Goal: Task Accomplishment & Management: Use online tool/utility

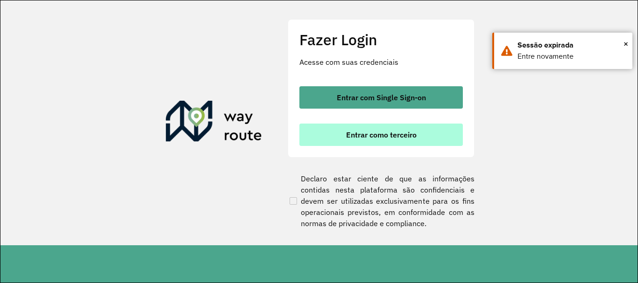
click at [388, 132] on span "Entrar como terceiro" at bounding box center [381, 134] width 71 height 7
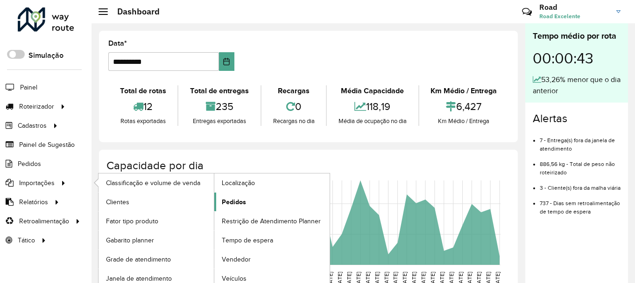
click at [238, 202] on span "Pedidos" at bounding box center [234, 202] width 24 height 10
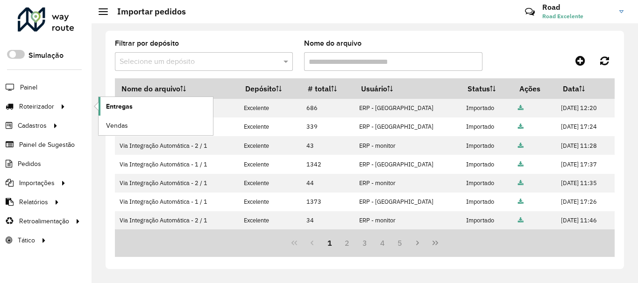
click at [134, 102] on link "Entregas" at bounding box center [156, 106] width 114 height 19
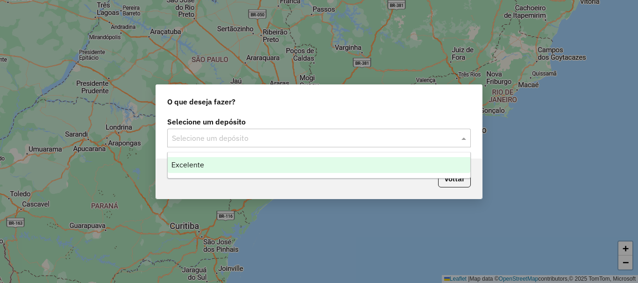
click at [343, 138] on input "text" at bounding box center [309, 138] width 275 height 11
click at [261, 162] on div "Excelente" at bounding box center [319, 165] width 303 height 16
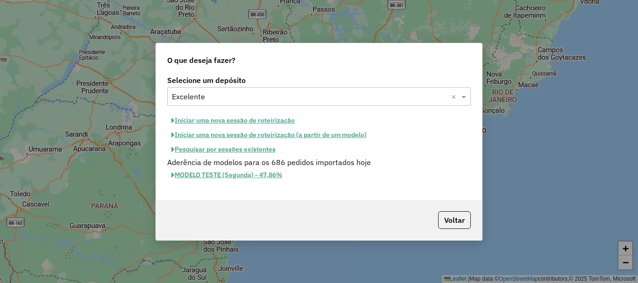
click at [260, 124] on button "Iniciar uma nova sessão de roteirização" at bounding box center [233, 120] width 132 height 14
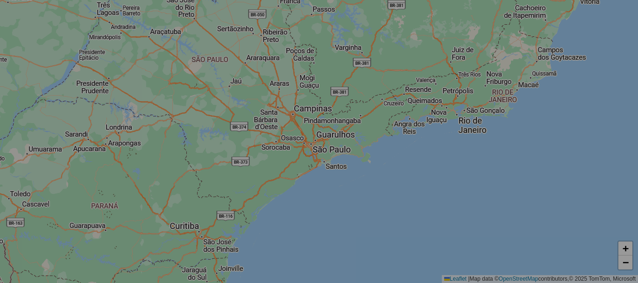
select select "*"
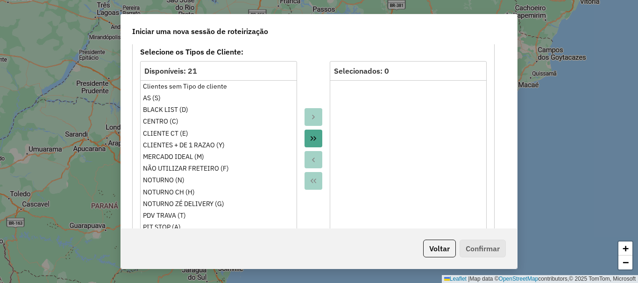
scroll to position [560, 0]
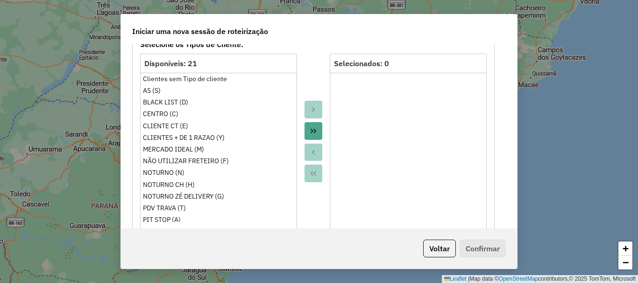
click at [312, 123] on button "Move All to Target" at bounding box center [313, 131] width 18 height 18
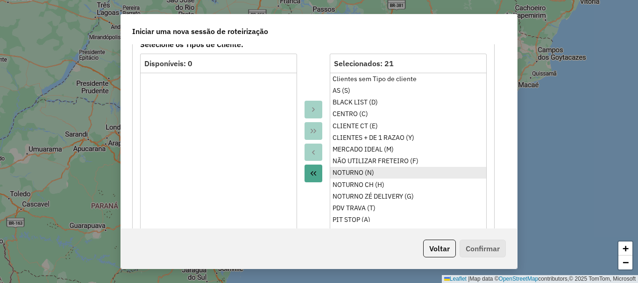
click at [375, 174] on div "NOTURNO (N)" at bounding box center [407, 173] width 151 height 10
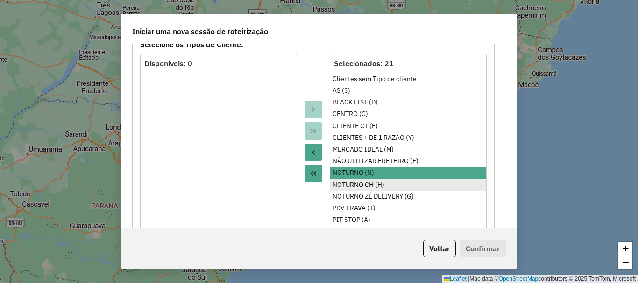
click at [373, 182] on div "NOTURNO CH (H)" at bounding box center [407, 185] width 151 height 10
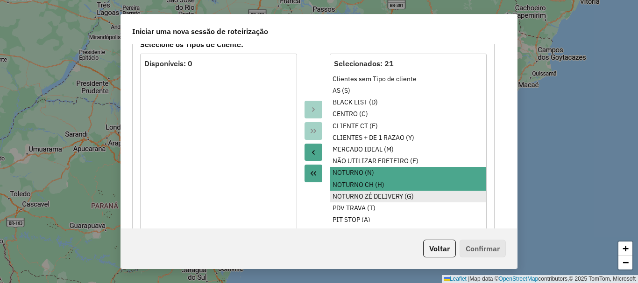
click at [373, 196] on div "NOTURNO ZÉ DELIVERY (G)" at bounding box center [407, 197] width 151 height 10
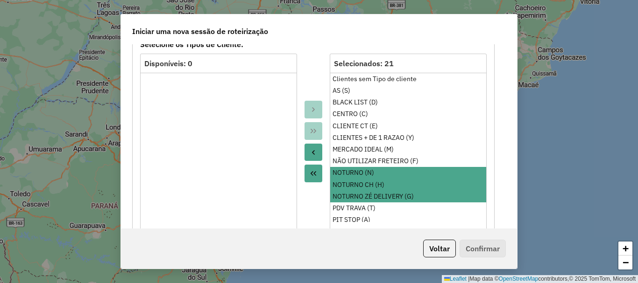
click at [312, 153] on icon "Move to Source" at bounding box center [313, 152] width 7 height 7
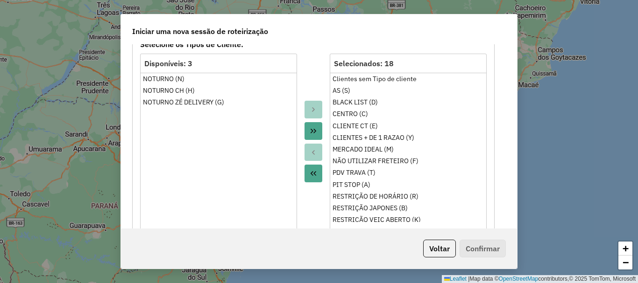
click at [304, 77] on div at bounding box center [313, 142] width 33 height 176
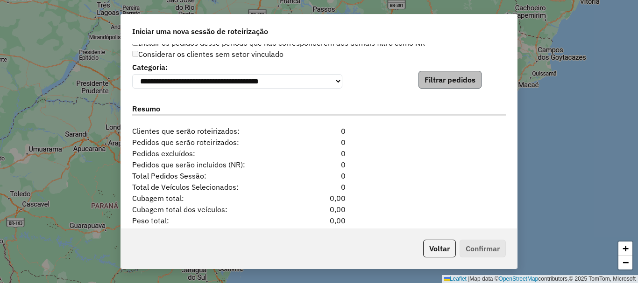
scroll to position [934, 0]
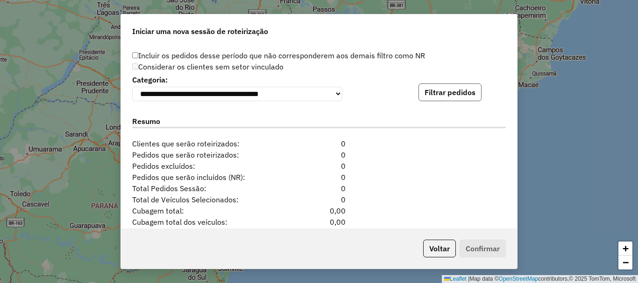
click at [439, 99] on button "Filtrar pedidos" at bounding box center [449, 93] width 63 height 18
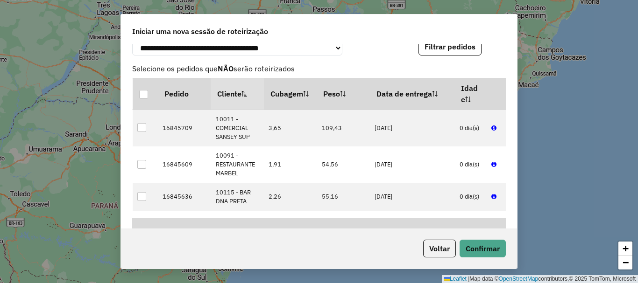
scroll to position [1167, 0]
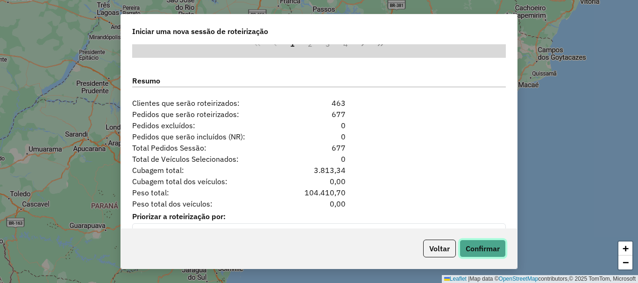
click at [492, 249] on button "Confirmar" at bounding box center [482, 249] width 46 height 18
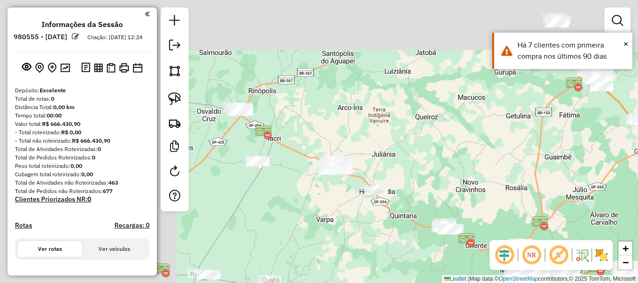
drag, startPoint x: 326, startPoint y: 81, endPoint x: 423, endPoint y: 111, distance: 101.0
click at [535, 193] on div "Janela de atendimento Grade de atendimento Capacidade Transportadoras Veículos …" at bounding box center [319, 141] width 638 height 283
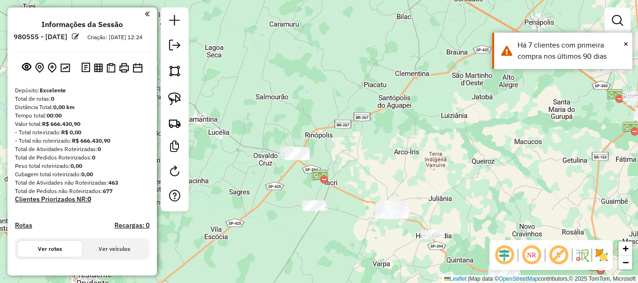
drag, startPoint x: 411, startPoint y: 111, endPoint x: 391, endPoint y: 140, distance: 34.6
click at [468, 151] on div "Janela de atendimento Grade de atendimento Capacidade Transportadoras Veículos …" at bounding box center [319, 141] width 638 height 283
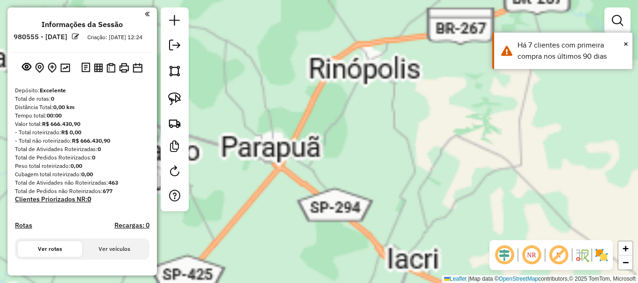
click at [346, 181] on div "Janela de atendimento Grade de atendimento Capacidade Transportadoras Veículos …" at bounding box center [319, 141] width 638 height 283
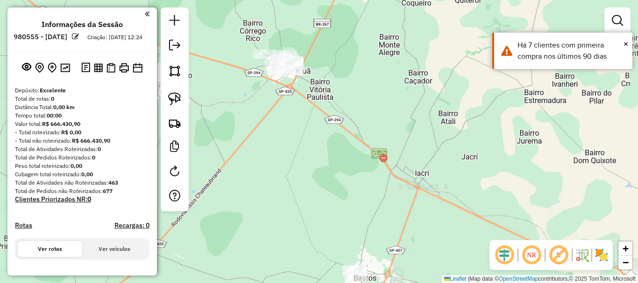
drag, startPoint x: 364, startPoint y: 208, endPoint x: 374, endPoint y: 126, distance: 82.3
click at [374, 125] on div "Janela de atendimento Grade de atendimento Capacidade Transportadoras Veículos …" at bounding box center [319, 141] width 638 height 283
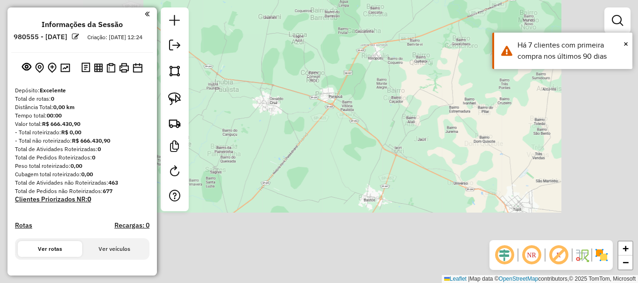
click at [373, 127] on div "Janela de atendimento Grade de atendimento Capacidade Transportadoras Veículos …" at bounding box center [319, 141] width 638 height 283
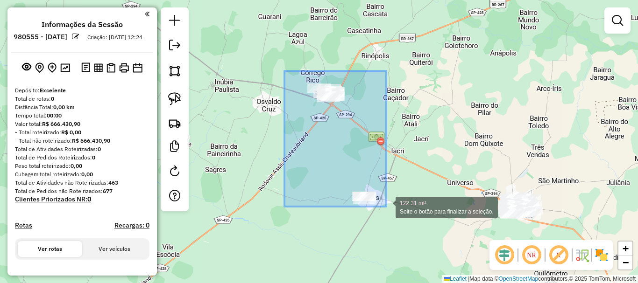
drag, startPoint x: 284, startPoint y: 71, endPoint x: 387, endPoint y: 208, distance: 171.2
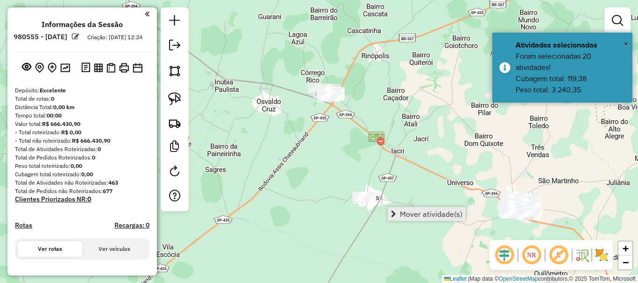
click at [403, 212] on span "Mover atividade(s)" at bounding box center [431, 214] width 63 height 7
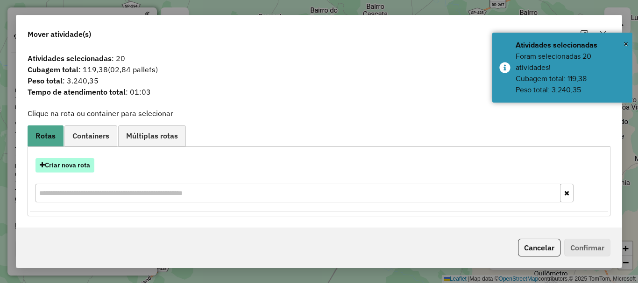
click at [87, 163] on button "Criar nova rota" at bounding box center [64, 165] width 59 height 14
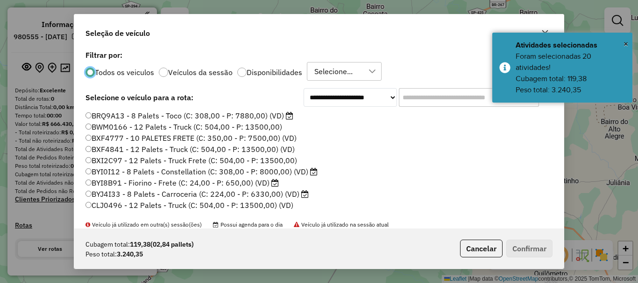
scroll to position [5, 3]
click at [432, 91] on input "text" at bounding box center [469, 97] width 140 height 19
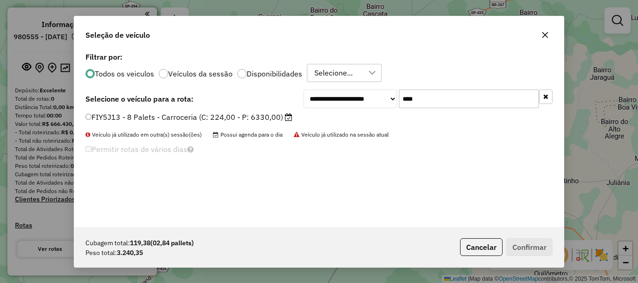
type input "****"
click at [254, 115] on label "FIY5J13 - 8 Palets - Carroceria (C: 224,00 - P: 6330,00)" at bounding box center [188, 117] width 207 height 11
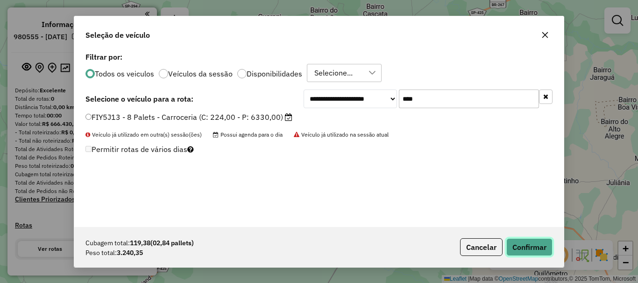
click at [513, 246] on button "Confirmar" at bounding box center [529, 248] width 46 height 18
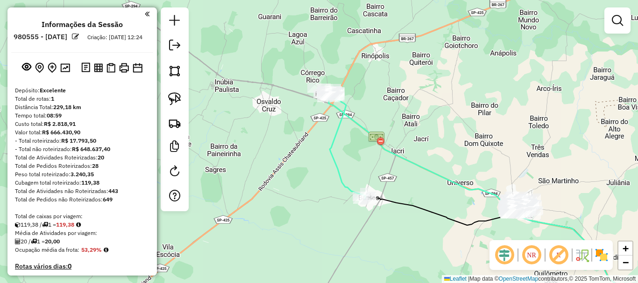
click at [505, 254] on em at bounding box center [504, 255] width 22 height 22
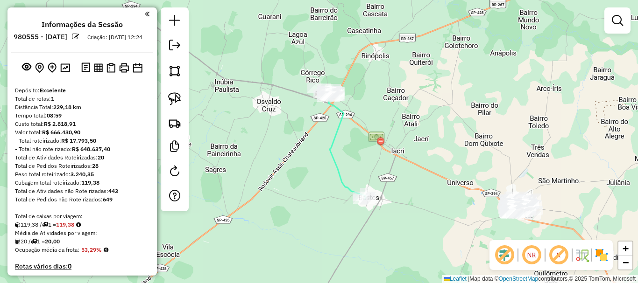
select select "**********"
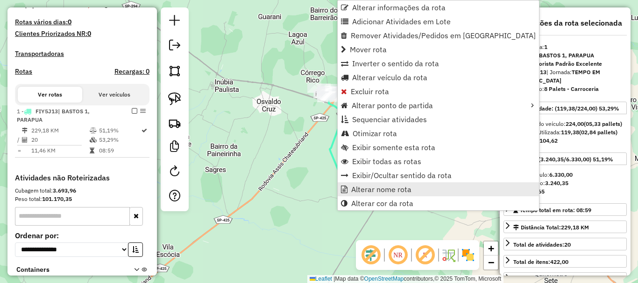
scroll to position [319, 0]
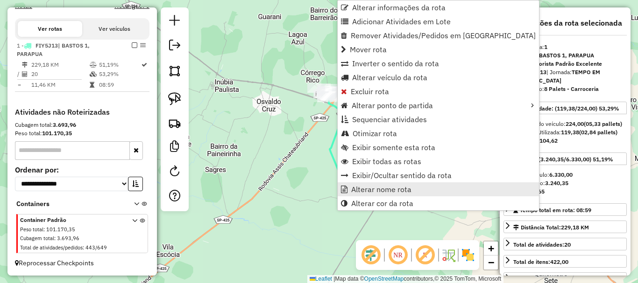
click at [378, 190] on span "Alterar nome rota" at bounding box center [381, 189] width 60 height 7
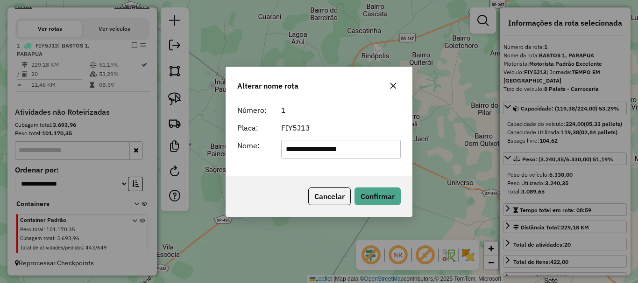
click at [322, 148] on input "**********" at bounding box center [341, 149] width 120 height 19
type input "**********"
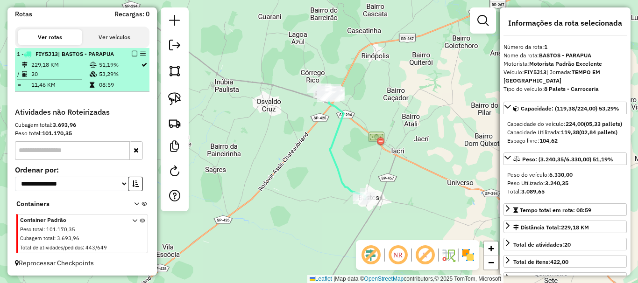
click at [134, 51] on em at bounding box center [135, 54] width 6 height 6
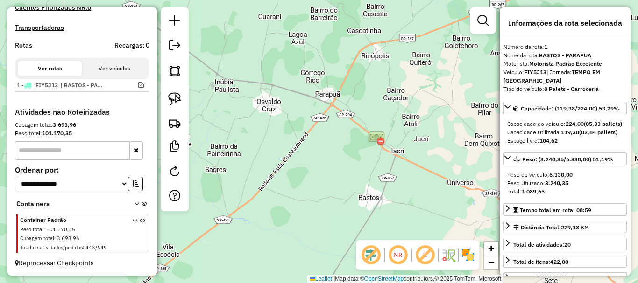
scroll to position [279, 0]
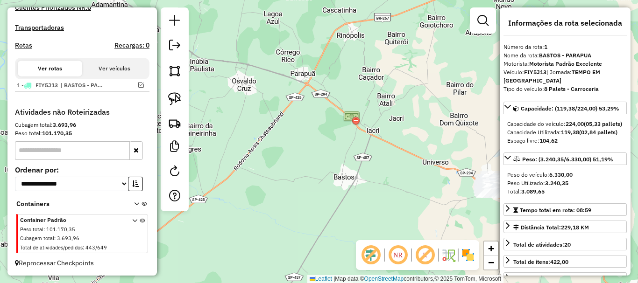
drag, startPoint x: 380, startPoint y: 139, endPoint x: 326, endPoint y: 100, distance: 66.5
click at [343, 110] on img at bounding box center [351, 118] width 17 height 17
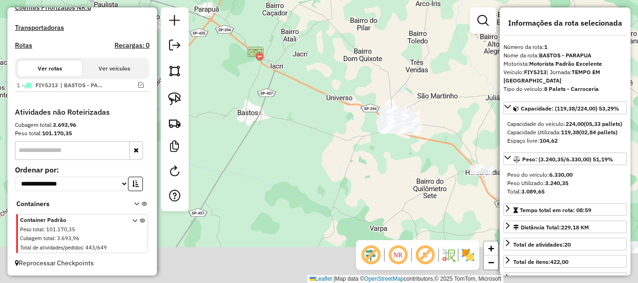
drag, startPoint x: 423, startPoint y: 113, endPoint x: 383, endPoint y: 91, distance: 45.6
click at [383, 91] on div "Janela de atendimento Grade de atendimento Capacidade Transportadoras Veículos …" at bounding box center [319, 141] width 638 height 283
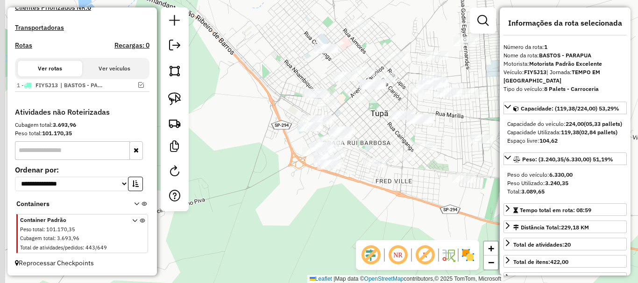
drag, startPoint x: 355, startPoint y: 113, endPoint x: 371, endPoint y: 143, distance: 34.9
click at [371, 143] on div "Janela de atendimento Grade de atendimento Capacidade Transportadoras Veículos …" at bounding box center [319, 141] width 638 height 283
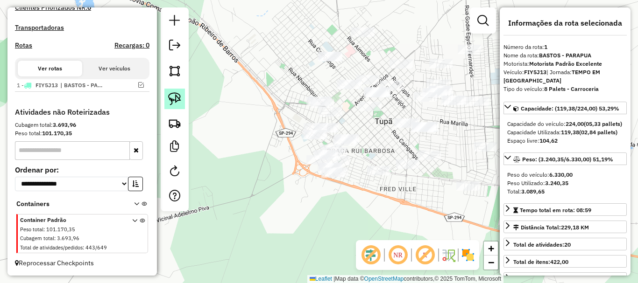
click at [178, 94] on img at bounding box center [174, 98] width 13 height 13
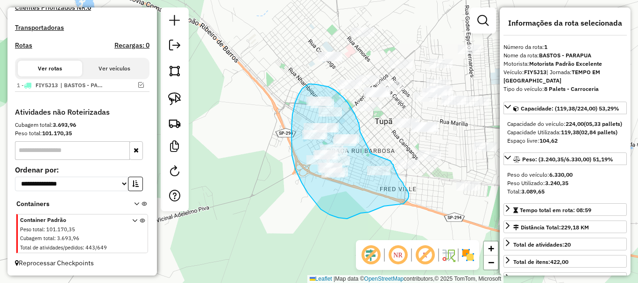
drag, startPoint x: 371, startPoint y: 154, endPoint x: 390, endPoint y: 161, distance: 21.0
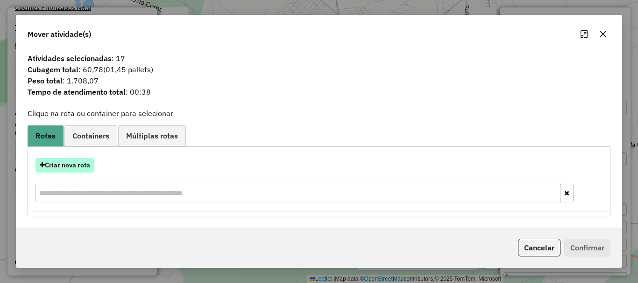
click at [75, 161] on button "Criar nova rota" at bounding box center [64, 165] width 59 height 14
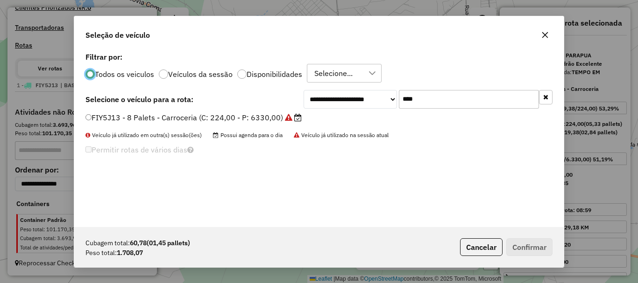
scroll to position [5, 3]
click at [434, 99] on input "****" at bounding box center [469, 99] width 140 height 19
click at [434, 100] on input "****" at bounding box center [469, 99] width 140 height 19
type input "***"
click at [250, 120] on label "GCO1F33 - 8 Palets - Constellation (C: 308,00 - P: 8000,00) (VD)" at bounding box center [203, 117] width 237 height 11
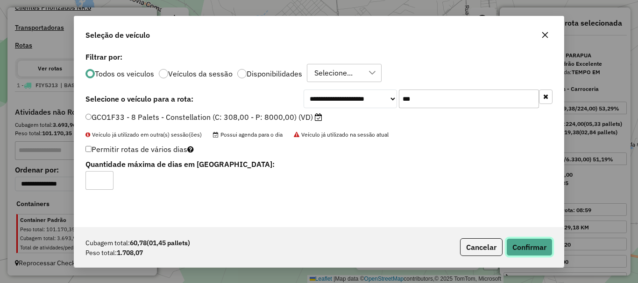
drag, startPoint x: 537, startPoint y: 243, endPoint x: 540, endPoint y: 235, distance: 8.4
click at [537, 244] on button "Confirmar" at bounding box center [529, 248] width 46 height 18
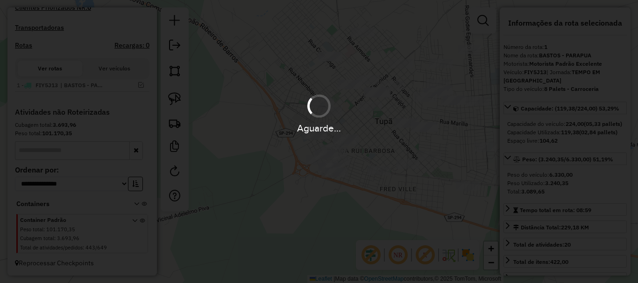
drag, startPoint x: 398, startPoint y: 131, endPoint x: 363, endPoint y: 173, distance: 54.7
click at [306, 131] on hb-app "Aguarde... Pop-up bloqueado! Seu navegador bloqueou automáticamente a abertura …" at bounding box center [319, 141] width 638 height 283
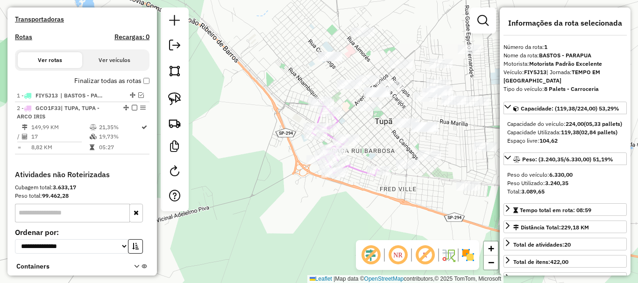
click at [363, 173] on div "**********" at bounding box center [319, 140] width 343 height 124
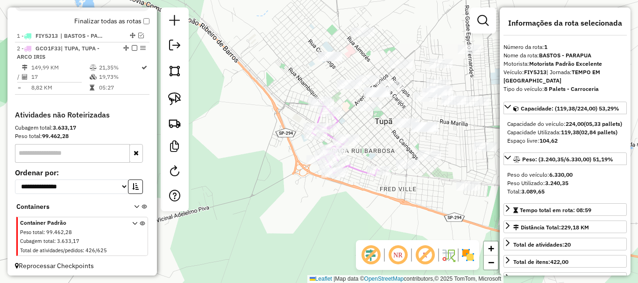
scroll to position [350, 0]
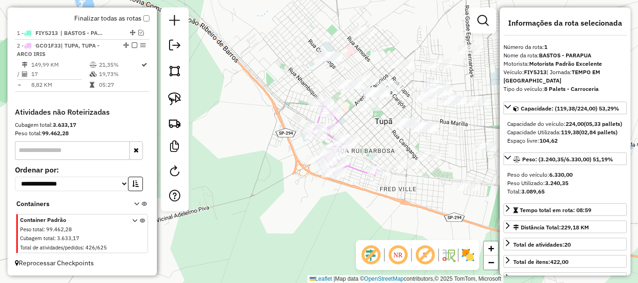
click at [363, 131] on div "Janela de atendimento Grade de atendimento Capacidade Transportadoras Veículos …" at bounding box center [319, 141] width 638 height 283
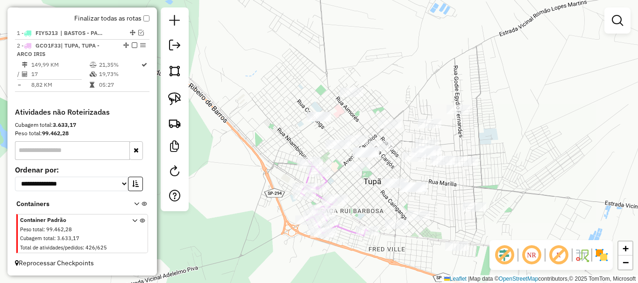
drag, startPoint x: 364, startPoint y: 129, endPoint x: 353, endPoint y: 190, distance: 61.3
click at [353, 190] on div "Janela de atendimento Grade de atendimento Capacidade Transportadoras Veículos …" at bounding box center [319, 141] width 638 height 283
click at [174, 98] on img at bounding box center [174, 98] width 13 height 13
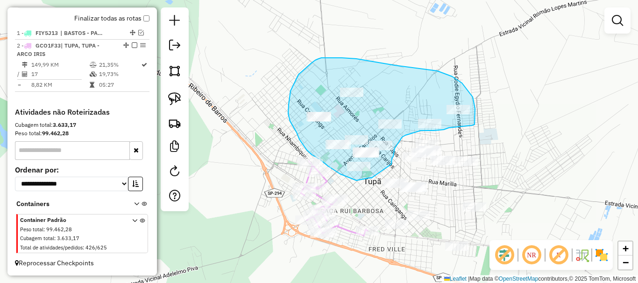
drag, startPoint x: 371, startPoint y: 178, endPoint x: 359, endPoint y: 181, distance: 12.1
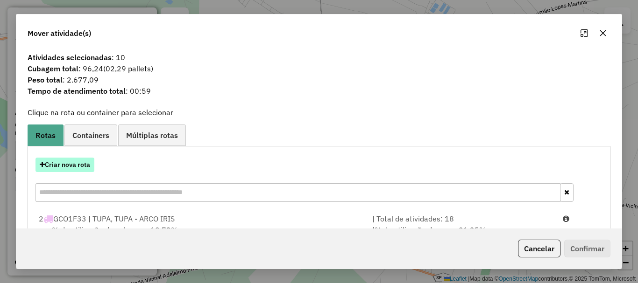
click at [84, 164] on button "Criar nova rota" at bounding box center [64, 165] width 59 height 14
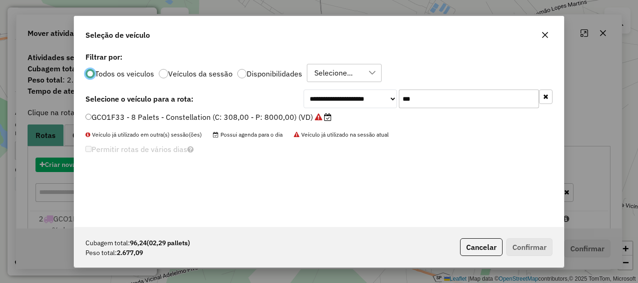
scroll to position [5, 3]
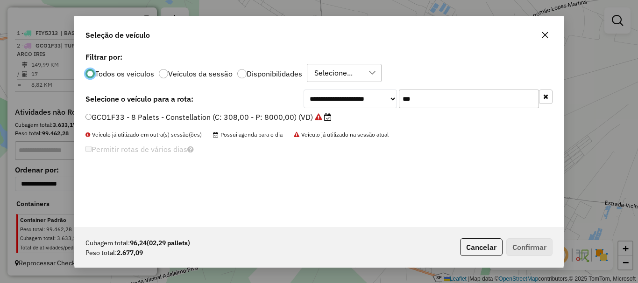
click at [431, 106] on input "***" at bounding box center [469, 99] width 140 height 19
click at [430, 106] on input "***" at bounding box center [469, 99] width 140 height 19
type input "***"
click at [269, 117] on label "BRQ9A13 - 8 Palets - Toco (C: 308,00 - P: 7880,00) (VD)" at bounding box center [189, 117] width 208 height 11
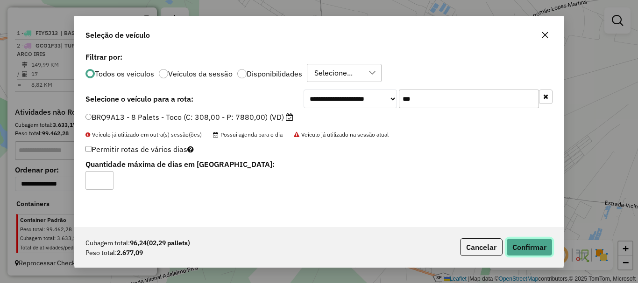
click at [519, 243] on button "Confirmar" at bounding box center [529, 248] width 46 height 18
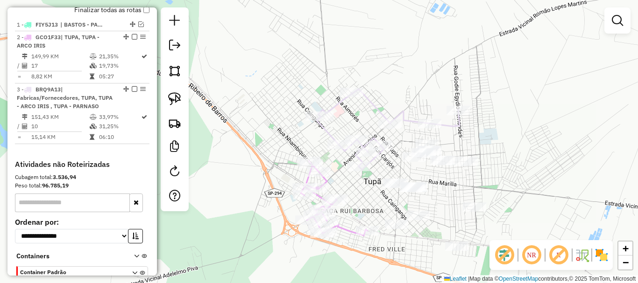
click at [496, 139] on div "Janela de atendimento Grade de atendimento Capacidade Transportadoras Veículos …" at bounding box center [319, 141] width 638 height 283
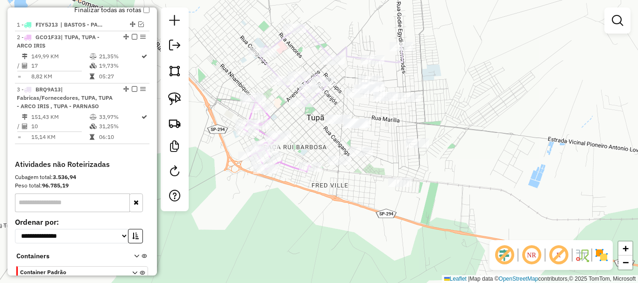
drag, startPoint x: 487, startPoint y: 134, endPoint x: 463, endPoint y: 114, distance: 32.2
click at [450, 94] on div "Janela de atendimento Grade de atendimento Capacidade Transportadoras Veículos …" at bounding box center [319, 141] width 638 height 283
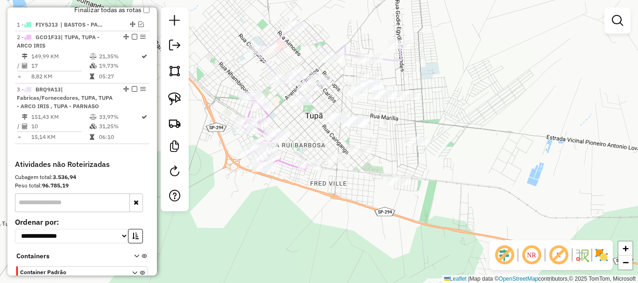
click at [469, 119] on div "Janela de atendimento Grade de atendimento Capacidade Transportadoras Veículos …" at bounding box center [319, 141] width 638 height 283
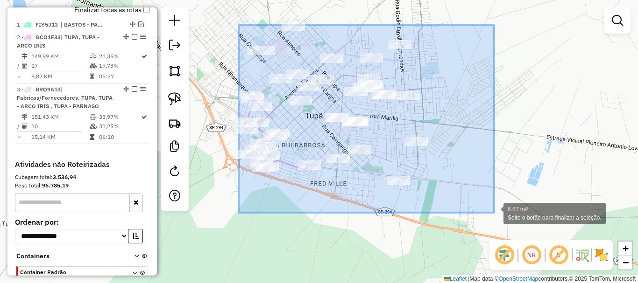
drag, startPoint x: 239, startPoint y: 25, endPoint x: 494, endPoint y: 213, distance: 317.2
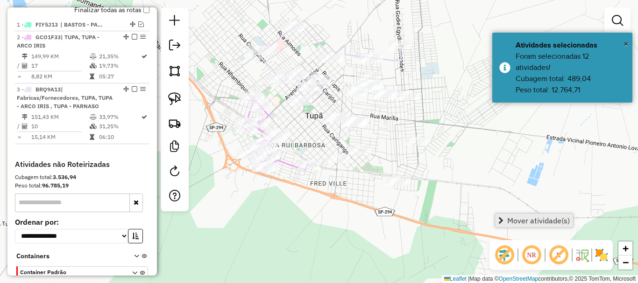
click at [503, 220] on span "Mover atividade(s)" at bounding box center [500, 220] width 5 height 7
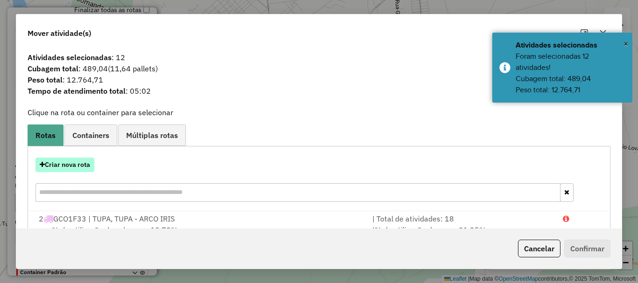
click at [57, 167] on button "Criar nova rota" at bounding box center [64, 165] width 59 height 14
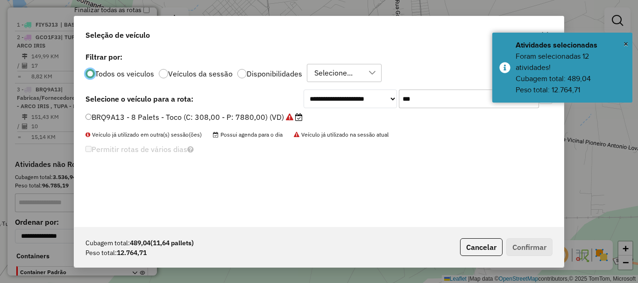
click at [439, 102] on input "***" at bounding box center [469, 99] width 140 height 19
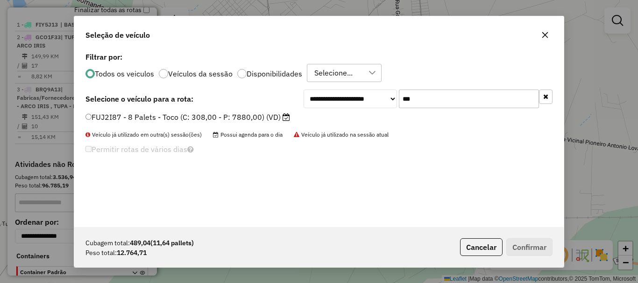
type input "***"
click at [273, 113] on label "FUJ2I87 - 8 Palets - Toco (C: 308,00 - P: 7880,00) (VD)" at bounding box center [187, 117] width 204 height 11
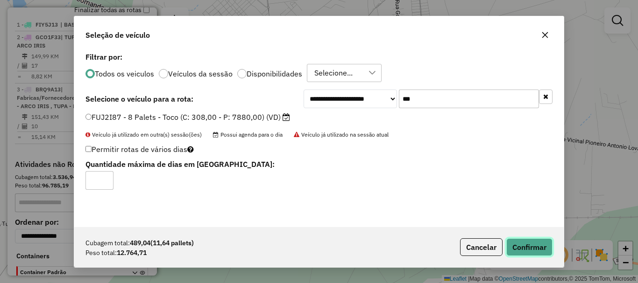
click at [542, 248] on button "Confirmar" at bounding box center [529, 248] width 46 height 18
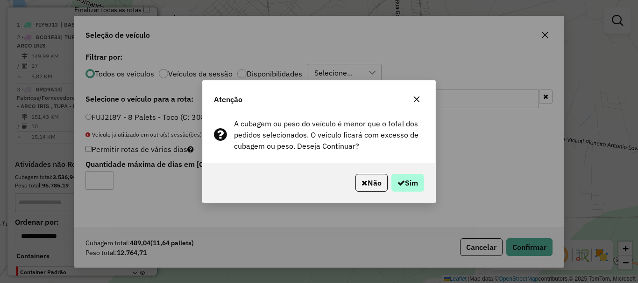
drag, startPoint x: 423, startPoint y: 173, endPoint x: 416, endPoint y: 174, distance: 7.0
click at [422, 173] on div "Não Sim" at bounding box center [319, 183] width 233 height 40
click at [411, 179] on button "Sim" at bounding box center [407, 183] width 33 height 18
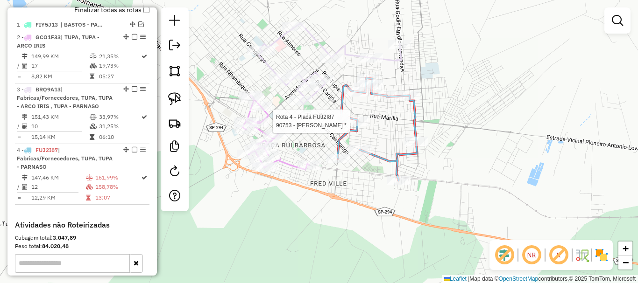
select select "**********"
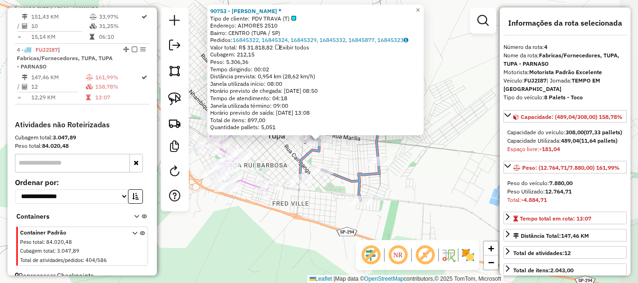
scroll to position [472, 0]
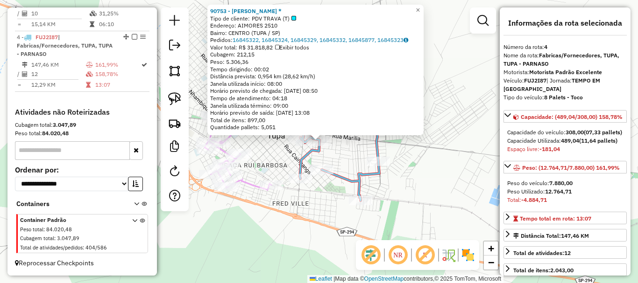
click at [353, 155] on div "90753 - VAREJAO GASPAR * Tipo de cliente: PDV TRAVA (T) Endereço: AIMORES 2510 …" at bounding box center [319, 141] width 638 height 283
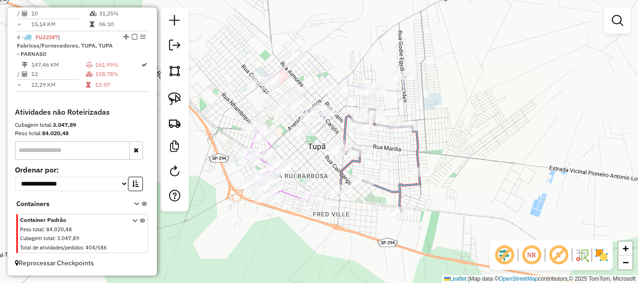
drag, startPoint x: 349, startPoint y: 157, endPoint x: 390, endPoint y: 169, distance: 42.6
click at [390, 169] on div "Janela de atendimento Grade de atendimento Capacidade Transportadoras Veículos …" at bounding box center [319, 141] width 638 height 283
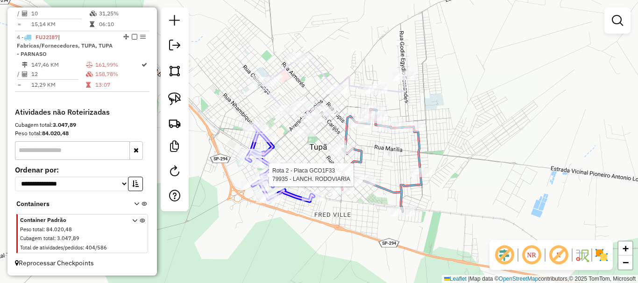
click at [126, 61] on div at bounding box center [126, 61] width 0 height 0
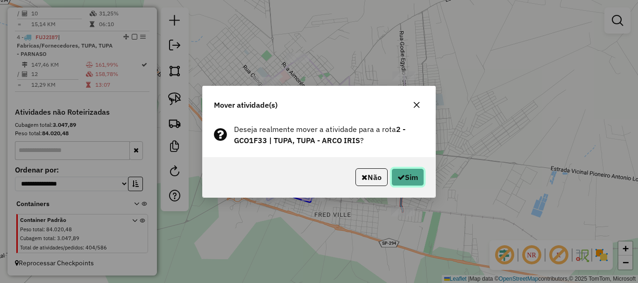
click at [393, 175] on button "Sim" at bounding box center [407, 178] width 33 height 18
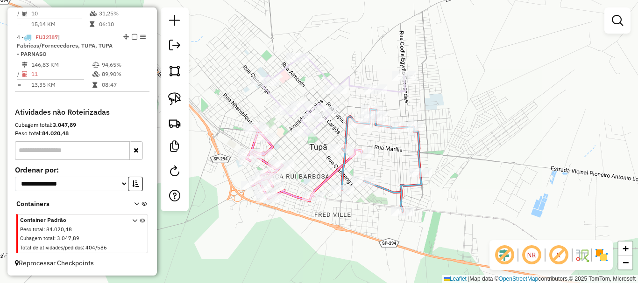
click at [348, 134] on icon at bounding box center [381, 160] width 79 height 103
select select "**********"
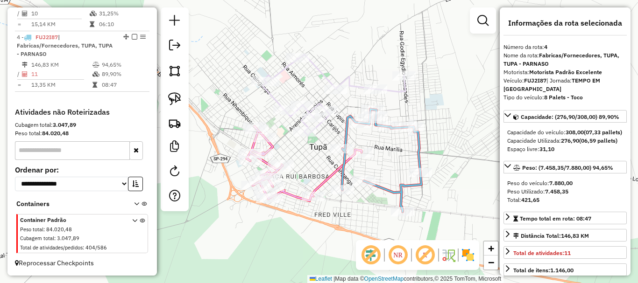
click at [295, 192] on icon at bounding box center [304, 164] width 115 height 75
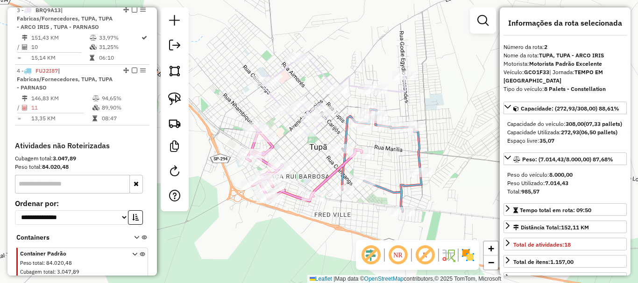
scroll to position [382, 0]
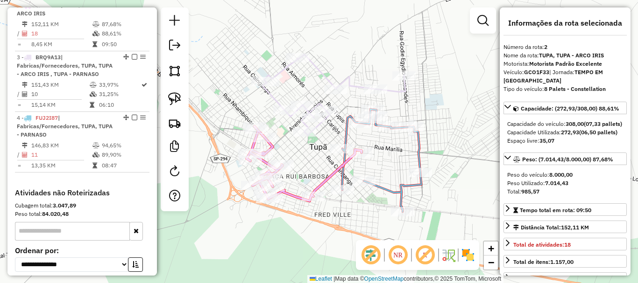
click at [358, 85] on icon at bounding box center [333, 95] width 143 height 81
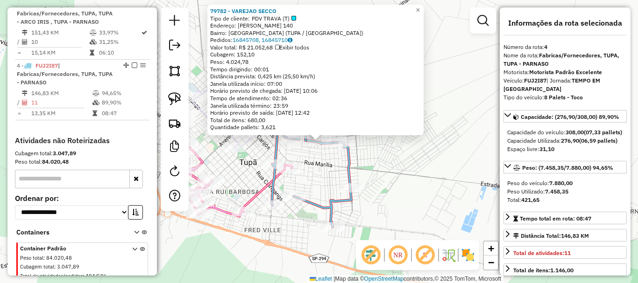
scroll to position [472, 0]
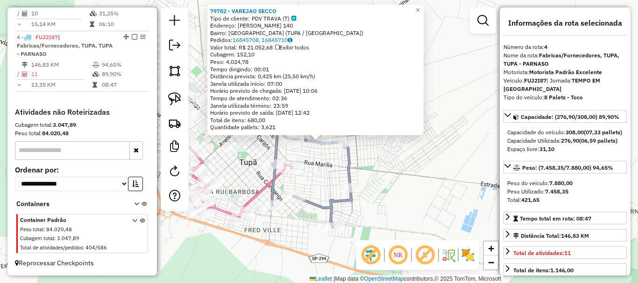
click at [332, 176] on div "79782 - VAREJAO SECCO Tipo de cliente: PDV TRAVA (T) Endereço: FRANCISCO MELHAD…" at bounding box center [319, 141] width 638 height 283
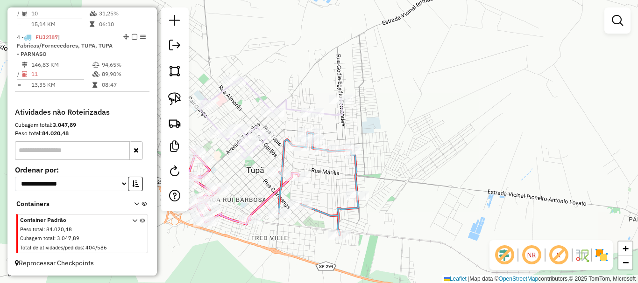
drag, startPoint x: 338, startPoint y: 178, endPoint x: 358, endPoint y: 204, distance: 32.3
click at [358, 204] on div "Janela de atendimento Grade de atendimento Capacidade Transportadoras Veículos …" at bounding box center [319, 141] width 638 height 283
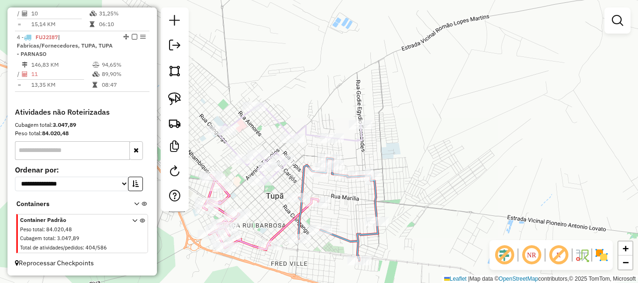
drag, startPoint x: 357, startPoint y: 204, endPoint x: 384, endPoint y: 203, distance: 26.6
click at [381, 203] on div "Janela de atendimento Grade de atendimento Capacidade Transportadoras Veículos …" at bounding box center [319, 141] width 638 height 283
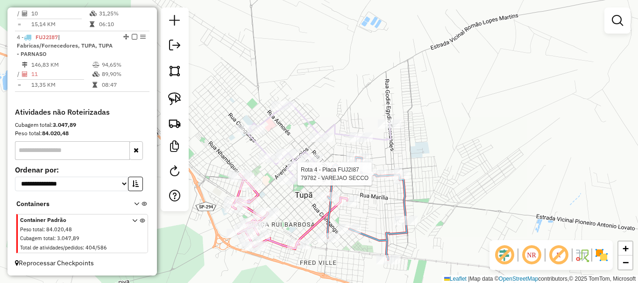
select select "**********"
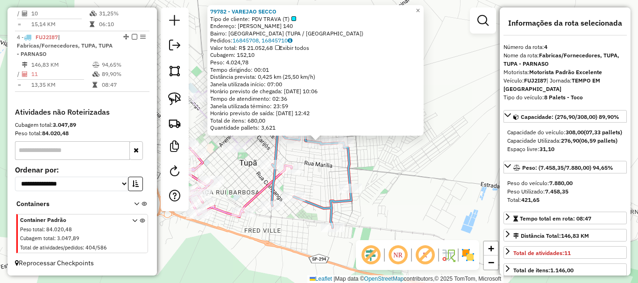
click at [333, 165] on div "79782 - VAREJAO SECCO Tipo de cliente: PDV TRAVA (T) Endereço: FRANCISCO MELHAD…" at bounding box center [319, 141] width 638 height 283
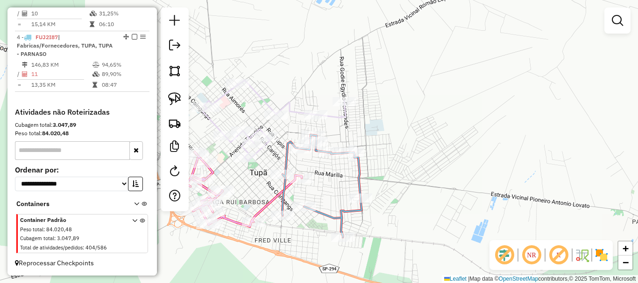
drag, startPoint x: 327, startPoint y: 162, endPoint x: 367, endPoint y: 196, distance: 52.4
click at [369, 203] on div "Janela de atendimento Grade de atendimento Capacidade Transportadoras Veículos …" at bounding box center [319, 141] width 638 height 283
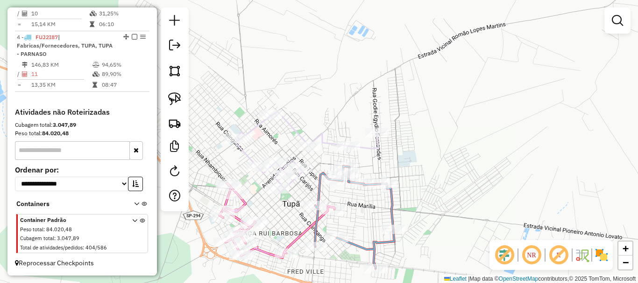
click at [361, 146] on icon at bounding box center [306, 152] width 143 height 81
select select "**********"
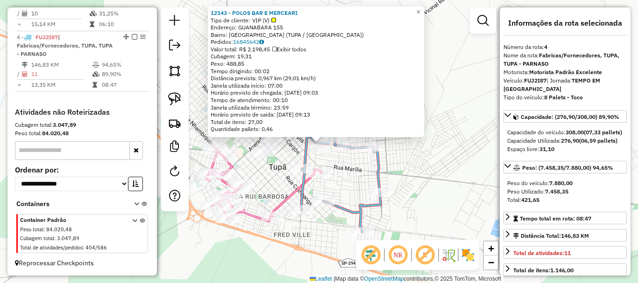
click at [353, 171] on div "12143 - POLOS BAR E MERCEARI Tipo de cliente: VIP (V) Endereço: GUANABARA 155 B…" at bounding box center [319, 141] width 638 height 283
click at [332, 162] on div "Rota 4 - Placa FUJ2I87 12143 - POLOS BAR E MERCEARI 12143 - POLOS BAR E MERCEAR…" at bounding box center [319, 141] width 638 height 283
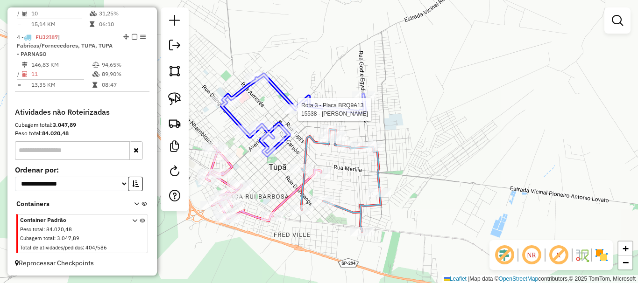
click at [85, 81] on div at bounding box center [85, 81] width 0 height 0
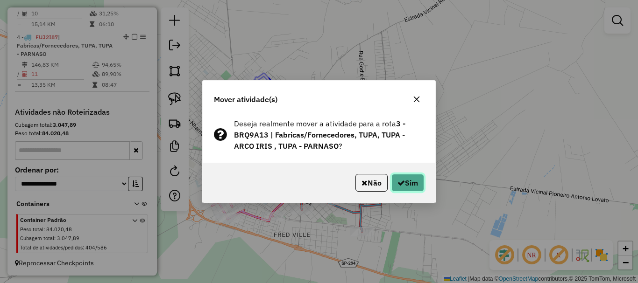
click at [406, 185] on button "Sim" at bounding box center [407, 183] width 33 height 18
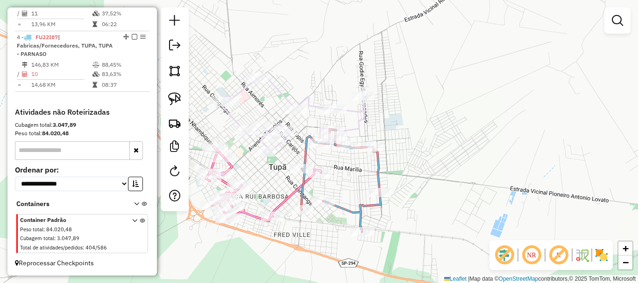
click at [313, 107] on icon at bounding box center [293, 115] width 143 height 81
select select "**********"
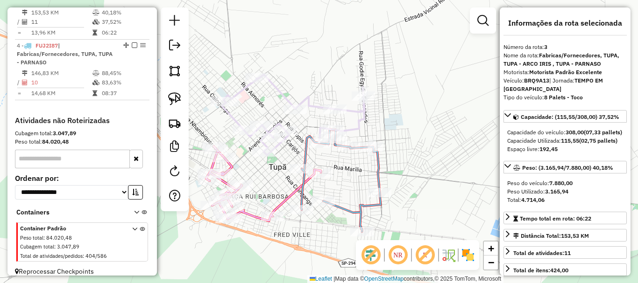
scroll to position [435, 0]
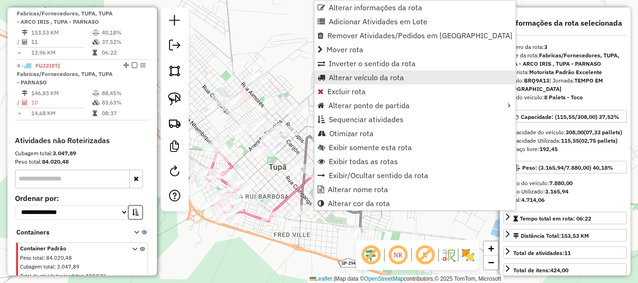
click at [359, 80] on span "Alterar veículo da rota" at bounding box center [366, 77] width 75 height 7
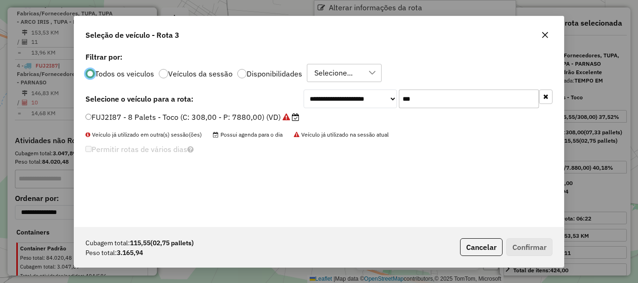
scroll to position [5, 3]
click at [426, 99] on input "***" at bounding box center [469, 99] width 140 height 19
type input "***"
click at [250, 113] on label "FZS8I33 - 8 Palets - Carroceria (C: 224,00 - P: 6330,00) (VD)" at bounding box center [197, 117] width 224 height 11
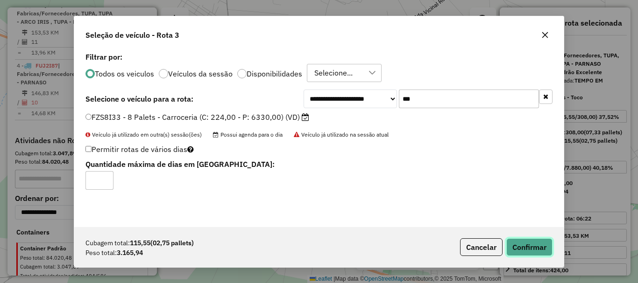
click at [521, 242] on button "Confirmar" at bounding box center [529, 248] width 46 height 18
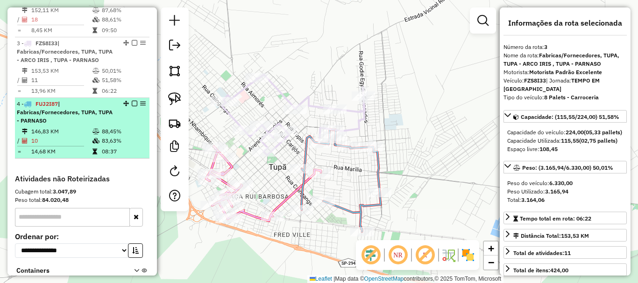
scroll to position [341, 0]
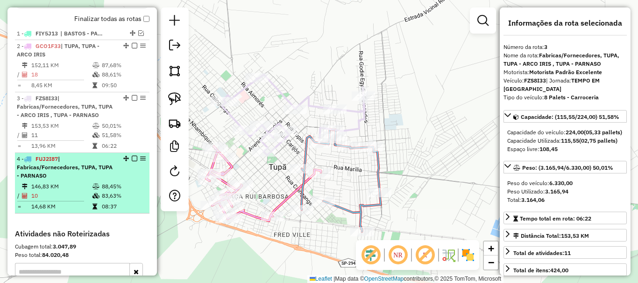
click at [100, 180] on div "4 - FUJ2I87 | Fabricas/Fornecedores, TUPA, TUPA - PARNASO" at bounding box center [66, 167] width 99 height 25
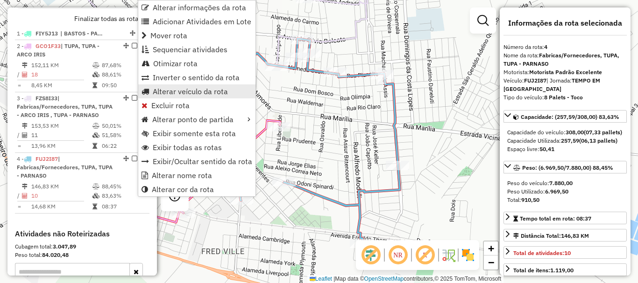
click at [200, 92] on span "Alterar veículo da rota" at bounding box center [190, 91] width 75 height 7
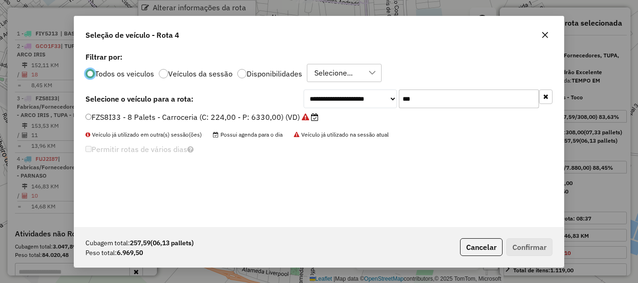
scroll to position [5, 3]
click at [461, 103] on input "***" at bounding box center [469, 99] width 140 height 19
type input "***"
click at [265, 114] on label "BRQ9A13 - 8 Palets - Toco (C: 308,00 - P: 7880,00) (VD)" at bounding box center [189, 117] width 208 height 11
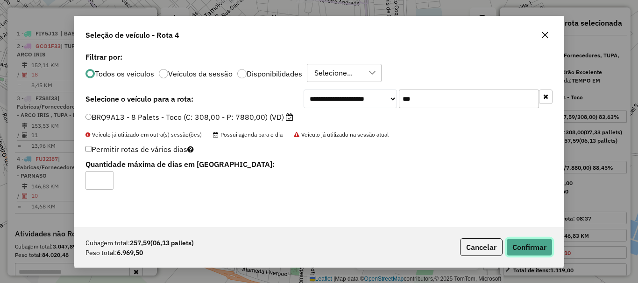
click at [508, 242] on button "Confirmar" at bounding box center [529, 248] width 46 height 18
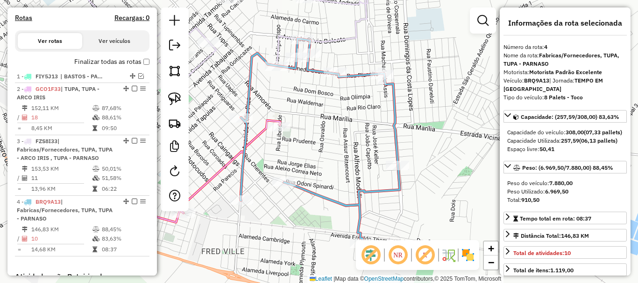
scroll to position [285, 0]
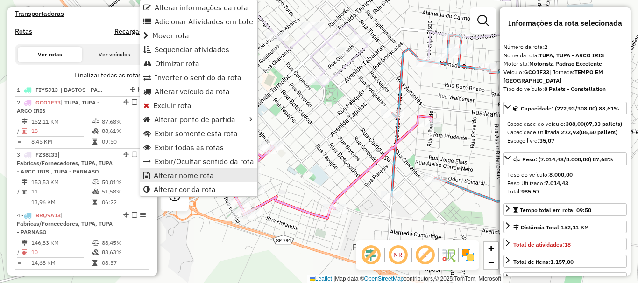
click at [176, 175] on span "Alterar nome rota" at bounding box center [184, 175] width 60 height 7
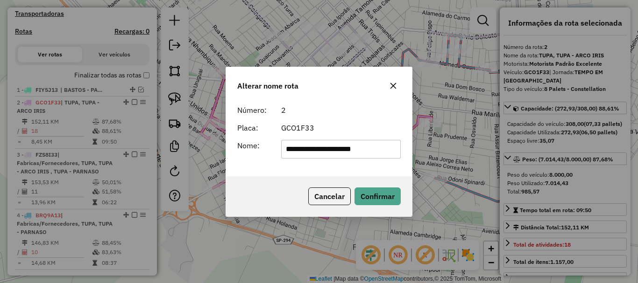
drag, startPoint x: 303, startPoint y: 150, endPoint x: 374, endPoint y: 150, distance: 70.0
click at [374, 150] on input "**********" at bounding box center [341, 149] width 120 height 19
type input "****"
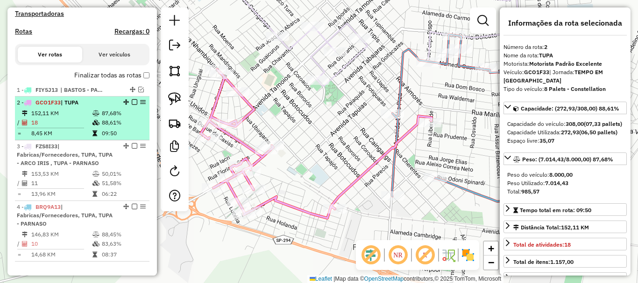
click at [132, 105] on em at bounding box center [135, 102] width 6 height 6
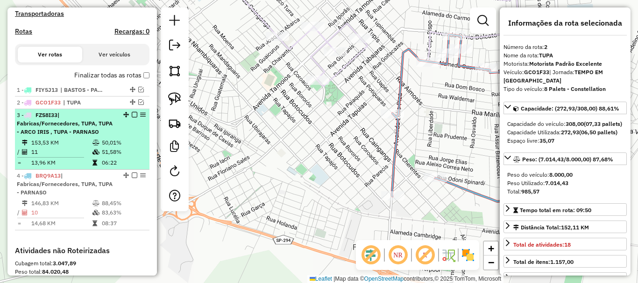
click at [109, 136] on div "3 - FZS8I33 | Fabricas/Fornecedores, TUPA, TUPA - ARCO IRIS , TUPA - PARNASO" at bounding box center [66, 123] width 99 height 25
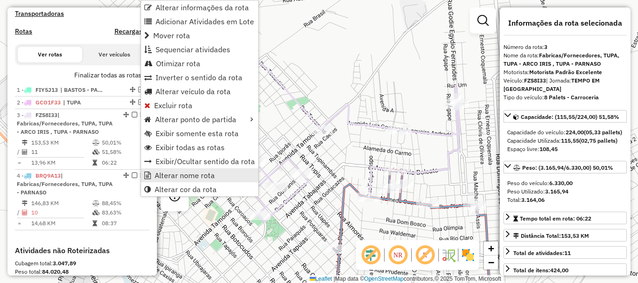
click at [165, 179] on span "Alterar nome rota" at bounding box center [185, 175] width 60 height 7
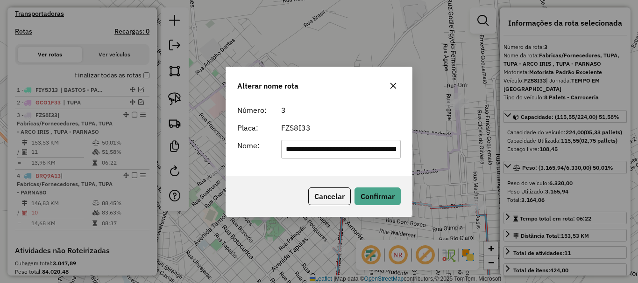
scroll to position [0, 119]
drag, startPoint x: 301, startPoint y: 148, endPoint x: 427, endPoint y: 155, distance: 125.8
click at [427, 155] on div "**********" at bounding box center [319, 141] width 638 height 283
drag, startPoint x: 345, startPoint y: 149, endPoint x: 247, endPoint y: 155, distance: 97.7
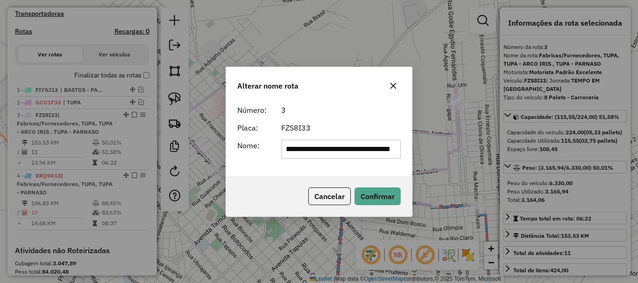
click at [250, 155] on div "**********" at bounding box center [319, 149] width 175 height 19
drag, startPoint x: 305, startPoint y: 148, endPoint x: 375, endPoint y: 153, distance: 70.6
click at [375, 153] on input "**********" at bounding box center [341, 149] width 120 height 19
type input "****"
click at [386, 195] on button "Confirmar" at bounding box center [377, 197] width 46 height 18
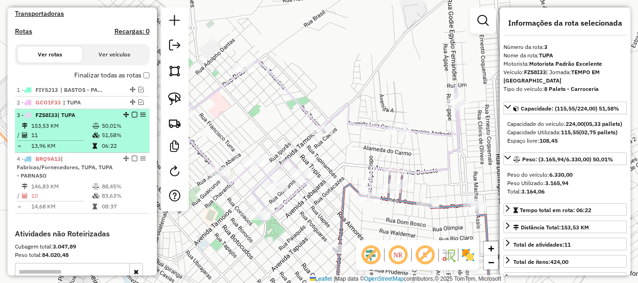
click at [132, 118] on em at bounding box center [135, 115] width 6 height 6
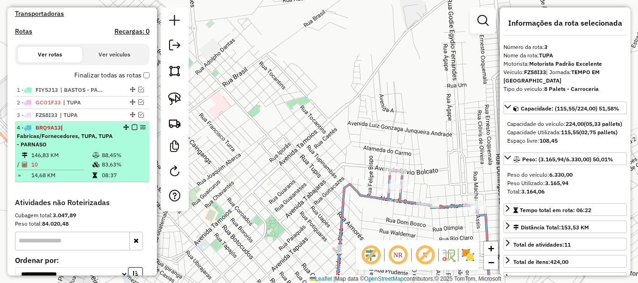
drag, startPoint x: 109, startPoint y: 172, endPoint x: 117, endPoint y: 166, distance: 10.3
click at [110, 169] on td "83,63%" at bounding box center [123, 164] width 44 height 9
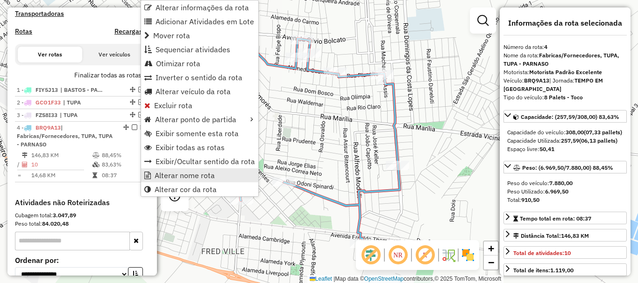
click at [176, 176] on span "Alterar nome rota" at bounding box center [185, 175] width 60 height 7
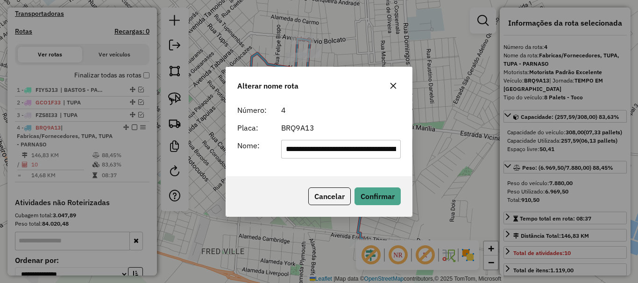
drag, startPoint x: 315, startPoint y: 148, endPoint x: 226, endPoint y: 162, distance: 89.7
click at [226, 162] on div "**********" at bounding box center [319, 139] width 186 height 76
drag, startPoint x: 304, startPoint y: 150, endPoint x: 385, endPoint y: 151, distance: 81.2
click at [385, 151] on input "**********" at bounding box center [341, 149] width 120 height 19
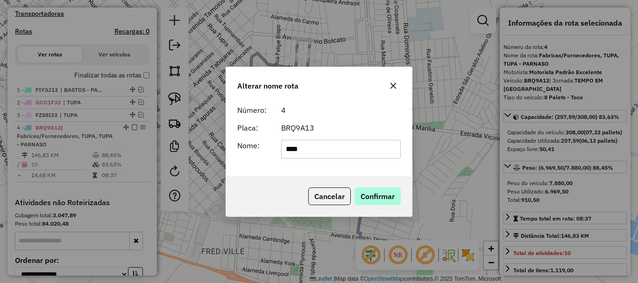
type input "****"
click at [375, 197] on button "Confirmar" at bounding box center [377, 197] width 46 height 18
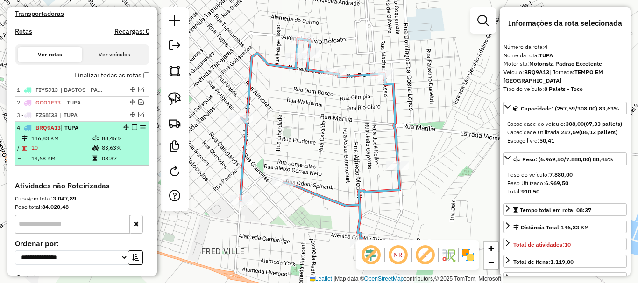
click at [132, 130] on em at bounding box center [135, 128] width 6 height 6
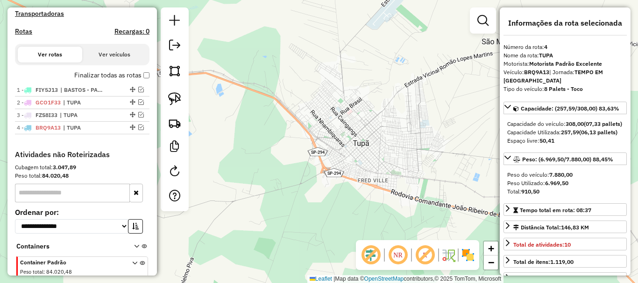
drag, startPoint x: 437, startPoint y: 166, endPoint x: 357, endPoint y: 119, distance: 92.7
click at [353, 120] on div "Janela de atendimento Grade de atendimento Capacidade Transportadoras Veículos …" at bounding box center [319, 141] width 638 height 283
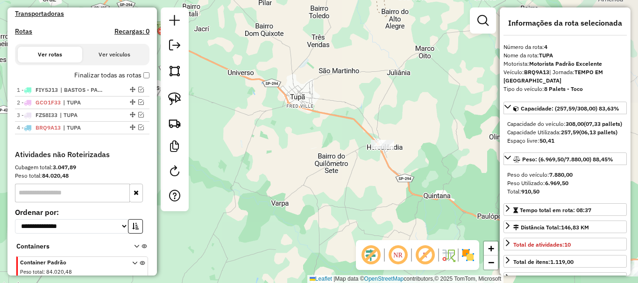
drag, startPoint x: 383, startPoint y: 154, endPoint x: 337, endPoint y: 132, distance: 51.0
click at [338, 133] on div "Janela de atendimento Grade de atendimento Capacidade Transportadoras Veículos …" at bounding box center [319, 141] width 638 height 283
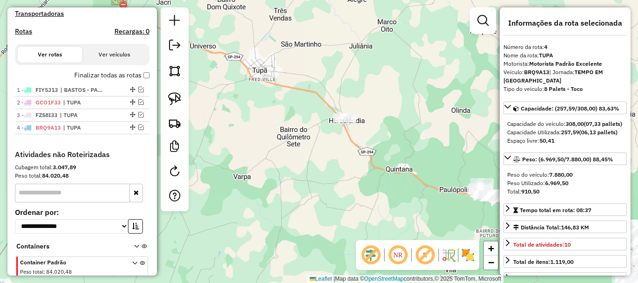
drag, startPoint x: 429, startPoint y: 176, endPoint x: 395, endPoint y: 151, distance: 41.8
click at [395, 151] on div "Janela de atendimento Grade de atendimento Capacidade Transportadoras Veículos …" at bounding box center [319, 141] width 638 height 283
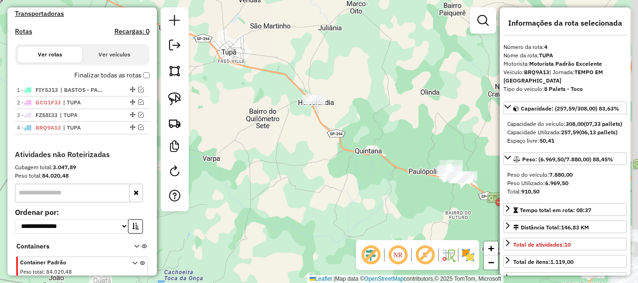
drag, startPoint x: 379, startPoint y: 158, endPoint x: 326, endPoint y: 142, distance: 55.1
click at [326, 142] on div "Janela de atendimento Grade de atendimento Capacidade Transportadoras Veículos …" at bounding box center [319, 141] width 638 height 283
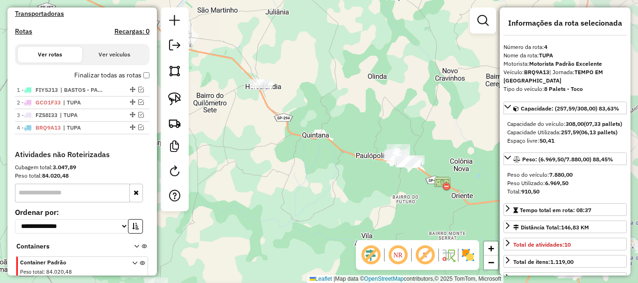
click at [365, 164] on div "Janela de atendimento Grade de atendimento Capacidade Transportadoras Veículos …" at bounding box center [319, 141] width 638 height 283
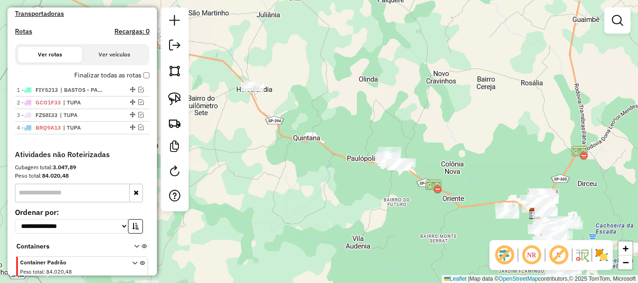
drag, startPoint x: 375, startPoint y: 175, endPoint x: 318, endPoint y: 139, distance: 67.6
click at [318, 139] on div "Janela de atendimento Grade de atendimento Capacidade Transportadoras Veículos …" at bounding box center [319, 141] width 638 height 283
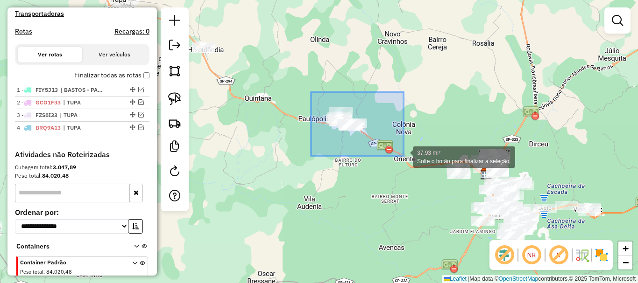
drag, startPoint x: 311, startPoint y: 92, endPoint x: 437, endPoint y: 175, distance: 150.6
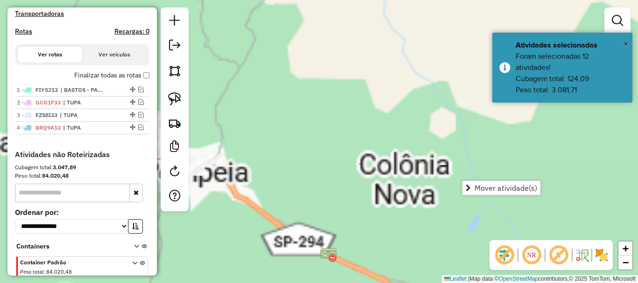
click at [408, 133] on div "Janela de atendimento Grade de atendimento Capacidade Transportadoras Veículos …" at bounding box center [319, 141] width 638 height 283
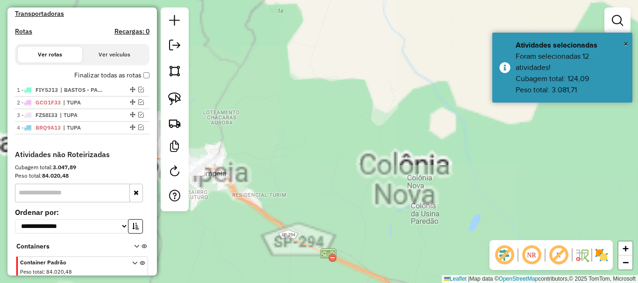
drag, startPoint x: 403, startPoint y: 171, endPoint x: 415, endPoint y: 119, distance: 53.6
click at [414, 121] on div "Janela de atendimento Grade de atendimento Capacidade Transportadoras Veículos …" at bounding box center [319, 141] width 638 height 283
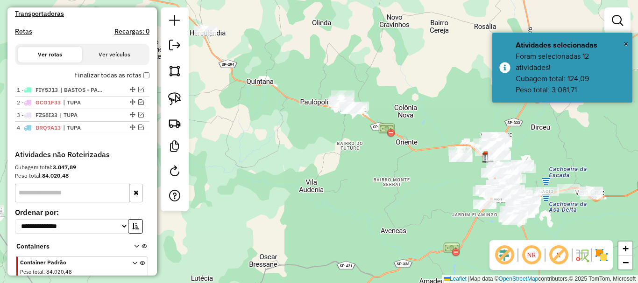
drag, startPoint x: 408, startPoint y: 142, endPoint x: 390, endPoint y: 133, distance: 19.6
click at [393, 133] on div "Janela de atendimento Grade de atendimento Capacidade Transportadoras Veículos …" at bounding box center [319, 141] width 638 height 283
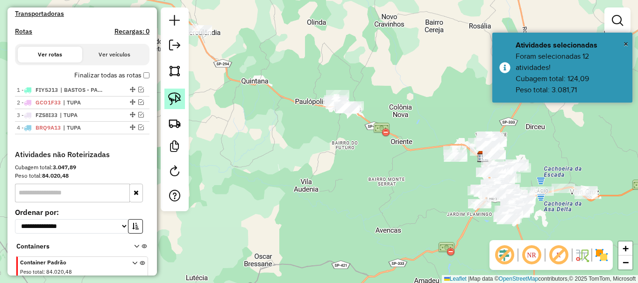
click at [176, 103] on img at bounding box center [174, 98] width 13 height 13
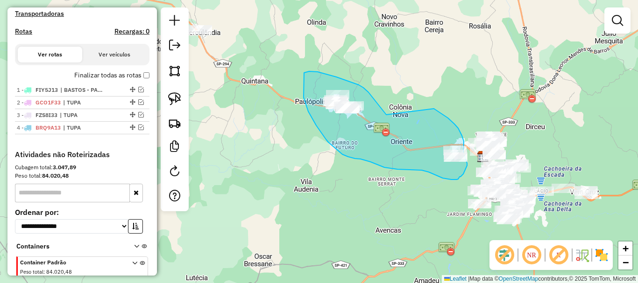
drag, startPoint x: 386, startPoint y: 115, endPoint x: 425, endPoint y: 105, distance: 40.1
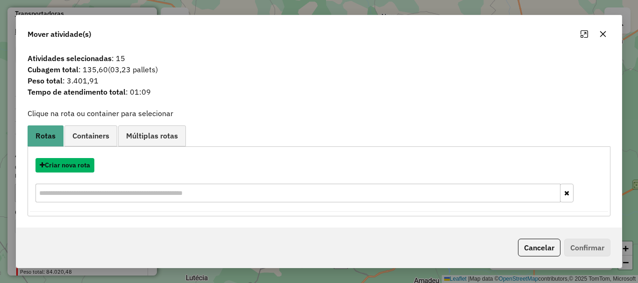
click at [84, 165] on button "Criar nova rota" at bounding box center [64, 165] width 59 height 14
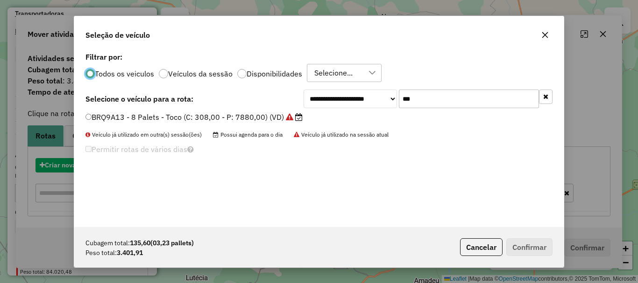
scroll to position [5, 3]
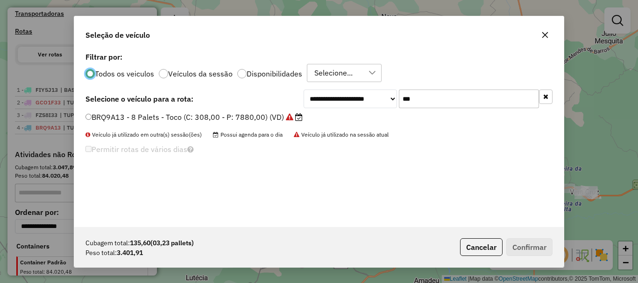
click at [455, 99] on input "***" at bounding box center [469, 99] width 140 height 19
type input "***"
click at [245, 118] on label "FUJ2I87 - 8 Palets - Toco (C: 308,00 - P: 7880,00) (VD)" at bounding box center [187, 117] width 204 height 11
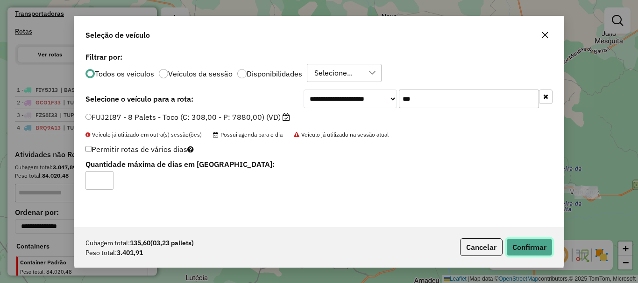
click at [526, 245] on button "Confirmar" at bounding box center [529, 248] width 46 height 18
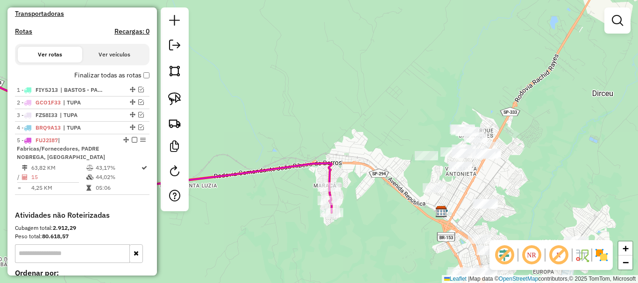
drag, startPoint x: 400, startPoint y: 217, endPoint x: 383, endPoint y: 181, distance: 39.3
click at [397, 189] on div "Janela de atendimento Grade de atendimento Capacidade Transportadoras Veículos …" at bounding box center [319, 141] width 638 height 283
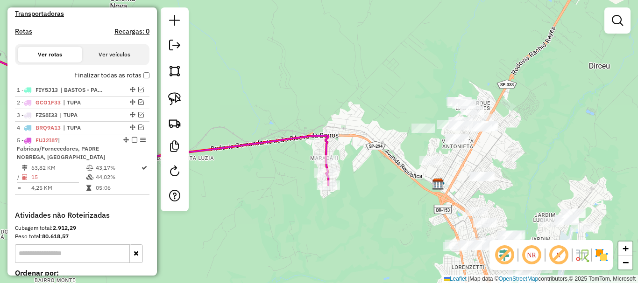
select select "**********"
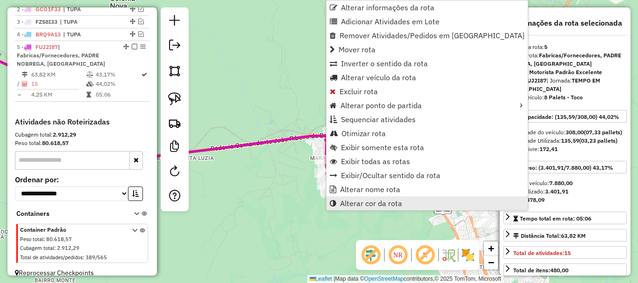
scroll to position [396, 0]
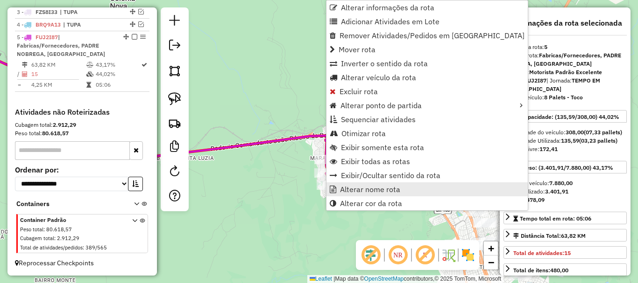
click at [349, 192] on span "Alterar nome rota" at bounding box center [370, 189] width 60 height 7
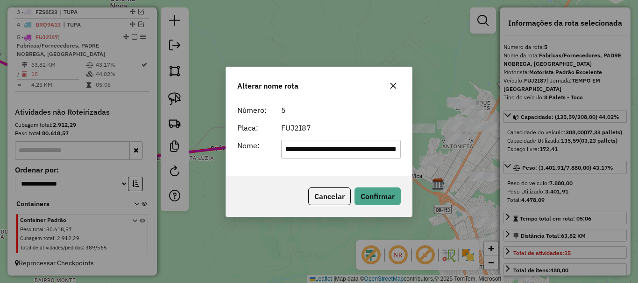
scroll to position [0, 0]
drag, startPoint x: 361, startPoint y: 150, endPoint x: 226, endPoint y: 156, distance: 136.0
click at [226, 156] on div "**********" at bounding box center [319, 139] width 186 height 76
click at [359, 152] on input "*******" at bounding box center [341, 149] width 120 height 19
type input "**********"
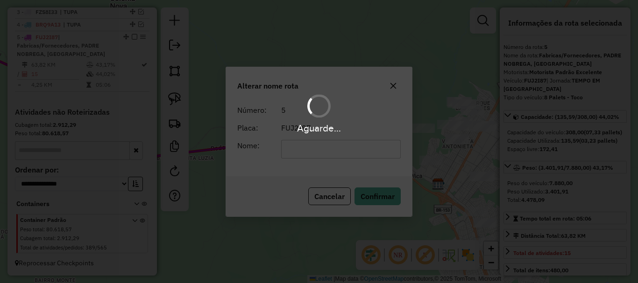
scroll to position [388, 0]
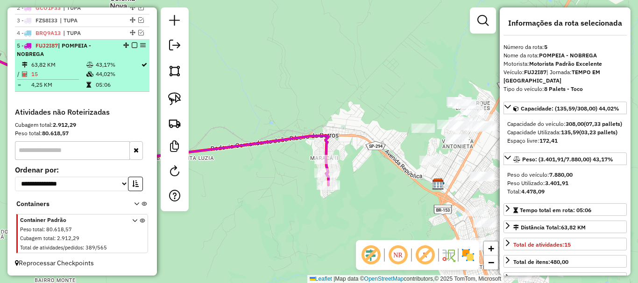
click at [132, 46] on em at bounding box center [135, 45] width 6 height 6
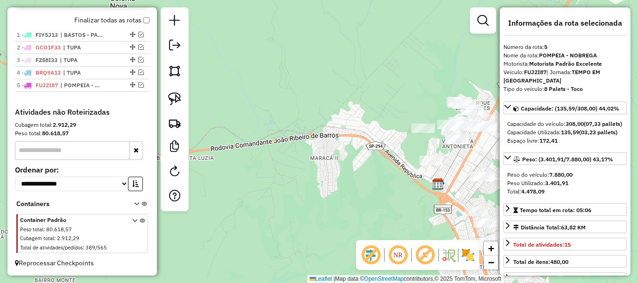
scroll to position [348, 0]
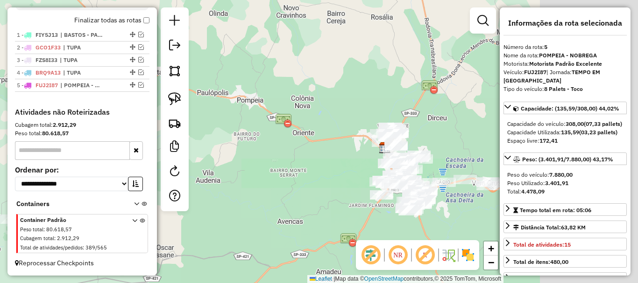
drag, startPoint x: 321, startPoint y: 62, endPoint x: 347, endPoint y: 133, distance: 75.6
click at [346, 133] on div "Janela de atendimento Grade de atendimento Capacidade Transportadoras Veículos …" at bounding box center [319, 141] width 638 height 283
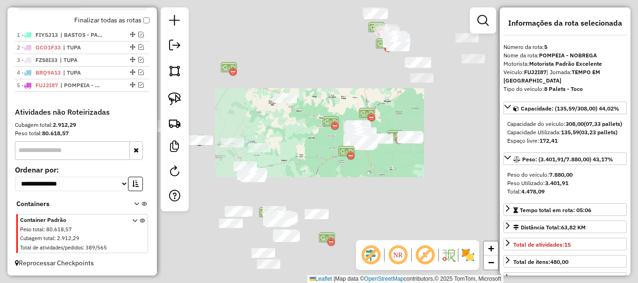
drag, startPoint x: 327, startPoint y: 80, endPoint x: 348, endPoint y: 144, distance: 67.3
click at [348, 144] on div "Janela de atendimento Grade de atendimento Capacidade Transportadoras Veículos …" at bounding box center [319, 141] width 638 height 283
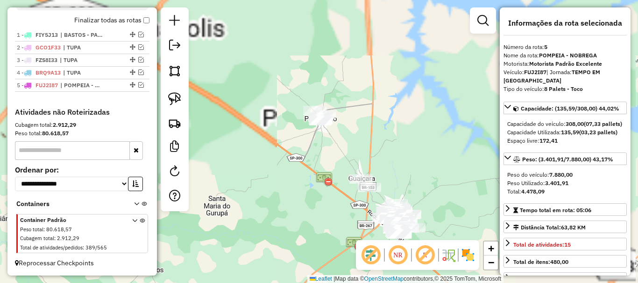
drag, startPoint x: 374, startPoint y: 113, endPoint x: 395, endPoint y: 182, distance: 72.1
click at [400, 197] on div "Janela de atendimento Grade de atendimento Capacidade Transportadoras Veículos …" at bounding box center [319, 141] width 638 height 283
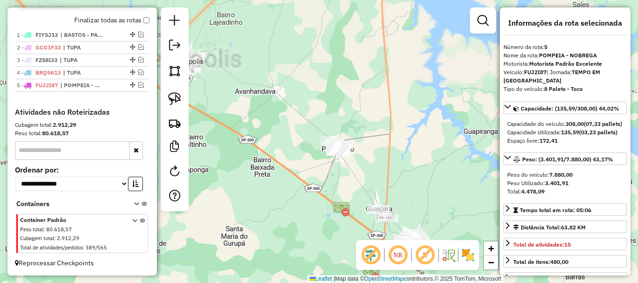
click at [411, 189] on div "Janela de atendimento Grade de atendimento Capacidade Transportadoras Veículos …" at bounding box center [319, 141] width 638 height 283
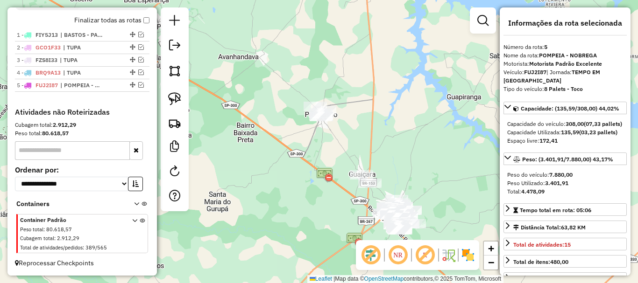
drag, startPoint x: 398, startPoint y: 178, endPoint x: 381, endPoint y: 142, distance: 39.5
click at [381, 142] on div "Janela de atendimento Grade de atendimento Capacidade Transportadoras Veículos …" at bounding box center [319, 141] width 638 height 283
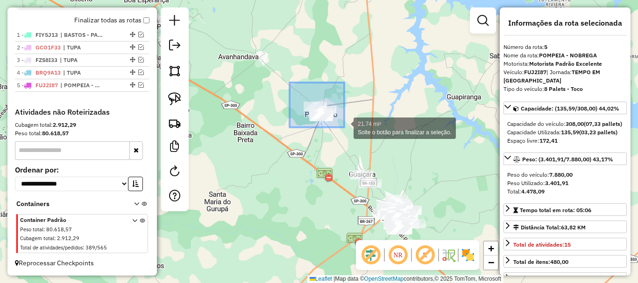
drag, startPoint x: 289, startPoint y: 83, endPoint x: 344, endPoint y: 128, distance: 71.0
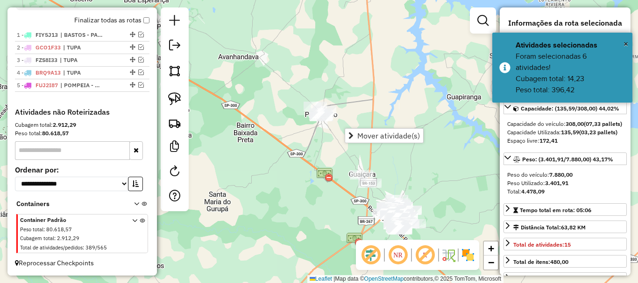
click at [309, 63] on div "Janela de atendimento Grade de atendimento Capacidade Transportadoras Veículos …" at bounding box center [319, 141] width 638 height 283
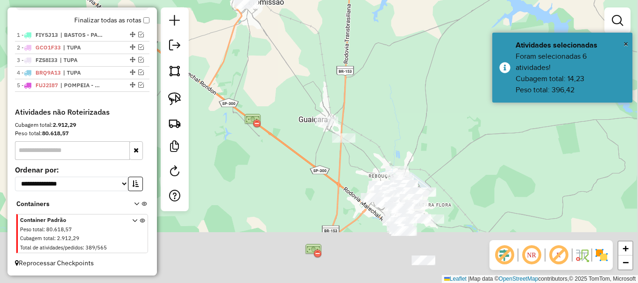
click at [395, 123] on div "Janela de atendimento Grade de atendimento Capacidade Transportadoras Veículos …" at bounding box center [319, 141] width 638 height 283
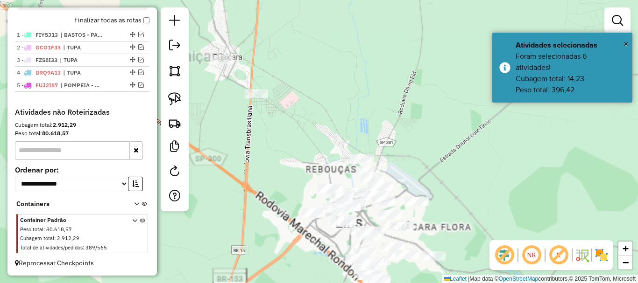
drag, startPoint x: 465, startPoint y: 243, endPoint x: 456, endPoint y: 181, distance: 62.3
click at [458, 186] on div "Janela de atendimento Grade de atendimento Capacidade Transportadoras Veículos …" at bounding box center [319, 141] width 638 height 283
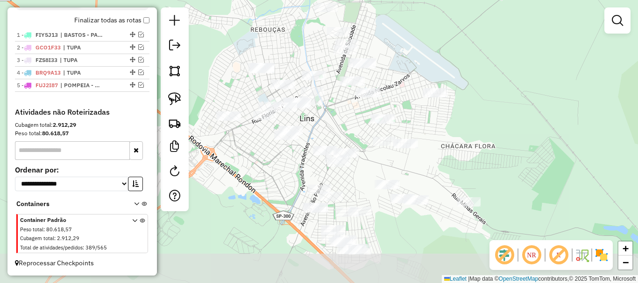
drag, startPoint x: 428, startPoint y: 201, endPoint x: 425, endPoint y: 164, distance: 37.0
click at [425, 164] on div "Janela de atendimento Grade de atendimento Capacidade Transportadoras Veículos …" at bounding box center [319, 141] width 638 height 283
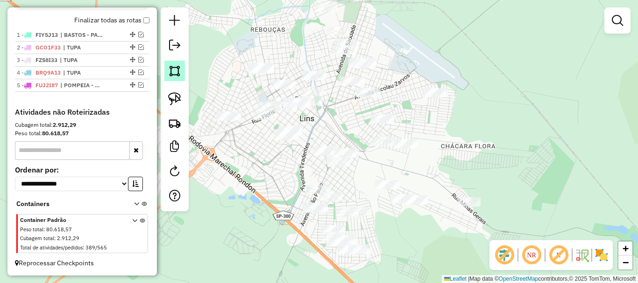
click at [169, 69] on img at bounding box center [174, 70] width 13 height 13
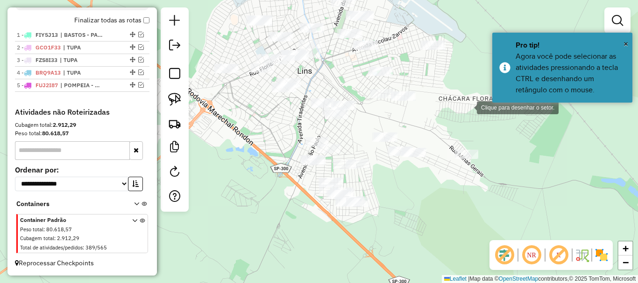
drag, startPoint x: 468, startPoint y: 151, endPoint x: 470, endPoint y: 127, distance: 24.4
click at [470, 116] on div at bounding box center [467, 107] width 19 height 19
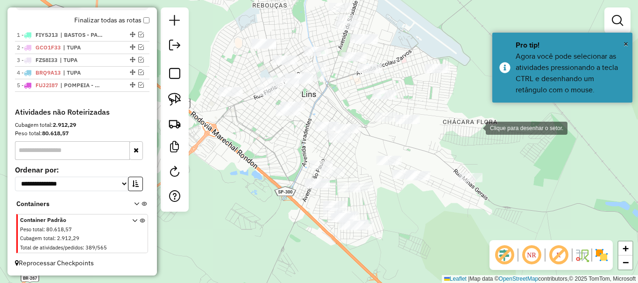
click at [476, 127] on div at bounding box center [476, 127] width 19 height 19
click at [455, 54] on div at bounding box center [454, 54] width 19 height 19
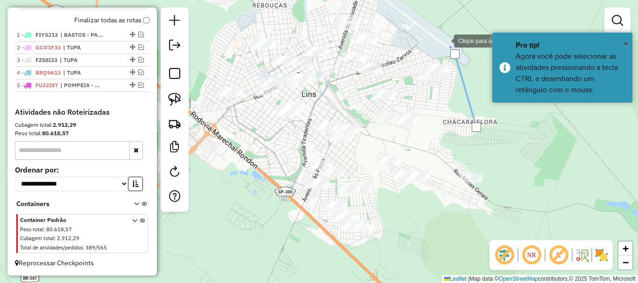
click at [444, 40] on div at bounding box center [444, 40] width 19 height 19
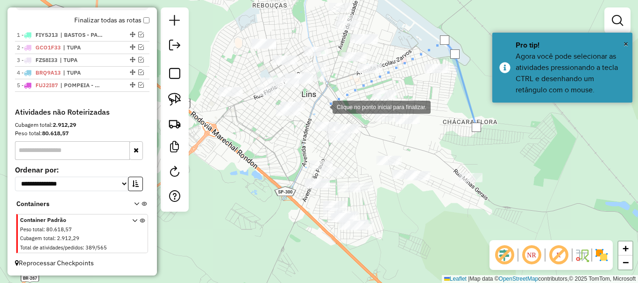
click at [323, 107] on div at bounding box center [323, 106] width 19 height 19
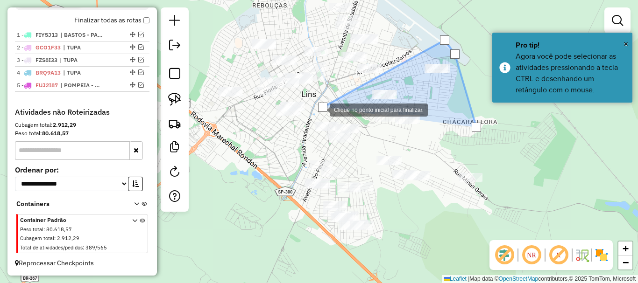
click at [311, 119] on div at bounding box center [320, 109] width 19 height 19
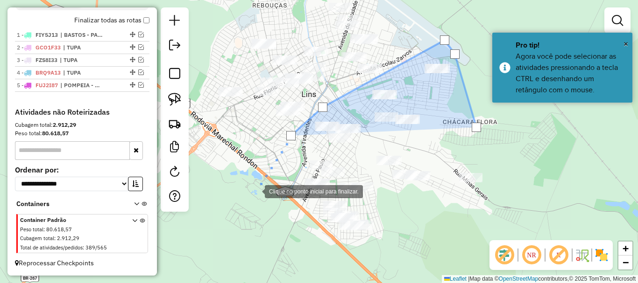
click at [255, 191] on div at bounding box center [255, 191] width 19 height 19
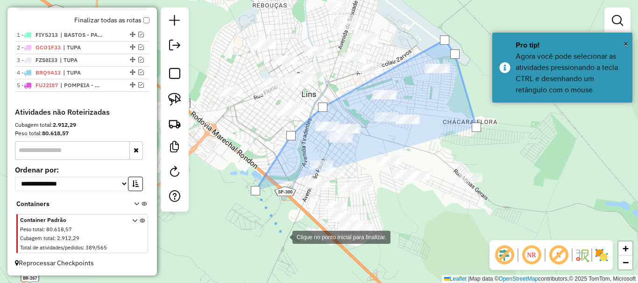
click at [285, 240] on div at bounding box center [283, 236] width 19 height 19
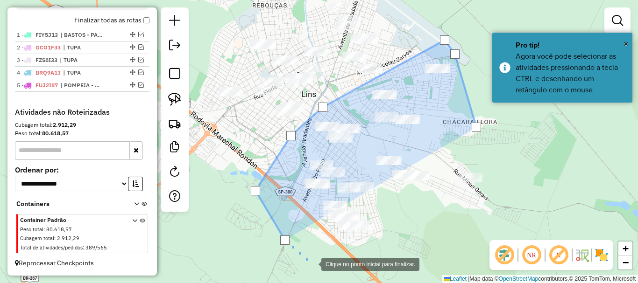
click at [312, 264] on div at bounding box center [312, 263] width 19 height 19
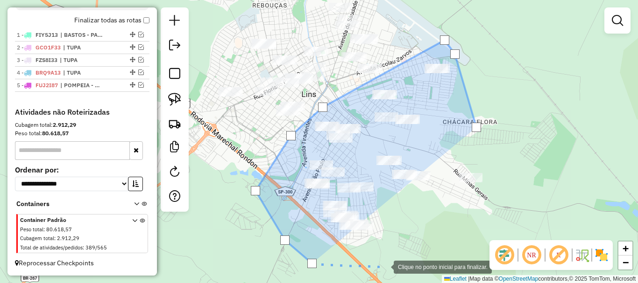
click at [393, 265] on div at bounding box center [384, 266] width 19 height 19
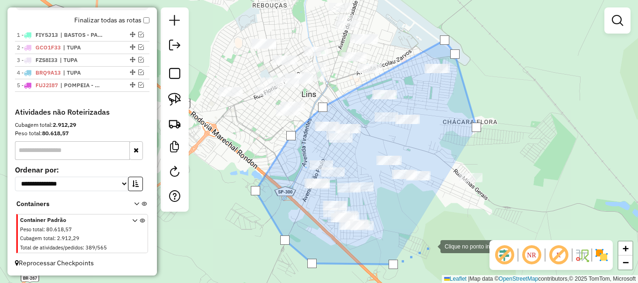
click at [431, 246] on div at bounding box center [431, 246] width 19 height 19
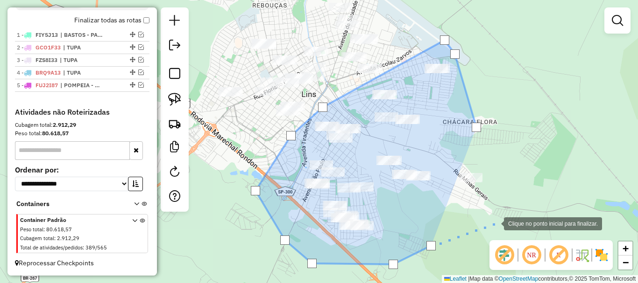
click at [494, 223] on div at bounding box center [494, 223] width 19 height 19
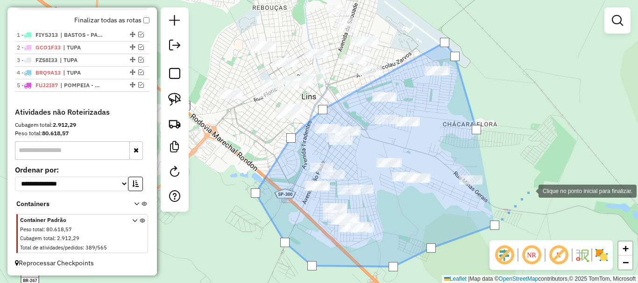
click at [529, 190] on div at bounding box center [529, 190] width 19 height 19
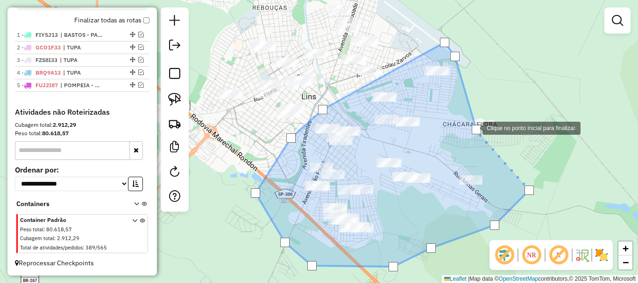
click at [473, 129] on div at bounding box center [476, 129] width 9 height 9
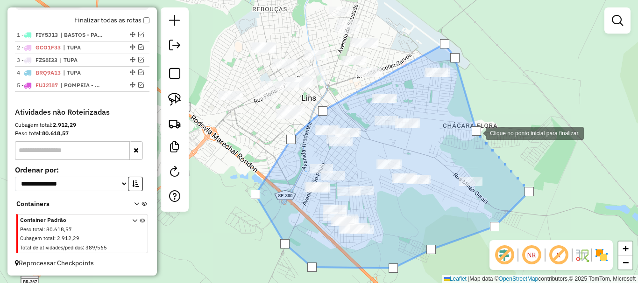
click at [477, 128] on div at bounding box center [476, 131] width 9 height 9
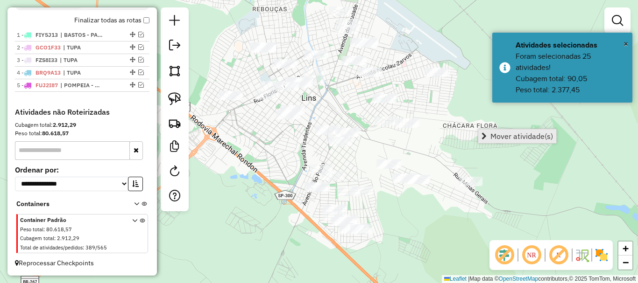
click at [494, 134] on span "Mover atividade(s)" at bounding box center [521, 136] width 63 height 7
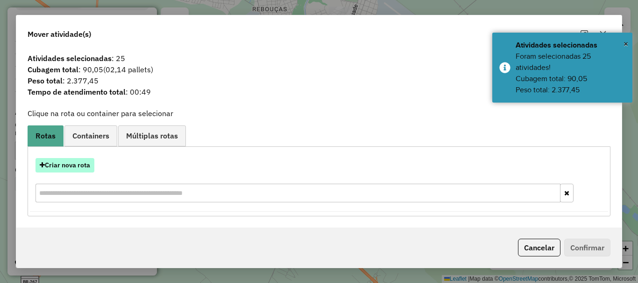
click at [60, 167] on button "Criar nova rota" at bounding box center [64, 165] width 59 height 14
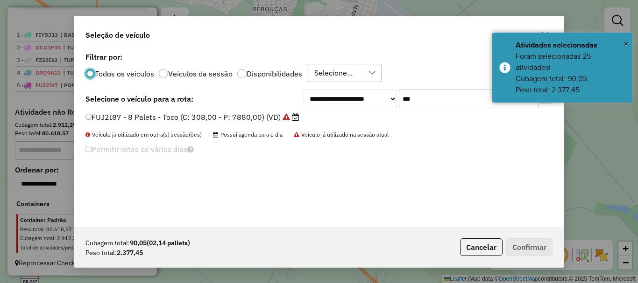
scroll to position [5, 3]
click at [416, 99] on input "***" at bounding box center [469, 99] width 140 height 19
click at [417, 99] on input "***" at bounding box center [469, 99] width 140 height 19
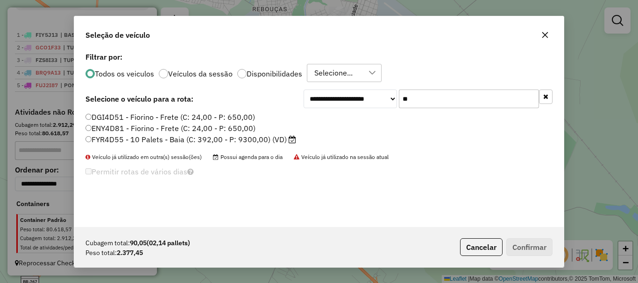
scroll to position [0, 0]
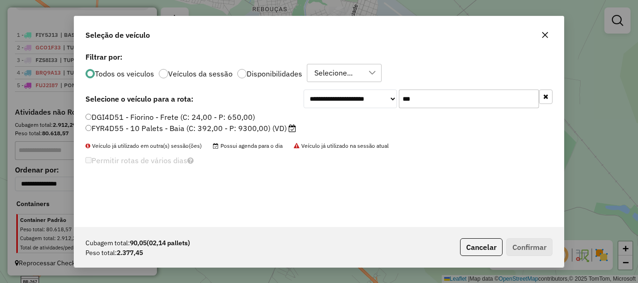
type input "***"
click at [280, 127] on label "FYR4D55 - 10 Palets - Baia (C: 392,00 - P: 9300,00) (VD)" at bounding box center [190, 128] width 211 height 11
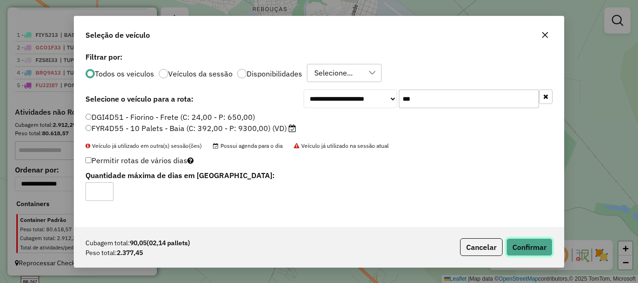
click at [534, 244] on button "Confirmar" at bounding box center [529, 248] width 46 height 18
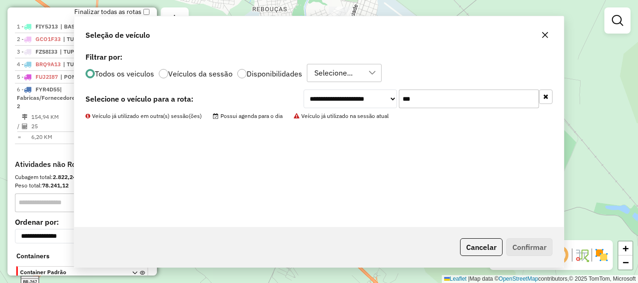
scroll to position [396, 0]
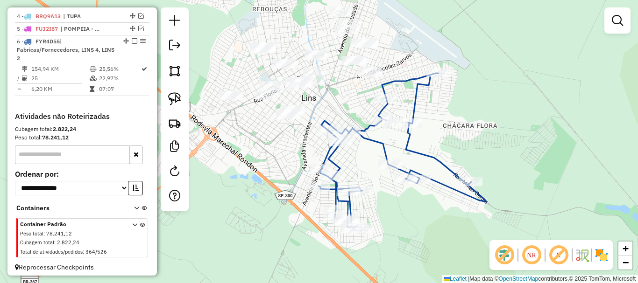
click at [466, 120] on div "Rota 6 - Placa FYR4D55 98333 - BAR D0 DIONISIO Janela de atendimento Grade de a…" at bounding box center [319, 141] width 638 height 283
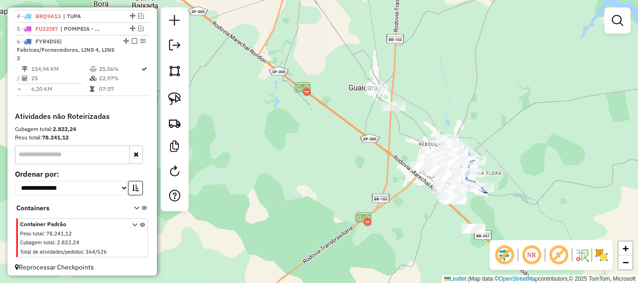
drag, startPoint x: 474, startPoint y: 130, endPoint x: 487, endPoint y: 161, distance: 33.5
click at [487, 161] on div "Janela de atendimento Grade de atendimento Capacidade Transportadoras Veículos …" at bounding box center [319, 141] width 638 height 283
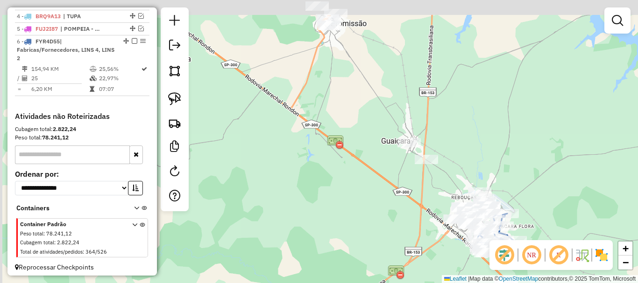
drag, startPoint x: 470, startPoint y: 128, endPoint x: 498, endPoint y: 164, distance: 45.6
click at [498, 164] on div "Janela de atendimento Grade de atendimento Capacidade Transportadoras Veículos …" at bounding box center [319, 141] width 638 height 283
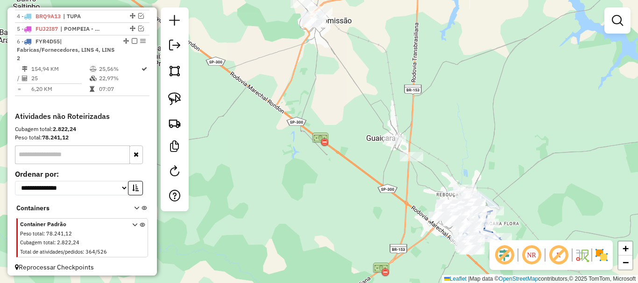
drag, startPoint x: 496, startPoint y: 165, endPoint x: 472, endPoint y: 147, distance: 30.3
click at [472, 148] on div "Janela de atendimento Grade de atendimento Capacidade Transportadoras Veículos …" at bounding box center [319, 141] width 638 height 283
drag, startPoint x: 416, startPoint y: 113, endPoint x: 430, endPoint y: 128, distance: 20.2
click at [430, 128] on div "Janela de atendimento Grade de atendimento Capacidade Transportadoras Veículos …" at bounding box center [319, 141] width 638 height 283
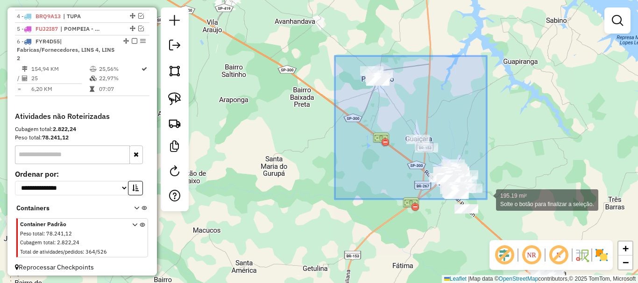
drag, startPoint x: 336, startPoint y: 56, endPoint x: 488, endPoint y: 194, distance: 205.3
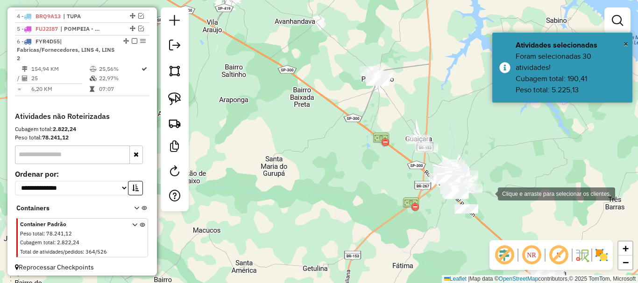
click at [488, 193] on div "Clique e arraste para selecionar os clientes. Janela de atendimento Grade de at…" at bounding box center [319, 141] width 638 height 283
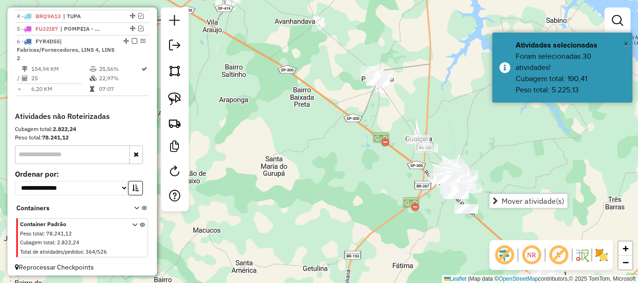
click at [437, 99] on div "Janela de atendimento Grade de atendimento Capacidade Transportadoras Veículos …" at bounding box center [319, 141] width 638 height 283
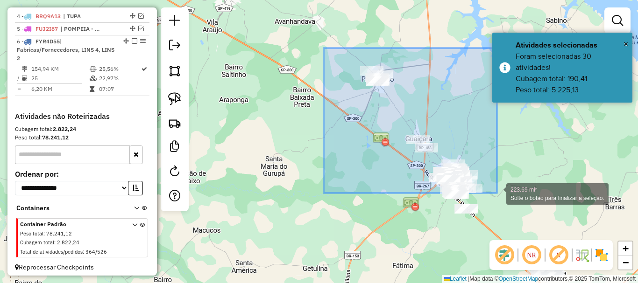
drag, startPoint x: 326, startPoint y: 50, endPoint x: 497, endPoint y: 193, distance: 223.0
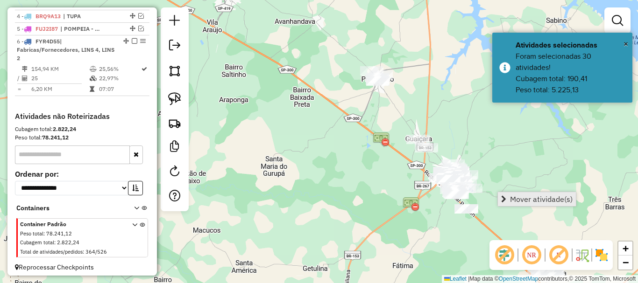
click at [505, 196] on span "Mover atividade(s)" at bounding box center [503, 199] width 5 height 7
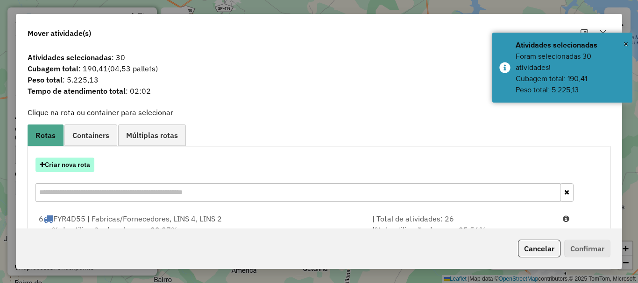
click at [78, 167] on button "Criar nova rota" at bounding box center [64, 165] width 59 height 14
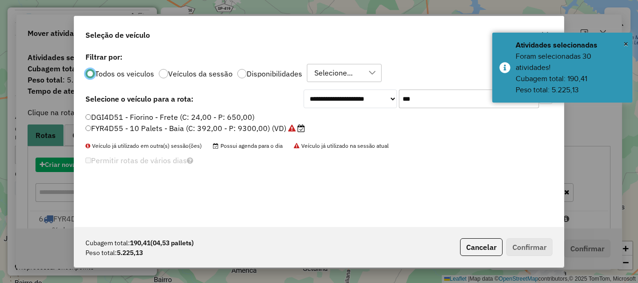
scroll to position [5, 3]
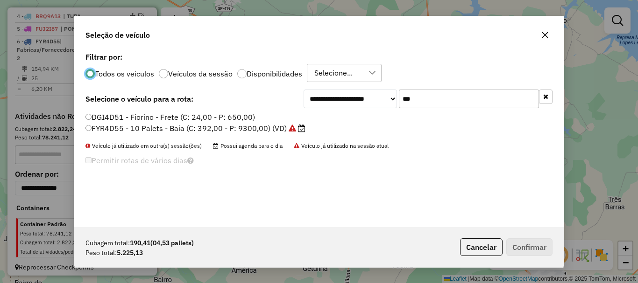
click at [419, 106] on input "***" at bounding box center [469, 99] width 140 height 19
click at [419, 105] on input "***" at bounding box center [469, 99] width 140 height 19
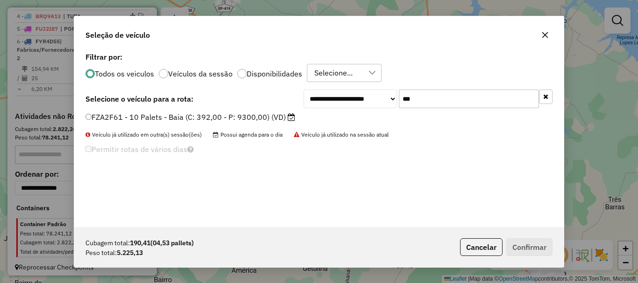
type input "***"
click at [209, 114] on label "FZA2F61 - 10 Palets - Baia (C: 392,00 - P: 9300,00) (VD)" at bounding box center [190, 117] width 210 height 11
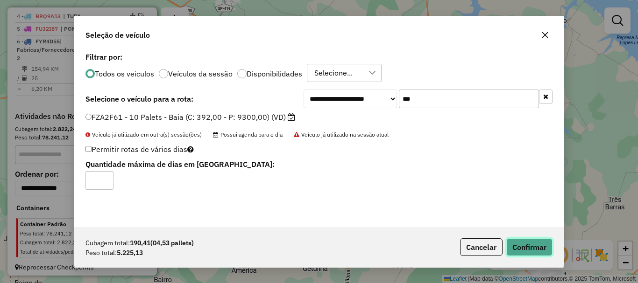
click at [527, 243] on button "Confirmar" at bounding box center [529, 248] width 46 height 18
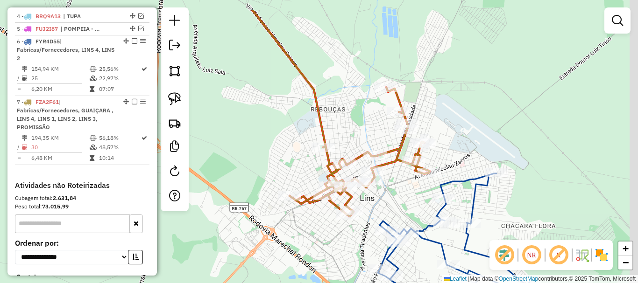
drag, startPoint x: 421, startPoint y: 158, endPoint x: 406, endPoint y: 178, distance: 25.4
click at [399, 203] on div "Janela de atendimento Grade de atendimento Capacidade Transportadoras Veículos …" at bounding box center [319, 141] width 638 height 283
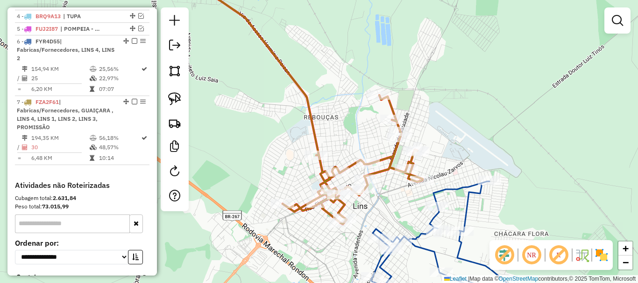
click at [388, 107] on icon at bounding box center [299, 98] width 248 height 253
select select "**********"
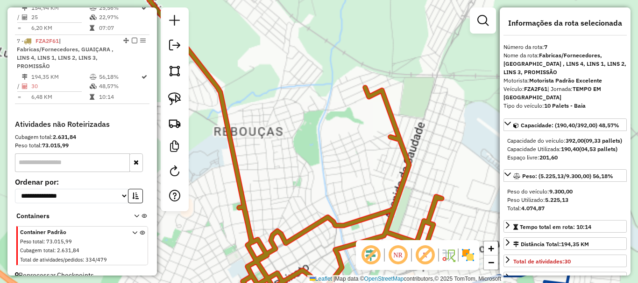
scroll to position [478, 0]
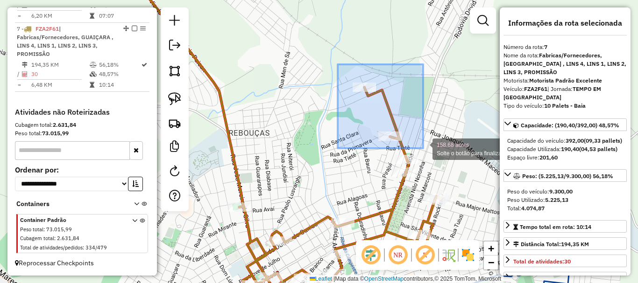
drag, startPoint x: 338, startPoint y: 64, endPoint x: 423, endPoint y: 148, distance: 119.8
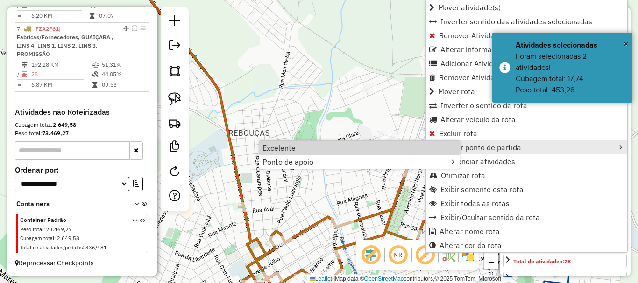
click at [299, 90] on div "Janela de atendimento Grade de atendimento Capacidade Transportadoras Veículos …" at bounding box center [319, 141] width 638 height 283
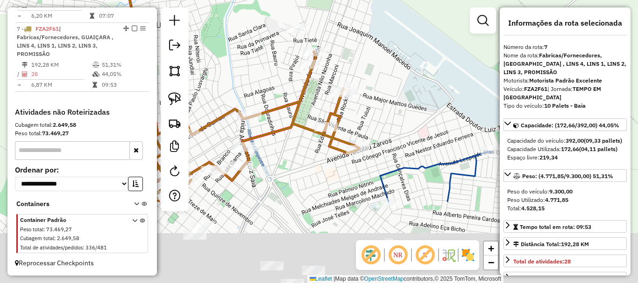
drag, startPoint x: 365, startPoint y: 169, endPoint x: 304, endPoint y: 96, distance: 94.9
click at [275, 60] on div "Janela de atendimento Grade de atendimento Capacidade Transportadoras Veículos …" at bounding box center [319, 141] width 638 height 283
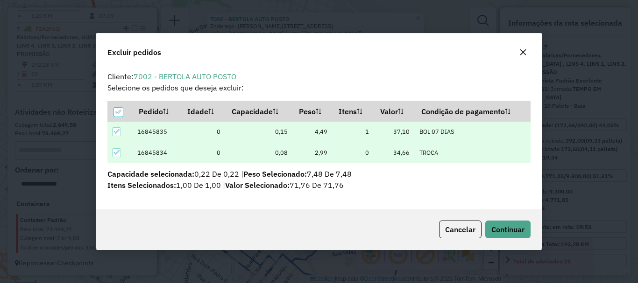
scroll to position [0, 0]
click at [500, 233] on span "Continuar" at bounding box center [507, 229] width 33 height 9
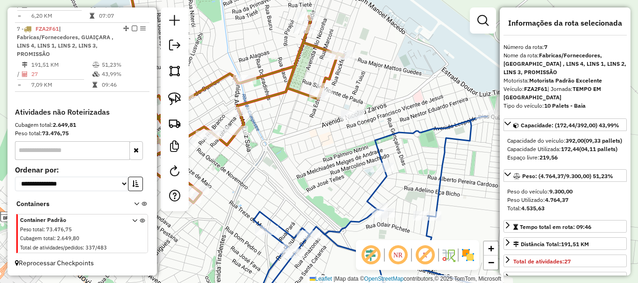
drag, startPoint x: 322, startPoint y: 214, endPoint x: 374, endPoint y: 173, distance: 66.8
click at [374, 173] on div "Janela de atendimento Grade de atendimento Capacidade Transportadoras Veículos …" at bounding box center [319, 141] width 638 height 283
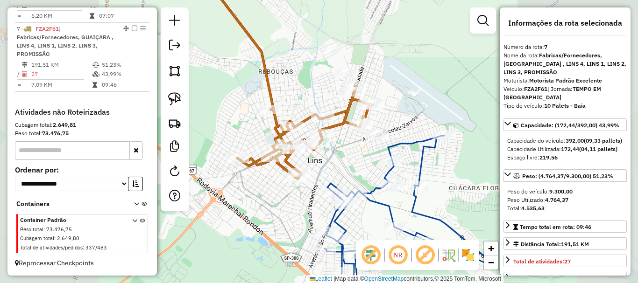
drag, startPoint x: 374, startPoint y: 177, endPoint x: 368, endPoint y: 181, distance: 6.5
click at [374, 178] on div "Janela de atendimento Grade de atendimento Capacidade Transportadoras Veículos …" at bounding box center [319, 141] width 638 height 283
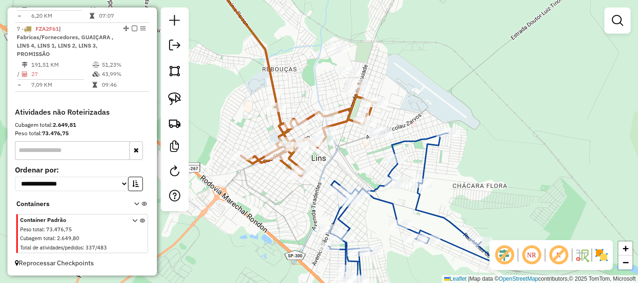
drag, startPoint x: 356, startPoint y: 185, endPoint x: 369, endPoint y: 175, distance: 17.0
click at [369, 175] on div "Janela de atendimento Grade de atendimento Capacidade Transportadoras Veículos …" at bounding box center [319, 141] width 638 height 283
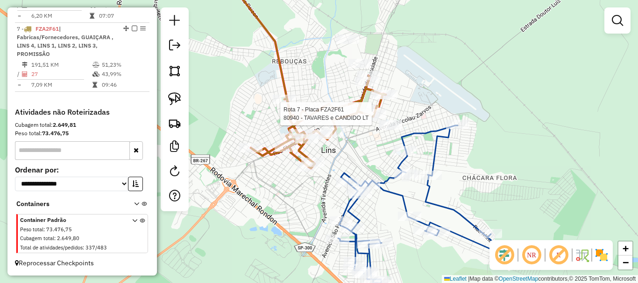
select select "**********"
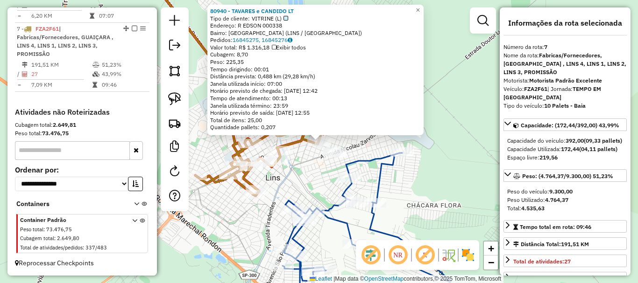
click at [314, 185] on div "80940 - TAVARES e CANDIDO LT Tipo de cliente: VITRINE (L) Endereço: R EDSON 000…" at bounding box center [319, 141] width 638 height 283
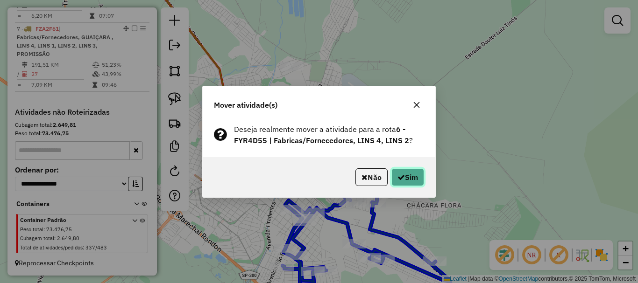
click at [395, 176] on button "Sim" at bounding box center [407, 178] width 33 height 18
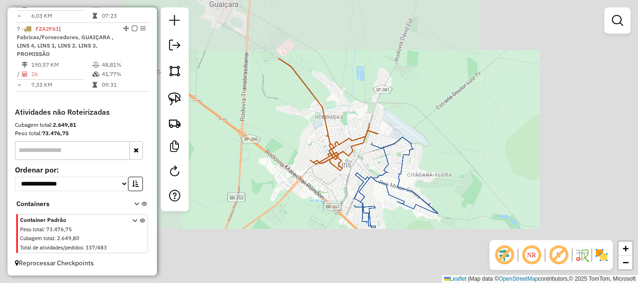
click at [406, 109] on div "Janela de atendimento Grade de atendimento Capacidade Transportadoras Veículos …" at bounding box center [319, 141] width 638 height 283
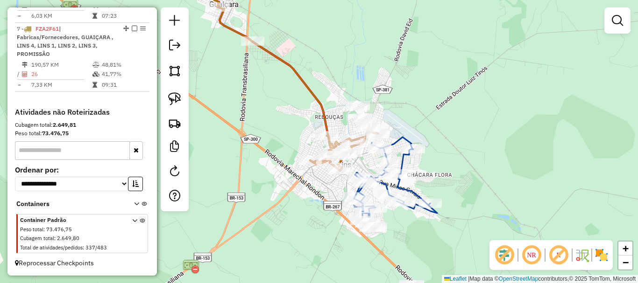
select select "**********"
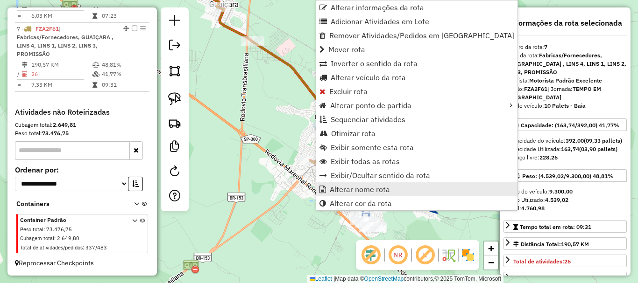
click at [369, 191] on span "Alterar nome rota" at bounding box center [360, 189] width 60 height 7
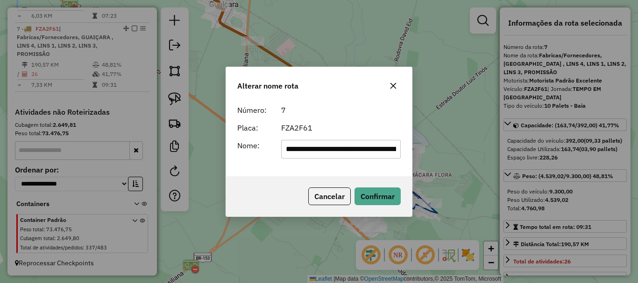
drag, startPoint x: 298, startPoint y: 148, endPoint x: 223, endPoint y: 148, distance: 74.7
click at [227, 148] on div "**********" at bounding box center [319, 139] width 186 height 76
drag, startPoint x: 302, startPoint y: 148, endPoint x: 418, endPoint y: 162, distance: 117.6
click at [417, 162] on div "**********" at bounding box center [319, 141] width 638 height 283
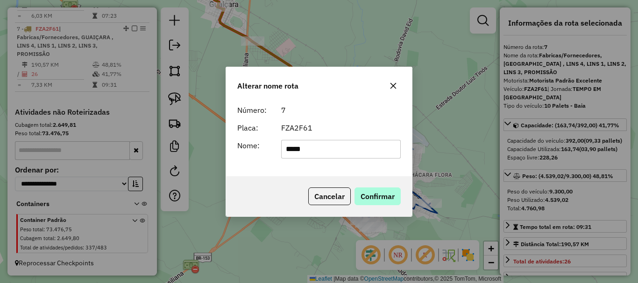
type input "****"
click at [381, 192] on button "Confirmar" at bounding box center [377, 197] width 46 height 18
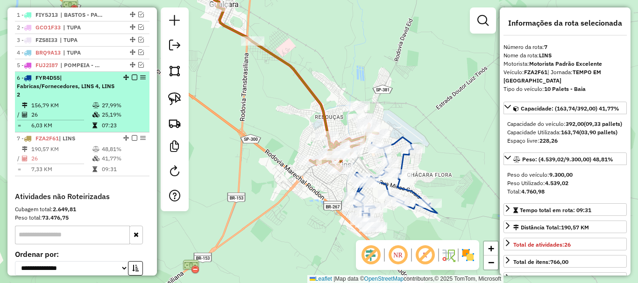
scroll to position [360, 0]
click at [111, 110] on td "27,99%" at bounding box center [123, 105] width 44 height 9
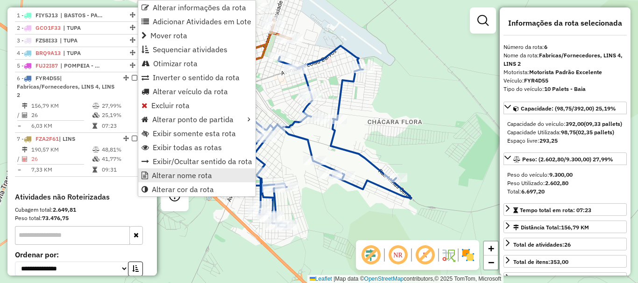
click at [156, 173] on span "Alterar nome rota" at bounding box center [182, 175] width 60 height 7
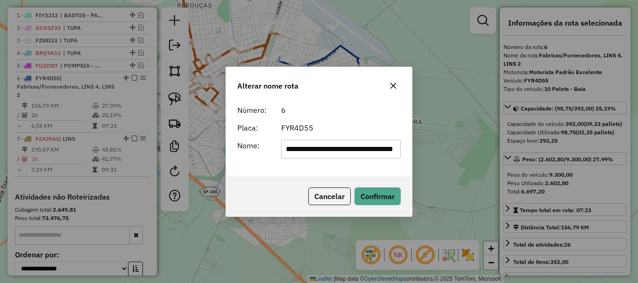
scroll to position [0, 0]
drag, startPoint x: 343, startPoint y: 149, endPoint x: 169, endPoint y: 159, distance: 174.4
click at [171, 159] on div "**********" at bounding box center [319, 141] width 638 height 283
drag, startPoint x: 304, startPoint y: 149, endPoint x: 361, endPoint y: 151, distance: 57.0
click at [361, 151] on input "**********" at bounding box center [341, 149] width 120 height 19
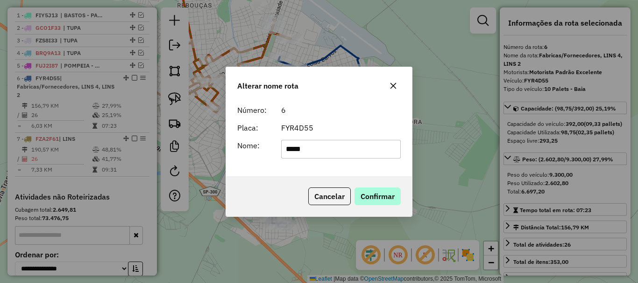
type input "****"
click at [391, 199] on button "Confirmar" at bounding box center [377, 197] width 46 height 18
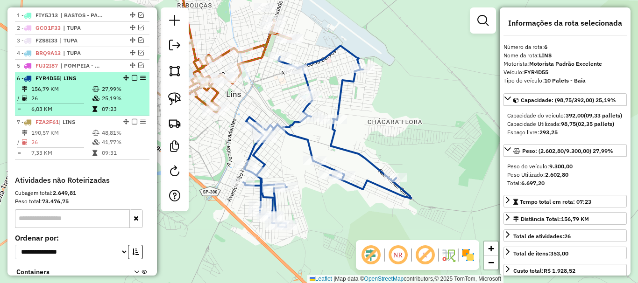
click at [133, 81] on em at bounding box center [135, 78] width 6 height 6
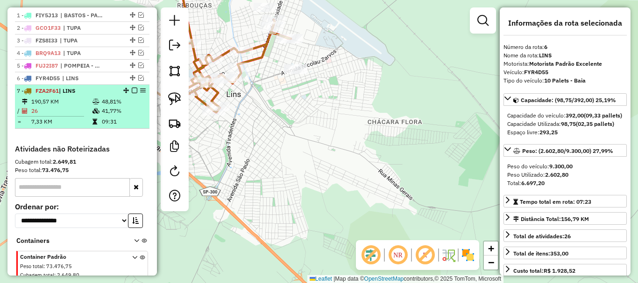
click at [132, 93] on em at bounding box center [135, 91] width 6 height 6
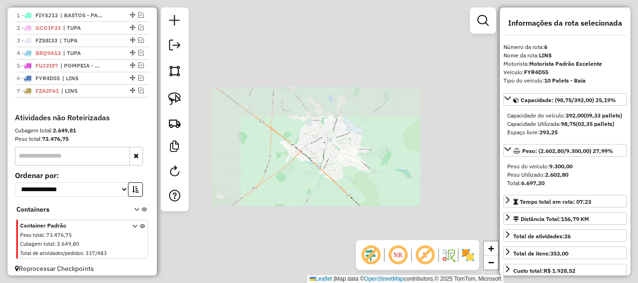
drag, startPoint x: 363, startPoint y: 187, endPoint x: 309, endPoint y: 63, distance: 135.3
click at [322, 102] on div "Janela de atendimento Grade de atendimento Capacidade Transportadoras Veículos …" at bounding box center [319, 141] width 638 height 283
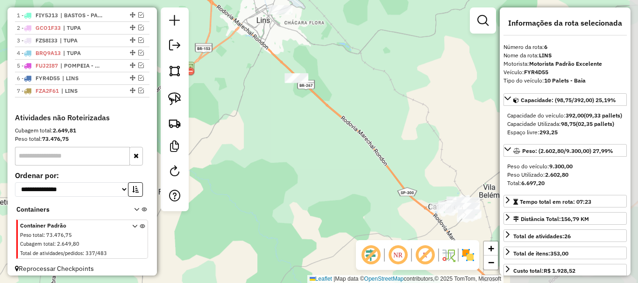
drag, startPoint x: 346, startPoint y: 154, endPoint x: 310, endPoint y: 91, distance: 72.6
click at [311, 92] on div "Janela de atendimento Grade de atendimento Capacidade Transportadoras Veículos …" at bounding box center [319, 141] width 638 height 283
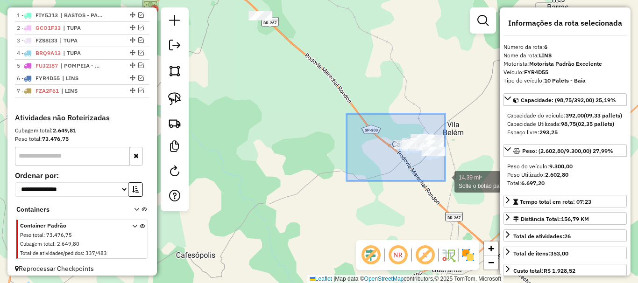
drag, startPoint x: 363, startPoint y: 120, endPoint x: 446, endPoint y: 182, distance: 103.4
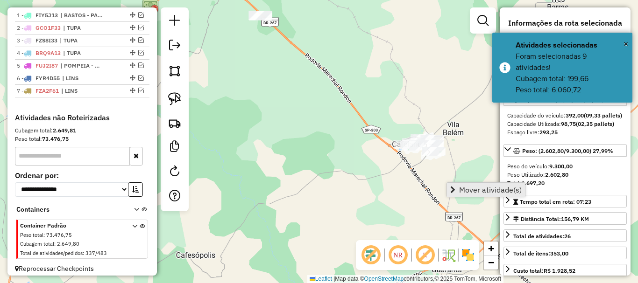
click at [459, 187] on span "Mover atividade(s)" at bounding box center [490, 189] width 63 height 7
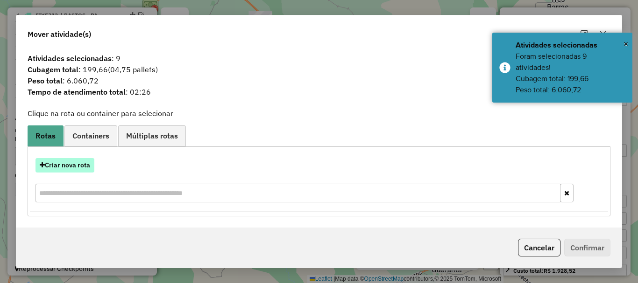
click at [55, 163] on button "Criar nova rota" at bounding box center [64, 165] width 59 height 14
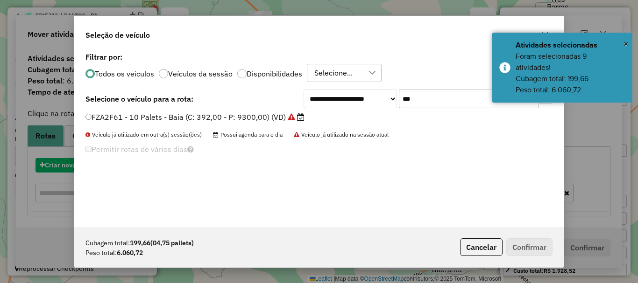
scroll to position [5, 3]
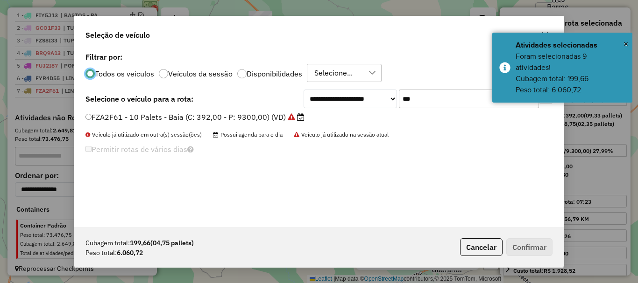
click at [460, 96] on input "***" at bounding box center [469, 99] width 140 height 19
type input "*"
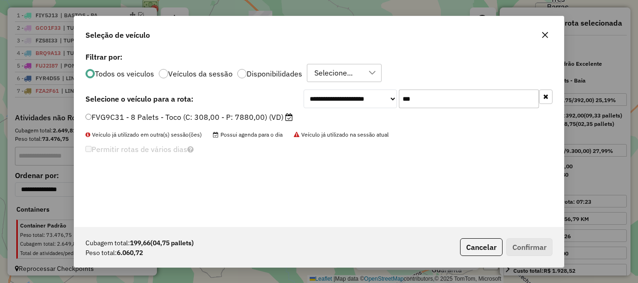
type input "***"
click at [270, 120] on label "FVG9C31 - 8 Palets - Toco (C: 308,00 - P: 7880,00) (VD)" at bounding box center [188, 117] width 207 height 11
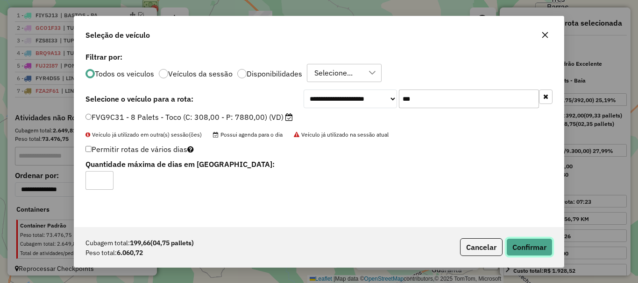
click at [534, 251] on button "Confirmar" at bounding box center [529, 248] width 46 height 18
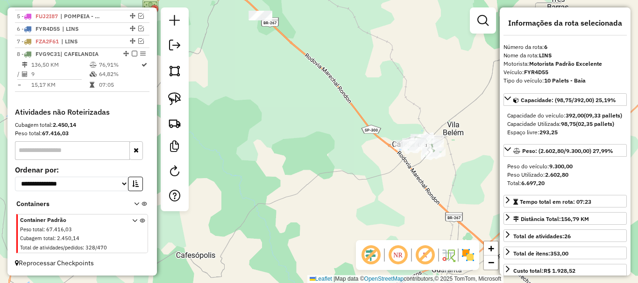
scroll to position [417, 0]
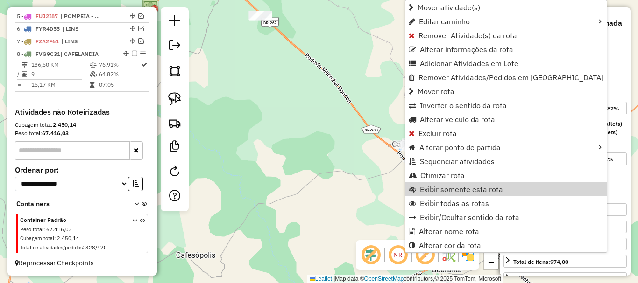
click at [570, 188] on div "Peso Utilizado: 6.060,72" at bounding box center [565, 183] width 116 height 8
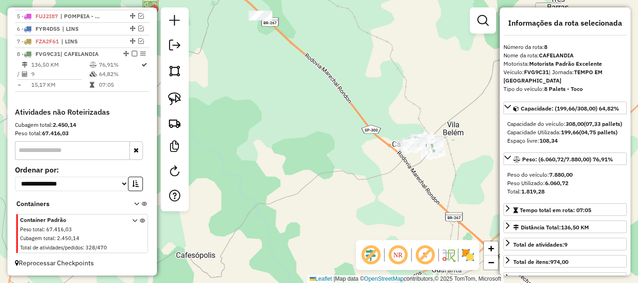
drag, startPoint x: 548, startPoint y: 192, endPoint x: 565, endPoint y: 194, distance: 17.3
click at [565, 187] on strong "6.060,72" at bounding box center [556, 183] width 23 height 7
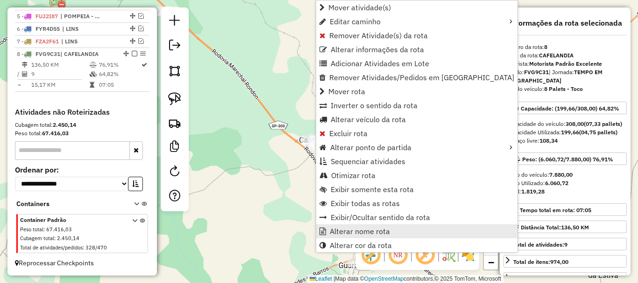
click at [353, 228] on span "Alterar nome rota" at bounding box center [360, 231] width 60 height 7
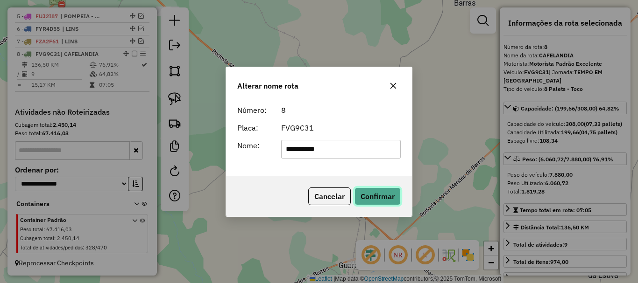
click at [362, 194] on button "Confirmar" at bounding box center [377, 197] width 46 height 18
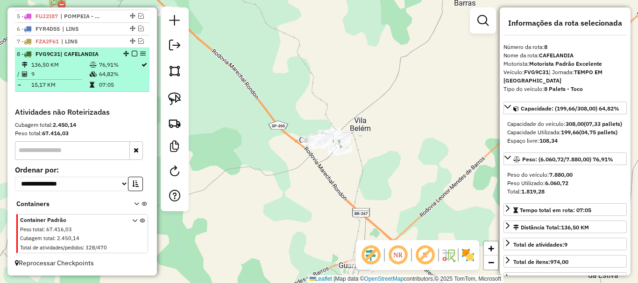
click at [132, 54] on em at bounding box center [135, 54] width 6 height 6
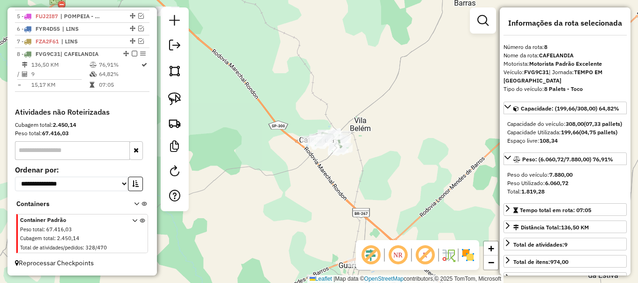
scroll to position [386, 0]
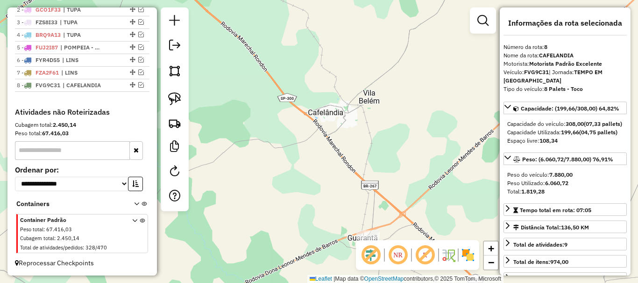
drag, startPoint x: 323, startPoint y: 172, endPoint x: 368, endPoint y: 96, distance: 89.0
click at [349, 123] on div "Janela de atendimento Grade de atendimento Capacidade Transportadoras Veículos …" at bounding box center [319, 141] width 638 height 283
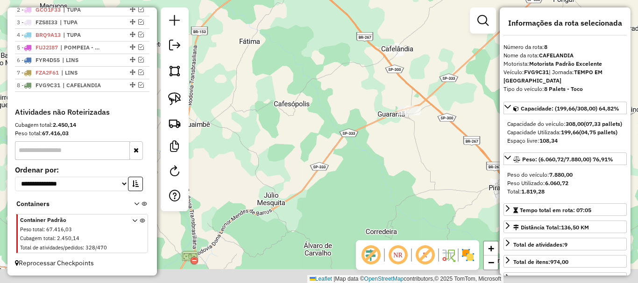
drag, startPoint x: 345, startPoint y: 175, endPoint x: 381, endPoint y: 100, distance: 83.7
click at [375, 110] on div "Janela de atendimento Grade de atendimento Capacidade Transportadoras Veículos …" at bounding box center [319, 141] width 638 height 283
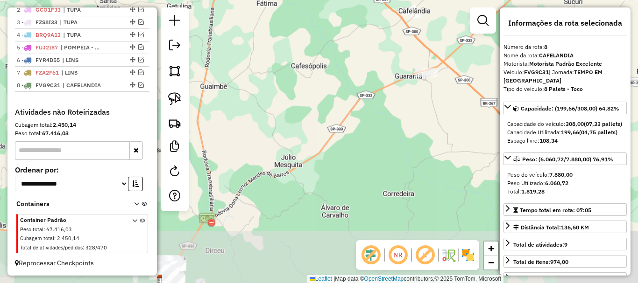
drag, startPoint x: 359, startPoint y: 190, endPoint x: 373, endPoint y: 99, distance: 93.0
click at [368, 116] on div "Janela de atendimento Grade de atendimento Capacidade Transportadoras Veículos …" at bounding box center [319, 141] width 638 height 283
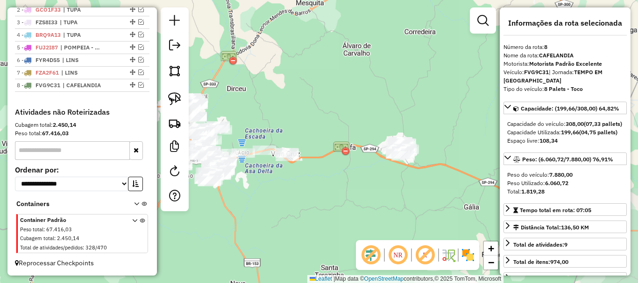
drag, startPoint x: 324, startPoint y: 208, endPoint x: 355, endPoint y: 148, distance: 67.2
click at [328, 152] on div "Janela de atendimento Grade de atendimento Capacidade Transportadoras Veículos …" at bounding box center [319, 141] width 638 height 283
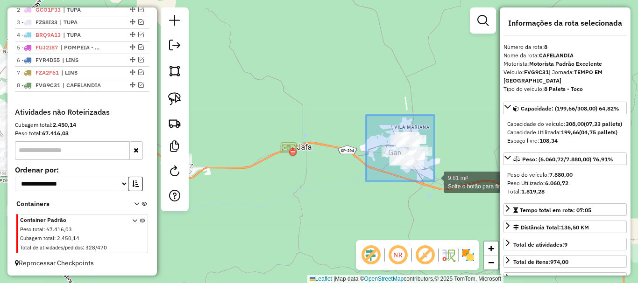
drag, startPoint x: 366, startPoint y: 115, endPoint x: 435, endPoint y: 183, distance: 96.1
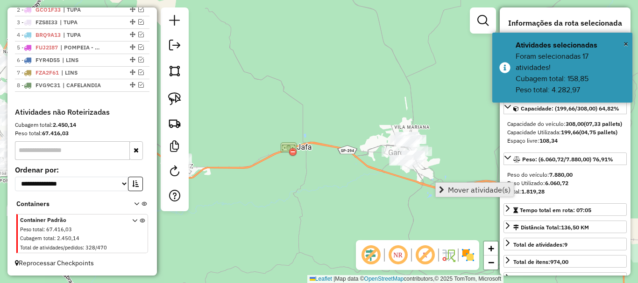
click at [445, 189] on link "Mover atividade(s)" at bounding box center [475, 190] width 78 height 14
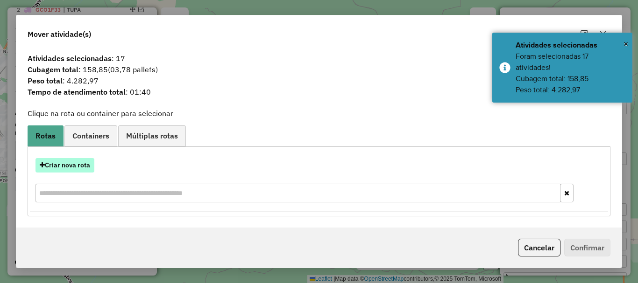
click at [53, 163] on button "Criar nova rota" at bounding box center [64, 165] width 59 height 14
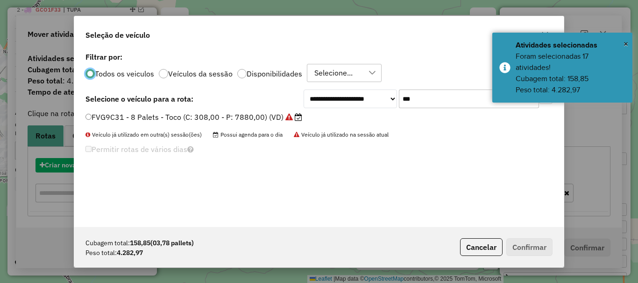
scroll to position [5, 3]
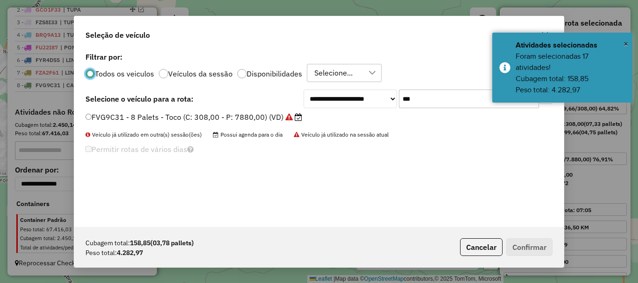
click at [451, 101] on input "***" at bounding box center [469, 99] width 140 height 19
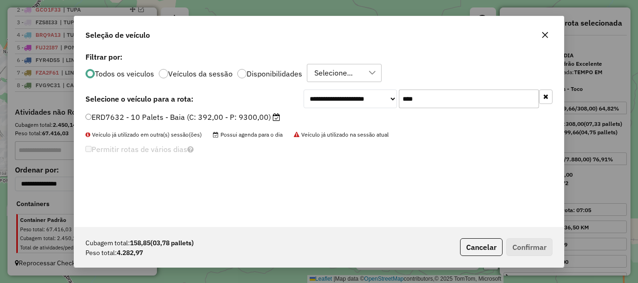
type input "****"
click at [248, 118] on label "ERD7632 - 10 Palets - Baia (C: 392,00 - P: 9300,00)" at bounding box center [182, 117] width 195 height 11
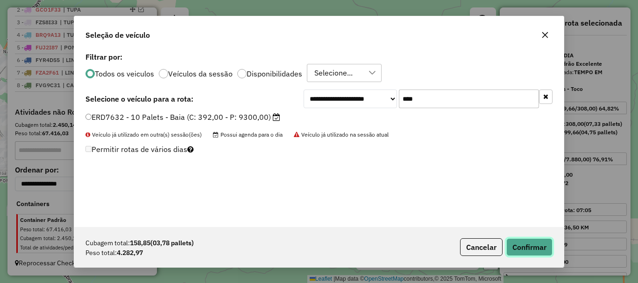
click at [534, 249] on button "Confirmar" at bounding box center [529, 248] width 46 height 18
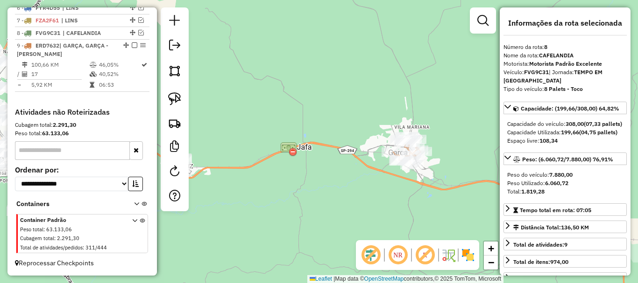
scroll to position [438, 0]
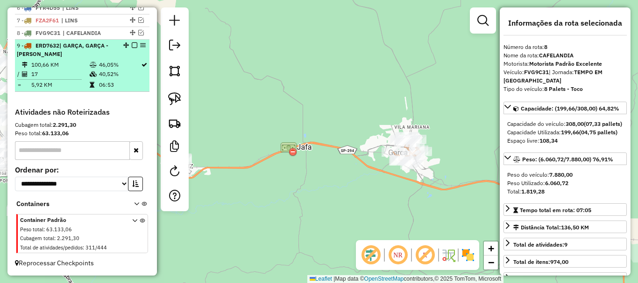
drag, startPoint x: 140, startPoint y: 42, endPoint x: 122, endPoint y: 55, distance: 21.4
click at [112, 56] on div "9 - ERD7632 | GARÇA, GARÇA - VERA CUZ" at bounding box center [66, 50] width 99 height 17
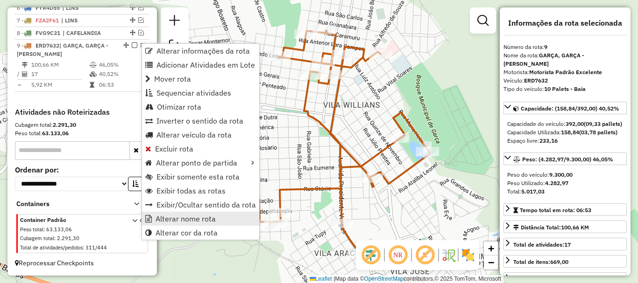
click at [182, 222] on span "Alterar nome rota" at bounding box center [185, 218] width 60 height 7
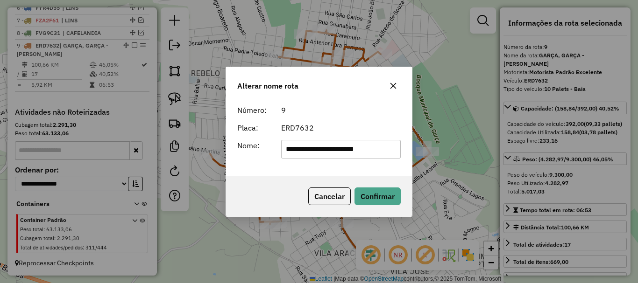
drag, startPoint x: 310, startPoint y: 149, endPoint x: 469, endPoint y: 113, distance: 163.3
click at [425, 148] on div "**********" at bounding box center [319, 141] width 638 height 283
type input "*****"
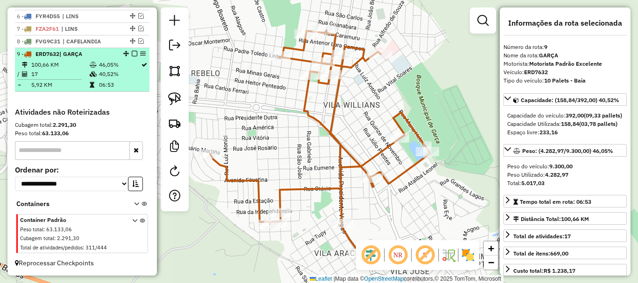
click at [134, 52] on em at bounding box center [135, 54] width 6 height 6
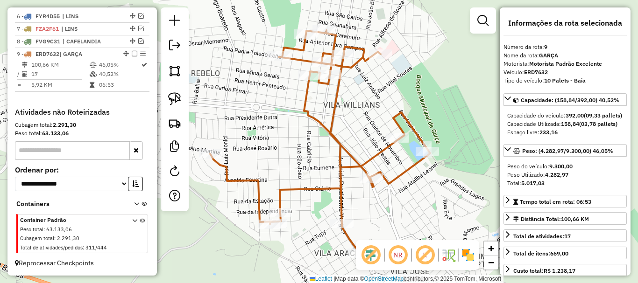
scroll to position [399, 0]
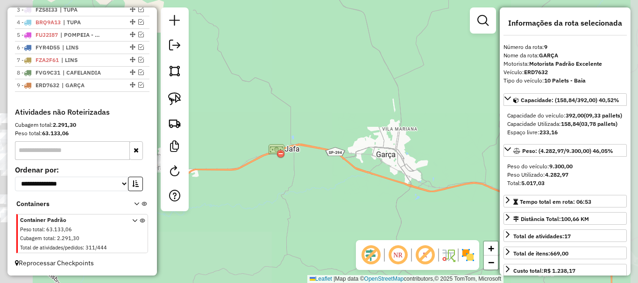
drag, startPoint x: 295, startPoint y: 123, endPoint x: 376, endPoint y: 135, distance: 82.5
click at [426, 146] on div "Janela de atendimento Grade de atendimento Capacidade Transportadoras Veículos …" at bounding box center [319, 141] width 638 height 283
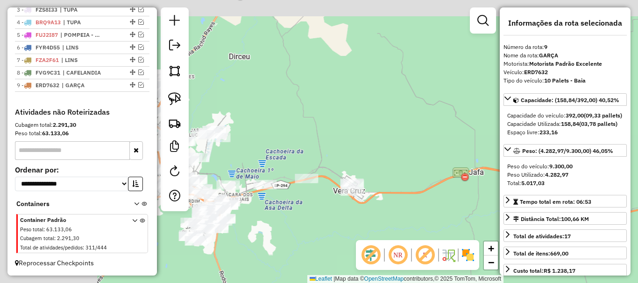
drag, startPoint x: 296, startPoint y: 121, endPoint x: 436, endPoint y: 138, distance: 140.6
click at [452, 138] on div "Janela de atendimento Grade de atendimento Capacidade Transportadoras Veículos …" at bounding box center [319, 141] width 638 height 283
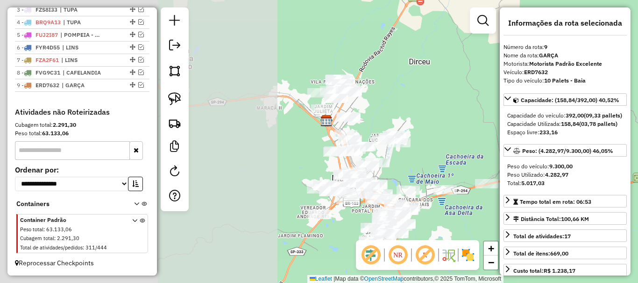
drag, startPoint x: 472, startPoint y: 119, endPoint x: 479, endPoint y: 117, distance: 7.4
click at [479, 117] on div "Janela de atendimento Grade de atendimento Capacidade Transportadoras Veículos …" at bounding box center [319, 141] width 638 height 283
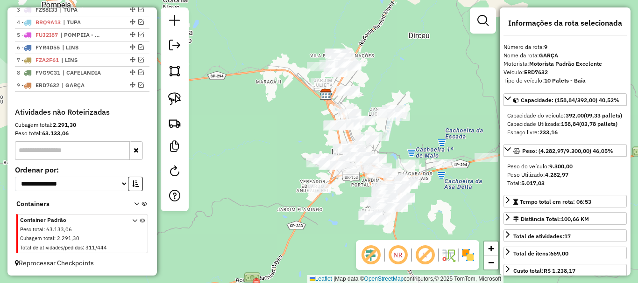
drag, startPoint x: 271, startPoint y: 134, endPoint x: 336, endPoint y: 199, distance: 91.8
click at [267, 124] on div "Janela de atendimento Grade de atendimento Capacidade Transportadoras Veículos …" at bounding box center [319, 141] width 638 height 283
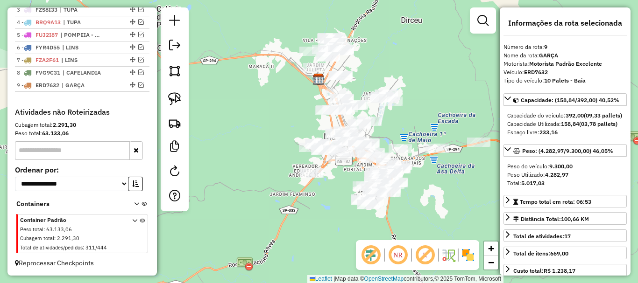
drag, startPoint x: 418, startPoint y: 68, endPoint x: 412, endPoint y: 83, distance: 16.7
click at [418, 67] on div "Janela de atendimento Grade de atendimento Capacidade Transportadoras Veículos …" at bounding box center [319, 141] width 638 height 283
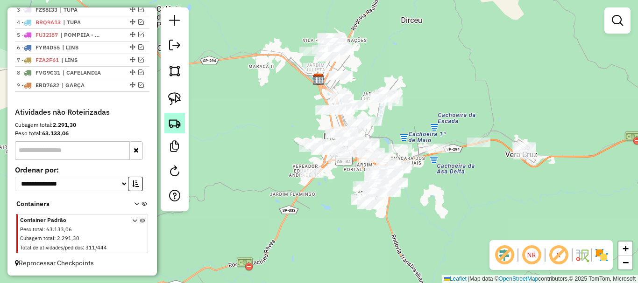
click at [179, 120] on img at bounding box center [174, 123] width 13 height 13
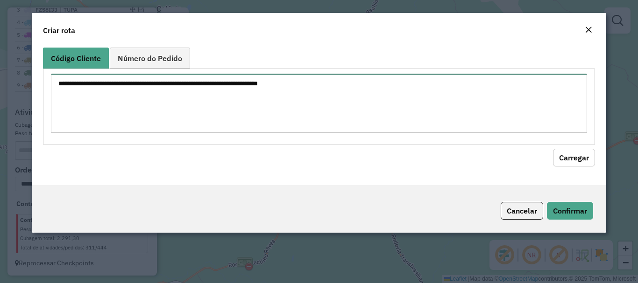
drag, startPoint x: 188, startPoint y: 73, endPoint x: 190, endPoint y: 92, distance: 18.8
click at [188, 75] on textarea at bounding box center [319, 103] width 536 height 59
click at [189, 93] on textarea at bounding box center [319, 103] width 536 height 59
paste textarea "**********"
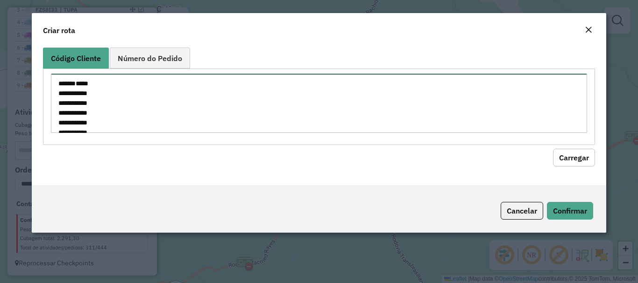
scroll to position [445, 0]
type textarea "**********"
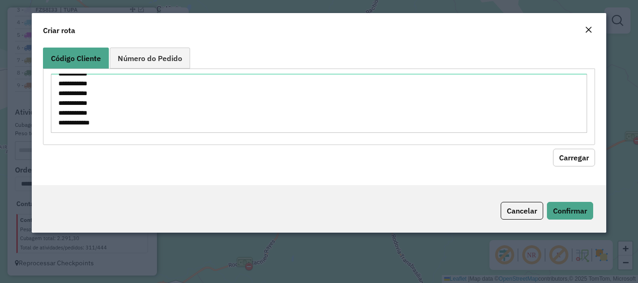
click at [585, 158] on button "Carregar" at bounding box center [574, 158] width 42 height 18
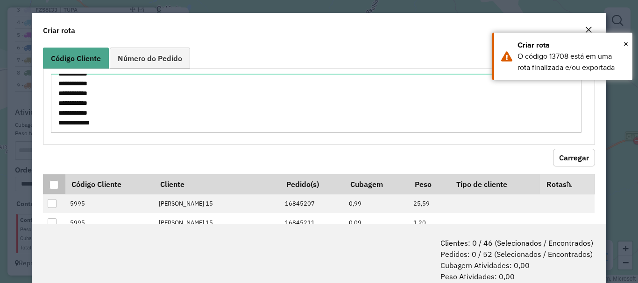
click at [54, 185] on div at bounding box center [53, 185] width 9 height 9
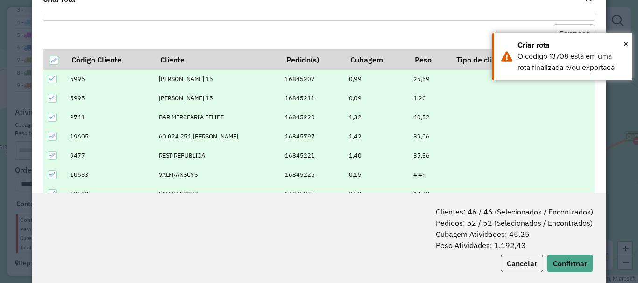
scroll to position [47, 0]
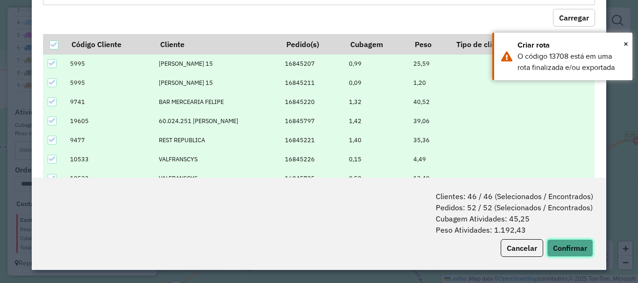
click at [565, 247] on button "Confirmar" at bounding box center [570, 249] width 46 height 18
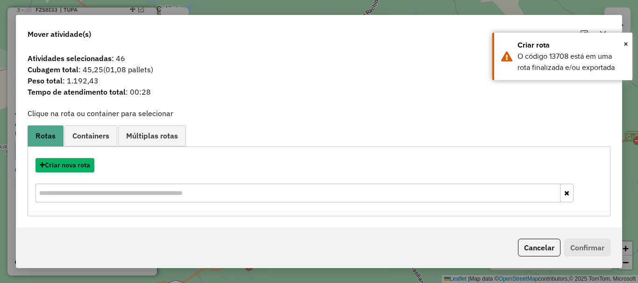
click at [61, 167] on button "Criar nova rota" at bounding box center [64, 165] width 59 height 14
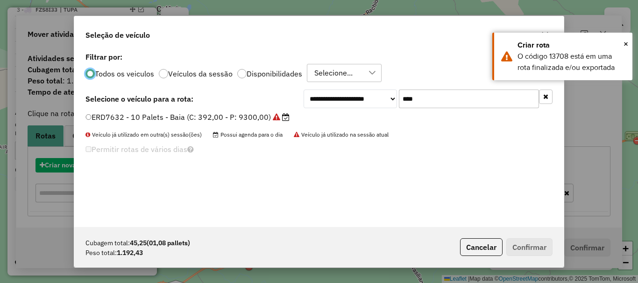
scroll to position [5, 3]
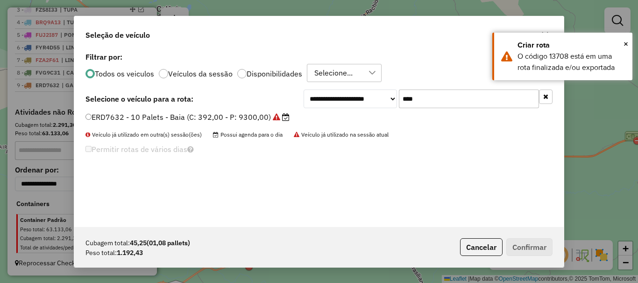
click at [446, 99] on input "****" at bounding box center [469, 99] width 140 height 19
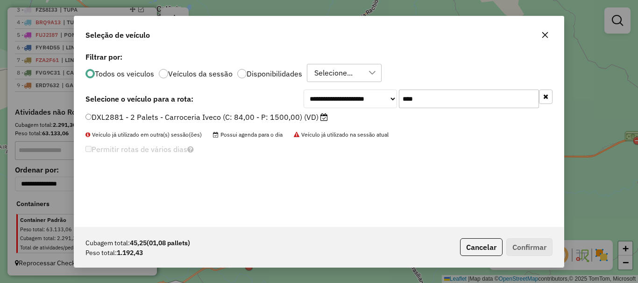
type input "****"
click at [300, 116] on label "DXL2881 - 2 Palets - Carroceria Iveco (C: 84,00 - P: 1500,00) (VD)" at bounding box center [206, 117] width 242 height 11
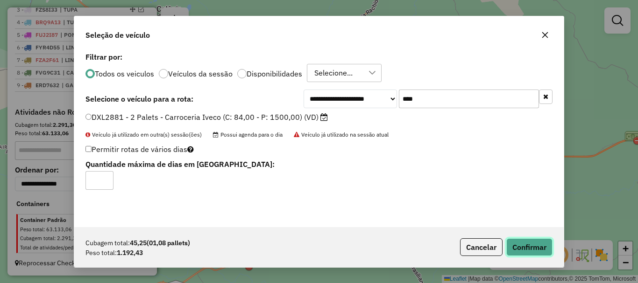
click at [541, 251] on button "Confirmar" at bounding box center [529, 248] width 46 height 18
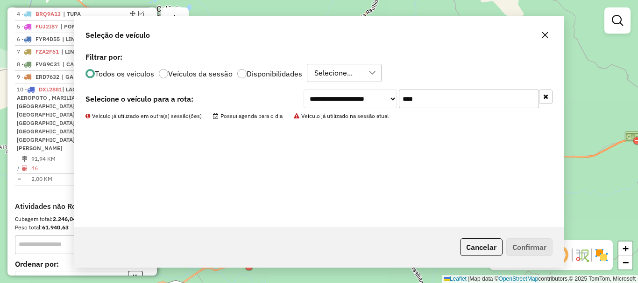
scroll to position [438, 0]
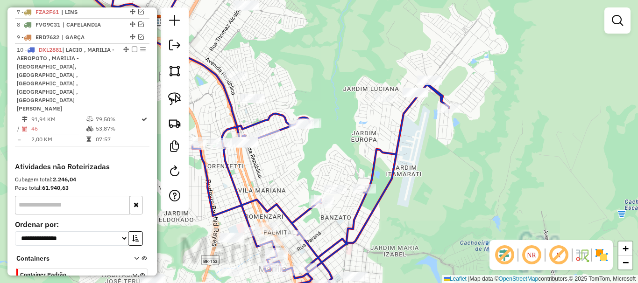
drag, startPoint x: 365, startPoint y: 116, endPoint x: 370, endPoint y: 129, distance: 14.0
click at [370, 128] on div "Janela de atendimento Grade de atendimento Capacidade Transportadoras Veículos …" at bounding box center [319, 141] width 638 height 283
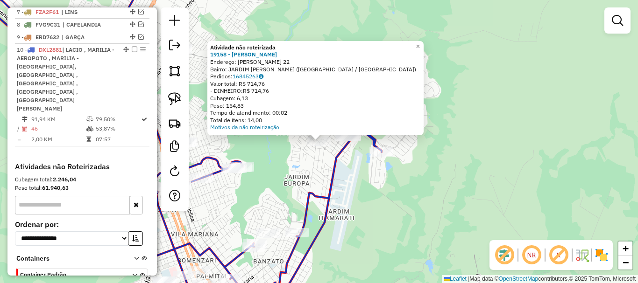
click at [364, 188] on div "Atividade não roteirizada 19158 - RAQUEL FATIMA DE OLI Endereço: DIOGO MELHADO …" at bounding box center [319, 141] width 638 height 283
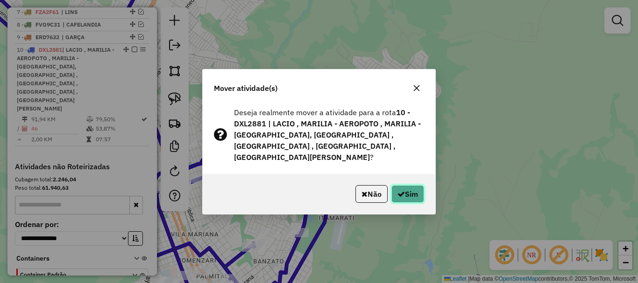
click at [401, 190] on icon "button" at bounding box center [400, 193] width 7 height 7
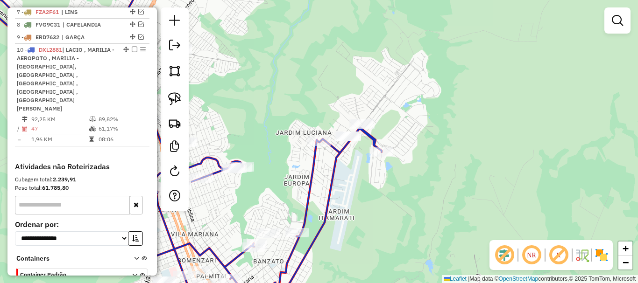
click at [332, 153] on icon at bounding box center [176, 142] width 412 height 340
select select "**********"
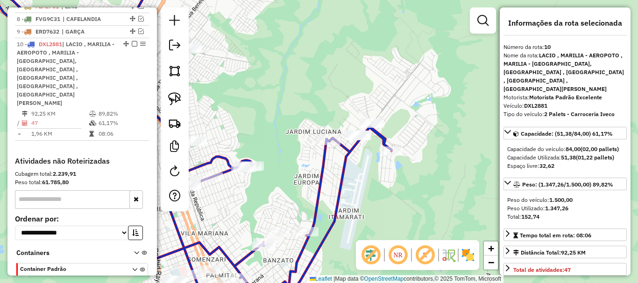
drag, startPoint x: 340, startPoint y: 196, endPoint x: 388, endPoint y: 170, distance: 54.7
click at [387, 171] on div "Janela de atendimento Grade de atendimento Capacidade Transportadoras Veículos …" at bounding box center [319, 141] width 638 height 283
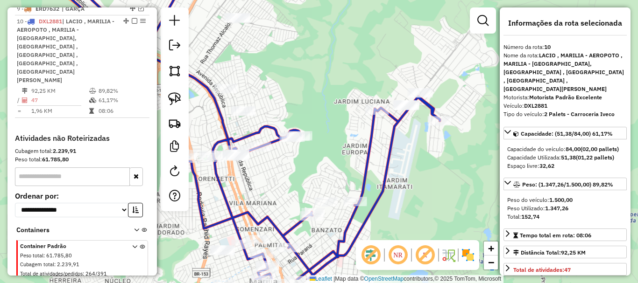
scroll to position [483, 0]
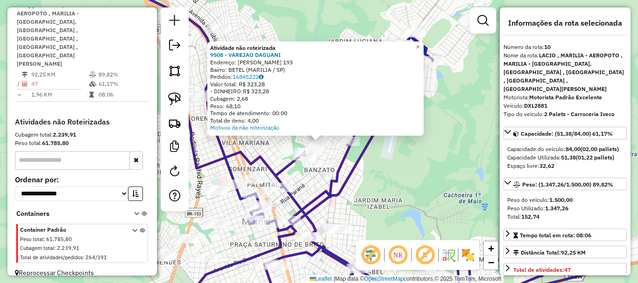
click at [383, 172] on div "Atividade não roteirizada 9508 - VAREJAO DAGUANI Endereço: MANOEL CANDIDO 193 B…" at bounding box center [319, 141] width 638 height 283
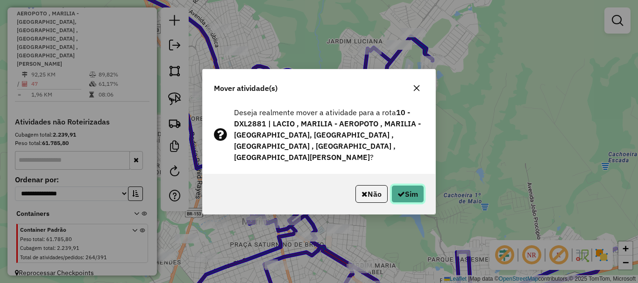
click at [404, 190] on button "Sim" at bounding box center [407, 194] width 33 height 18
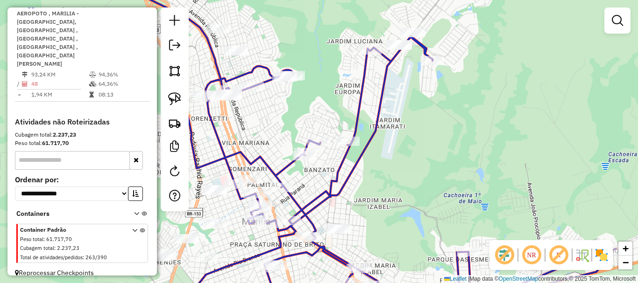
click at [355, 116] on icon at bounding box center [359, 142] width 514 height 340
select select "**********"
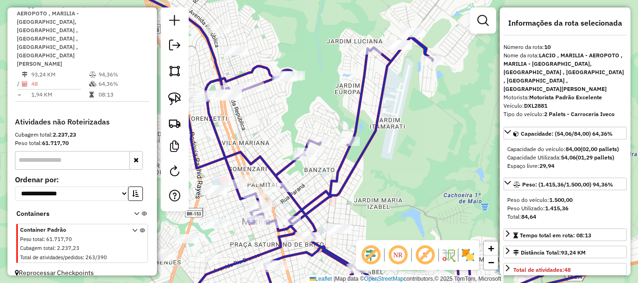
click at [332, 112] on div "Janela de atendimento Grade de atendimento Capacidade Transportadoras Veículos …" at bounding box center [319, 141] width 638 height 283
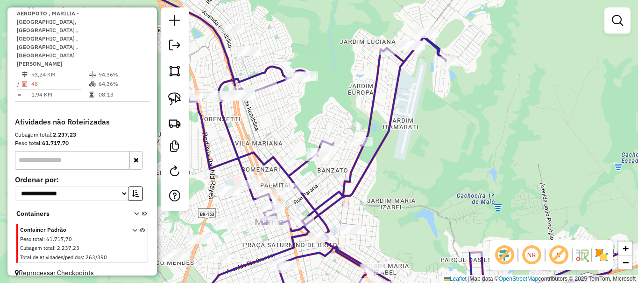
drag, startPoint x: 319, startPoint y: 120, endPoint x: 387, endPoint y: 96, distance: 72.1
click at [377, 107] on div "Janela de atendimento Grade de atendimento Capacidade Transportadoras Veículos …" at bounding box center [319, 141] width 638 height 283
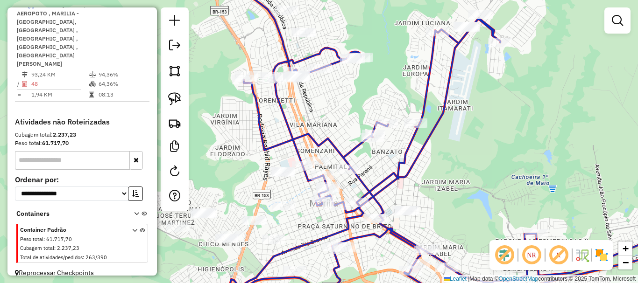
click at [322, 155] on div "Janela de atendimento Grade de atendimento Capacidade Transportadoras Veículos …" at bounding box center [319, 141] width 638 height 283
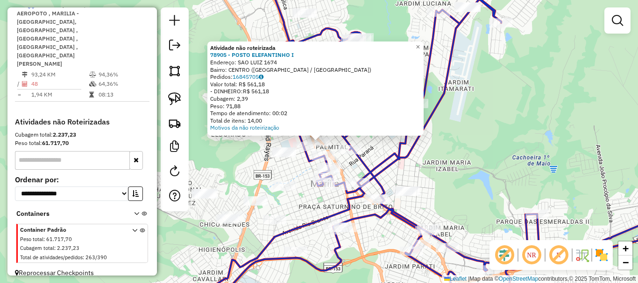
click at [303, 165] on div "Atividade não roteirizada 78905 - POSTO ELEFANTINHO I Endereço: SAO LUIZ 1674 B…" at bounding box center [319, 141] width 638 height 283
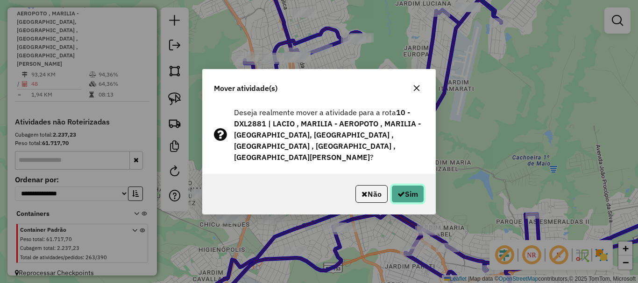
click at [401, 193] on icon "button" at bounding box center [400, 193] width 7 height 7
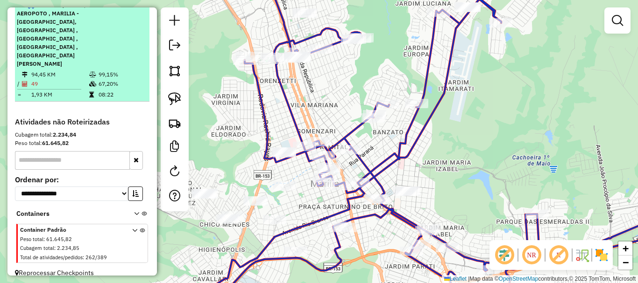
select select "**********"
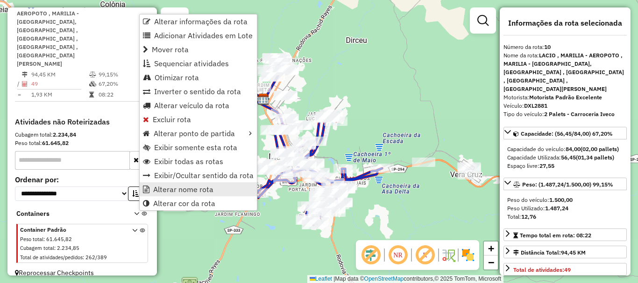
click at [189, 190] on span "Alterar nome rota" at bounding box center [183, 189] width 60 height 7
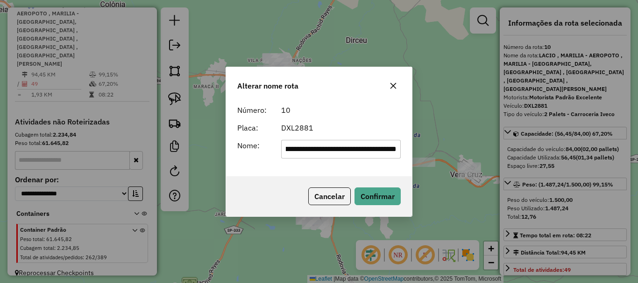
scroll to position [0, 0]
drag, startPoint x: 340, startPoint y: 148, endPoint x: 99, endPoint y: 161, distance: 242.2
click at [99, 161] on div "**********" at bounding box center [319, 141] width 638 height 283
type input "**********"
drag, startPoint x: 340, startPoint y: 152, endPoint x: 247, endPoint y: 156, distance: 94.0
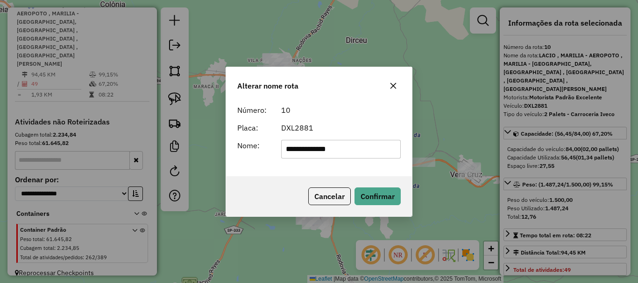
click at [247, 156] on div "**********" at bounding box center [319, 149] width 175 height 19
type input "**********"
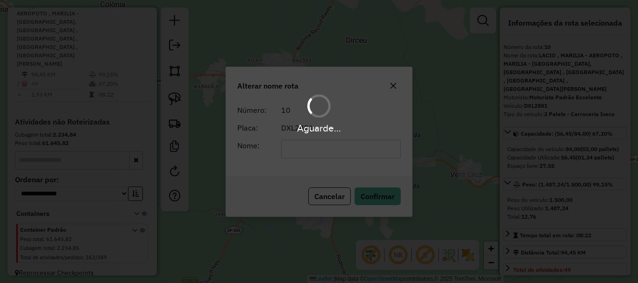
scroll to position [451, 0]
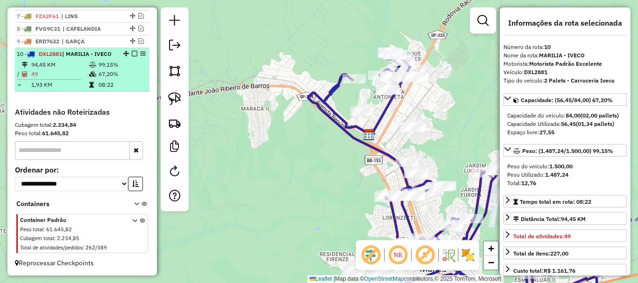
click at [134, 51] on em at bounding box center [135, 54] width 6 height 6
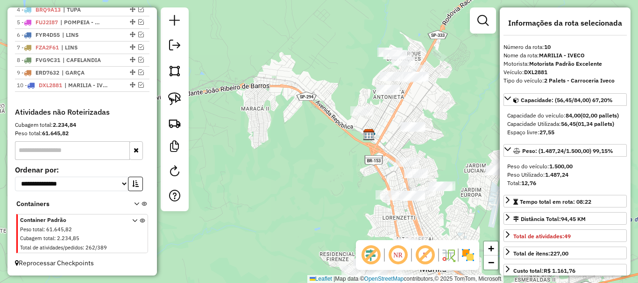
scroll to position [411, 0]
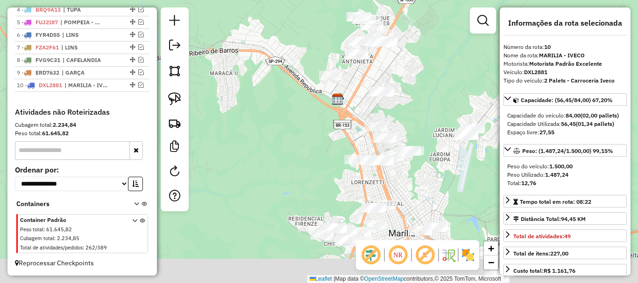
drag, startPoint x: 355, startPoint y: 163, endPoint x: 319, endPoint y: 123, distance: 53.9
click at [319, 123] on div "Janela de atendimento Grade de atendimento Capacidade Transportadoras Veículos …" at bounding box center [319, 141] width 638 height 283
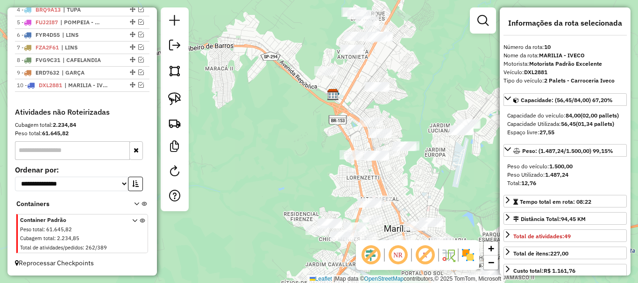
click at [456, 140] on div "Janela de atendimento Grade de atendimento Capacidade Transportadoras Veículos …" at bounding box center [319, 141] width 638 height 283
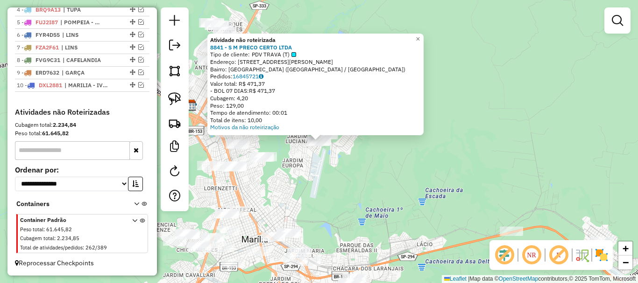
click at [314, 186] on div "Atividade não roteirizada 8841 - S M PRECO CERTO LTDA Tipo de cliente: PDV TRAV…" at bounding box center [319, 141] width 638 height 283
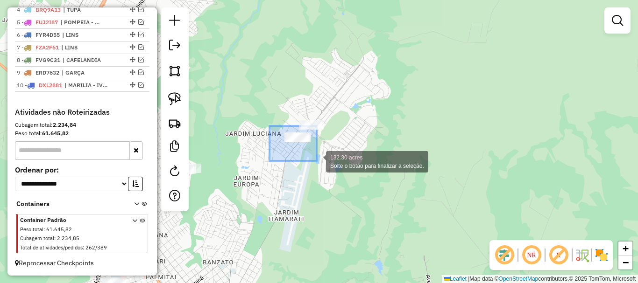
drag, startPoint x: 269, startPoint y: 126, endPoint x: 317, endPoint y: 161, distance: 58.7
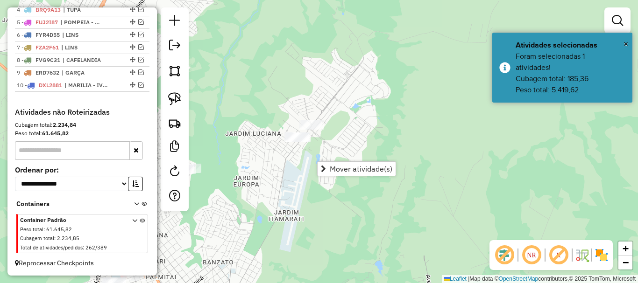
click at [264, 111] on div "Janela de atendimento Grade de atendimento Capacidade Transportadoras Veículos …" at bounding box center [319, 141] width 638 height 283
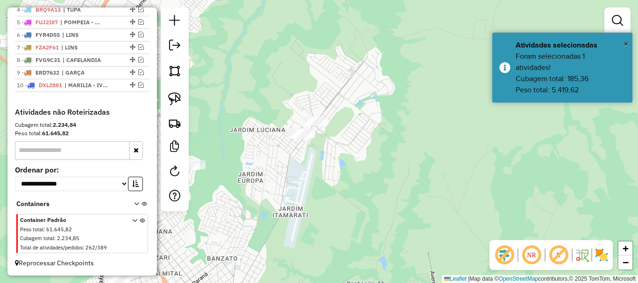
drag, startPoint x: 261, startPoint y: 183, endPoint x: 471, endPoint y: 70, distance: 239.4
click at [471, 70] on div "Janela de atendimento Grade de atendimento Capacidade Transportadoras Veículos …" at bounding box center [319, 141] width 638 height 283
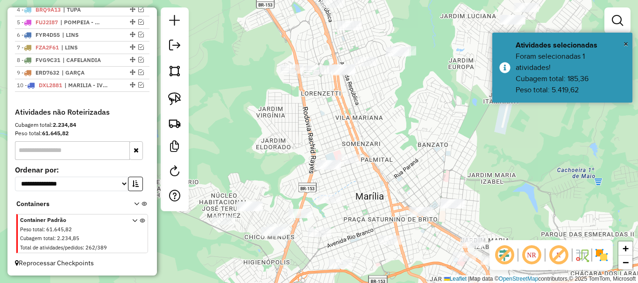
drag, startPoint x: 367, startPoint y: 105, endPoint x: 397, endPoint y: 171, distance: 72.3
click at [397, 171] on div "Janela de atendimento Grade de atendimento Capacidade Transportadoras Veículos …" at bounding box center [319, 141] width 638 height 283
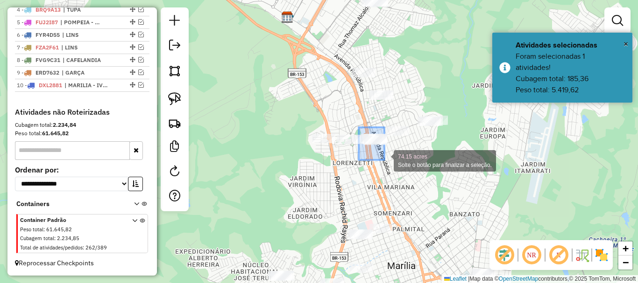
drag, startPoint x: 359, startPoint y: 127, endPoint x: 385, endPoint y: 159, distance: 41.1
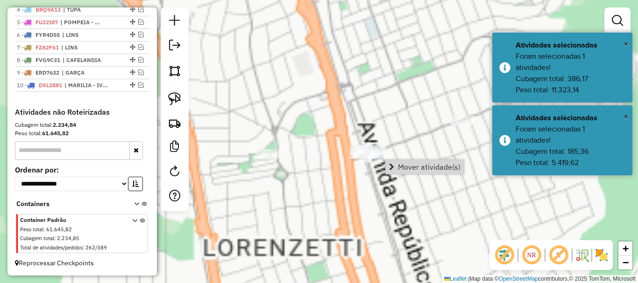
click at [360, 117] on div "Janela de atendimento Grade de atendimento Capacidade Transportadoras Veículos …" at bounding box center [319, 141] width 638 height 283
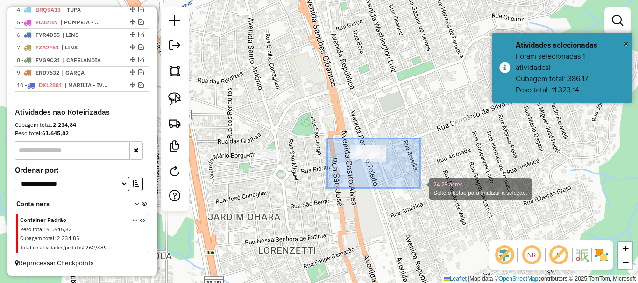
drag, startPoint x: 327, startPoint y: 139, endPoint x: 417, endPoint y: 187, distance: 102.6
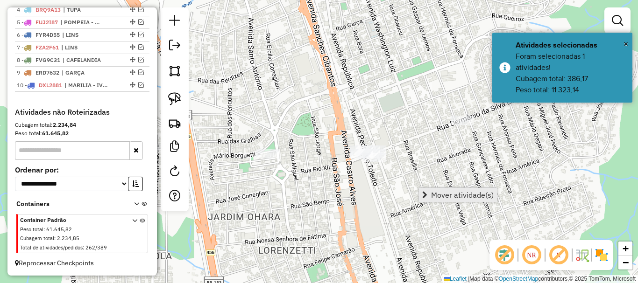
click at [440, 195] on span "Mover atividade(s)" at bounding box center [462, 194] width 63 height 7
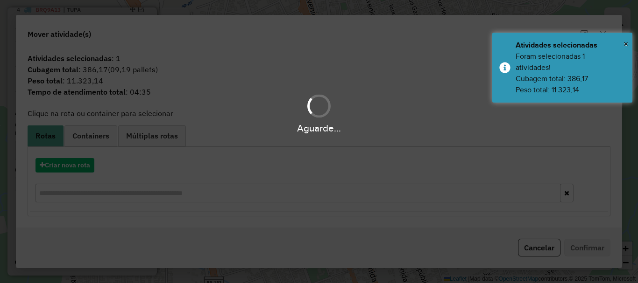
click at [55, 165] on div "Aguarde..." at bounding box center [319, 141] width 638 height 283
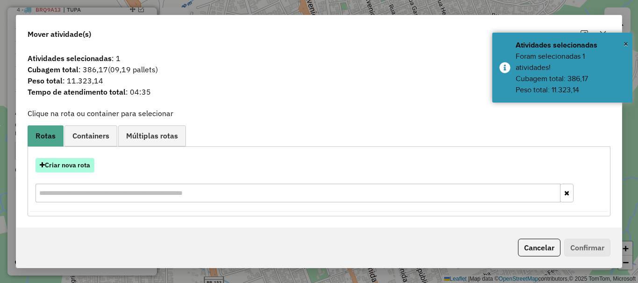
click at [55, 164] on button "Criar nova rota" at bounding box center [64, 165] width 59 height 14
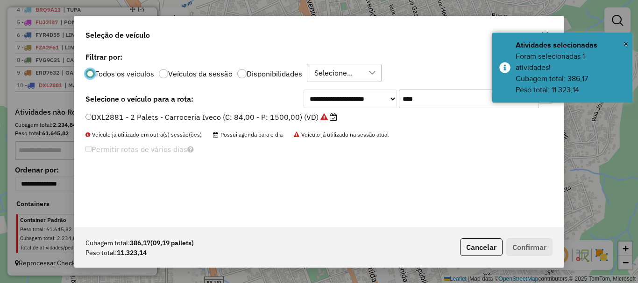
scroll to position [5, 3]
click at [435, 104] on input "****" at bounding box center [469, 99] width 140 height 19
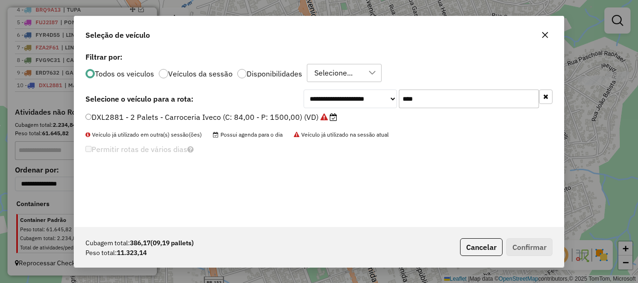
click at [435, 105] on input "****" at bounding box center [469, 99] width 140 height 19
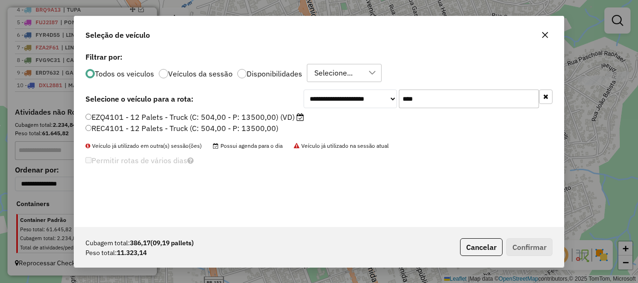
type input "****"
click at [282, 120] on label "EZQ4101 - 12 Palets - Truck (C: 504,00 - P: 13500,00) (VD)" at bounding box center [194, 117] width 219 height 11
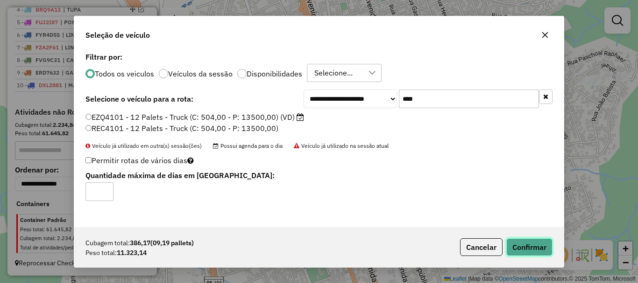
click at [533, 245] on button "Confirmar" at bounding box center [529, 248] width 46 height 18
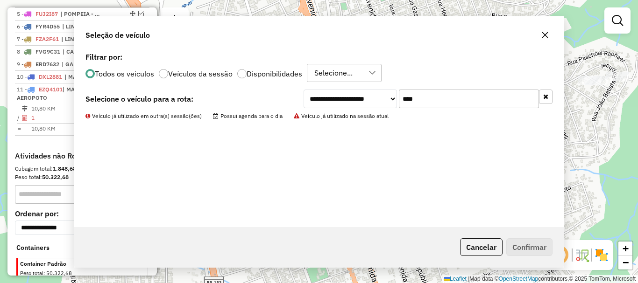
scroll to position [464, 0]
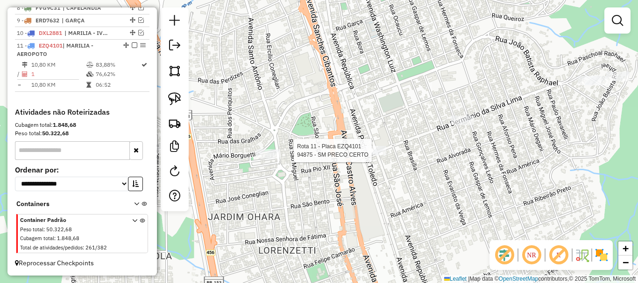
select select "**********"
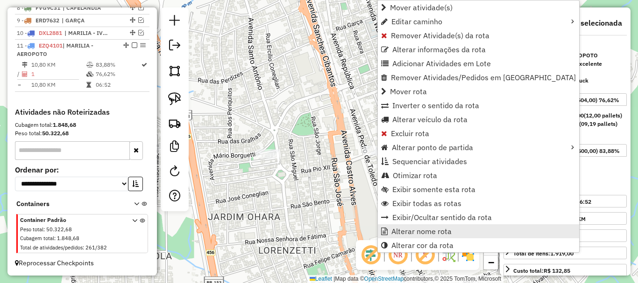
click at [422, 230] on span "Alterar nome rota" at bounding box center [421, 231] width 60 height 7
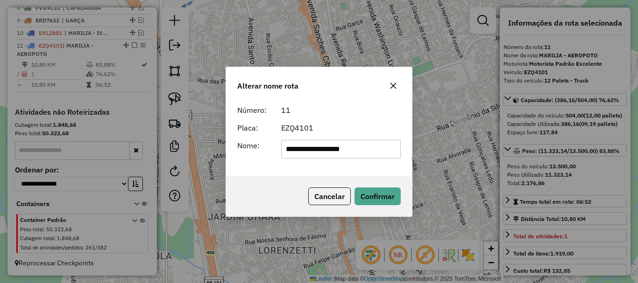
drag, startPoint x: 322, startPoint y: 149, endPoint x: 390, endPoint y: 154, distance: 68.3
click at [390, 154] on input "**********" at bounding box center [341, 149] width 120 height 19
type input "**********"
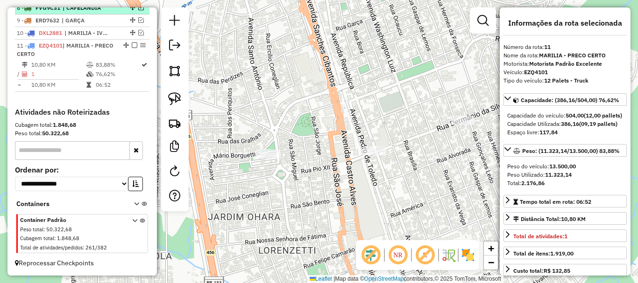
click at [132, 44] on em at bounding box center [135, 45] width 6 height 6
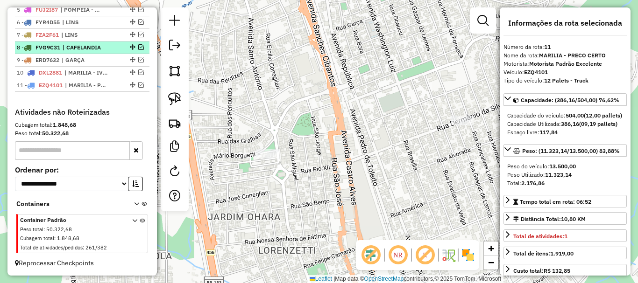
scroll to position [424, 0]
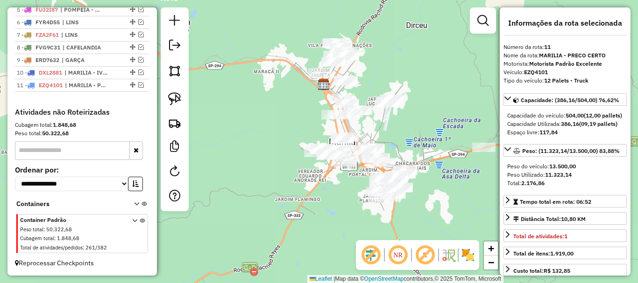
drag, startPoint x: 373, startPoint y: 134, endPoint x: 383, endPoint y: 144, distance: 14.2
click at [383, 144] on div "Janela de atendimento Grade de atendimento Capacidade Transportadoras Veículos …" at bounding box center [319, 141] width 638 height 283
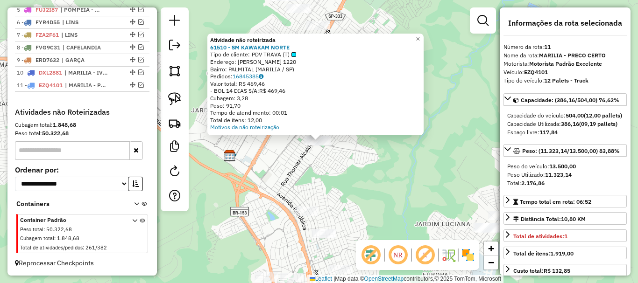
click at [324, 183] on div "Atividade não roteirizada 61510 - SM KAWAKAM NORTE Tipo de cliente: PDV TRAVA (…" at bounding box center [319, 141] width 638 height 283
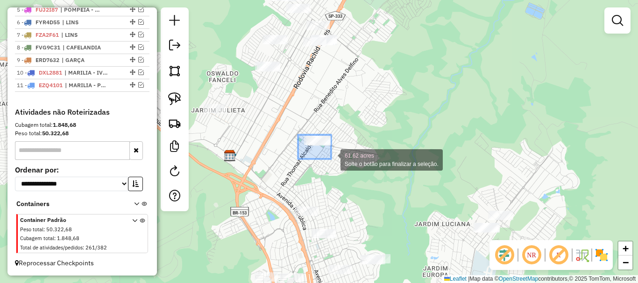
drag, startPoint x: 298, startPoint y: 135, endPoint x: 341, endPoint y: 165, distance: 52.6
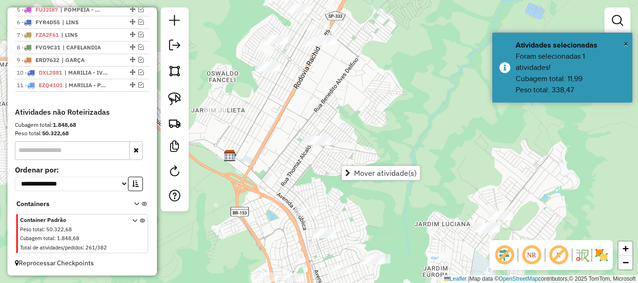
click at [322, 111] on div "Janela de atendimento Grade de atendimento Capacidade Transportadoras Veículos …" at bounding box center [319, 141] width 638 height 283
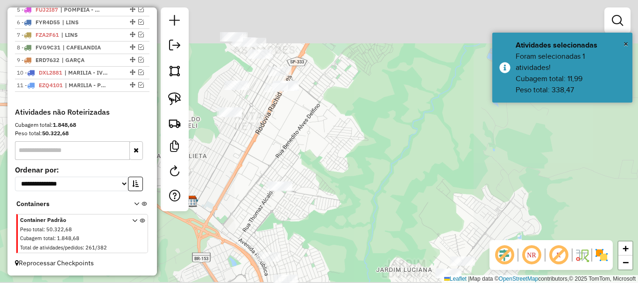
drag, startPoint x: 341, startPoint y: 167, endPoint x: 361, endPoint y: 120, distance: 50.8
click at [360, 120] on div "Janela de atendimento Grade de atendimento Capacidade Transportadoras Veículos …" at bounding box center [319, 141] width 638 height 283
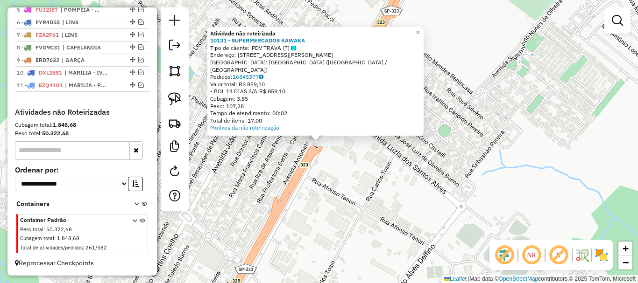
click at [349, 173] on div "Atividade não roteirizada 10131 - SUPERMERCADOS KAWAKA Tipo de cliente: PDV TRA…" at bounding box center [319, 141] width 638 height 283
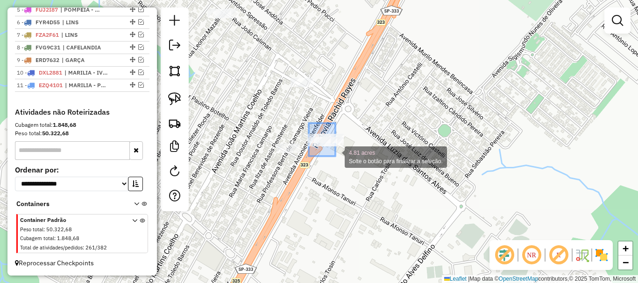
drag, startPoint x: 309, startPoint y: 123, endPoint x: 343, endPoint y: 157, distance: 48.2
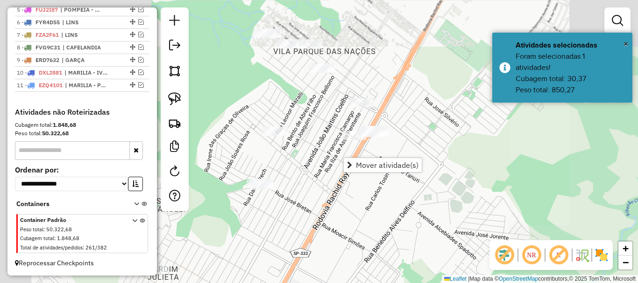
click at [448, 171] on div "Janela de atendimento Grade de atendimento Capacidade Transportadoras Veículos …" at bounding box center [319, 141] width 638 height 283
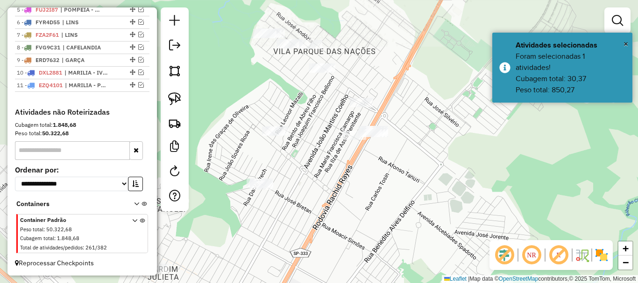
drag, startPoint x: 471, startPoint y: 188, endPoint x: 409, endPoint y: 121, distance: 90.9
click at [414, 126] on div "Janela de atendimento Grade de atendimento Capacidade Transportadoras Veículos …" at bounding box center [319, 141] width 638 height 283
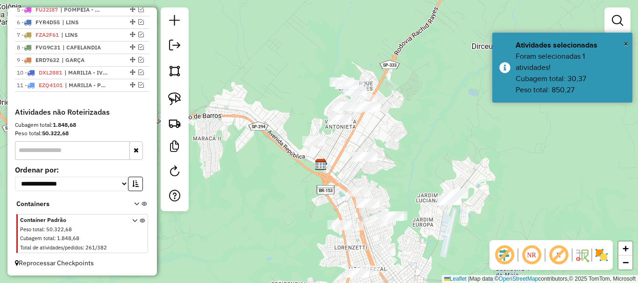
drag, startPoint x: 340, startPoint y: 141, endPoint x: 319, endPoint y: 85, distance: 59.2
click at [323, 96] on div "Janela de atendimento Grade de atendimento Capacidade Transportadoras Veículos …" at bounding box center [319, 141] width 638 height 283
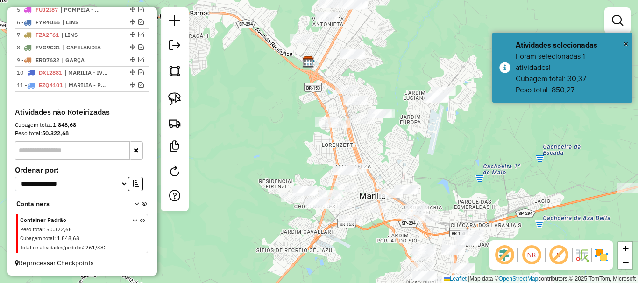
drag, startPoint x: 396, startPoint y: 175, endPoint x: 415, endPoint y: 82, distance: 94.9
click at [415, 83] on div "Janela de atendimento Grade de atendimento Capacidade Transportadoras Veículos …" at bounding box center [319, 141] width 638 height 283
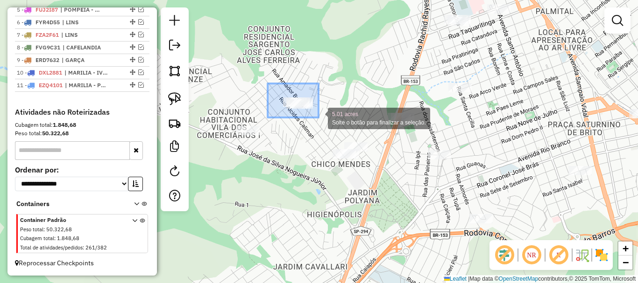
drag, startPoint x: 272, startPoint y: 87, endPoint x: 324, endPoint y: 120, distance: 61.8
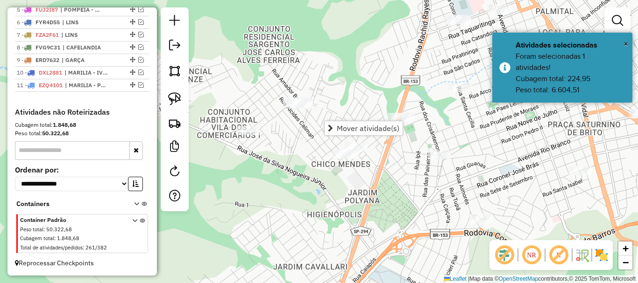
click at [343, 82] on div "Janela de atendimento Grade de atendimento Capacidade Transportadoras Veículos …" at bounding box center [319, 141] width 638 height 283
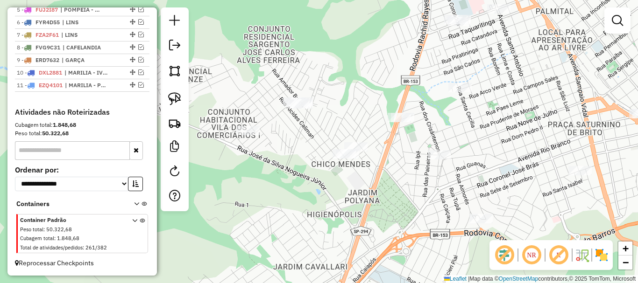
click at [472, 128] on div "Janela de atendimento Grade de atendimento Capacidade Transportadoras Veículos …" at bounding box center [319, 141] width 638 height 283
click at [341, 178] on div "Janela de atendimento Grade de atendimento Capacidade Transportadoras Veículos …" at bounding box center [319, 141] width 638 height 283
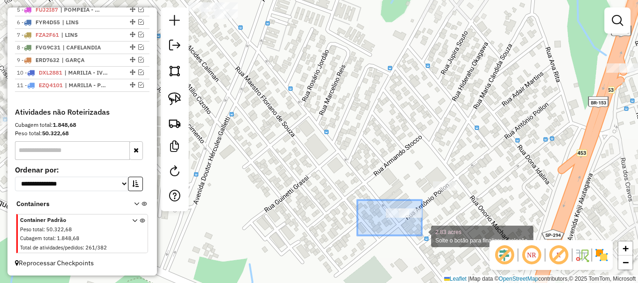
drag, startPoint x: 375, startPoint y: 205, endPoint x: 424, endPoint y: 237, distance: 58.4
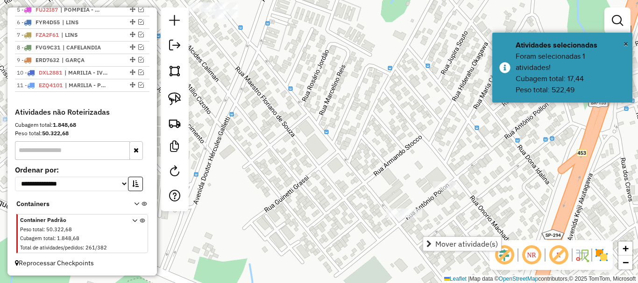
click at [383, 176] on div "Janela de atendimento Grade de atendimento Capacidade Transportadoras Veículos …" at bounding box center [319, 141] width 638 height 283
click at [397, 222] on div "Janela de atendimento Grade de atendimento Capacidade Transportadoras Veículos …" at bounding box center [319, 141] width 638 height 283
click at [393, 207] on div "Janela de atendimento Grade de atendimento Capacidade Transportadoras Veículos …" at bounding box center [319, 141] width 638 height 283
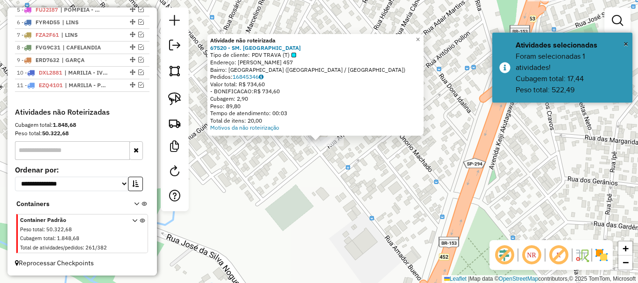
click at [298, 195] on div "Atividade não roteirizada 67520 - SM. SAO BENTO Tipo de cliente: PDV TRAVA (T) …" at bounding box center [319, 141] width 638 height 283
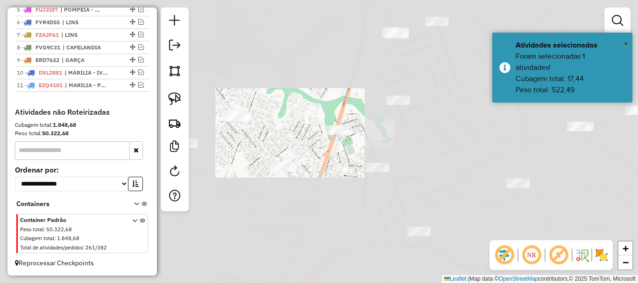
click at [310, 154] on div "Janela de atendimento Grade de atendimento Capacidade Transportadoras Veículos …" at bounding box center [319, 141] width 638 height 283
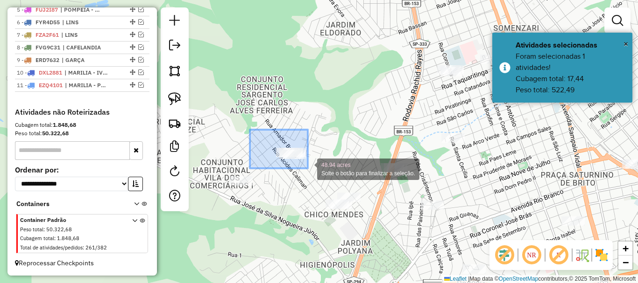
drag, startPoint x: 250, startPoint y: 130, endPoint x: 309, endPoint y: 169, distance: 70.4
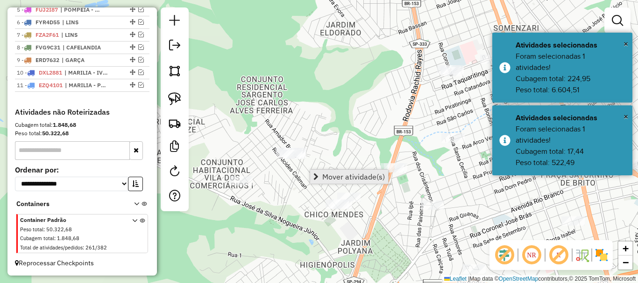
click at [326, 175] on span "Mover atividade(s)" at bounding box center [353, 176] width 63 height 7
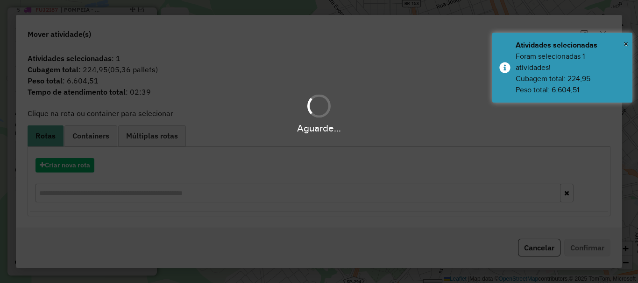
click at [90, 165] on div "Aguarde..." at bounding box center [319, 141] width 638 height 283
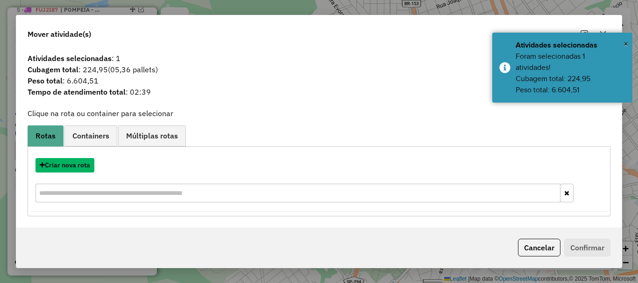
click at [90, 165] on button "Criar nova rota" at bounding box center [64, 165] width 59 height 14
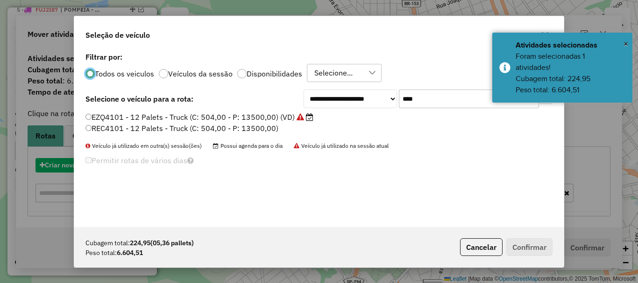
scroll to position [5, 3]
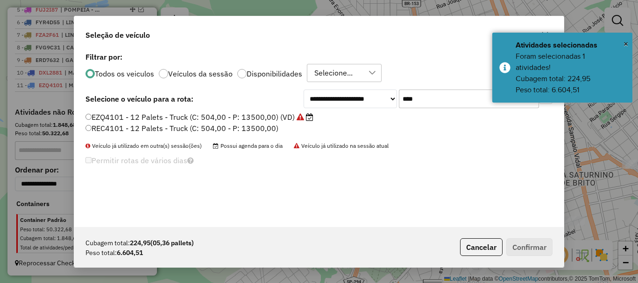
click at [442, 96] on input "****" at bounding box center [469, 99] width 140 height 19
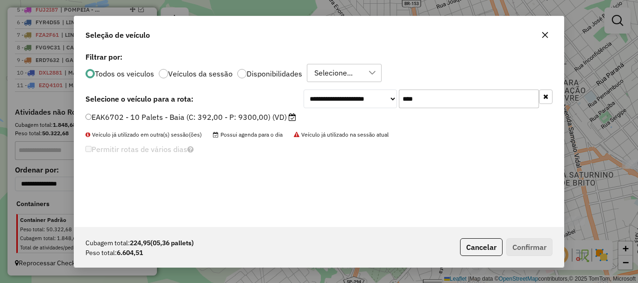
type input "****"
click at [244, 116] on label "EAK6702 - 10 Palets - Baia (C: 392,00 - P: 9300,00) (VD)" at bounding box center [190, 117] width 211 height 11
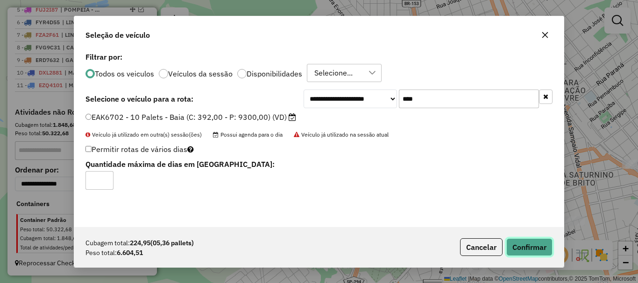
click at [517, 247] on button "Confirmar" at bounding box center [529, 248] width 46 height 18
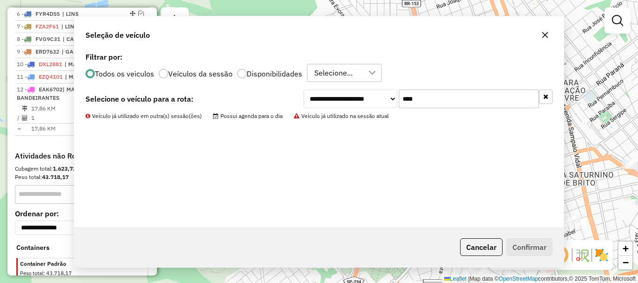
scroll to position [476, 0]
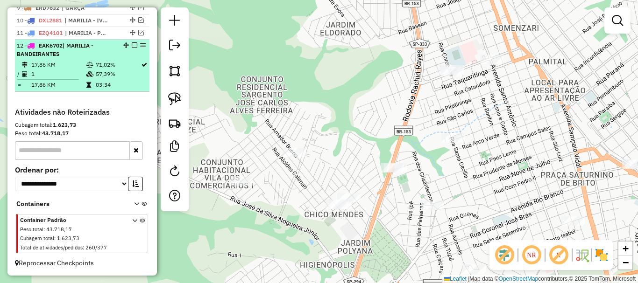
select select "**********"
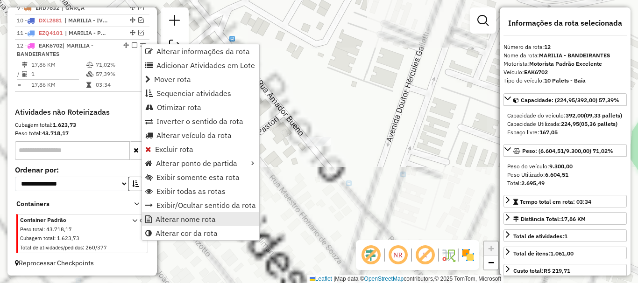
click at [218, 218] on link "Alterar nome rota" at bounding box center [200, 219] width 117 height 14
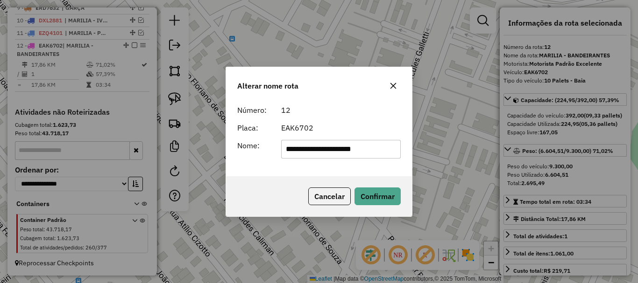
drag, startPoint x: 386, startPoint y: 153, endPoint x: 319, endPoint y: 154, distance: 66.3
click at [319, 154] on input "**********" at bounding box center [341, 149] width 120 height 19
type input "**********"
click at [380, 197] on button "Confirmar" at bounding box center [377, 197] width 46 height 18
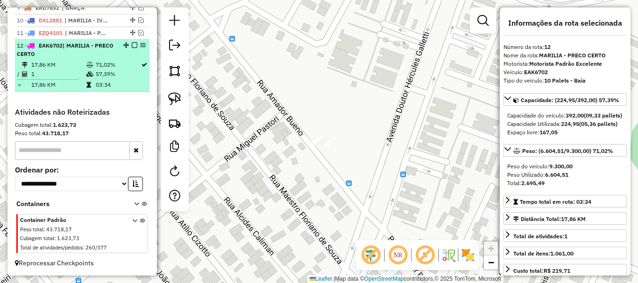
click at [132, 44] on em at bounding box center [135, 45] width 6 height 6
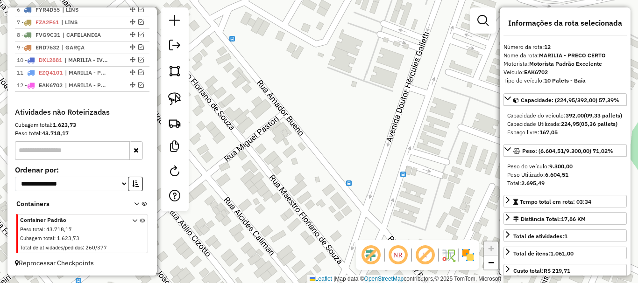
scroll to position [437, 0]
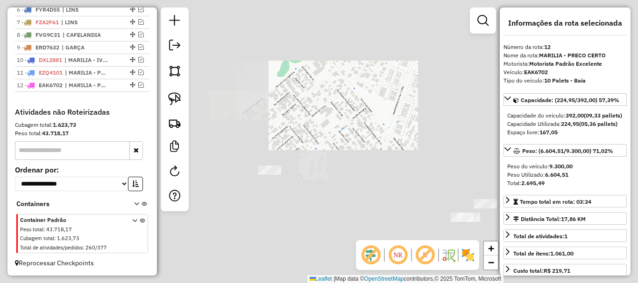
drag, startPoint x: 389, startPoint y: 164, endPoint x: 359, endPoint y: 87, distance: 82.4
click at [362, 98] on div "Janela de atendimento Grade de atendimento Capacidade Transportadoras Veículos …" at bounding box center [319, 141] width 638 height 283
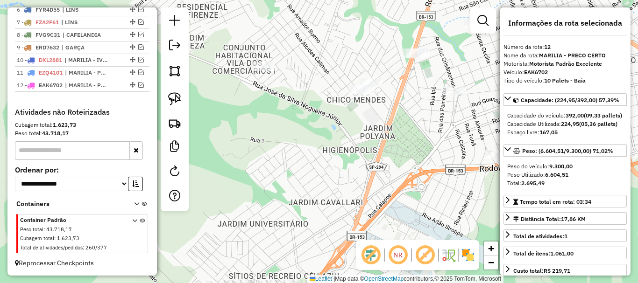
drag, startPoint x: 402, startPoint y: 119, endPoint x: 322, endPoint y: 113, distance: 79.6
click at [344, 115] on div "Janela de atendimento Grade de atendimento Capacidade Transportadoras Veículos …" at bounding box center [319, 141] width 638 height 283
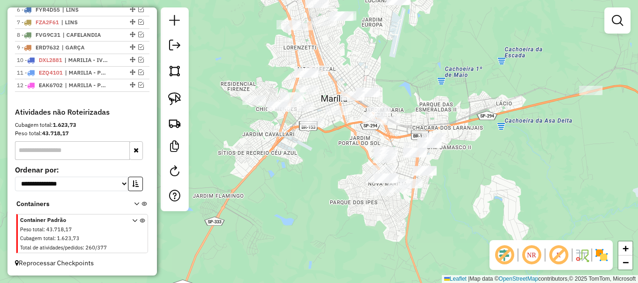
drag, startPoint x: 417, startPoint y: 166, endPoint x: 328, endPoint y: 154, distance: 89.5
click at [329, 154] on div "Janela de atendimento Grade de atendimento Capacidade Transportadoras Veículos …" at bounding box center [319, 141] width 638 height 283
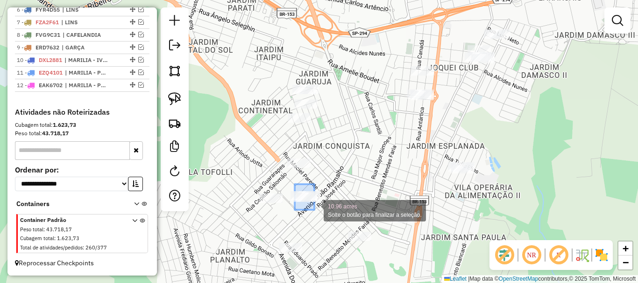
drag, startPoint x: 299, startPoint y: 190, endPoint x: 315, endPoint y: 211, distance: 26.3
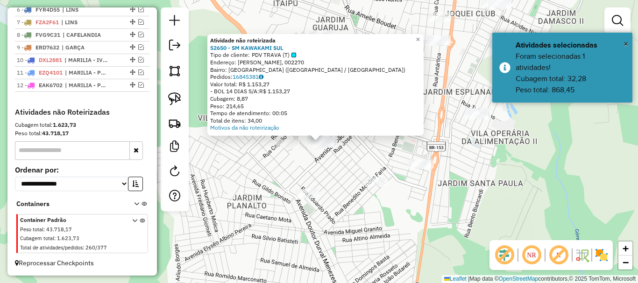
click at [320, 235] on div "Atividade não roteirizada 52650 - SM KAWAKAMI SUL Tipo de cliente: PDV TRAVA (T…" at bounding box center [319, 141] width 638 height 283
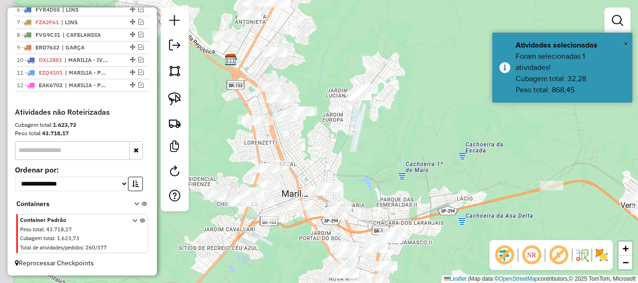
drag, startPoint x: 426, startPoint y: 188, endPoint x: 439, endPoint y: 243, distance: 56.2
click at [455, 275] on div "Janela de atendimento Grade de atendimento Capacidade Transportadoras Veículos …" at bounding box center [319, 141] width 638 height 283
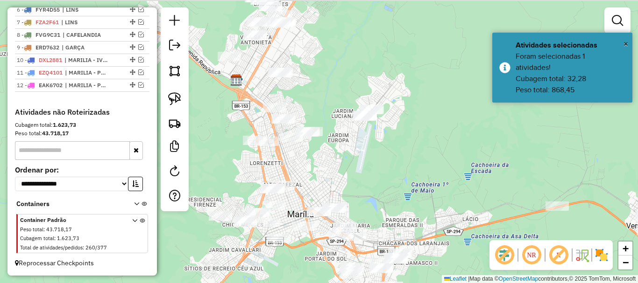
drag, startPoint x: 410, startPoint y: 183, endPoint x: 434, endPoint y: 235, distance: 57.9
click at [434, 235] on div "Janela de atendimento Grade de atendimento Capacidade Transportadoras Veículos …" at bounding box center [319, 141] width 638 height 283
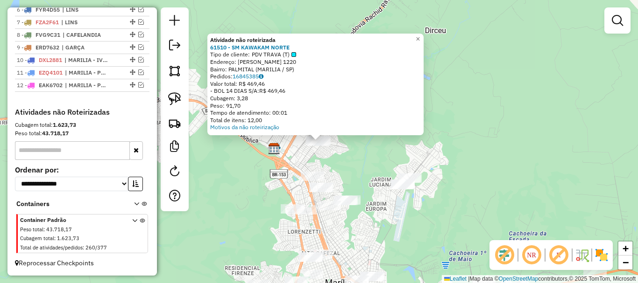
click at [367, 179] on div "Atividade não roteirizada 61510 - SM KAWAKAM NORTE Tipo de cliente: PDV TRAVA (…" at bounding box center [319, 141] width 638 height 283
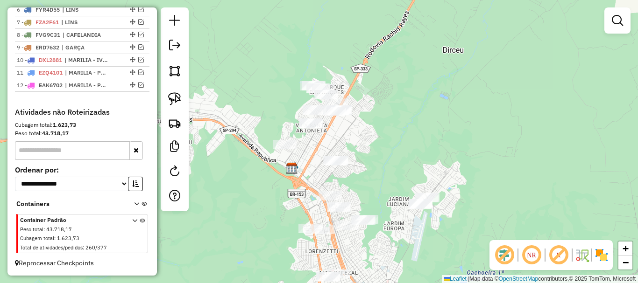
drag, startPoint x: 378, startPoint y: 197, endPoint x: 413, endPoint y: 193, distance: 35.3
click at [393, 215] on div "Janela de atendimento Grade de atendimento Capacidade Transportadoras Veículos …" at bounding box center [319, 141] width 638 height 283
drag, startPoint x: 413, startPoint y: 193, endPoint x: 454, endPoint y: 130, distance: 75.4
click at [449, 149] on div "Janela de atendimento Grade de atendimento Capacidade Transportadoras Veículos …" at bounding box center [319, 141] width 638 height 283
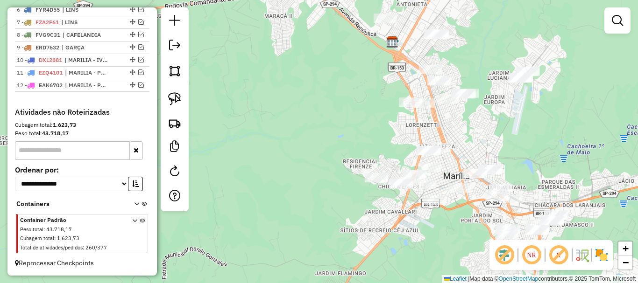
drag, startPoint x: 481, startPoint y: 148, endPoint x: 473, endPoint y: 153, distance: 9.5
click at [473, 153] on div "Janela de atendimento Grade de atendimento Capacidade Transportadoras Veículos …" at bounding box center [319, 141] width 638 height 283
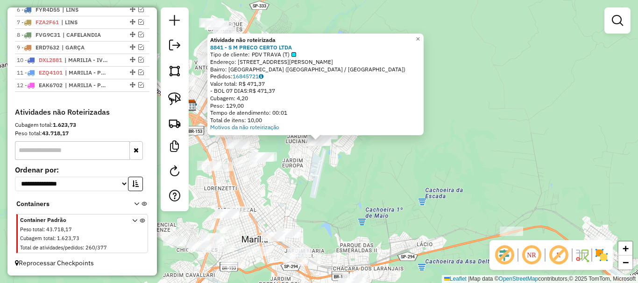
click at [314, 164] on div "Atividade não roteirizada 8841 - S M PRECO CERTO LTDA Tipo de cliente: PDV TRAV…" at bounding box center [319, 141] width 638 height 283
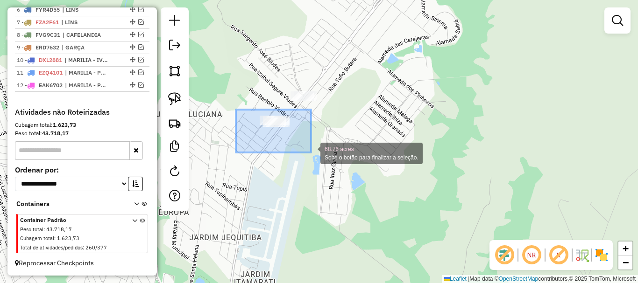
drag, startPoint x: 236, startPoint y: 110, endPoint x: 311, endPoint y: 153, distance: 86.6
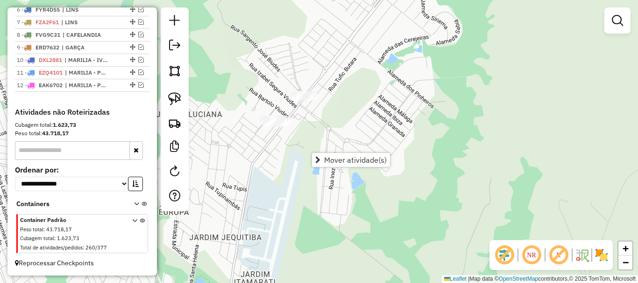
click at [409, 107] on div "Janela de atendimento Grade de atendimento Capacidade Transportadoras Veículos …" at bounding box center [319, 141] width 638 height 283
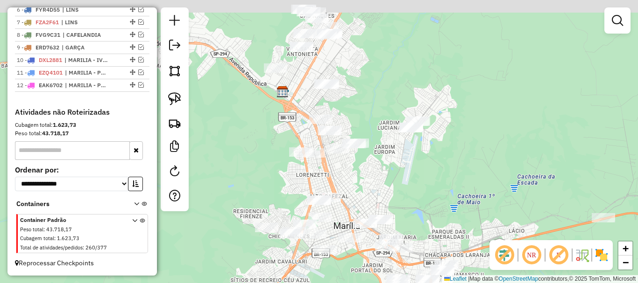
drag, startPoint x: 403, startPoint y: 81, endPoint x: 464, endPoint y: 108, distance: 66.0
click at [442, 97] on div "Janela de atendimento Grade de atendimento Capacidade Transportadoras Veículos …" at bounding box center [319, 141] width 638 height 283
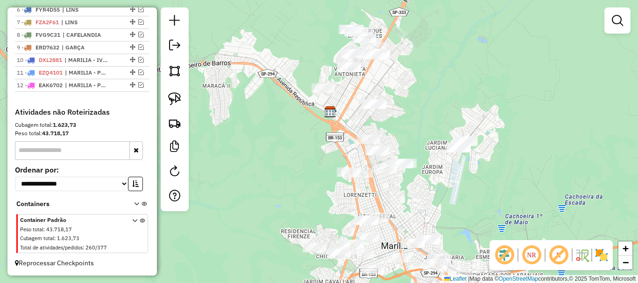
drag, startPoint x: 352, startPoint y: 91, endPoint x: 381, endPoint y: 147, distance: 63.3
click at [381, 146] on div "Janela de atendimento Grade de atendimento Capacidade Transportadoras Veículos …" at bounding box center [319, 141] width 638 height 283
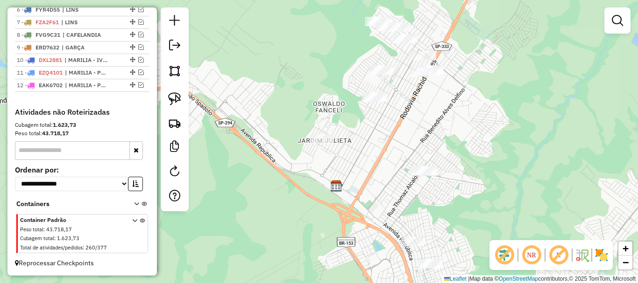
drag, startPoint x: 387, startPoint y: 167, endPoint x: 380, endPoint y: 147, distance: 20.7
click at [380, 147] on div "Janela de atendimento Grade de atendimento Capacidade Transportadoras Veículos …" at bounding box center [319, 141] width 638 height 283
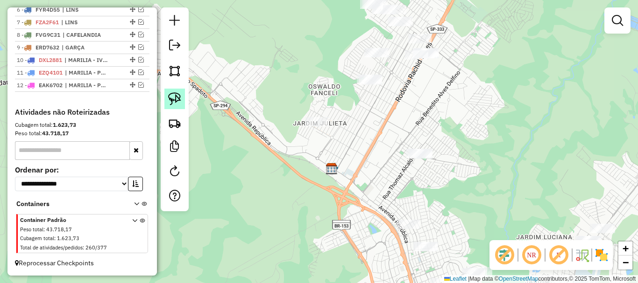
click at [178, 103] on img at bounding box center [174, 98] width 13 height 13
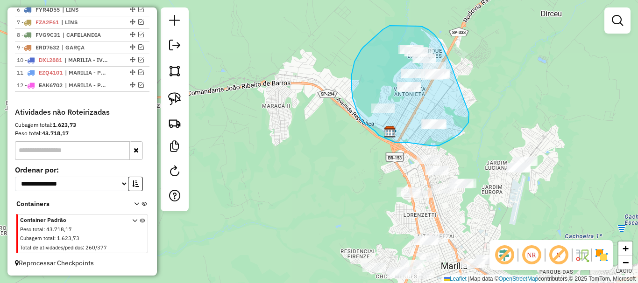
drag, startPoint x: 455, startPoint y: 76, endPoint x: 470, endPoint y: 78, distance: 15.1
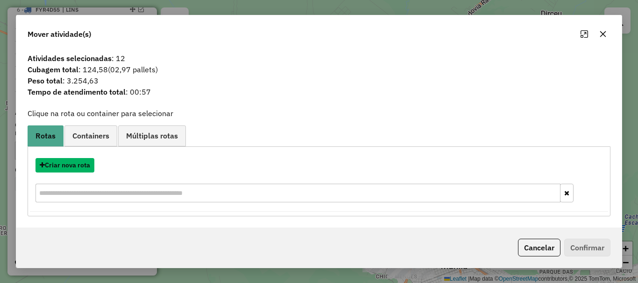
click at [81, 160] on button "Criar nova rota" at bounding box center [64, 165] width 59 height 14
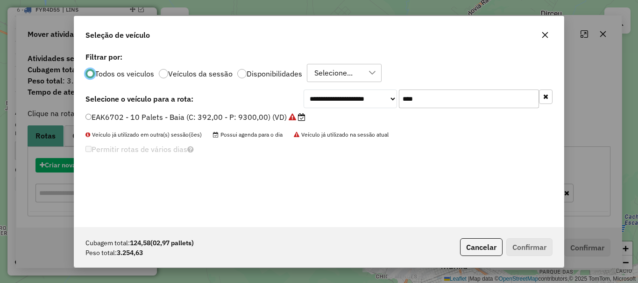
scroll to position [5, 3]
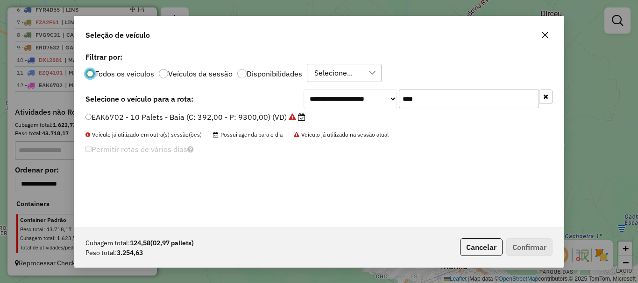
click at [444, 98] on input "****" at bounding box center [469, 99] width 140 height 19
type input "***"
click at [220, 119] on label "FTI9B75 - 8 Palets - Carroceria (C: 224,00 - P: 6330,00) (VD)" at bounding box center [197, 117] width 224 height 11
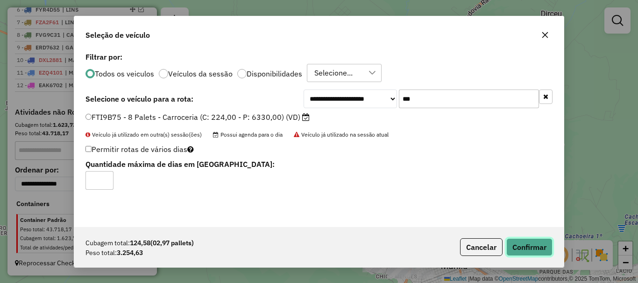
click at [514, 241] on button "Confirmar" at bounding box center [529, 248] width 46 height 18
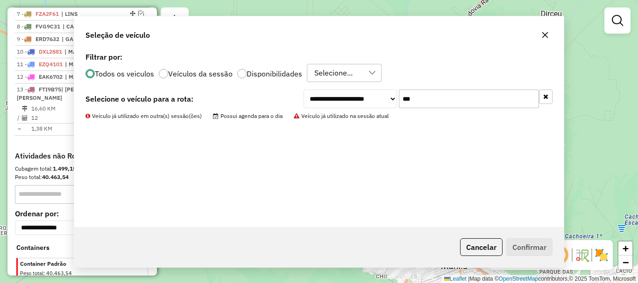
scroll to position [483, 0]
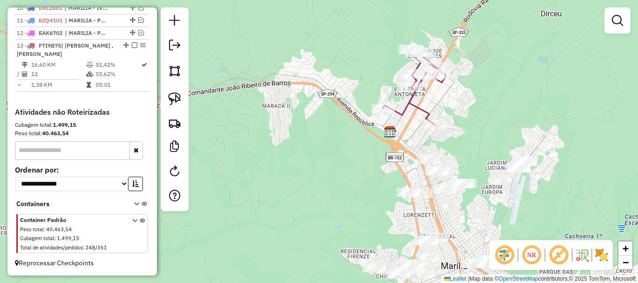
click at [463, 175] on div "Janela de atendimento Grade de atendimento Capacidade Transportadoras Veículos …" at bounding box center [319, 141] width 638 height 283
drag, startPoint x: 474, startPoint y: 174, endPoint x: 423, endPoint y: 128, distance: 68.8
click at [426, 131] on div "Janela de atendimento Grade de atendimento Capacidade Transportadoras Veículos …" at bounding box center [319, 141] width 638 height 283
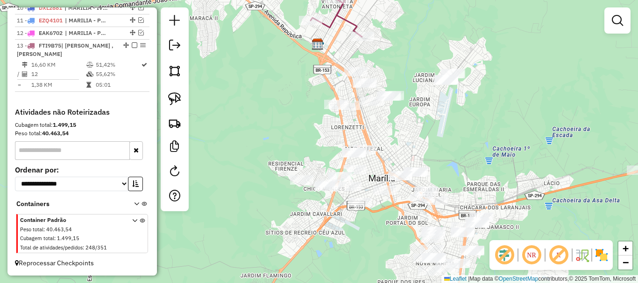
drag, startPoint x: 419, startPoint y: 118, endPoint x: 396, endPoint y: 76, distance: 48.3
click at [396, 76] on div "Janela de atendimento Grade de atendimento Capacidade Transportadoras Veículos …" at bounding box center [319, 141] width 638 height 283
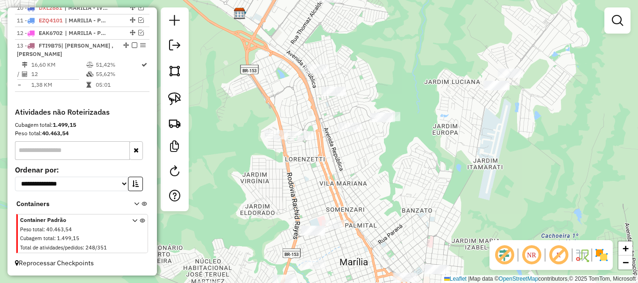
drag, startPoint x: 381, startPoint y: 66, endPoint x: 398, endPoint y: 94, distance: 33.3
click at [398, 94] on div "Janela de atendimento Grade de atendimento Capacidade Transportadoras Veículos …" at bounding box center [319, 141] width 638 height 283
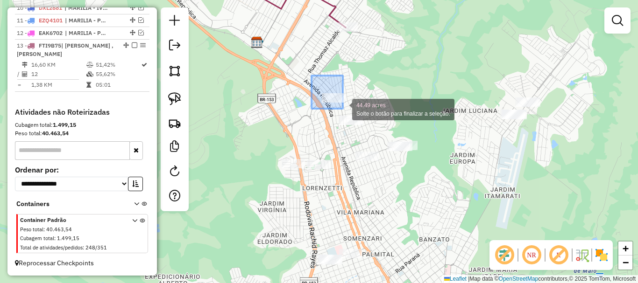
drag, startPoint x: 311, startPoint y: 76, endPoint x: 413, endPoint y: 156, distance: 129.3
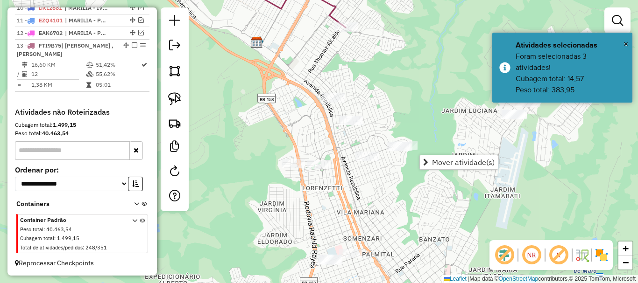
click at [374, 96] on div "Janela de atendimento Grade de atendimento Capacidade Transportadoras Veículos …" at bounding box center [319, 141] width 638 height 283
click at [175, 92] on link at bounding box center [174, 99] width 21 height 21
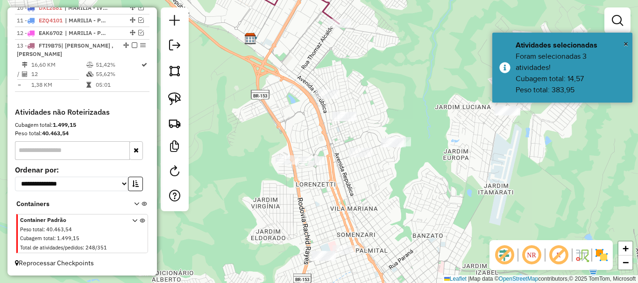
drag, startPoint x: 337, startPoint y: 82, endPoint x: 318, endPoint y: 90, distance: 19.9
click at [318, 90] on div "Janela de atendimento Grade de atendimento Capacidade Transportadoras Veículos …" at bounding box center [319, 141] width 638 height 283
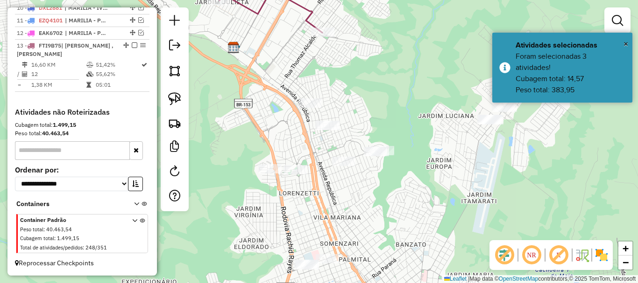
click at [185, 99] on div at bounding box center [175, 109] width 28 height 204
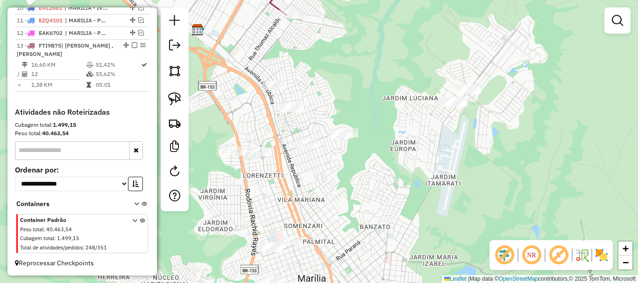
drag, startPoint x: 341, startPoint y: 102, endPoint x: 331, endPoint y: 104, distance: 10.1
click at [306, 84] on div "Janela de atendimento Grade de atendimento Capacidade Transportadoras Veículos …" at bounding box center [319, 141] width 638 height 283
click at [182, 96] on link at bounding box center [174, 99] width 21 height 21
drag, startPoint x: 286, startPoint y: 77, endPoint x: 265, endPoint y: 71, distance: 21.9
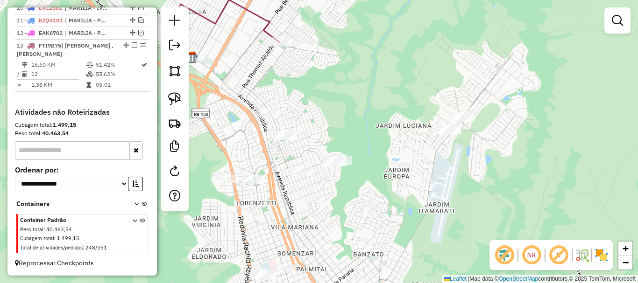
drag, startPoint x: 265, startPoint y: 71, endPoint x: 258, endPoint y: 99, distance: 28.8
click at [258, 99] on div "Janela de atendimento Grade de atendimento Capacidade Transportadoras Veículos …" at bounding box center [319, 141] width 638 height 283
click at [176, 95] on img at bounding box center [174, 98] width 13 height 13
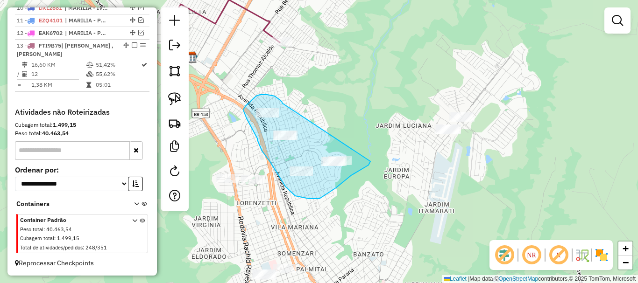
drag, startPoint x: 282, startPoint y: 103, endPoint x: 316, endPoint y: 103, distance: 33.6
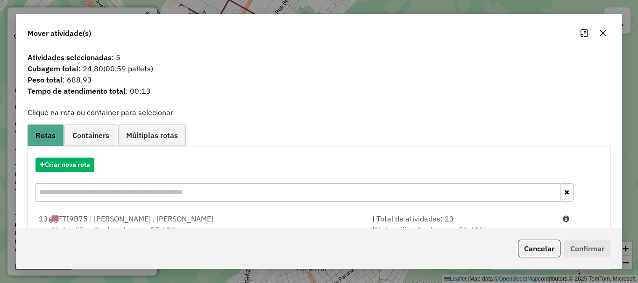
click at [182, 216] on div "13 FTI9B75 | MARILIA - CESAR ALMEIDA , MARILIA - STA ANTONIETA" at bounding box center [199, 218] width 333 height 11
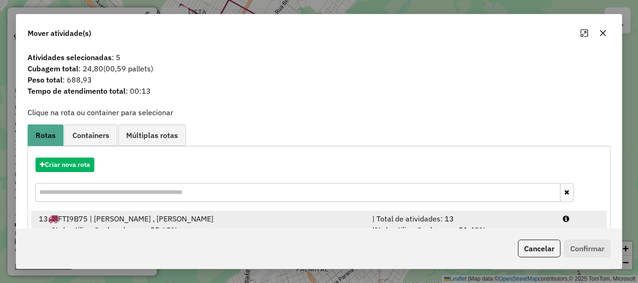
scroll to position [483, 0]
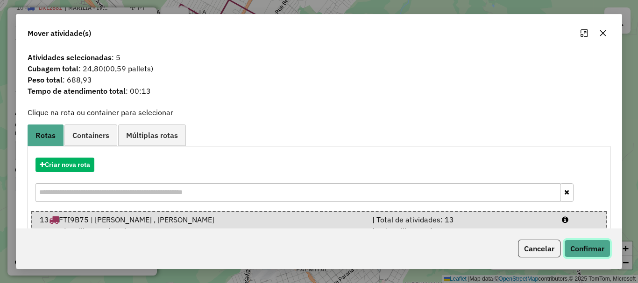
click at [577, 249] on button "Confirmar" at bounding box center [587, 249] width 46 height 18
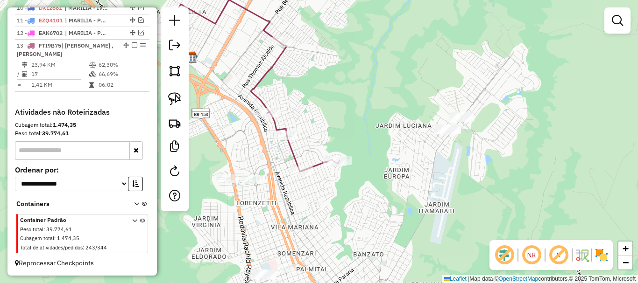
click at [311, 162] on icon at bounding box center [258, 72] width 162 height 200
select select "**********"
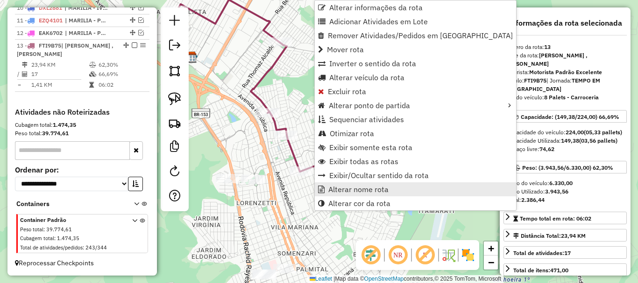
click at [359, 186] on span "Alterar nome rota" at bounding box center [358, 189] width 60 height 7
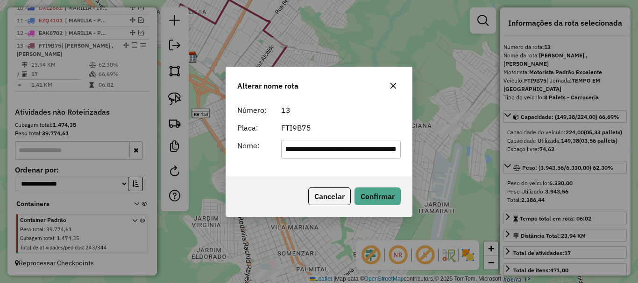
scroll to position [0, 0]
drag, startPoint x: 341, startPoint y: 149, endPoint x: 269, endPoint y: 150, distance: 71.9
click at [269, 150] on div "**********" at bounding box center [319, 149] width 175 height 19
type input "**********"
drag, startPoint x: 343, startPoint y: 143, endPoint x: 267, endPoint y: 143, distance: 76.1
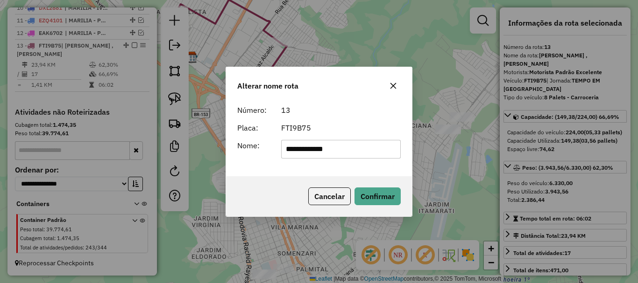
click at [267, 143] on div "**********" at bounding box center [319, 149] width 175 height 19
type input "**********"
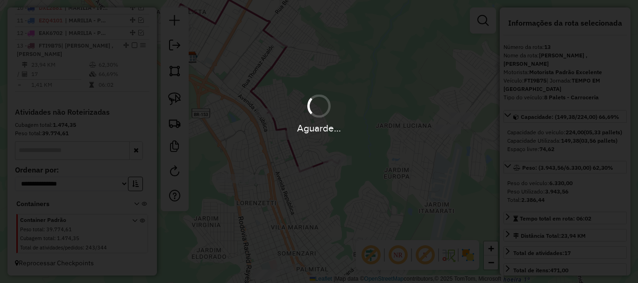
scroll to position [489, 0]
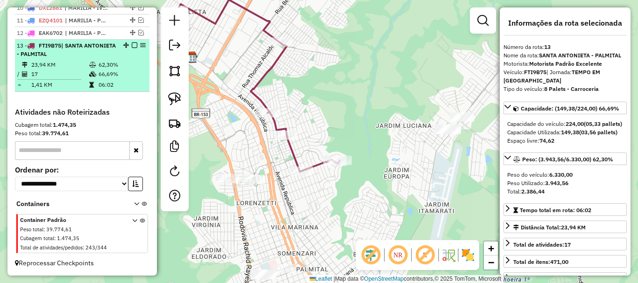
click at [133, 45] on em at bounding box center [135, 45] width 6 height 6
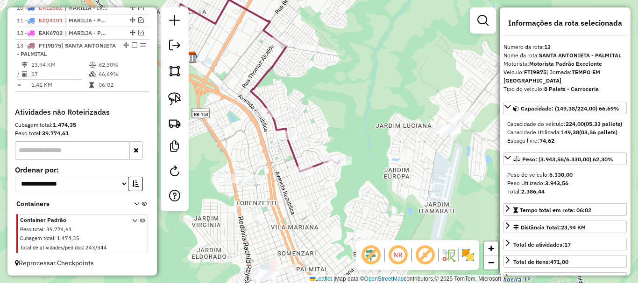
scroll to position [449, 0]
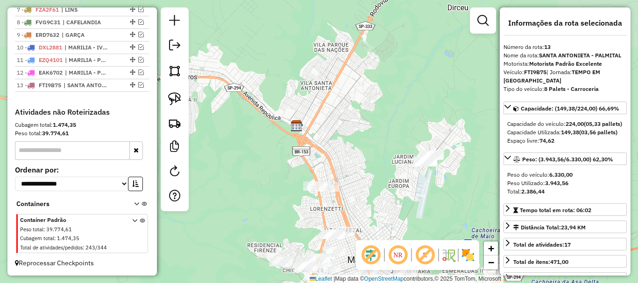
drag, startPoint x: 335, startPoint y: 83, endPoint x: 364, endPoint y: 133, distance: 57.9
click at [364, 133] on div "Janela de atendimento Grade de atendimento Capacidade Transportadoras Veículos …" at bounding box center [319, 141] width 638 height 283
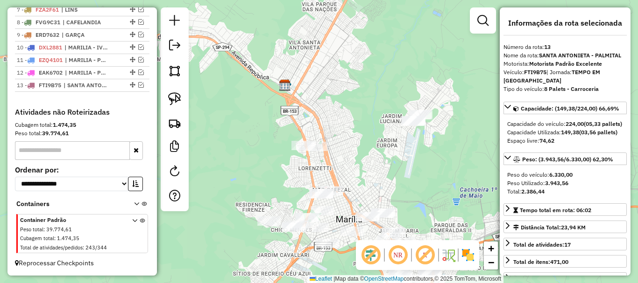
drag, startPoint x: 371, startPoint y: 138, endPoint x: 353, endPoint y: 62, distance: 77.8
click at [354, 71] on div "Janela de atendimento Grade de atendimento Capacidade Transportadoras Veículos …" at bounding box center [319, 141] width 638 height 283
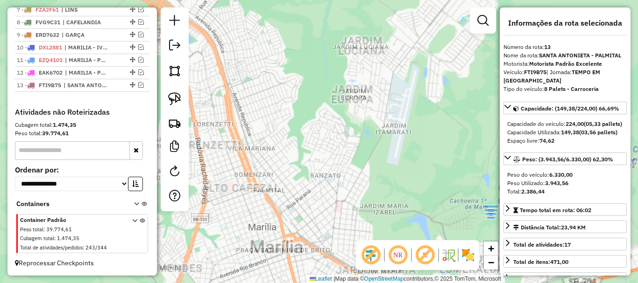
drag, startPoint x: 372, startPoint y: 170, endPoint x: 371, endPoint y: 130, distance: 40.2
click at [381, 106] on div "Janela de atendimento Grade de atendimento Capacidade Transportadoras Veículos …" at bounding box center [319, 141] width 638 height 283
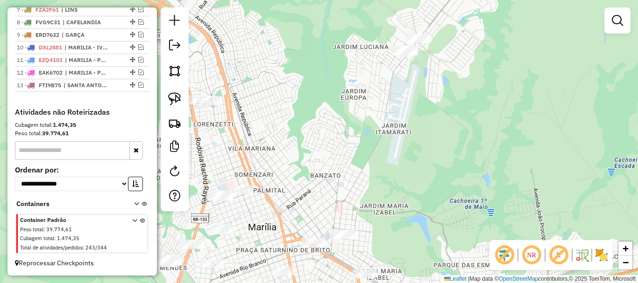
drag, startPoint x: 330, startPoint y: 177, endPoint x: 409, endPoint y: 81, distance: 124.3
click at [409, 81] on div "Janela de atendimento Grade de atendimento Capacidade Transportadoras Veículos …" at bounding box center [319, 141] width 638 height 283
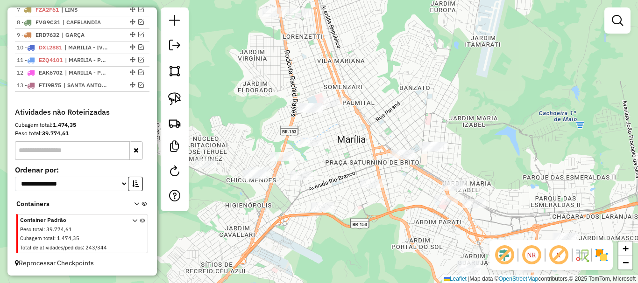
drag, startPoint x: 425, startPoint y: 110, endPoint x: 461, endPoint y: 143, distance: 48.2
click at [461, 143] on div "Janela de atendimento Grade de atendimento Capacidade Transportadoras Veículos …" at bounding box center [319, 141] width 638 height 283
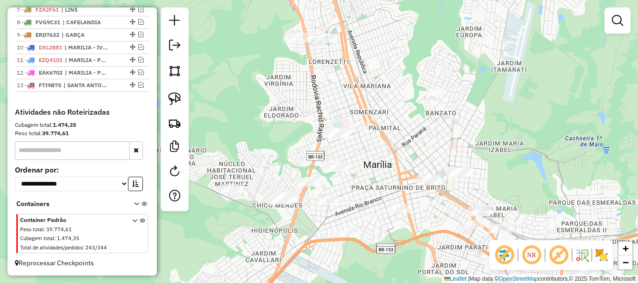
drag, startPoint x: 470, startPoint y: 141, endPoint x: 465, endPoint y: 128, distance: 13.9
click at [465, 128] on div "Janela de atendimento Grade de atendimento Capacidade Transportadoras Veículos …" at bounding box center [319, 141] width 638 height 283
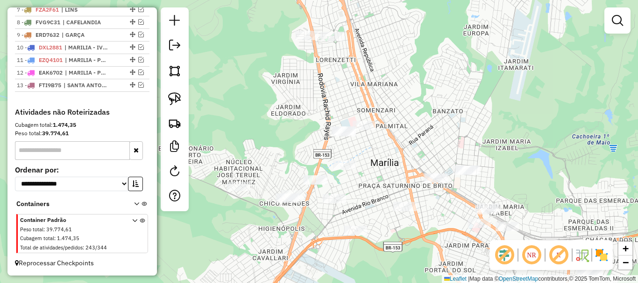
click at [478, 139] on div "Janela de atendimento Grade de atendimento Capacidade Transportadoras Veículos …" at bounding box center [319, 141] width 638 height 283
click at [175, 92] on link at bounding box center [174, 99] width 21 height 21
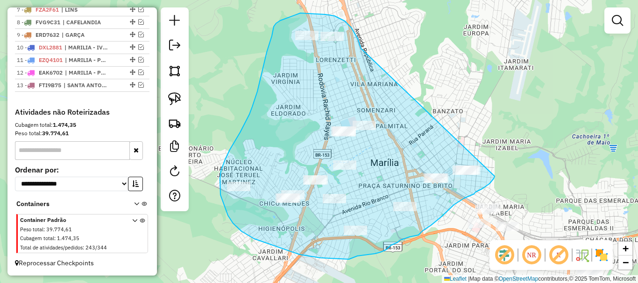
drag, startPoint x: 361, startPoint y: 49, endPoint x: 486, endPoint y: 116, distance: 142.5
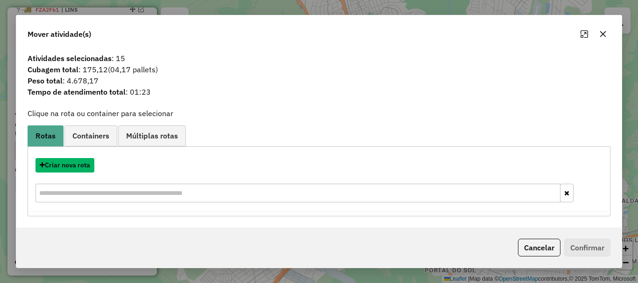
click at [78, 164] on button "Criar nova rota" at bounding box center [64, 165] width 59 height 14
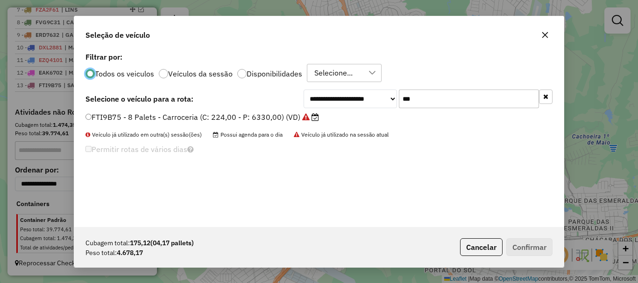
scroll to position [5, 3]
click at [463, 98] on input "***" at bounding box center [469, 99] width 140 height 19
type input "***"
click at [299, 114] on label "GJI5I31 - 6 Palets - Toco Reduzido (C: 210,00 - P: 5300,00) (VD)" at bounding box center [203, 117] width 236 height 11
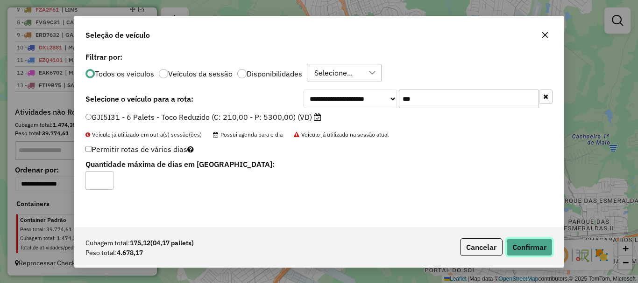
click at [527, 240] on button "Confirmar" at bounding box center [529, 248] width 46 height 18
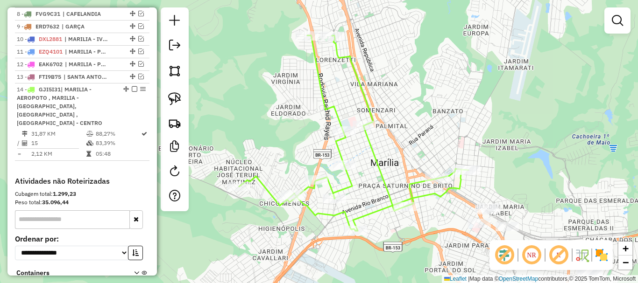
scroll to position [497, 0]
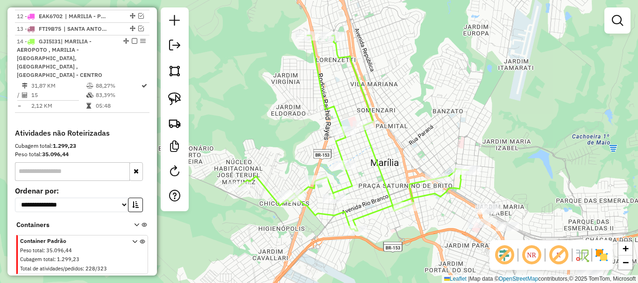
select select "**********"
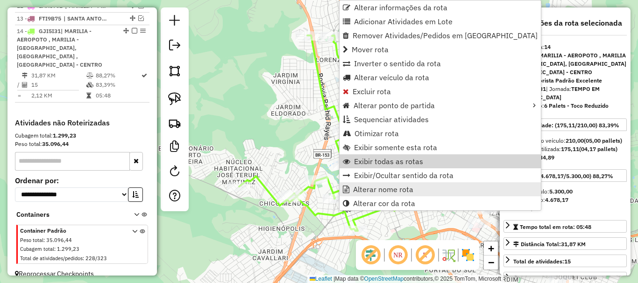
scroll to position [527, 0]
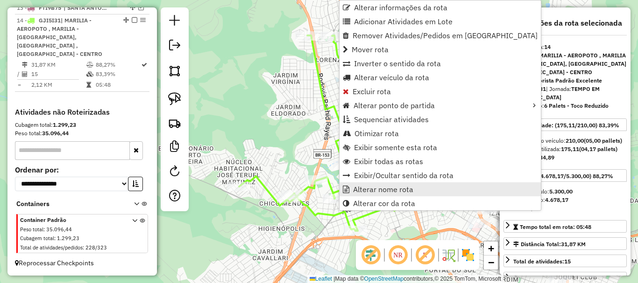
click at [357, 186] on span "Alterar nome rota" at bounding box center [383, 189] width 60 height 7
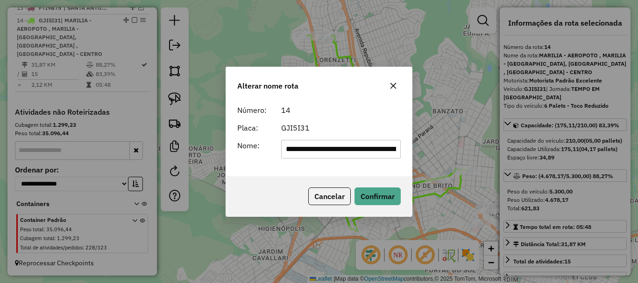
scroll to position [0, 225]
drag, startPoint x: 367, startPoint y: 148, endPoint x: 216, endPoint y: 139, distance: 150.7
click at [241, 142] on div "**********" at bounding box center [319, 149] width 175 height 19
type input "******"
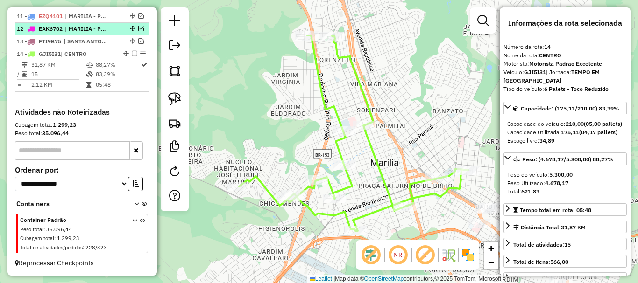
click at [134, 54] on em at bounding box center [135, 54] width 6 height 6
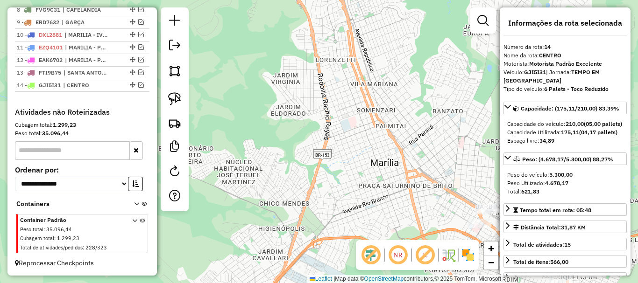
scroll to position [462, 0]
drag, startPoint x: 378, startPoint y: 177, endPoint x: 337, endPoint y: 96, distance: 91.5
click at [339, 100] on div "Janela de atendimento Grade de atendimento Capacidade Transportadoras Veículos …" at bounding box center [319, 141] width 638 height 283
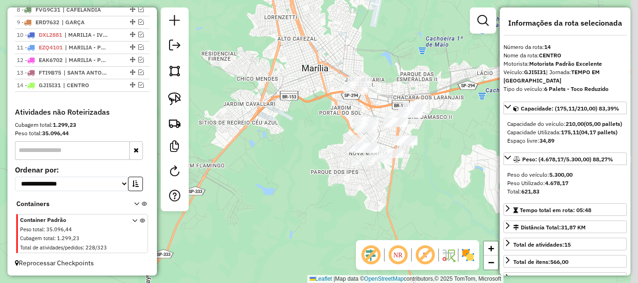
drag, startPoint x: 342, startPoint y: 132, endPoint x: 300, endPoint y: 109, distance: 47.8
click at [299, 104] on div "Janela de atendimento Grade de atendimento Capacidade Transportadoras Veículos …" at bounding box center [319, 141] width 638 height 283
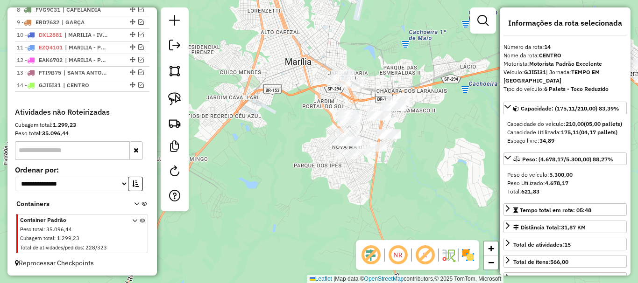
drag, startPoint x: 370, startPoint y: 184, endPoint x: 370, endPoint y: 193, distance: 8.9
click at [371, 193] on div "Janela de atendimento Grade de atendimento Capacidade Transportadoras Veículos …" at bounding box center [319, 141] width 638 height 283
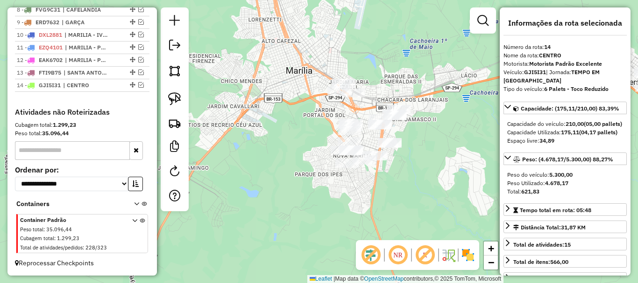
click at [375, 77] on div "Janela de atendimento Grade de atendimento Capacidade Transportadoras Veículos …" at bounding box center [319, 141] width 638 height 283
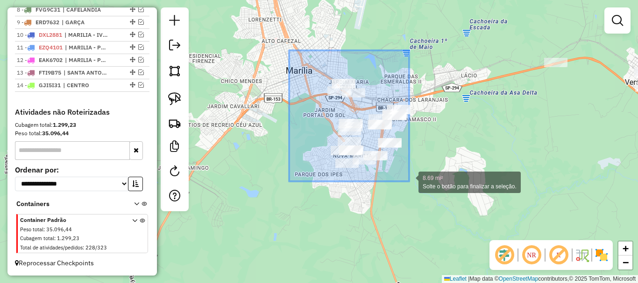
drag, startPoint x: 289, startPoint y: 50, endPoint x: 409, endPoint y: 182, distance: 177.8
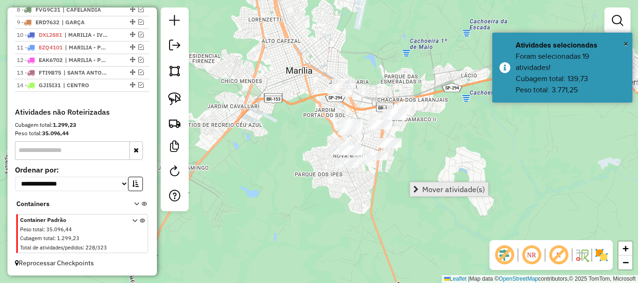
click at [423, 187] on span "Mover atividade(s)" at bounding box center [453, 189] width 63 height 7
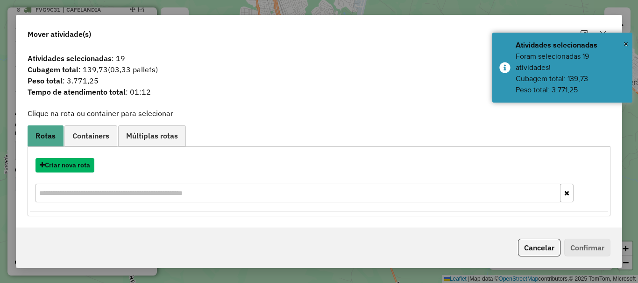
click at [76, 167] on button "Criar nova rota" at bounding box center [64, 165] width 59 height 14
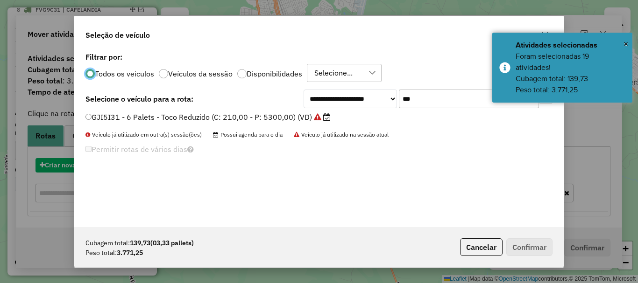
scroll to position [5, 3]
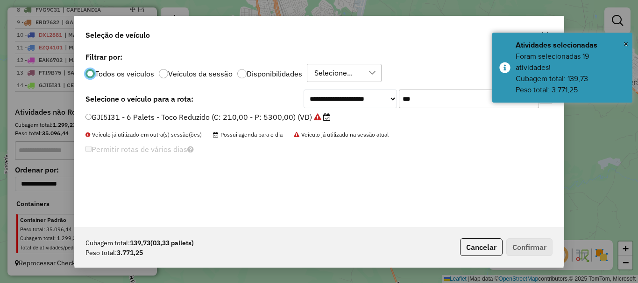
click at [420, 105] on input "***" at bounding box center [469, 99] width 140 height 19
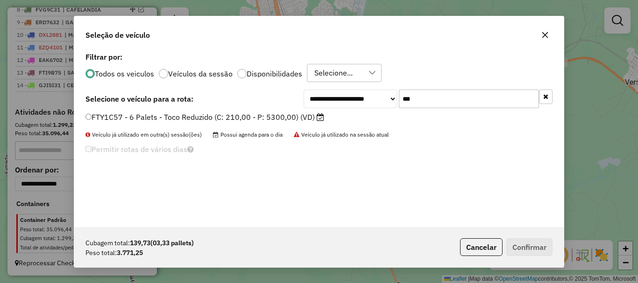
type input "***"
click at [298, 115] on label "FTY1C57 - 6 Palets - Toco Reduzido (C: 210,00 - P: 5300,00) (VD)" at bounding box center [204, 117] width 239 height 11
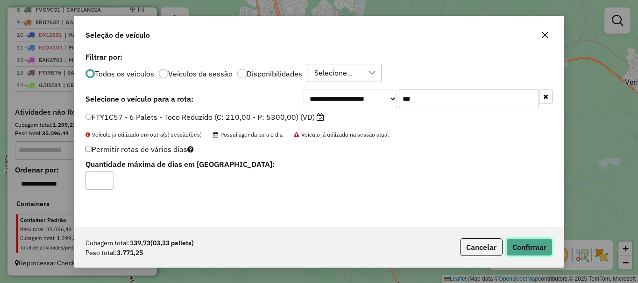
click at [517, 246] on button "Confirmar" at bounding box center [529, 248] width 46 height 18
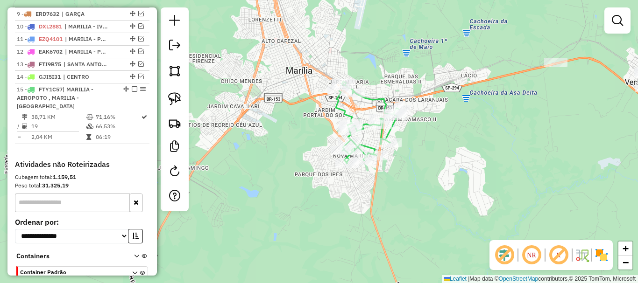
scroll to position [522, 0]
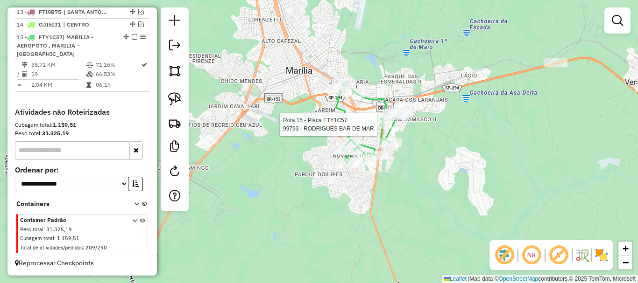
select select "**********"
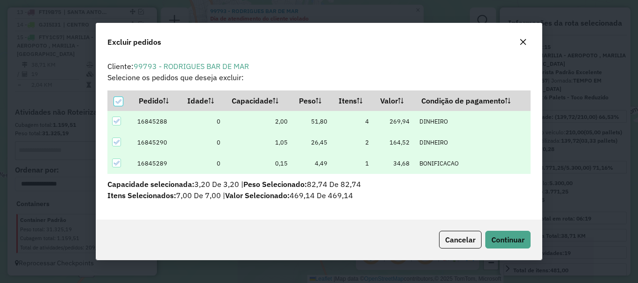
scroll to position [6, 3]
click at [499, 234] on button "Continuar" at bounding box center [507, 240] width 45 height 18
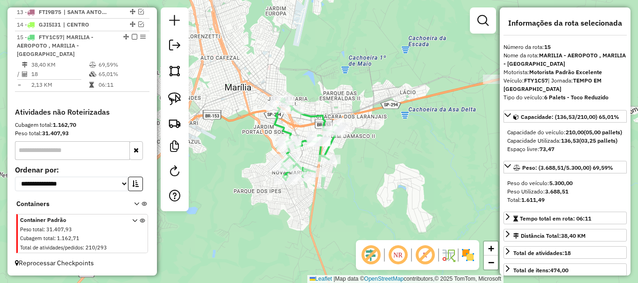
click at [301, 208] on div "Janela de atendimento Grade de atendimento Capacidade Transportadoras Veículos …" at bounding box center [319, 141] width 638 height 283
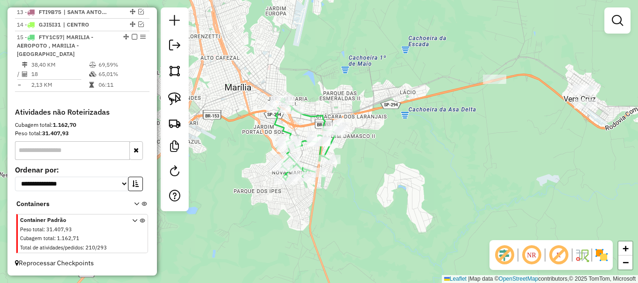
drag, startPoint x: 355, startPoint y: 176, endPoint x: 378, endPoint y: 183, distance: 24.5
click at [378, 183] on div "Janela de atendimento Grade de atendimento Capacidade Transportadoras Veículos …" at bounding box center [319, 141] width 638 height 283
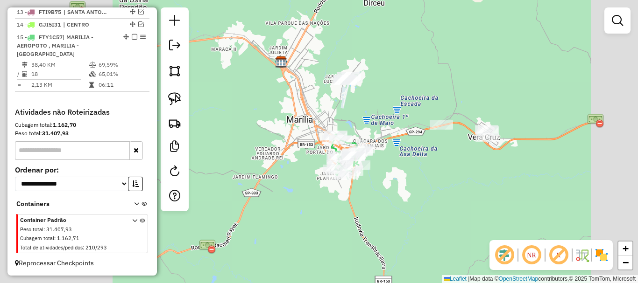
click at [338, 106] on div "Janela de atendimento Grade de atendimento Capacidade Transportadoras Veículos …" at bounding box center [319, 141] width 638 height 283
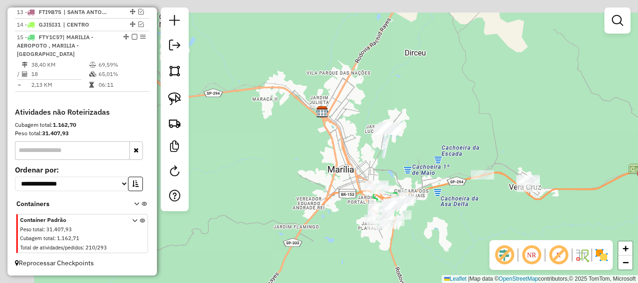
drag, startPoint x: 335, startPoint y: 107, endPoint x: 377, endPoint y: 158, distance: 65.7
click at [377, 157] on div "Janela de atendimento Grade de atendimento Capacidade Transportadoras Veículos …" at bounding box center [319, 141] width 638 height 283
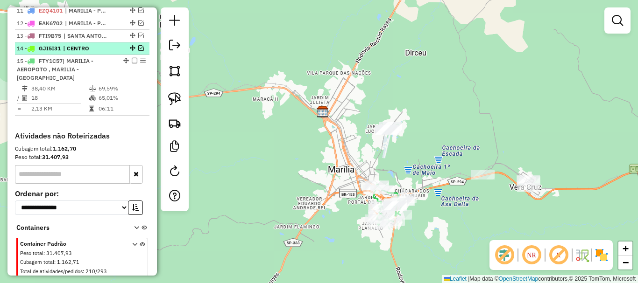
scroll to position [476, 0]
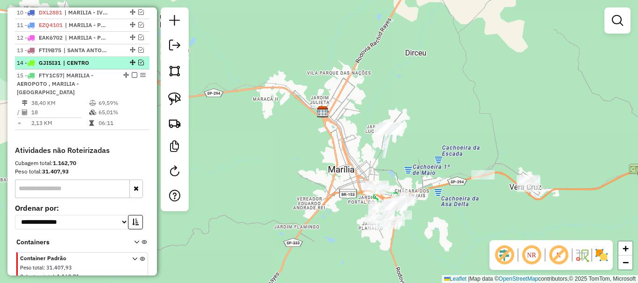
click at [138, 65] on em at bounding box center [141, 63] width 6 height 6
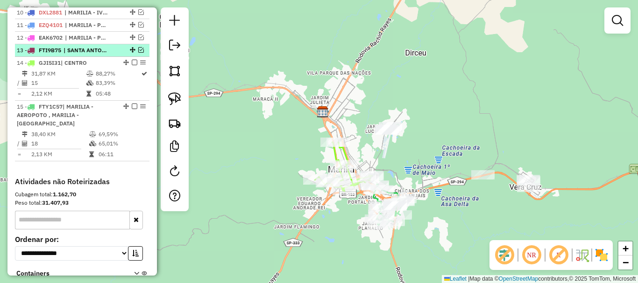
click at [138, 53] on em at bounding box center [141, 50] width 6 height 6
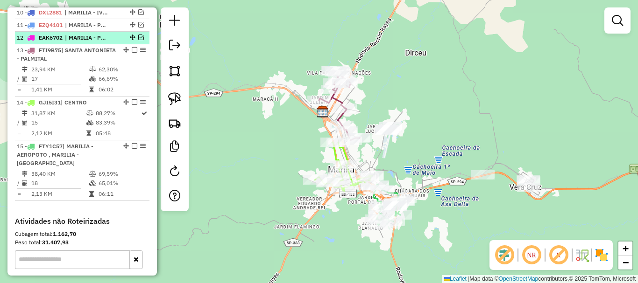
click at [139, 40] on em at bounding box center [141, 38] width 6 height 6
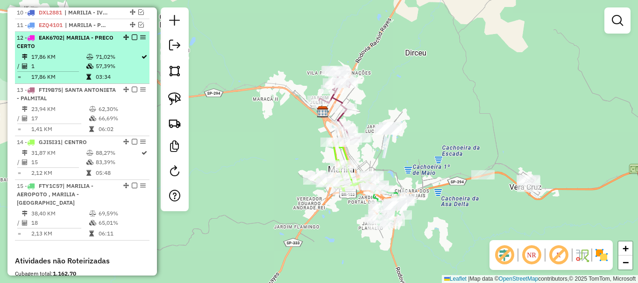
click at [134, 40] on em at bounding box center [135, 38] width 6 height 6
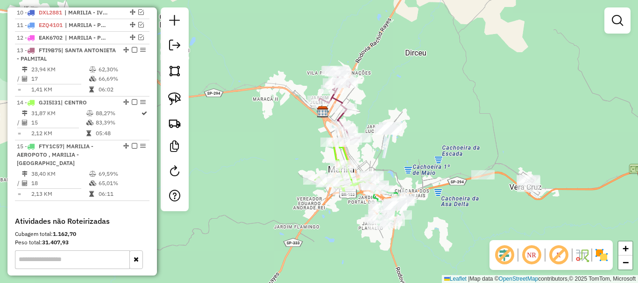
click at [390, 168] on div "Janela de atendimento Grade de atendimento Capacidade Transportadoras Veículos …" at bounding box center [319, 141] width 638 height 283
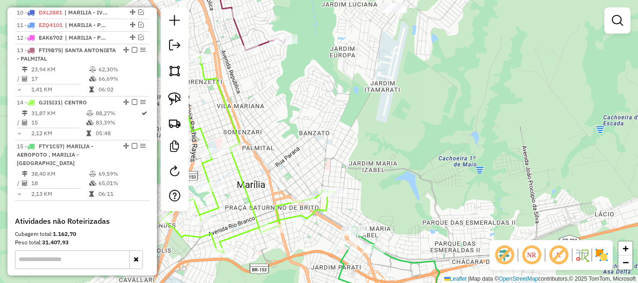
drag, startPoint x: 383, startPoint y: 167, endPoint x: 395, endPoint y: 162, distance: 12.3
click at [393, 143] on div "Janela de atendimento Grade de atendimento Capacidade Transportadoras Veículos …" at bounding box center [319, 141] width 638 height 283
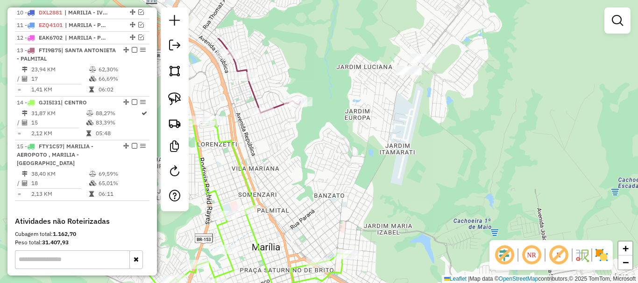
drag, startPoint x: 406, startPoint y: 229, endPoint x: 406, endPoint y: 242, distance: 13.5
click at [406, 242] on div "Janela de atendimento Grade de atendimento Capacidade Transportadoras Veículos …" at bounding box center [319, 141] width 638 height 283
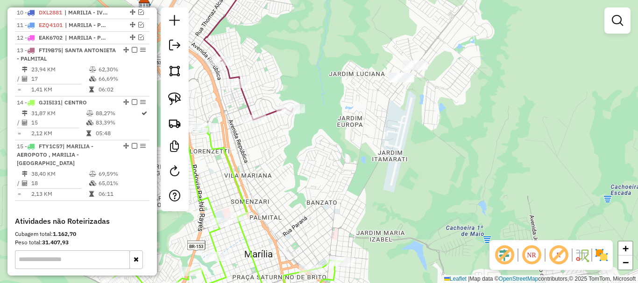
drag, startPoint x: 397, startPoint y: 221, endPoint x: 416, endPoint y: 263, distance: 46.2
click at [398, 221] on div "Janela de atendimento Grade de atendimento Capacidade Transportadoras Veículos …" at bounding box center [319, 141] width 638 height 283
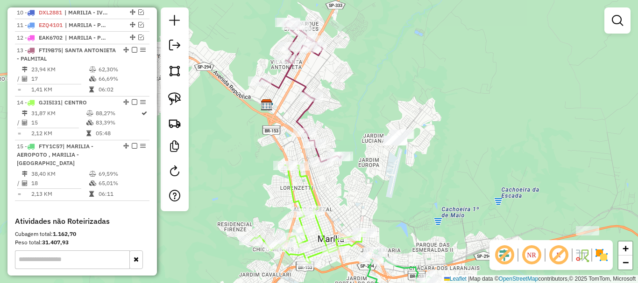
drag, startPoint x: 376, startPoint y: 190, endPoint x: 391, endPoint y: 221, distance: 35.3
click at [391, 221] on div "Janela de atendimento Grade de atendimento Capacidade Transportadoras Veículos …" at bounding box center [319, 141] width 638 height 283
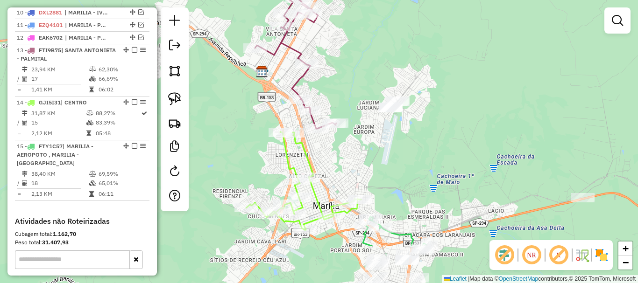
drag, startPoint x: 404, startPoint y: 262, endPoint x: 380, endPoint y: 144, distance: 121.0
click at [384, 214] on div "Janela de atendimento Grade de atendimento Capacidade Transportadoras Veículos …" at bounding box center [319, 141] width 638 height 283
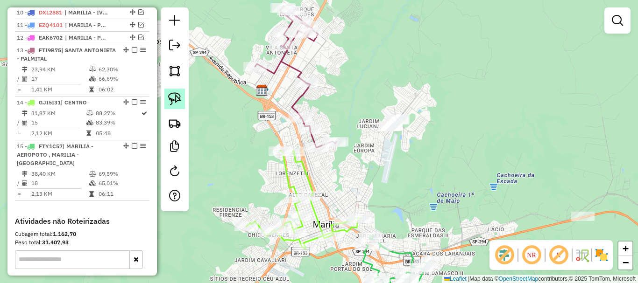
click at [178, 101] on img at bounding box center [174, 98] width 13 height 13
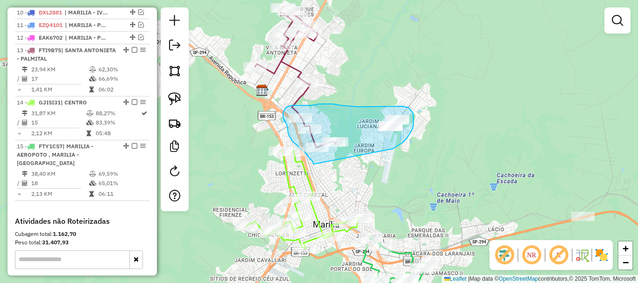
drag, startPoint x: 393, startPoint y: 149, endPoint x: 353, endPoint y: 177, distance: 49.2
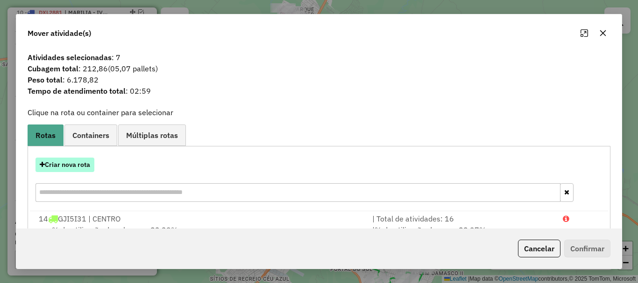
click at [85, 165] on button "Criar nova rota" at bounding box center [64, 165] width 59 height 14
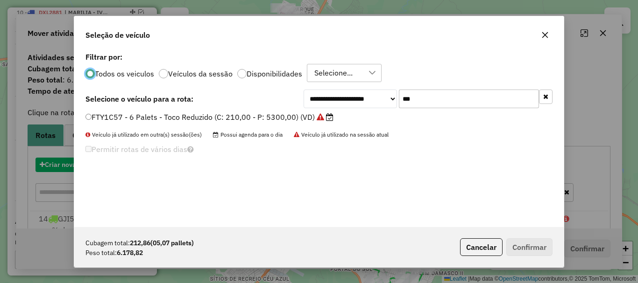
scroll to position [5, 3]
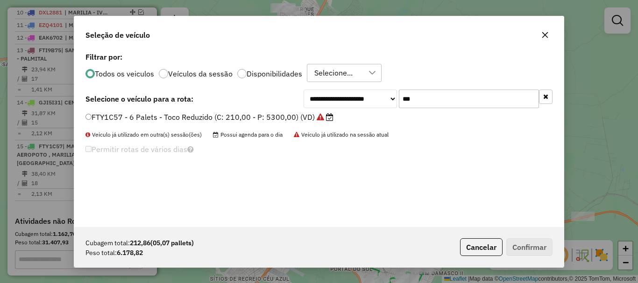
click at [472, 95] on input "***" at bounding box center [469, 99] width 140 height 19
type input "****"
click at [248, 120] on label "ERD7612 - 10 Palets - Baia (C: 392,00 - P: 9300,00)" at bounding box center [182, 117] width 195 height 11
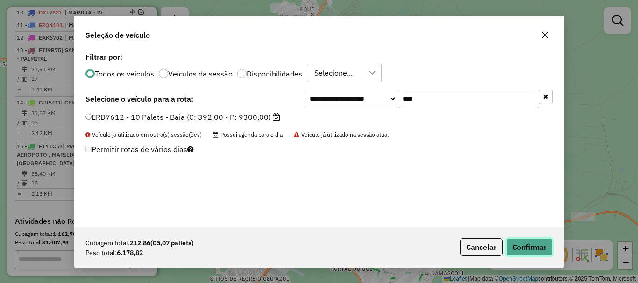
click at [527, 254] on button "Confirmar" at bounding box center [529, 248] width 46 height 18
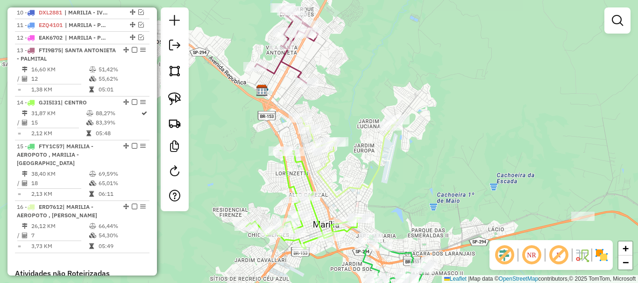
click at [349, 186] on icon at bounding box center [349, 158] width 98 height 80
select select "**********"
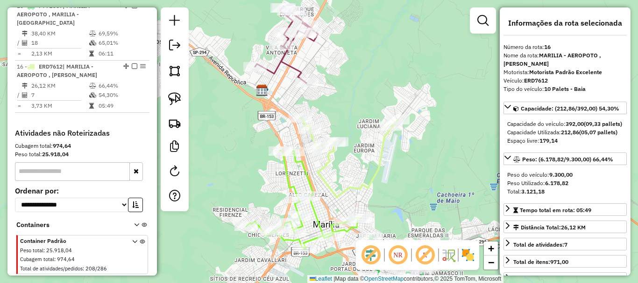
scroll to position [654, 0]
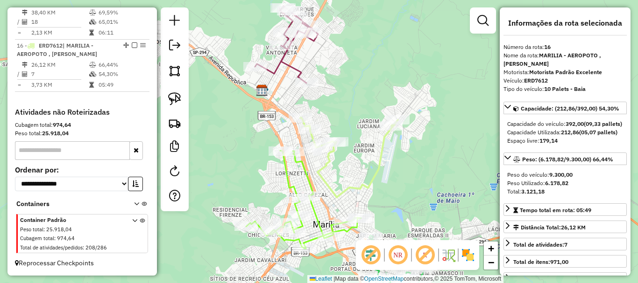
click at [355, 117] on div "Janela de atendimento Grade de atendimento Capacidade Transportadoras Veículos …" at bounding box center [319, 141] width 638 height 283
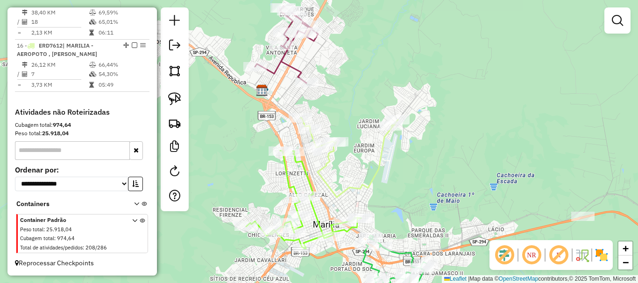
drag, startPoint x: 366, startPoint y: 162, endPoint x: 387, endPoint y: 194, distance: 37.7
click at [387, 194] on div "Janela de atendimento Grade de atendimento Capacidade Transportadoras Veículos …" at bounding box center [319, 141] width 638 height 283
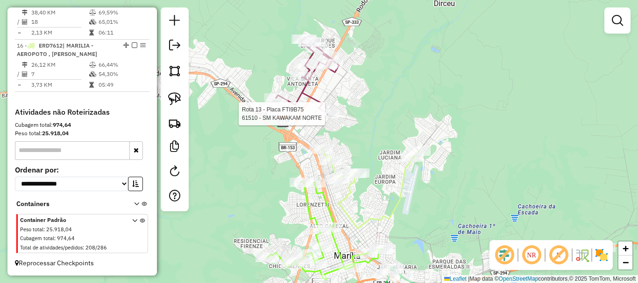
select select "**********"
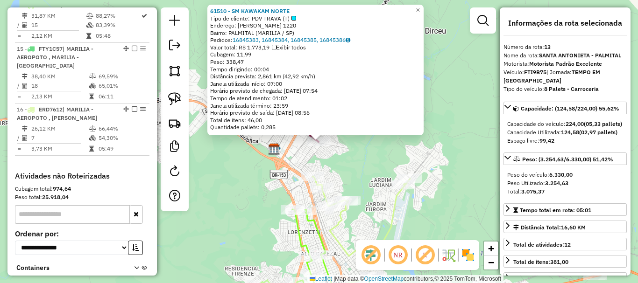
scroll to position [521, 0]
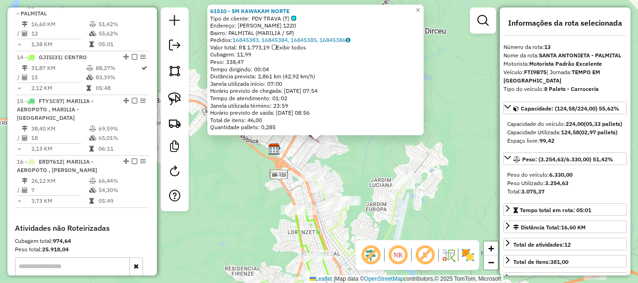
click at [346, 164] on div "61510 - SM KAWAKAM NORTE Tipo de cliente: PDV TRAVA (T) Endereço: THOMAZ ALCALD…" at bounding box center [319, 141] width 638 height 283
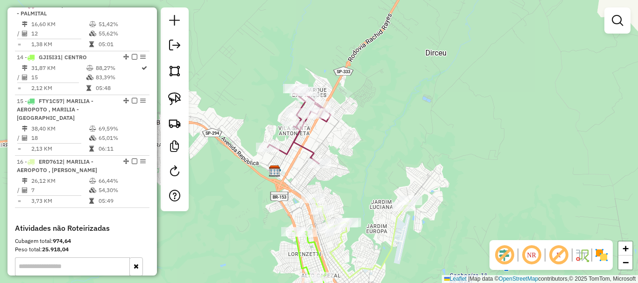
drag, startPoint x: 324, startPoint y: 150, endPoint x: 322, endPoint y: 190, distance: 39.7
click at [322, 190] on div "Janela de atendimento Grade de atendimento Capacidade Transportadoras Veículos …" at bounding box center [319, 141] width 638 height 283
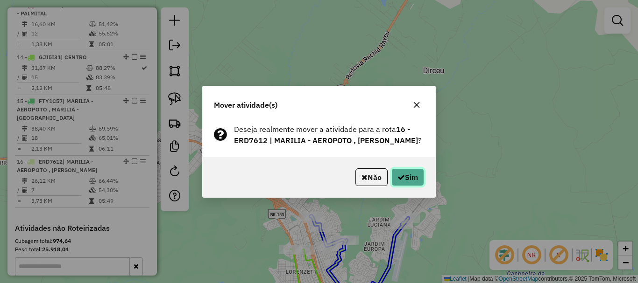
click at [402, 186] on button "Sim" at bounding box center [407, 178] width 33 height 18
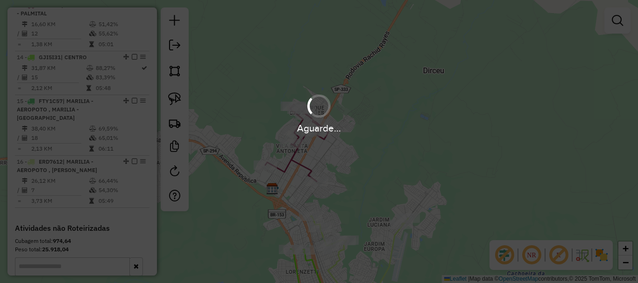
scroll to position [533, 0]
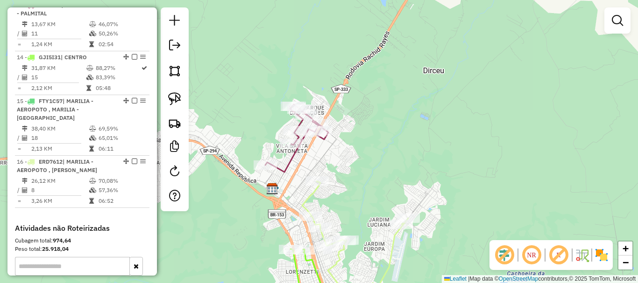
click at [361, 197] on div "Janela de atendimento Grade de atendimento Capacidade Transportadoras Veículos …" at bounding box center [319, 141] width 638 height 283
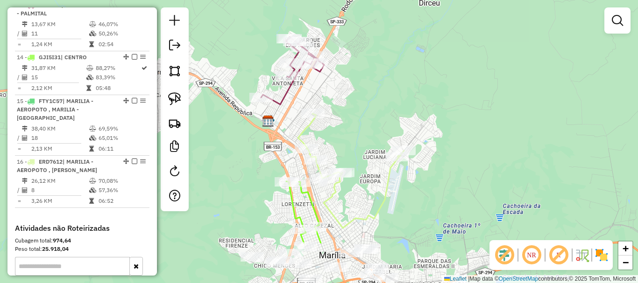
drag, startPoint x: 358, startPoint y: 201, endPoint x: 354, endPoint y: 111, distance: 90.7
click at [354, 114] on div "Janela de atendimento Grade de atendimento Capacidade Transportadoras Veículos …" at bounding box center [319, 141] width 638 height 283
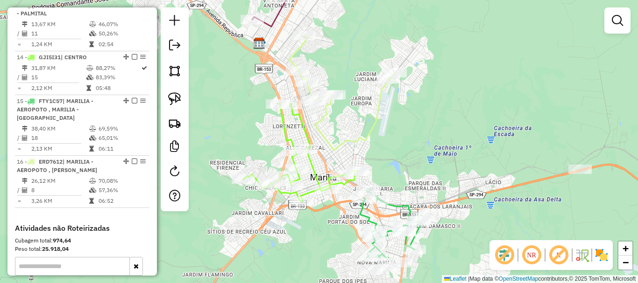
drag, startPoint x: 411, startPoint y: 210, endPoint x: 402, endPoint y: 154, distance: 56.8
click at [402, 154] on div "Janela de atendimento Grade de atendimento Capacidade Transportadoras Veículos …" at bounding box center [319, 141] width 638 height 283
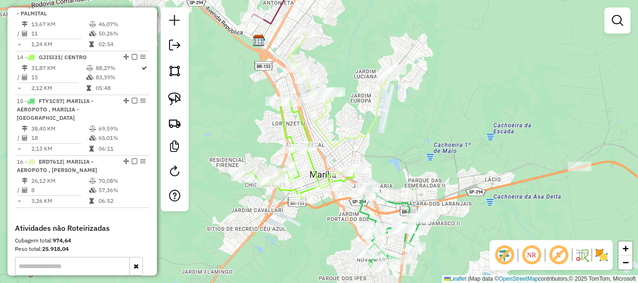
click at [341, 141] on icon at bounding box center [342, 90] width 106 height 114
select select "**********"
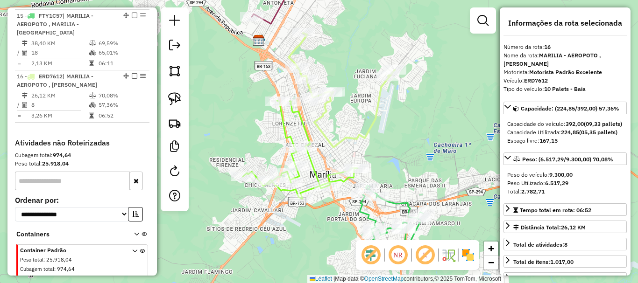
scroll to position [666, 0]
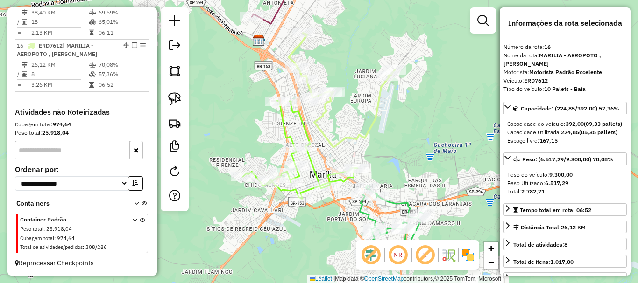
click at [417, 145] on div "Janela de atendimento Grade de atendimento Capacidade Transportadoras Veículos …" at bounding box center [319, 141] width 638 height 283
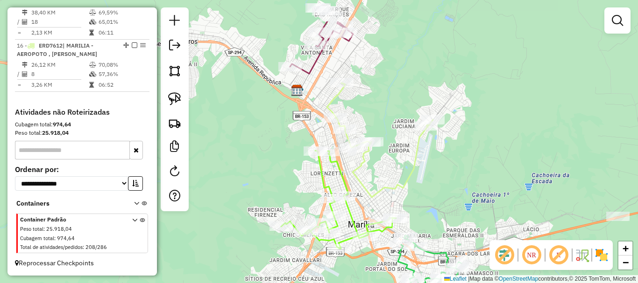
drag, startPoint x: 413, startPoint y: 136, endPoint x: 391, endPoint y: 124, distance: 25.3
click at [467, 212] on div "Janela de atendimento Grade de atendimento Capacidade Transportadoras Veículos …" at bounding box center [319, 141] width 638 height 283
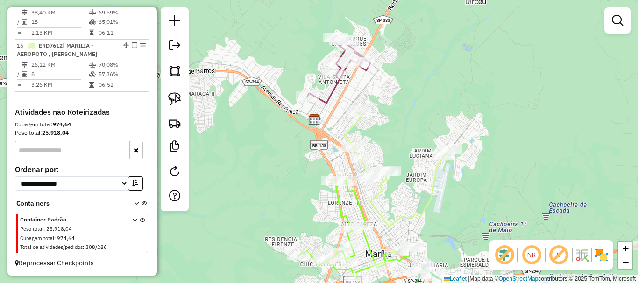
select select "**********"
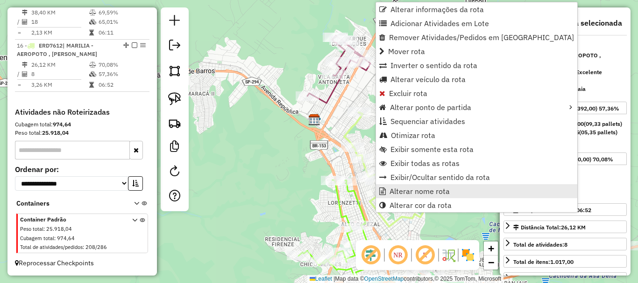
click at [400, 191] on span "Alterar nome rota" at bounding box center [419, 191] width 60 height 7
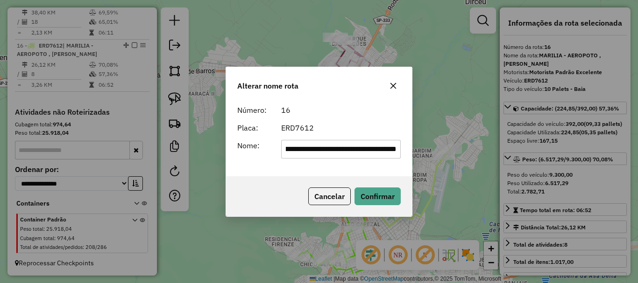
scroll to position [0, 0]
drag, startPoint x: 339, startPoint y: 149, endPoint x: 283, endPoint y: 149, distance: 56.0
click at [283, 149] on input "**********" at bounding box center [341, 149] width 120 height 19
click at [344, 144] on input "**********" at bounding box center [341, 149] width 120 height 19
drag, startPoint x: 321, startPoint y: 148, endPoint x: 269, endPoint y: 148, distance: 51.4
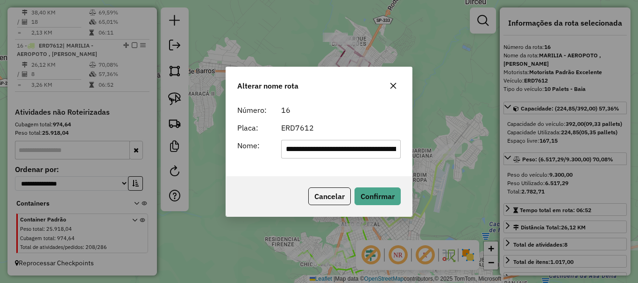
click at [269, 148] on div "**********" at bounding box center [319, 149] width 175 height 19
drag, startPoint x: 324, startPoint y: 148, endPoint x: 417, endPoint y: 164, distance: 93.7
click at [417, 164] on div "**********" at bounding box center [319, 141] width 638 height 283
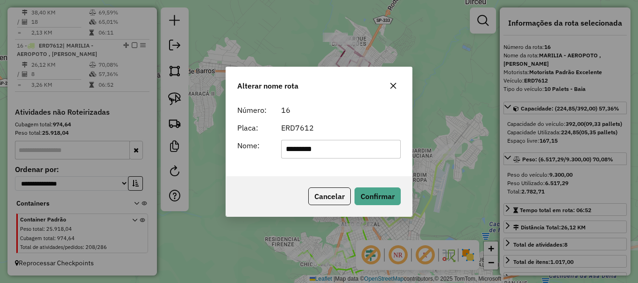
type input "********"
click at [382, 183] on div "Cancelar Confirmar" at bounding box center [319, 196] width 186 height 40
click at [378, 190] on button "Confirmar" at bounding box center [377, 197] width 46 height 18
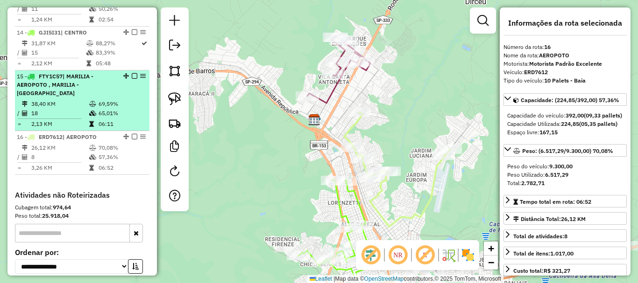
scroll to position [556, 0]
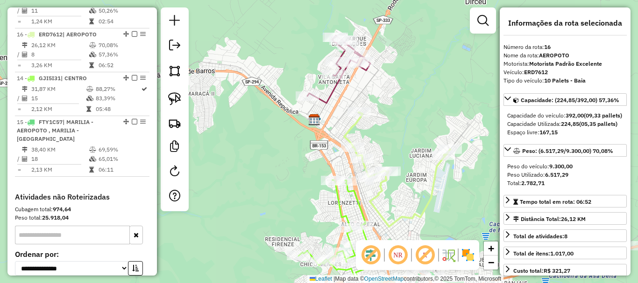
drag, startPoint x: 123, startPoint y: 145, endPoint x: 132, endPoint y: 56, distance: 90.1
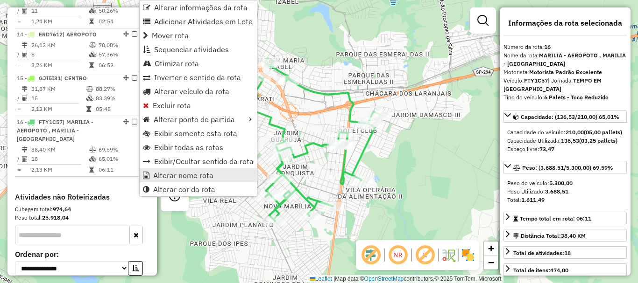
click at [157, 175] on span "Alterar nome rota" at bounding box center [183, 175] width 60 height 7
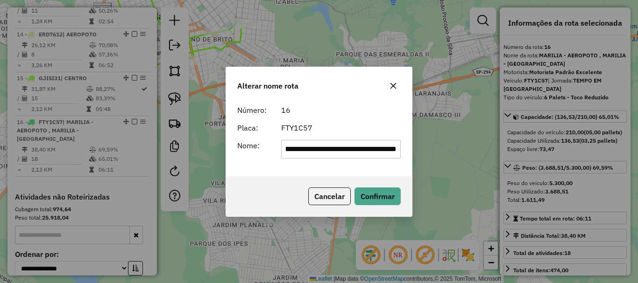
scroll to position [0, 0]
drag, startPoint x: 342, startPoint y: 148, endPoint x: 161, endPoint y: 150, distance: 180.7
click at [162, 150] on div "**********" at bounding box center [319, 141] width 638 height 283
type input "**********"
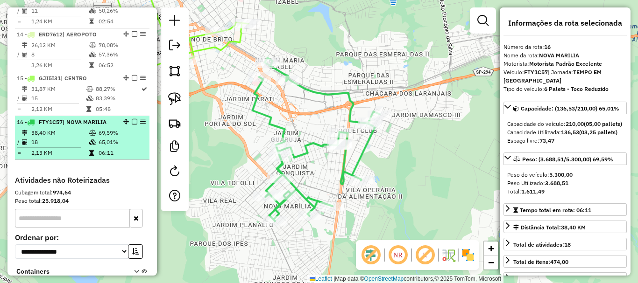
click at [132, 125] on em at bounding box center [135, 122] width 6 height 6
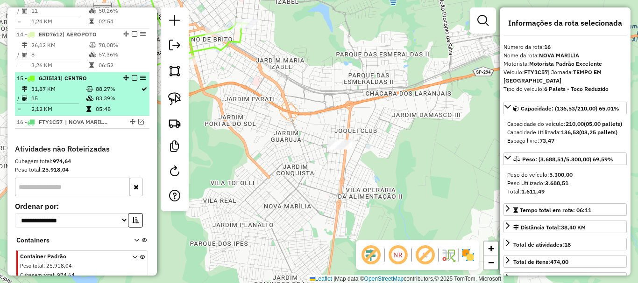
click at [132, 81] on em at bounding box center [135, 78] width 6 height 6
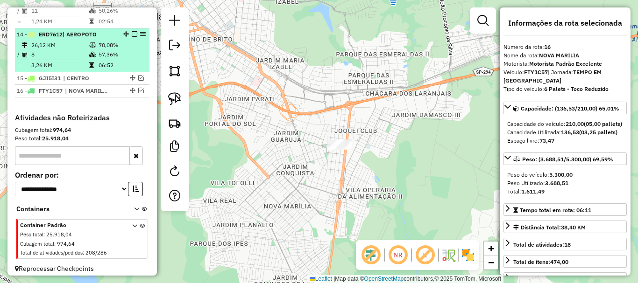
click at [133, 37] on em at bounding box center [135, 34] width 6 height 6
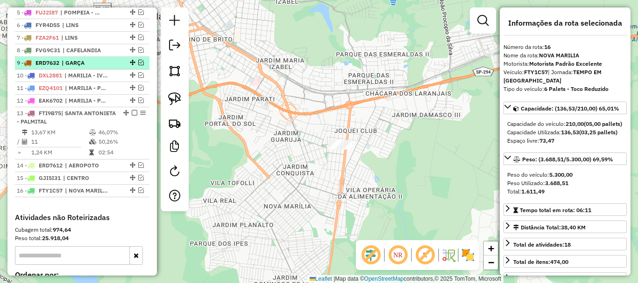
scroll to position [398, 0]
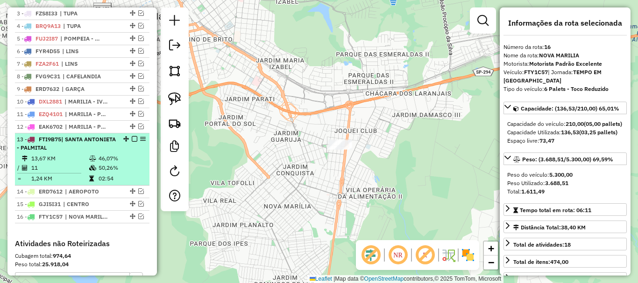
click at [106, 146] on div "13 - FTI9B75 | SANTA ANTONIETA - PALMITAL" at bounding box center [66, 143] width 99 height 17
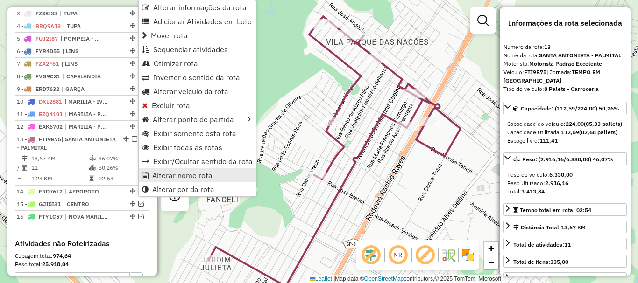
click at [170, 177] on span "Alterar nome rota" at bounding box center [182, 175] width 60 height 7
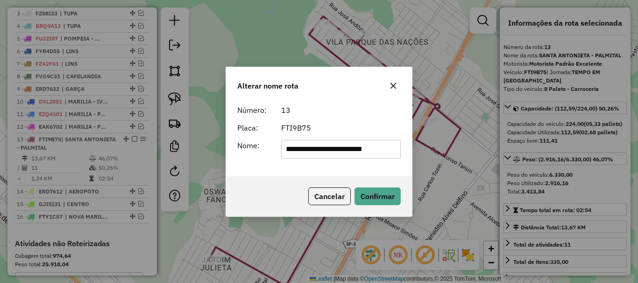
drag, startPoint x: 444, startPoint y: 156, endPoint x: 450, endPoint y: 157, distance: 6.2
click at [450, 157] on div "**********" at bounding box center [319, 141] width 638 height 283
type input "**********"
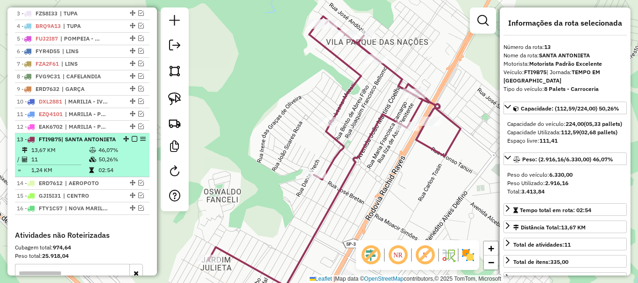
click at [132, 142] on em at bounding box center [135, 139] width 6 height 6
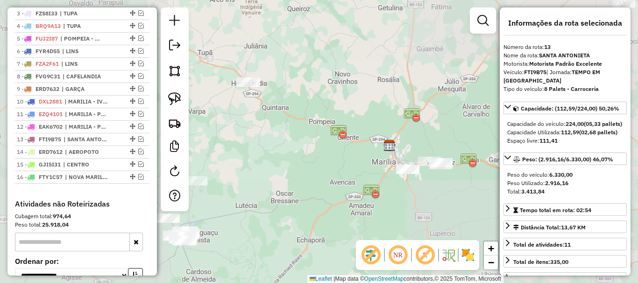
drag, startPoint x: 381, startPoint y: 174, endPoint x: 359, endPoint y: 92, distance: 84.7
click at [361, 109] on div "Janela de atendimento Grade de atendimento Capacidade Transportadoras Veículos …" at bounding box center [319, 141] width 638 height 283
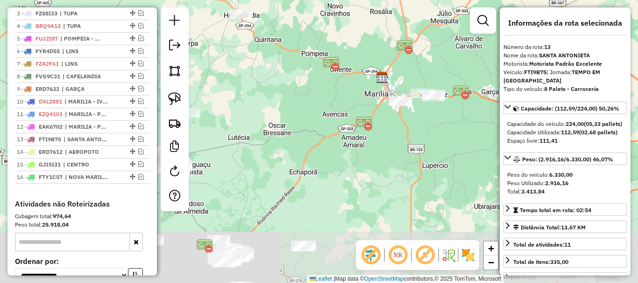
drag, startPoint x: 359, startPoint y: 136, endPoint x: 470, endPoint y: 157, distance: 112.5
click at [464, 156] on div "Janela de atendimento Grade de atendimento Capacidade Transportadoras Veículos …" at bounding box center [319, 141] width 638 height 283
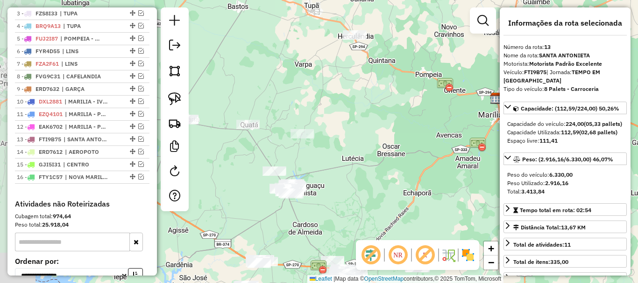
drag, startPoint x: 374, startPoint y: 152, endPoint x: 472, endPoint y: 163, distance: 98.7
click at [471, 163] on div "Janela de atendimento Grade de atendimento Capacidade Transportadoras Veículos …" at bounding box center [319, 141] width 638 height 283
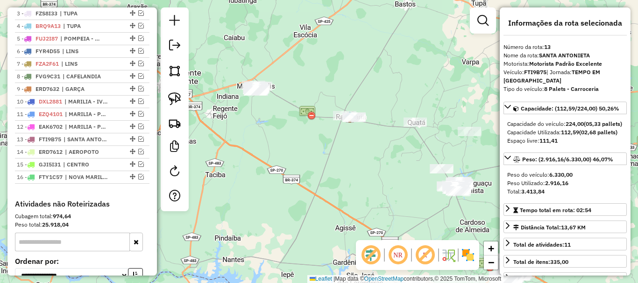
drag, startPoint x: 363, startPoint y: 164, endPoint x: 411, endPoint y: 150, distance: 50.2
click at [411, 150] on div "Janela de atendimento Grade de atendimento Capacidade Transportadoras Veículos …" at bounding box center [319, 141] width 638 height 283
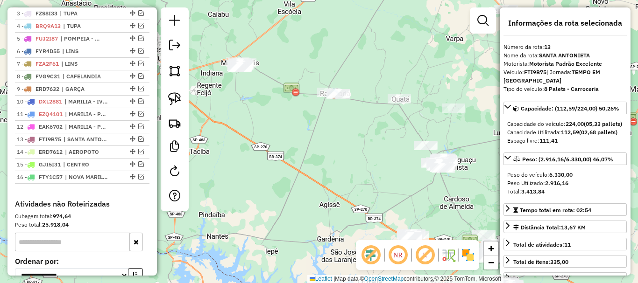
drag, startPoint x: 410, startPoint y: 144, endPoint x: 405, endPoint y: 128, distance: 16.5
click at [391, 121] on div "Janela de atendimento Grade de atendimento Capacidade Transportadoras Veículos …" at bounding box center [319, 141] width 638 height 283
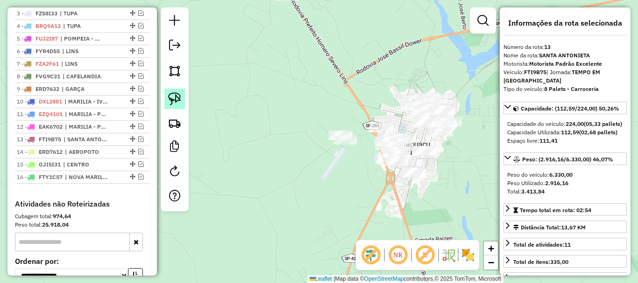
click at [176, 96] on img at bounding box center [174, 98] width 13 height 13
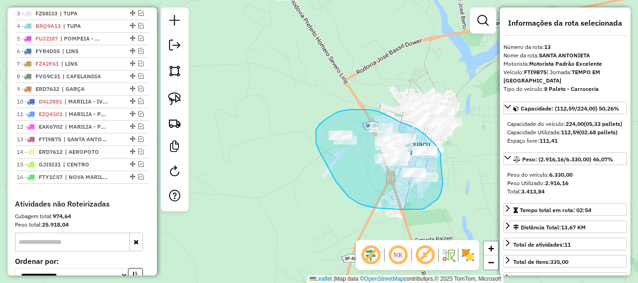
drag, startPoint x: 440, startPoint y: 159, endPoint x: 440, endPoint y: 170, distance: 11.7
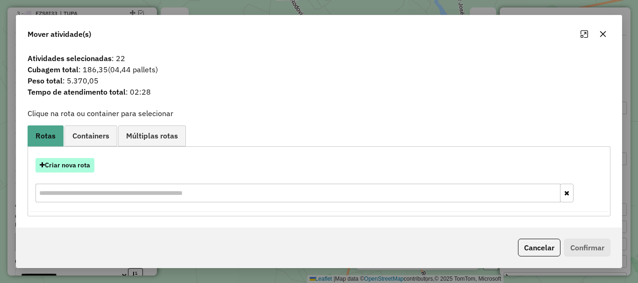
click at [91, 158] on button "Criar nova rota" at bounding box center [64, 165] width 59 height 14
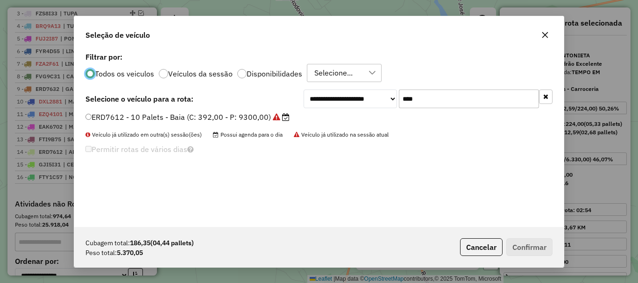
scroll to position [5, 3]
click at [430, 104] on input "****" at bounding box center [469, 99] width 140 height 19
type input "****"
click at [277, 116] on label "FVY4G15 - 8 Palets - Carroceria (C: 224,00 - P: 6330,00) (VD)" at bounding box center [198, 117] width 226 height 11
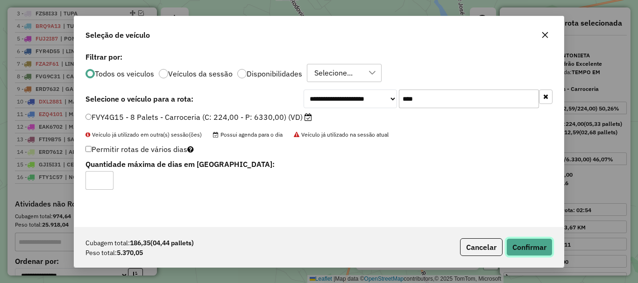
click at [522, 248] on button "Confirmar" at bounding box center [529, 248] width 46 height 18
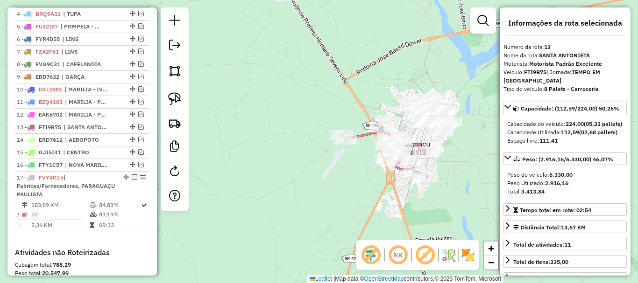
scroll to position [533, 0]
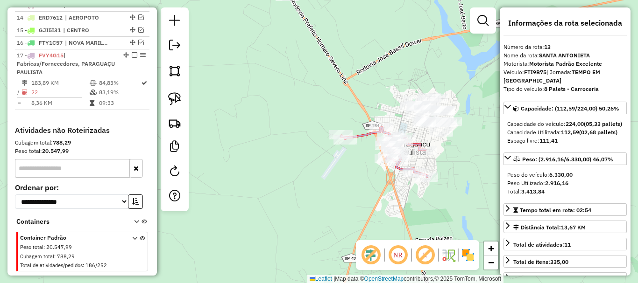
click at [361, 85] on div "Janela de atendimento Grade de atendimento Capacidade Transportadoras Veículos …" at bounding box center [319, 141] width 638 height 283
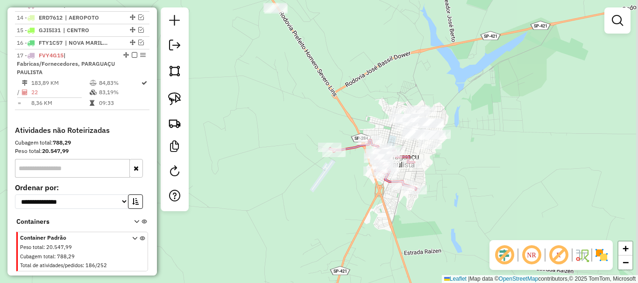
drag, startPoint x: 365, startPoint y: 81, endPoint x: 331, endPoint y: 118, distance: 50.6
click at [322, 114] on div "Janela de atendimento Grade de atendimento Capacidade Transportadoras Veículos …" at bounding box center [319, 141] width 638 height 283
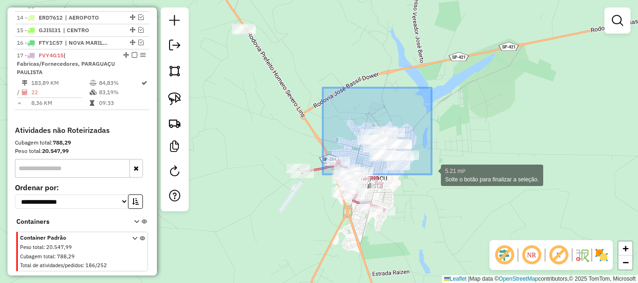
drag, startPoint x: 323, startPoint y: 88, endPoint x: 431, endPoint y: 175, distance: 139.2
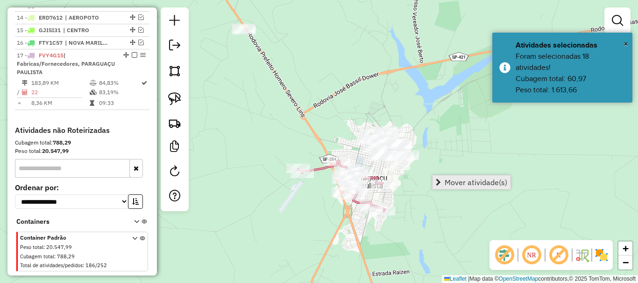
click at [444, 180] on link "Mover atividade(s)" at bounding box center [471, 183] width 78 height 14
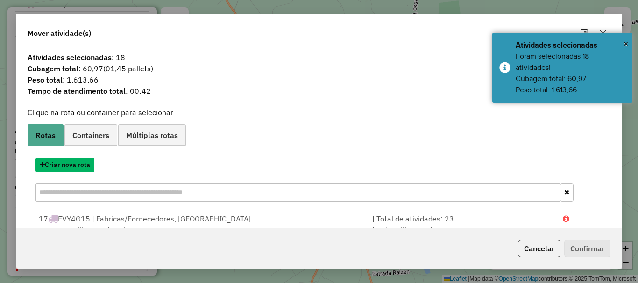
click at [59, 165] on button "Criar nova rota" at bounding box center [64, 165] width 59 height 14
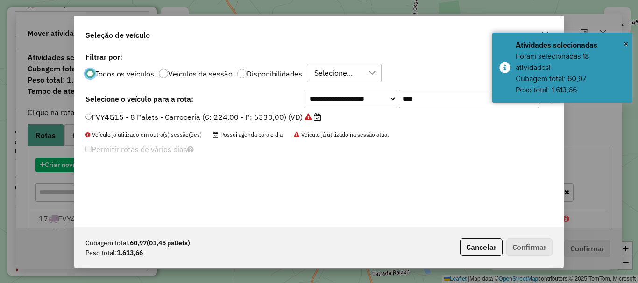
scroll to position [5, 3]
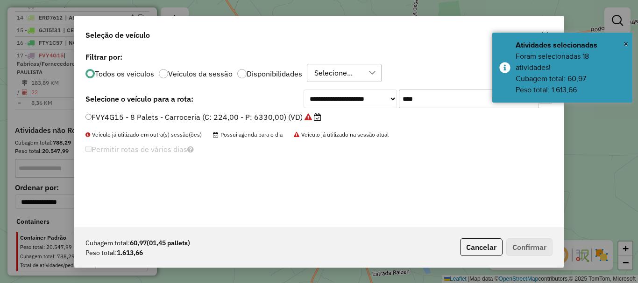
click at [443, 104] on input "****" at bounding box center [469, 99] width 140 height 19
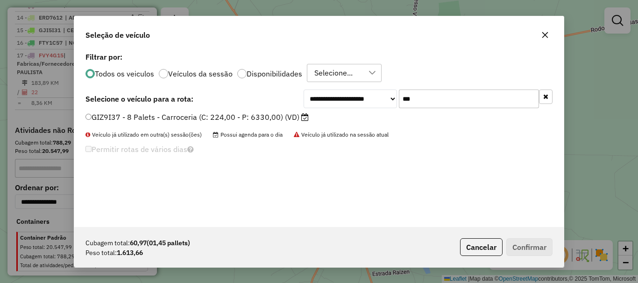
type input "***"
click at [262, 116] on label "GIZ9I37 - 8 Palets - Carroceria (C: 224,00 - P: 6330,00) (VD)" at bounding box center [196, 117] width 223 height 11
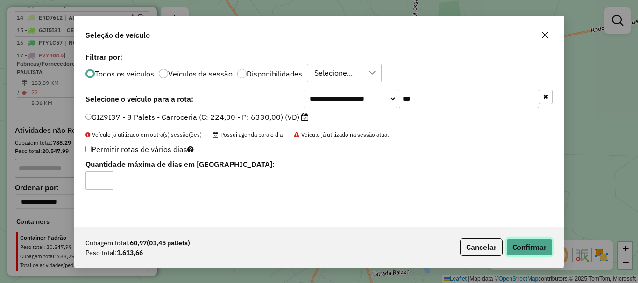
click at [525, 248] on button "Confirmar" at bounding box center [529, 248] width 46 height 18
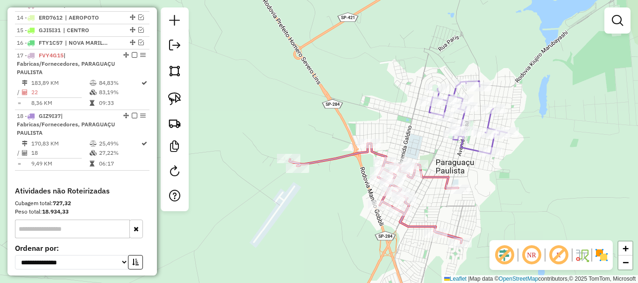
click at [465, 150] on icon at bounding box center [468, 117] width 78 height 73
select select "**********"
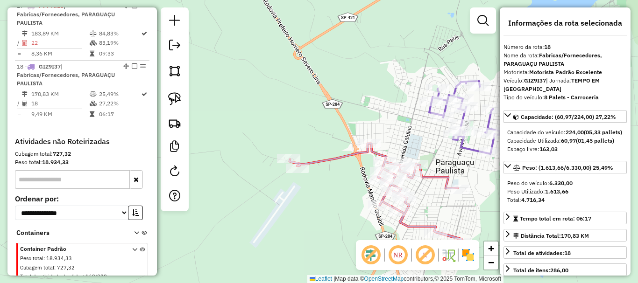
scroll to position [620, 0]
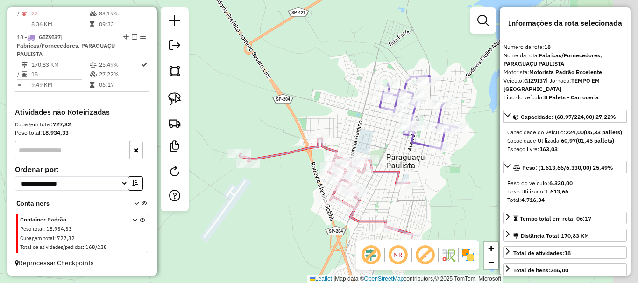
drag, startPoint x: 456, startPoint y: 160, endPoint x: 405, endPoint y: 155, distance: 51.6
click at [406, 155] on div "Janela de atendimento Grade de atendimento Capacidade Transportadoras Veículos …" at bounding box center [319, 141] width 638 height 283
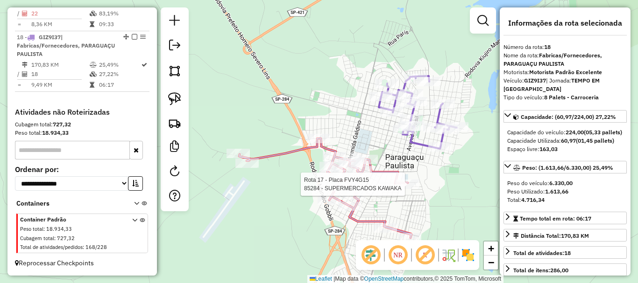
click at [406, 189] on div at bounding box center [407, 184] width 23 height 9
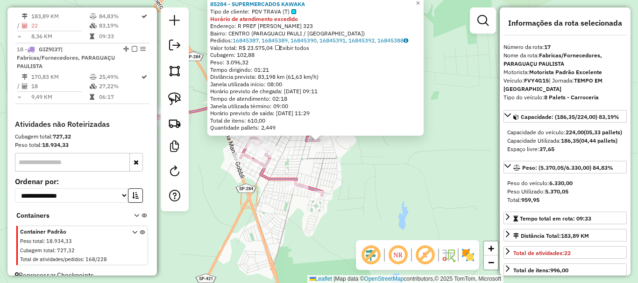
scroll to position [583, 0]
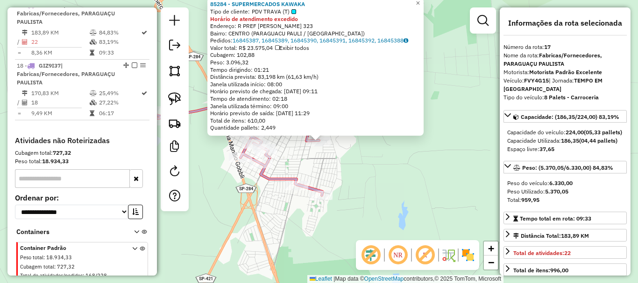
click at [334, 173] on div "85284 - SUPERMERCADOS KAWAKA Tipo de cliente: PDV TRAVA (T) Horário de atendime…" at bounding box center [319, 141] width 638 height 283
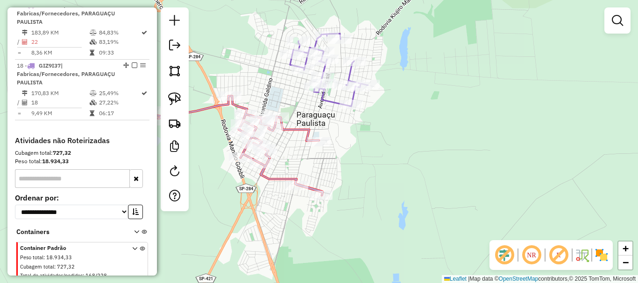
click at [355, 206] on div "Janela de atendimento Grade de atendimento Capacidade Transportadoras Veículos …" at bounding box center [319, 141] width 638 height 283
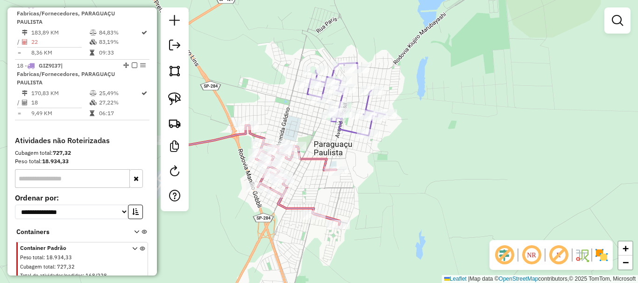
click at [319, 157] on icon at bounding box center [254, 175] width 172 height 99
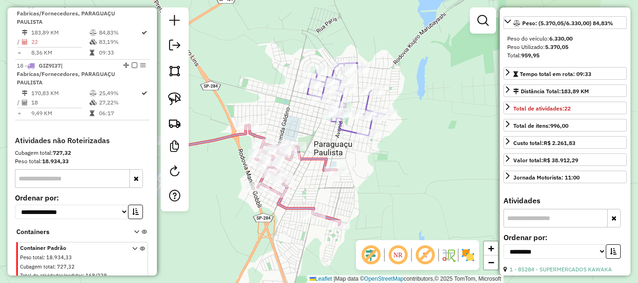
scroll to position [233, 0]
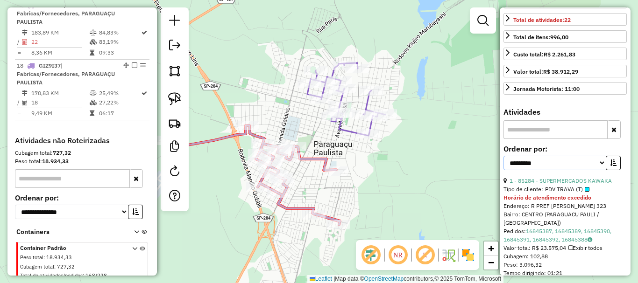
click at [594, 168] on select "**********" at bounding box center [554, 163] width 103 height 14
select select "*********"
click at [503, 164] on select "**********" at bounding box center [554, 163] width 103 height 14
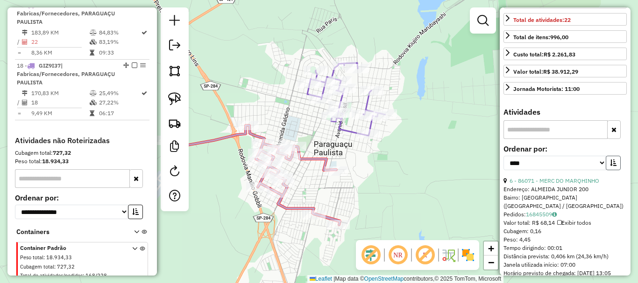
click at [611, 166] on button "button" at bounding box center [613, 163] width 15 height 14
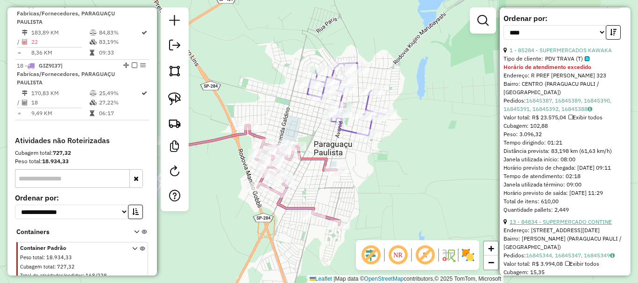
scroll to position [374, 0]
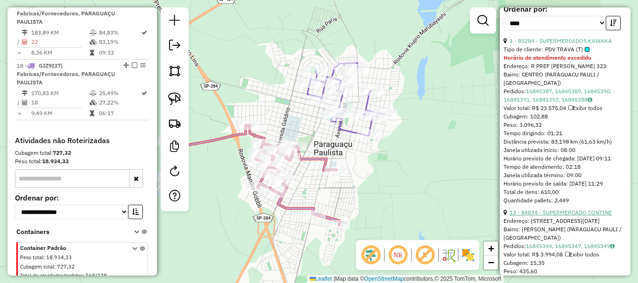
click at [566, 216] on link "13 - 84834 - SUPERMERCADO CONTINE" at bounding box center [560, 212] width 102 height 7
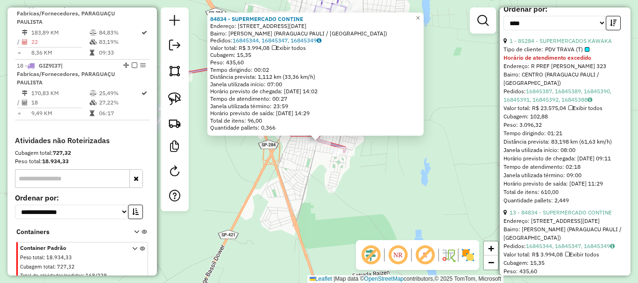
click at [338, 178] on div "Rota 17 - Placa FVY4G15 18511 - ALESSANDRA OLIVEIRA 84834 - SUPERMERCADO CONTIN…" at bounding box center [319, 141] width 638 height 283
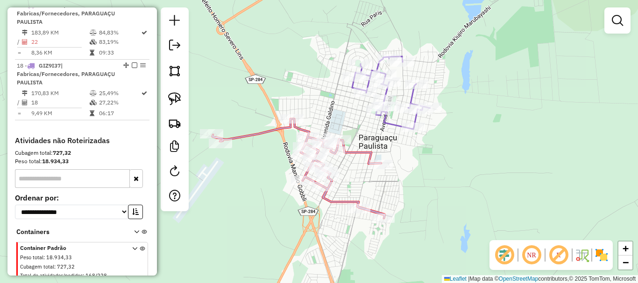
drag, startPoint x: 374, startPoint y: 164, endPoint x: 414, endPoint y: 223, distance: 71.2
click at [414, 232] on div "Janela de atendimento Grade de atendimento Capacidade Transportadoras Veículos …" at bounding box center [319, 141] width 638 height 283
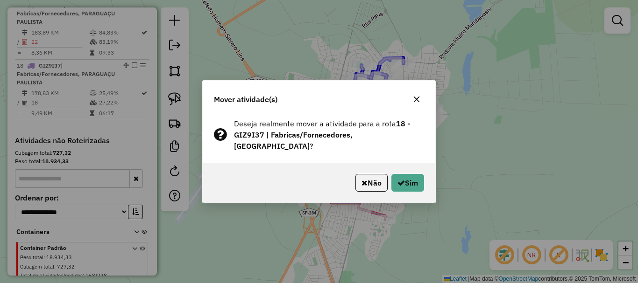
click at [405, 132] on span "Deseja realmente mover a atividade para a rota 18 - GIZ9I37 | Fabricas/Forneced…" at bounding box center [329, 135] width 190 height 34
click at [408, 182] on button "Sim" at bounding box center [407, 183] width 33 height 18
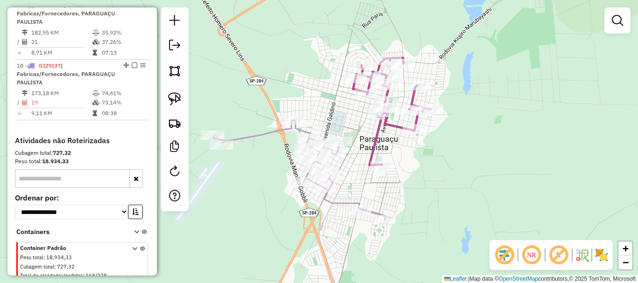
click at [375, 142] on icon at bounding box center [392, 111] width 78 height 107
select select "*********"
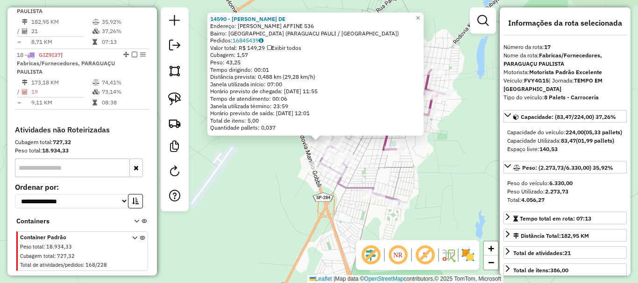
scroll to position [583, 0]
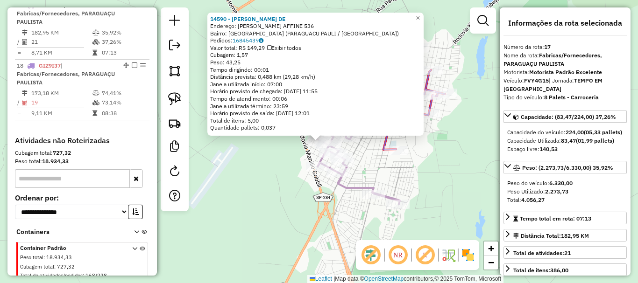
click at [318, 216] on div "14590 - RITA GARCIA LEAL DE Endereço: R ANTONINA ROSA AFFINE 536 Bairro: JARDIM…" at bounding box center [319, 141] width 638 height 283
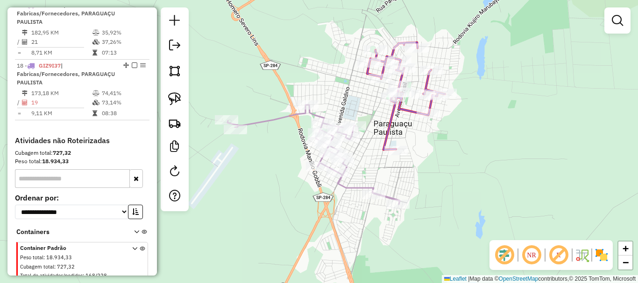
click at [389, 124] on icon at bounding box center [406, 95] width 78 height 107
select select "*********"
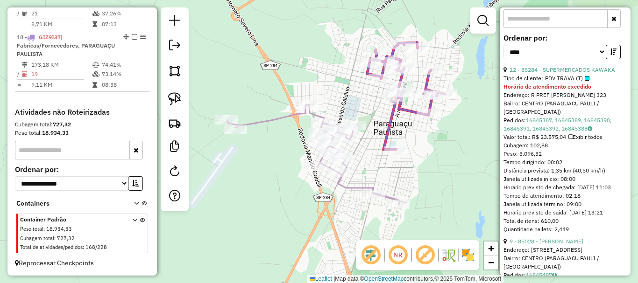
scroll to position [374, 0]
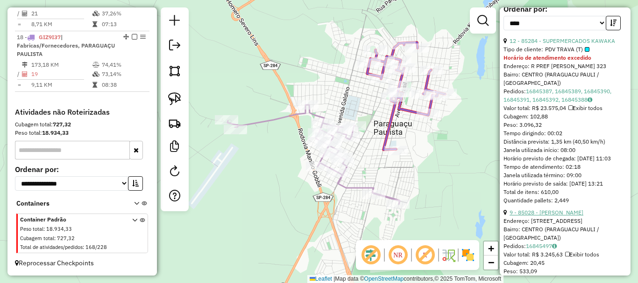
click at [571, 216] on link "9 - 85028 - MARILSON DIAS DA SIL" at bounding box center [546, 212] width 74 height 7
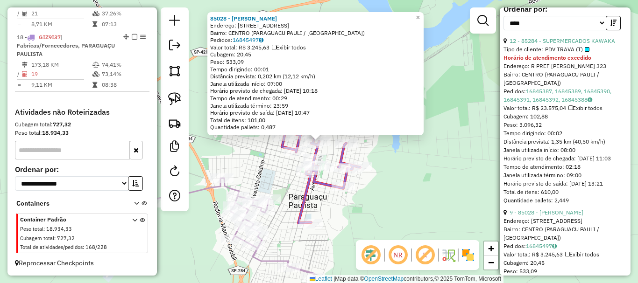
drag, startPoint x: 366, startPoint y: 206, endPoint x: 414, endPoint y: 229, distance: 52.8
click at [412, 229] on div "85028 - MARILSON DIAS DA SIL Endereço: AV SETE DE SETEMBRO 95 Bairro: CENTRO (P…" at bounding box center [319, 141] width 638 height 283
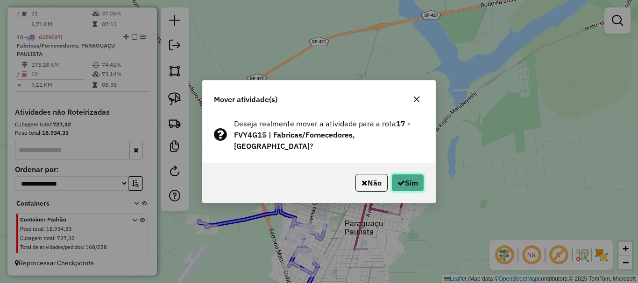
click at [406, 182] on button "Sim" at bounding box center [407, 183] width 33 height 18
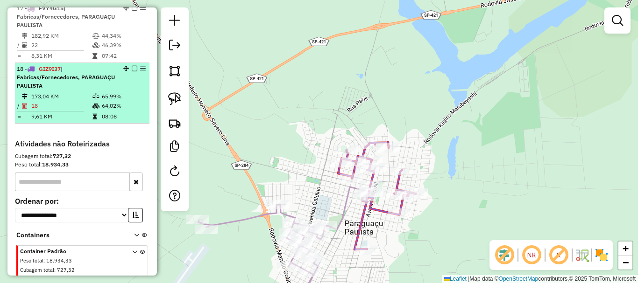
scroll to position [480, 0]
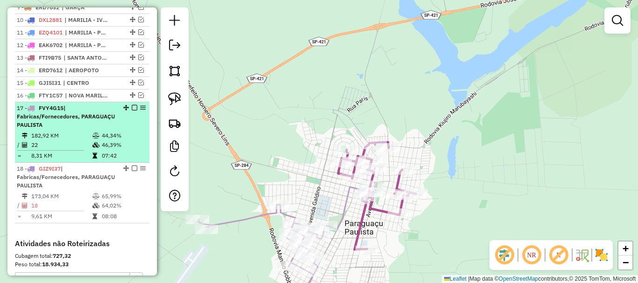
select select "*********"
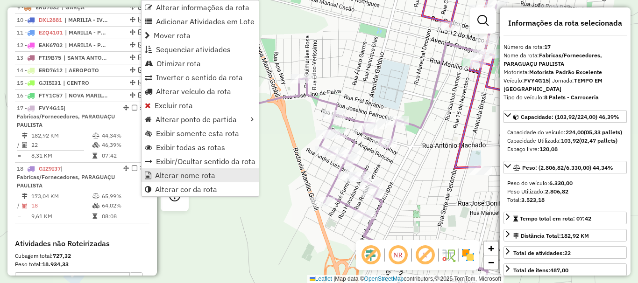
click at [187, 179] on span "Alterar nome rota" at bounding box center [185, 175] width 60 height 7
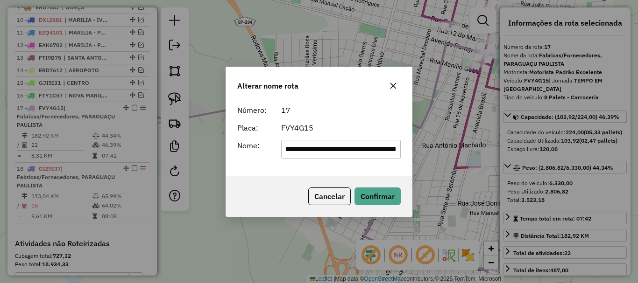
scroll to position [0, 0]
drag, startPoint x: 318, startPoint y: 149, endPoint x: 233, endPoint y: 149, distance: 84.5
click at [233, 149] on div "**********" at bounding box center [319, 149] width 175 height 19
type input "**********"
click at [365, 197] on button "Confirmar" at bounding box center [377, 197] width 46 height 18
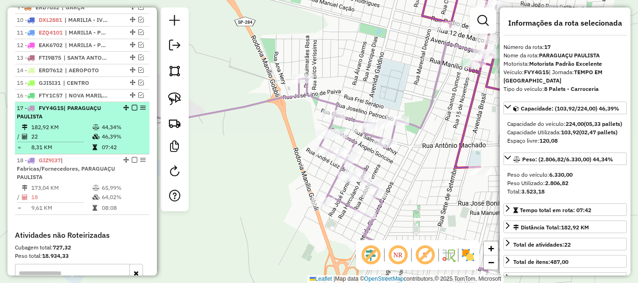
click at [132, 111] on em at bounding box center [135, 108] width 6 height 6
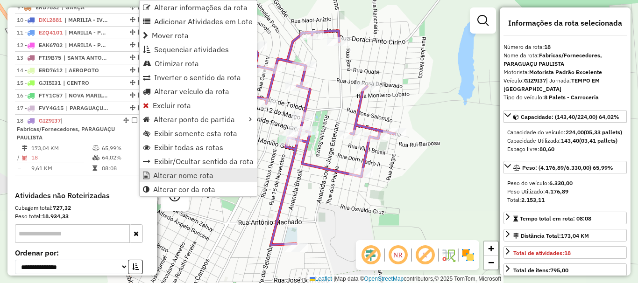
click at [176, 174] on span "Alterar nome rota" at bounding box center [183, 175] width 60 height 7
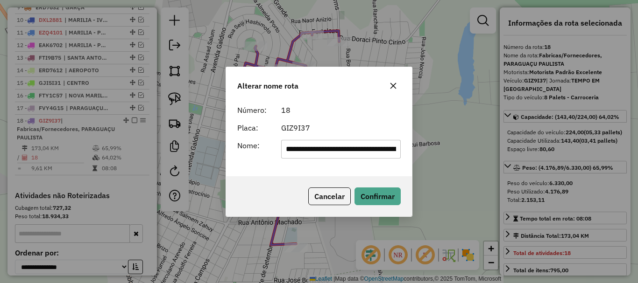
drag, startPoint x: 317, startPoint y: 149, endPoint x: 228, endPoint y: 160, distance: 89.4
click at [228, 160] on div "**********" at bounding box center [319, 139] width 186 height 76
click at [382, 148] on input "**********" at bounding box center [341, 149] width 120 height 19
type input "**********"
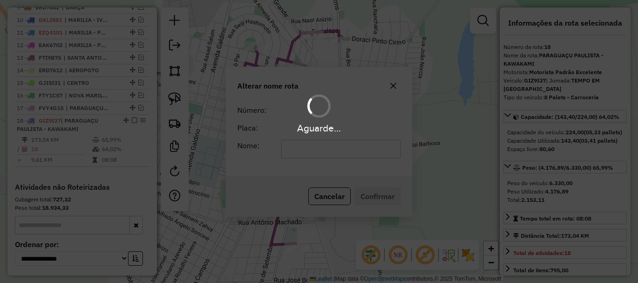
scroll to position [0, 0]
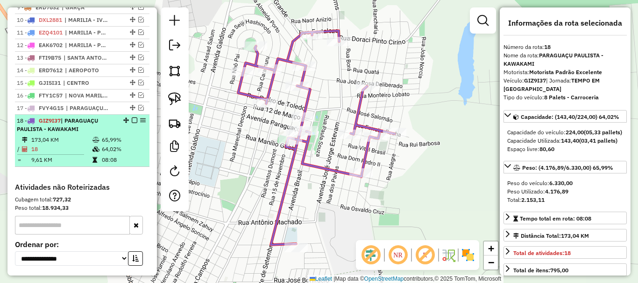
click at [132, 123] on em at bounding box center [135, 121] width 6 height 6
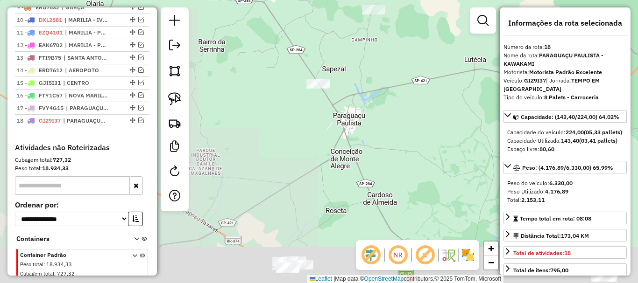
drag, startPoint x: 324, startPoint y: 179, endPoint x: 379, endPoint y: 120, distance: 80.3
click at [369, 129] on div "Janela de atendimento Grade de atendimento Capacidade Transportadoras Veículos …" at bounding box center [319, 141] width 638 height 283
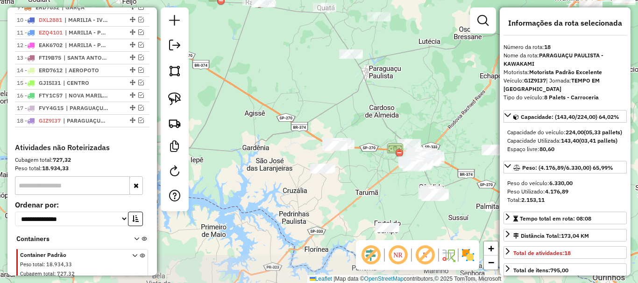
drag, startPoint x: 366, startPoint y: 137, endPoint x: 354, endPoint y: 104, distance: 35.1
click at [332, 86] on div "Janela de atendimento Grade de atendimento Capacidade Transportadoras Veículos …" at bounding box center [319, 141] width 638 height 283
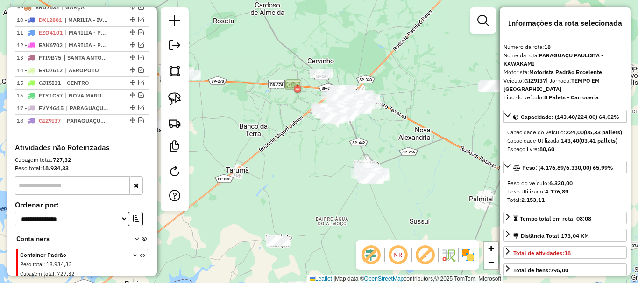
drag, startPoint x: 384, startPoint y: 158, endPoint x: 324, endPoint y: 158, distance: 60.2
click at [324, 158] on div "Janela de atendimento Grade de atendimento Capacidade Transportadoras Veículos …" at bounding box center [319, 141] width 638 height 283
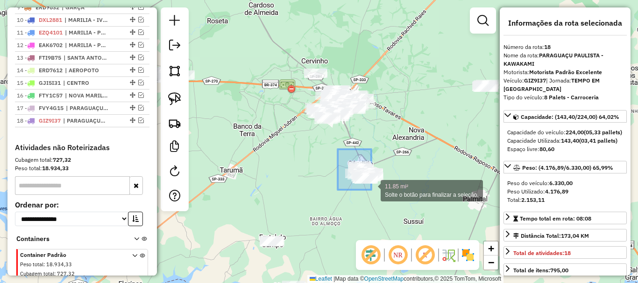
drag, startPoint x: 338, startPoint y: 151, endPoint x: 389, endPoint y: 190, distance: 65.0
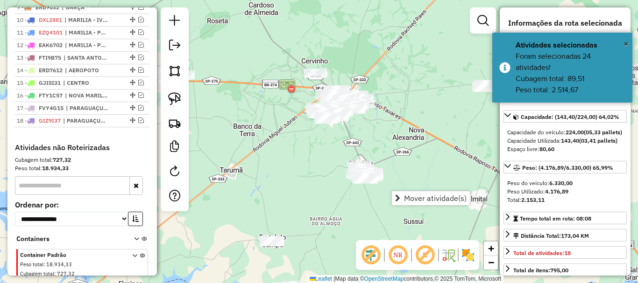
click at [380, 149] on div "Janela de atendimento Grade de atendimento Capacidade Transportadoras Veículos …" at bounding box center [319, 141] width 638 height 283
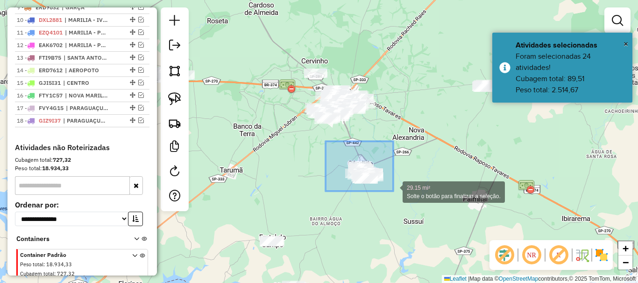
drag, startPoint x: 326, startPoint y: 144, endPoint x: 393, endPoint y: 191, distance: 82.0
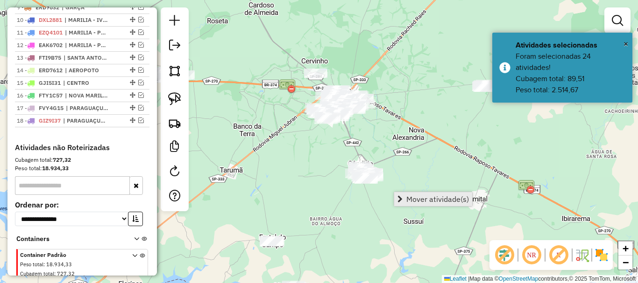
click at [409, 198] on span "Mover atividade(s)" at bounding box center [437, 199] width 63 height 7
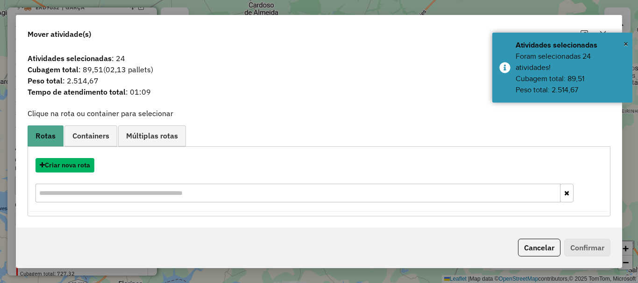
click at [77, 167] on button "Criar nova rota" at bounding box center [64, 165] width 59 height 14
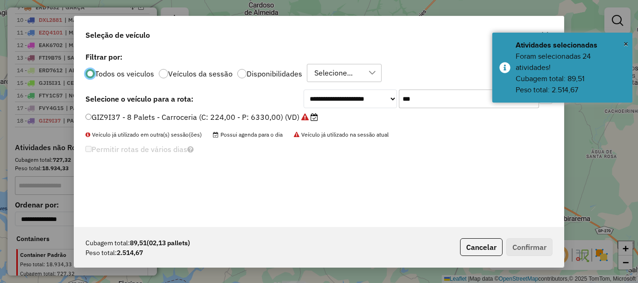
scroll to position [5, 3]
click at [432, 99] on input "***" at bounding box center [469, 99] width 140 height 19
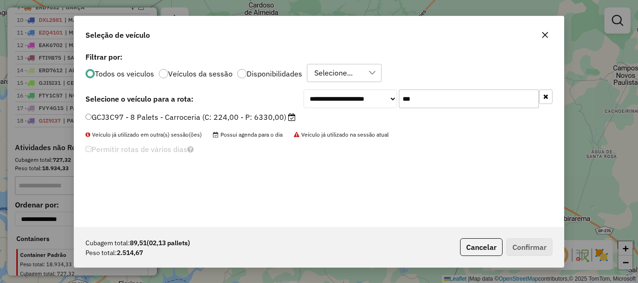
type input "***"
click at [267, 117] on label "GCJ3C97 - 8 Palets - Carroceria (C: 224,00 - P: 6330,00)" at bounding box center [190, 117] width 210 height 11
click at [536, 238] on div "Cubagem total: 89,51 (02,13 pallets) Peso total: 2.514,67 Cancelar Confirmar" at bounding box center [318, 247] width 489 height 40
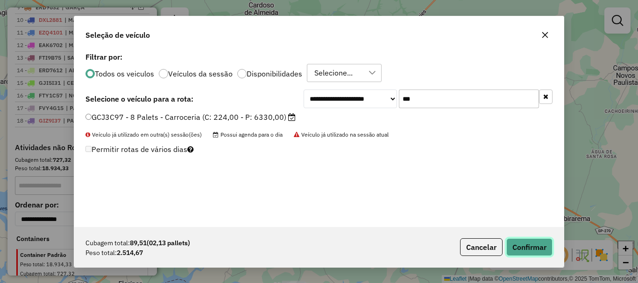
click at [533, 247] on button "Confirmar" at bounding box center [529, 248] width 46 height 18
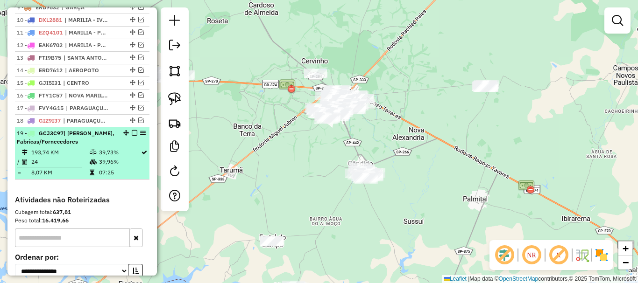
select select "*********"
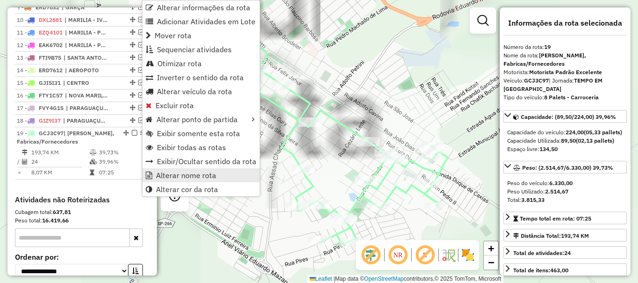
click at [162, 176] on span "Alterar nome rota" at bounding box center [186, 175] width 60 height 7
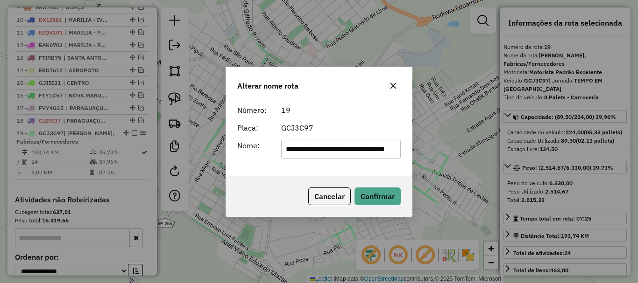
scroll to position [0, 25]
drag, startPoint x: 316, startPoint y: 150, endPoint x: 468, endPoint y: 142, distance: 152.4
click at [459, 155] on div "**********" at bounding box center [319, 141] width 638 height 283
type input "**********"
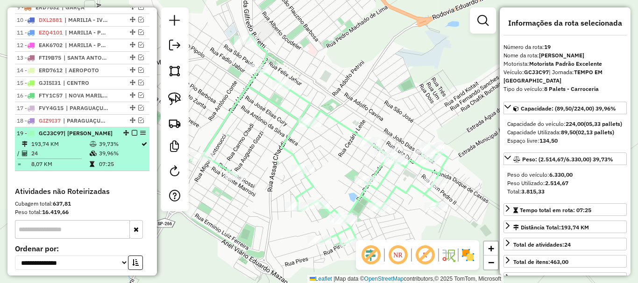
click at [133, 136] on em at bounding box center [135, 133] width 6 height 6
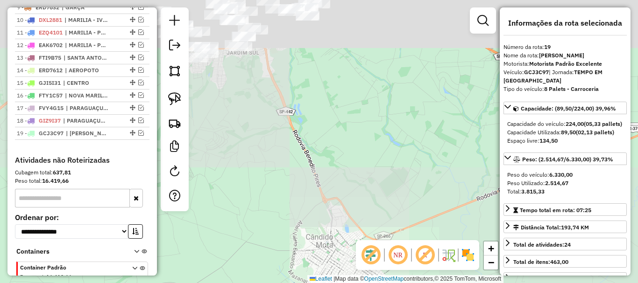
drag, startPoint x: 335, startPoint y: 106, endPoint x: 327, endPoint y: 183, distance: 77.4
click at [357, 226] on div "Janela de atendimento Grade de atendimento Capacidade Transportadoras Veículos …" at bounding box center [319, 141] width 638 height 283
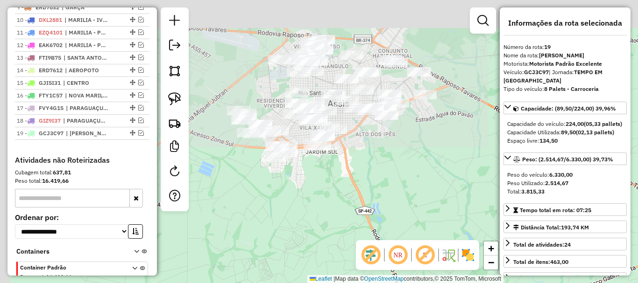
drag, startPoint x: 325, startPoint y: 130, endPoint x: 404, endPoint y: 231, distance: 128.1
click at [409, 235] on div "Janela de atendimento Grade de atendimento Capacidade Transportadoras Veículos …" at bounding box center [319, 141] width 638 height 283
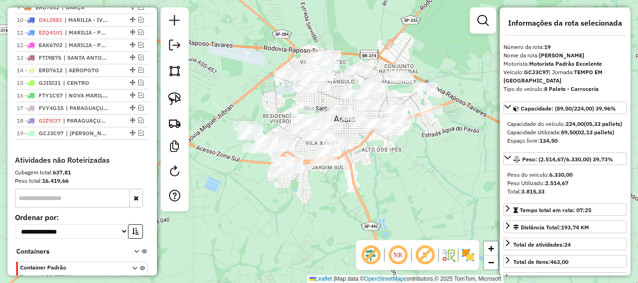
click at [381, 201] on div "Janela de atendimento Grade de atendimento Capacidade Transportadoras Veículos …" at bounding box center [319, 141] width 638 height 283
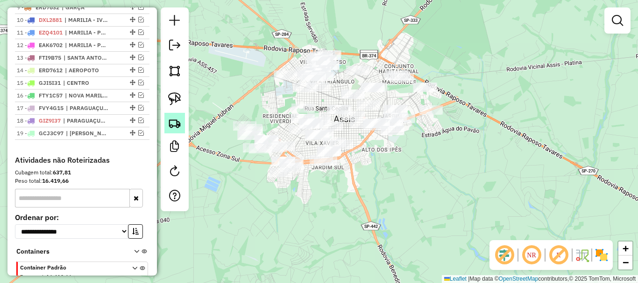
click at [174, 127] on img at bounding box center [174, 123] width 13 height 13
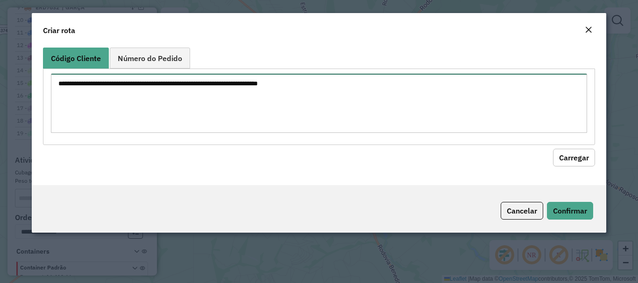
click at [199, 89] on textarea at bounding box center [319, 103] width 536 height 59
paste textarea "**********"
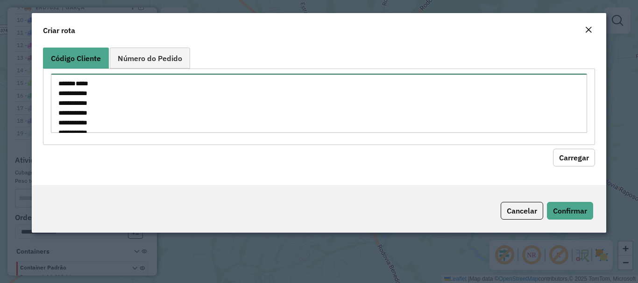
scroll to position [239, 0]
type textarea "**********"
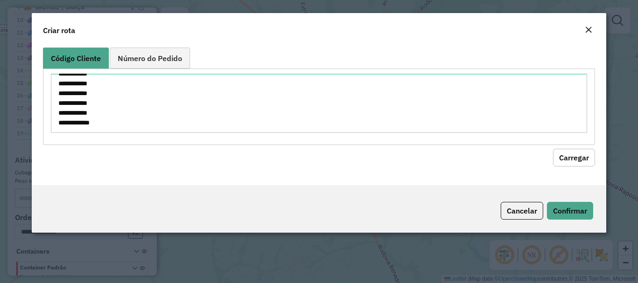
click at [575, 157] on button "Carregar" at bounding box center [574, 158] width 42 height 18
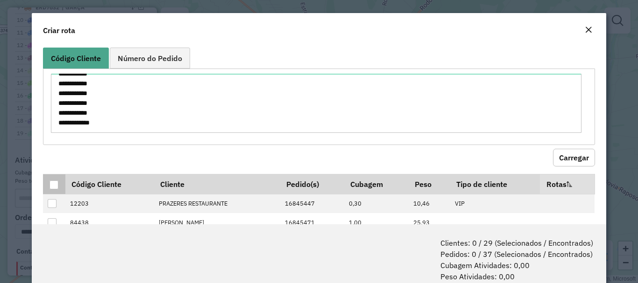
click at [55, 183] on div at bounding box center [53, 185] width 9 height 9
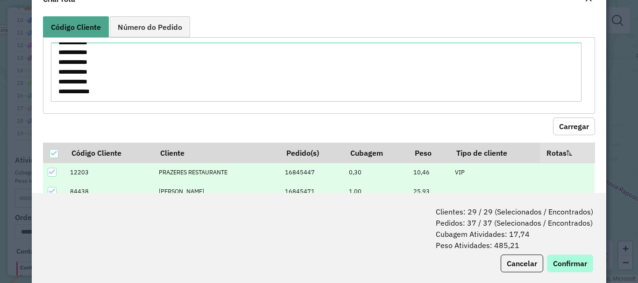
scroll to position [47, 0]
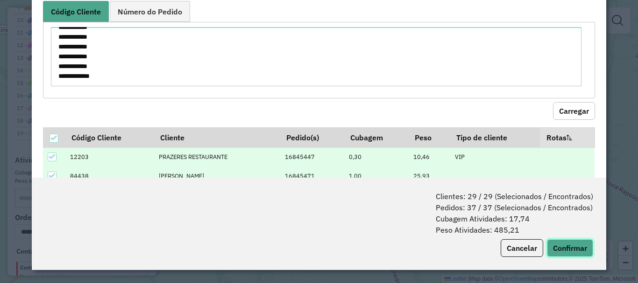
click at [576, 249] on button "Confirmar" at bounding box center [570, 249] width 46 height 18
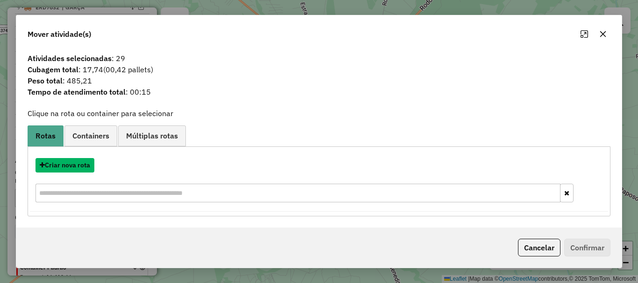
click at [84, 168] on button "Criar nova rota" at bounding box center [64, 165] width 59 height 14
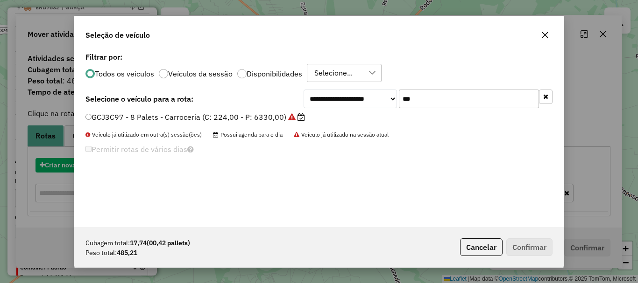
scroll to position [5, 3]
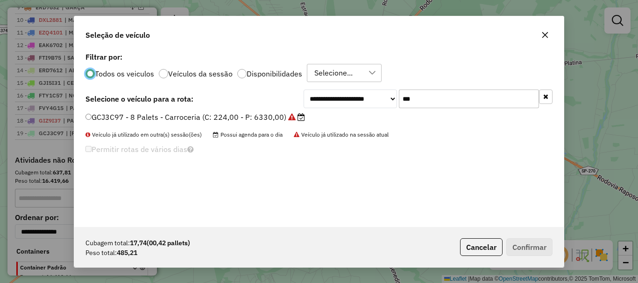
click at [468, 94] on input "***" at bounding box center [469, 99] width 140 height 19
type input "***"
click at [237, 117] on label "BYI8B91 - Fiorino - Frete (C: 24,00 - P: 650,00) (VD)" at bounding box center [181, 117] width 193 height 11
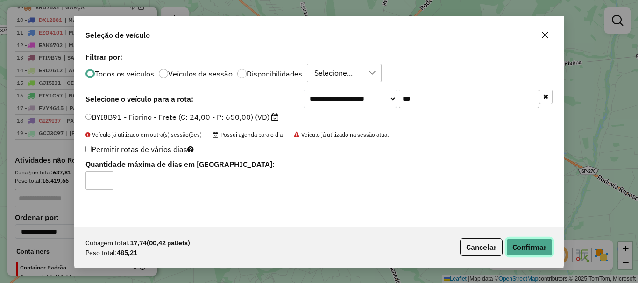
click at [540, 249] on button "Confirmar" at bounding box center [529, 248] width 46 height 18
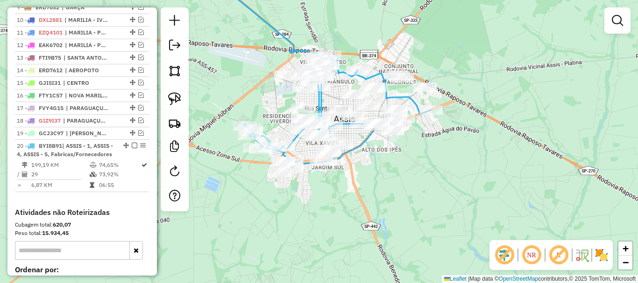
select select "*********"
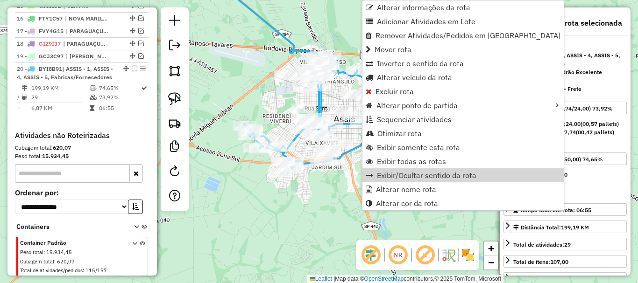
scroll to position [597, 0]
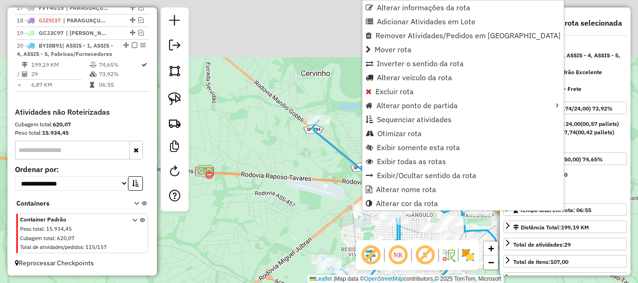
drag, startPoint x: 256, startPoint y: 81, endPoint x: 335, endPoint y: 216, distance: 156.1
click at [335, 216] on div "Janela de atendimento Grade de atendimento Capacidade Transportadoras Veículos …" at bounding box center [319, 141] width 638 height 283
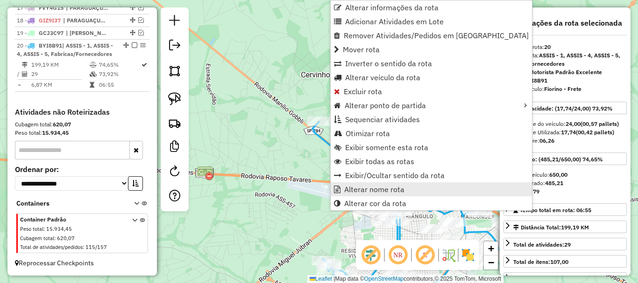
click at [372, 192] on span "Alterar nome rota" at bounding box center [374, 189] width 60 height 7
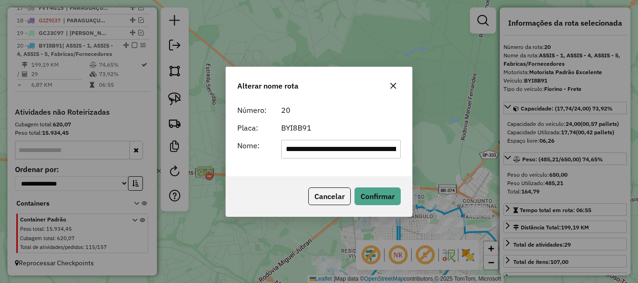
scroll to position [0, 73]
drag, startPoint x: 306, startPoint y: 148, endPoint x: 480, endPoint y: 168, distance: 175.7
click at [480, 168] on div "**********" at bounding box center [319, 141] width 638 height 283
drag, startPoint x: 312, startPoint y: 150, endPoint x: 407, endPoint y: 159, distance: 94.7
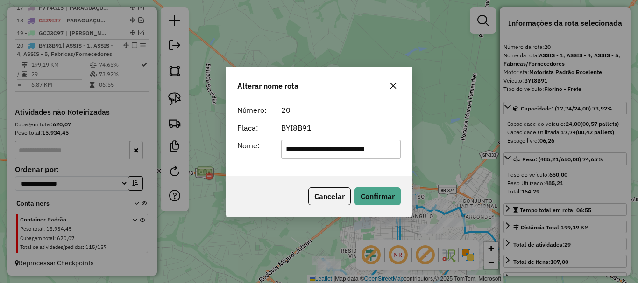
click at [402, 158] on div "**********" at bounding box center [340, 149] width 131 height 19
type input "**********"
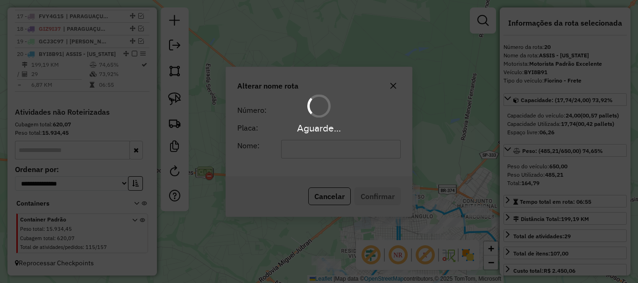
scroll to position [589, 0]
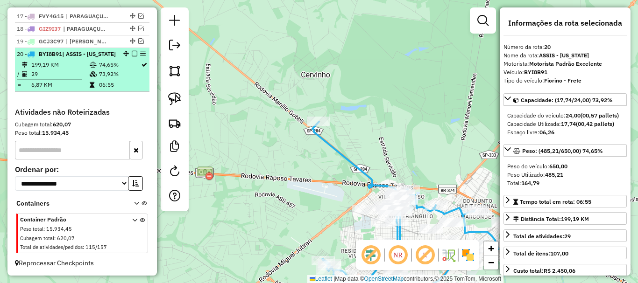
click at [132, 51] on em at bounding box center [135, 54] width 6 height 6
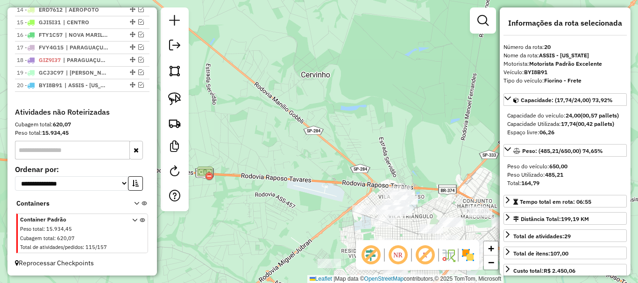
scroll to position [549, 0]
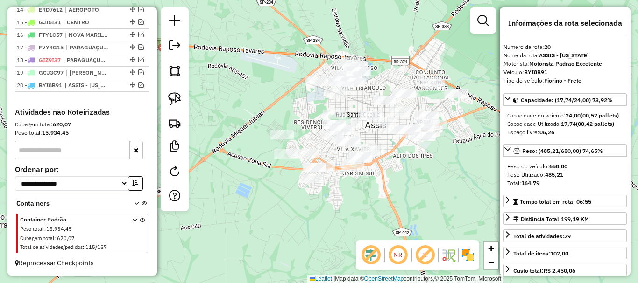
drag, startPoint x: 296, startPoint y: 161, endPoint x: 247, endPoint y: 25, distance: 144.0
click at [247, 25] on div "Janela de atendimento Grade de atendimento Capacidade Transportadoras Veículos …" at bounding box center [319, 141] width 638 height 283
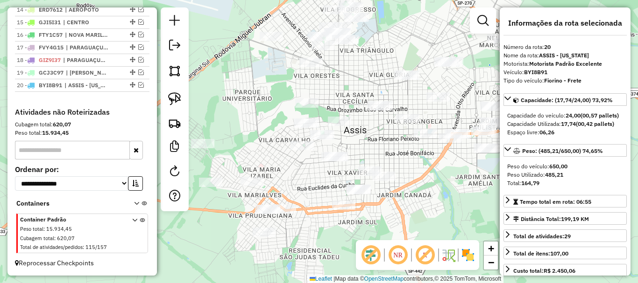
drag, startPoint x: 390, startPoint y: 148, endPoint x: 416, endPoint y: 177, distance: 39.0
click at [416, 177] on div "Janela de atendimento Grade de atendimento Capacidade Transportadoras Veículos …" at bounding box center [319, 141] width 638 height 283
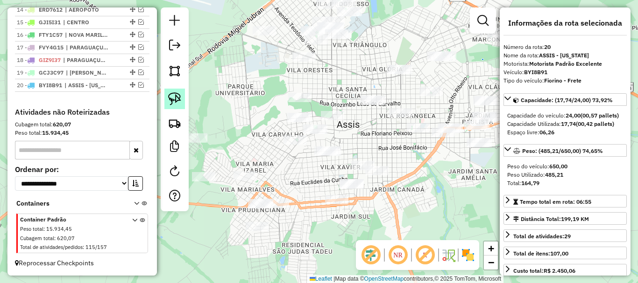
click at [171, 94] on img at bounding box center [174, 98] width 13 height 13
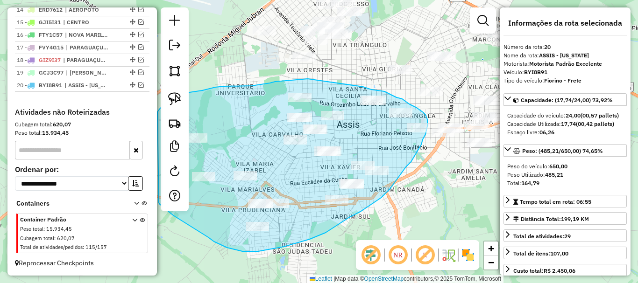
drag, startPoint x: 363, startPoint y: 87, endPoint x: 320, endPoint y: 79, distance: 43.1
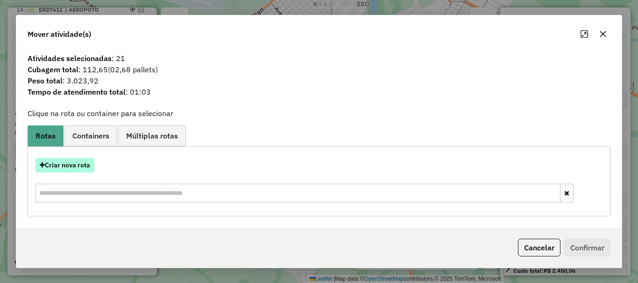
click at [79, 160] on button "Criar nova rota" at bounding box center [64, 165] width 59 height 14
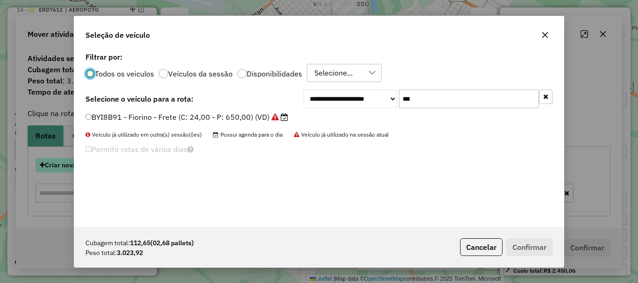
scroll to position [5, 3]
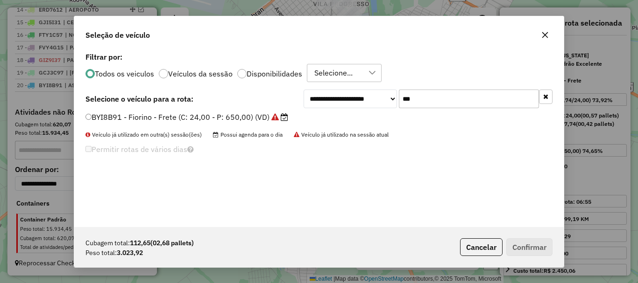
click at [460, 95] on input "***" at bounding box center [469, 99] width 140 height 19
type input "****"
click at [277, 120] on label "EAK6704 - 10 Palets - Baia (C: 392,00 - P: 9300,00) (VD)" at bounding box center [190, 117] width 211 height 11
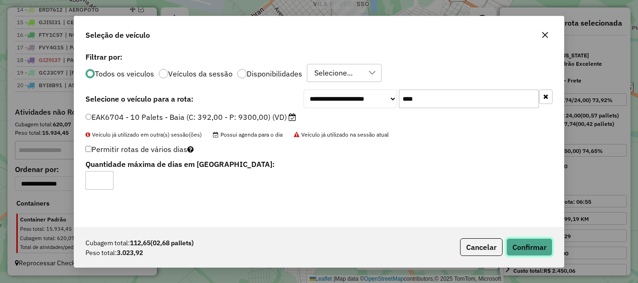
click at [529, 249] on button "Confirmar" at bounding box center [529, 248] width 46 height 18
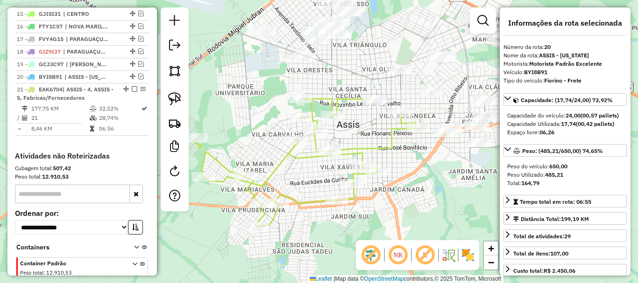
scroll to position [601, 0]
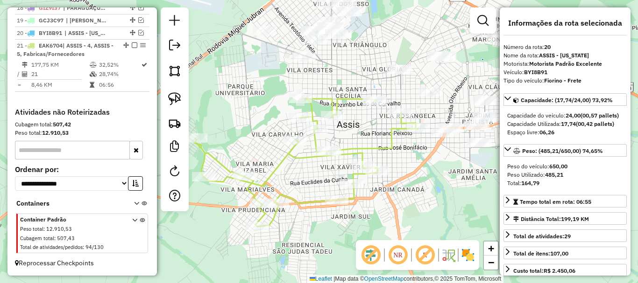
click at [435, 211] on div "Janela de atendimento Grade de atendimento Capacidade Transportadoras Veículos …" at bounding box center [319, 141] width 638 height 283
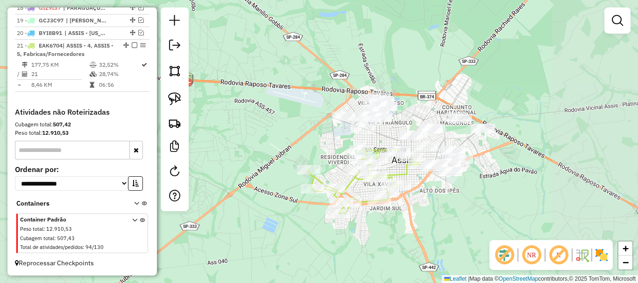
drag, startPoint x: 443, startPoint y: 185, endPoint x: 411, endPoint y: 192, distance: 32.5
click at [420, 211] on div "Janela de atendimento Grade de atendimento Capacidade Transportadoras Veículos …" at bounding box center [319, 141] width 638 height 283
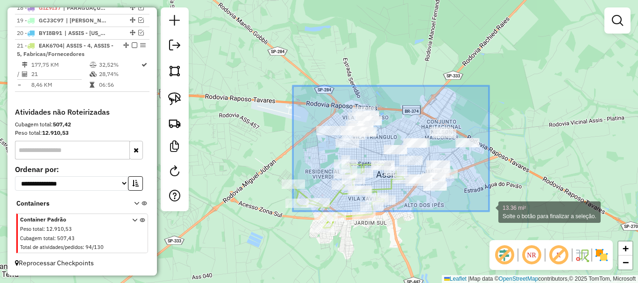
drag, startPoint x: 293, startPoint y: 88, endPoint x: 489, endPoint y: 209, distance: 230.4
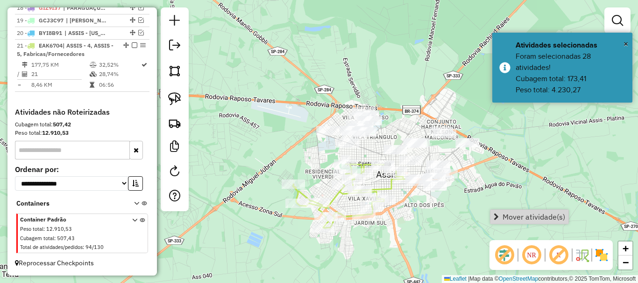
drag, startPoint x: 513, startPoint y: 217, endPoint x: 510, endPoint y: 225, distance: 8.9
click at [513, 217] on span "Mover atividade(s)" at bounding box center [533, 216] width 63 height 7
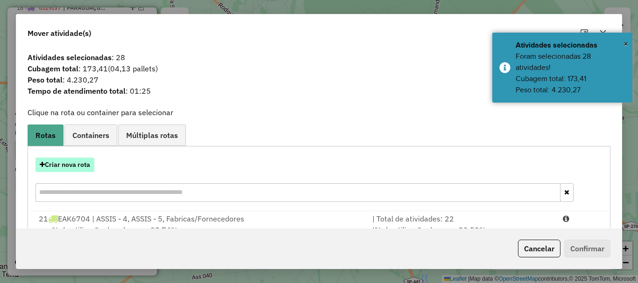
click at [74, 162] on button "Criar nova rota" at bounding box center [64, 165] width 59 height 14
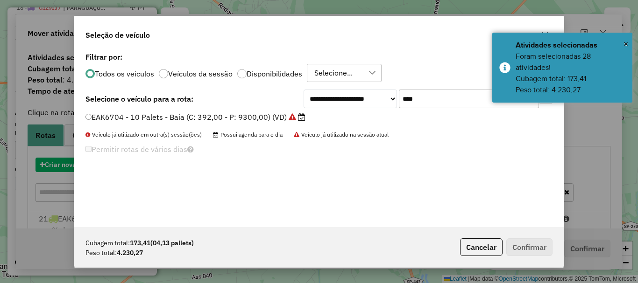
scroll to position [5, 3]
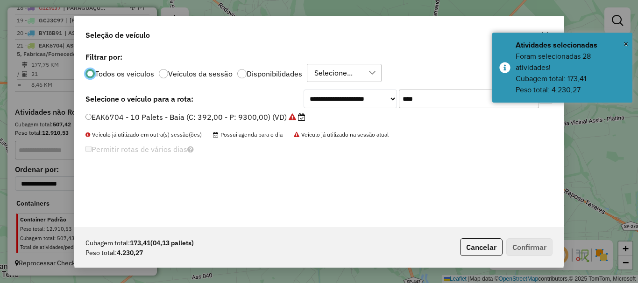
click at [430, 98] on input "****" at bounding box center [469, 99] width 140 height 19
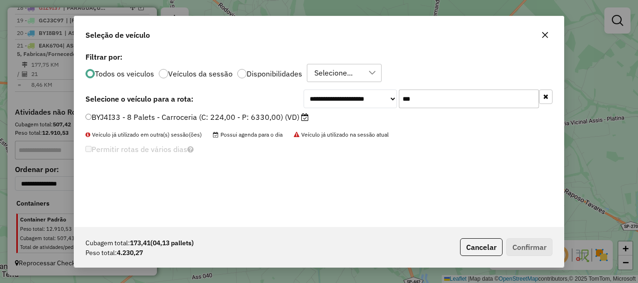
type input "***"
click at [296, 119] on label "BYJ4I33 - 8 Palets - Carroceria (C: 224,00 - P: 6330,00) (VD)" at bounding box center [196, 117] width 223 height 11
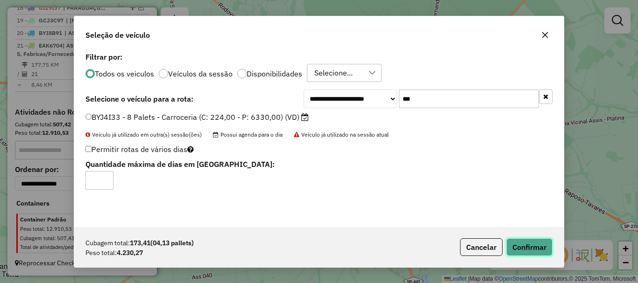
click at [525, 245] on button "Confirmar" at bounding box center [529, 248] width 46 height 18
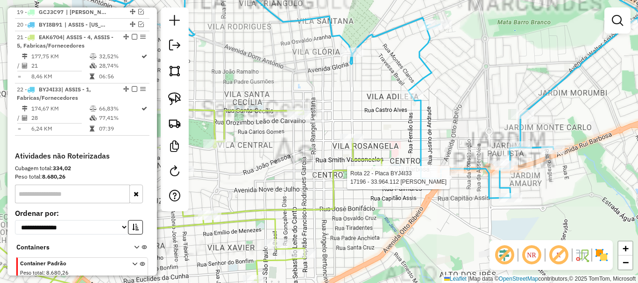
select select "*********"
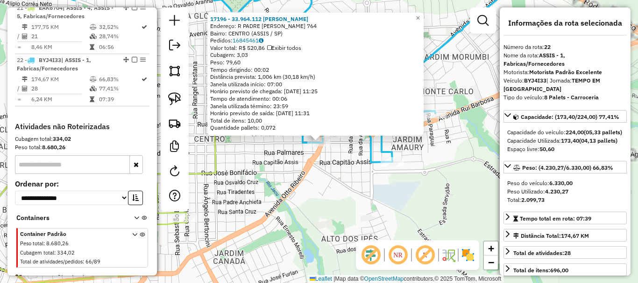
scroll to position [654, 0]
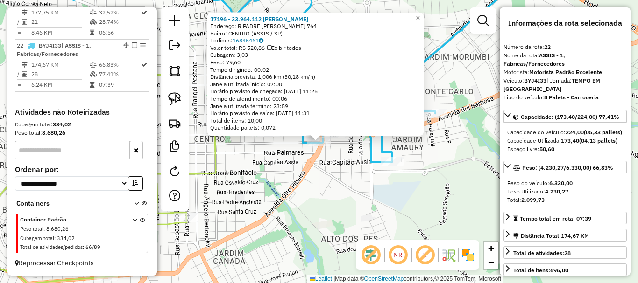
click at [348, 190] on div "17196 - 33.964.112 TIAGO ROB Endereço: R PADRE DAVID 764 Bairro: CENTRO (ASSIS …" at bounding box center [319, 141] width 638 height 283
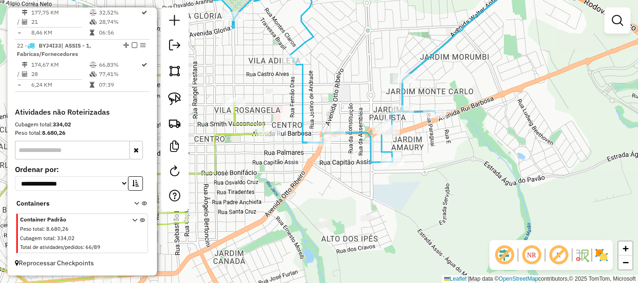
select select "*********"
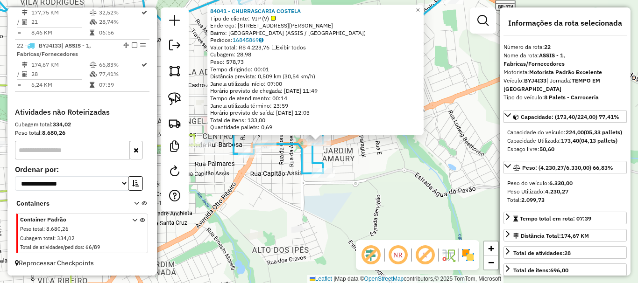
click at [301, 188] on div "84041 - CHURRASCARIA COSTELA Tipo de cliente: VIP (V) Endereço: AV RUI BARBOSA …" at bounding box center [319, 141] width 638 height 283
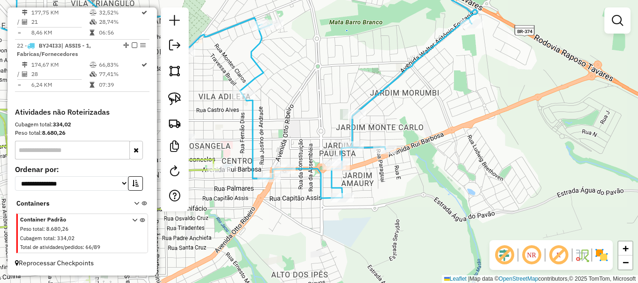
drag, startPoint x: 293, startPoint y: 188, endPoint x: 322, endPoint y: 209, distance: 36.0
click at [317, 224] on div "Janela de atendimento Grade de atendimento Capacidade Transportadoras Veículos …" at bounding box center [319, 141] width 638 height 283
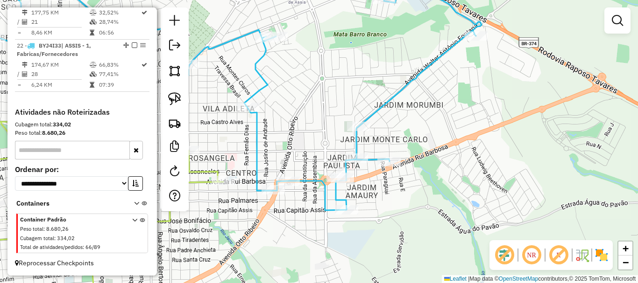
click at [323, 184] on icon at bounding box center [208, 91] width 545 height 239
select select "*********"
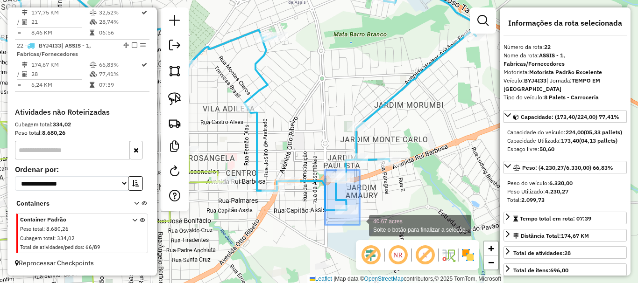
drag, startPoint x: 325, startPoint y: 170, endPoint x: 360, endPoint y: 225, distance: 64.6
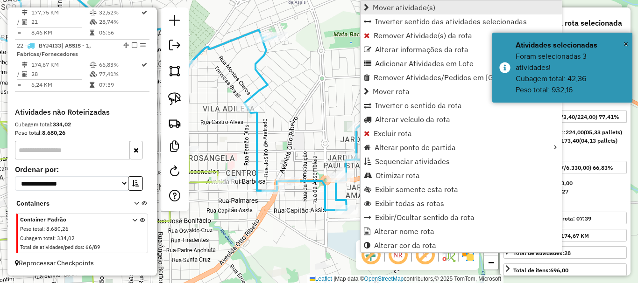
click at [431, 11] on span "Mover atividade(s)" at bounding box center [404, 7] width 63 height 7
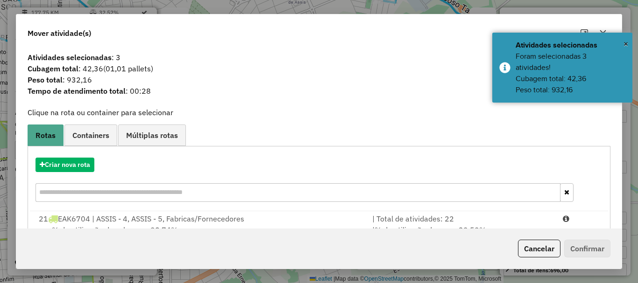
click at [266, 212] on li "21 EAK6704 | ASSIS - 4, ASSIS - 5, Fabricas/Fornecedores | Total de atividades:…" at bounding box center [318, 231] width 575 height 38
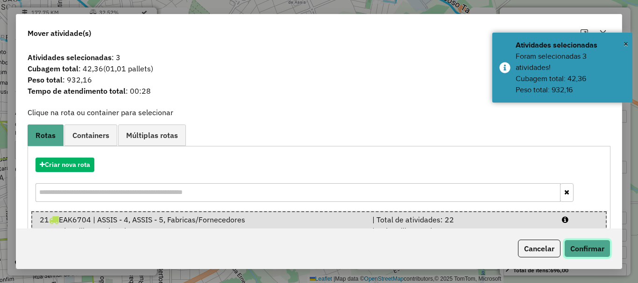
click at [597, 251] on button "Confirmar" at bounding box center [587, 249] width 46 height 18
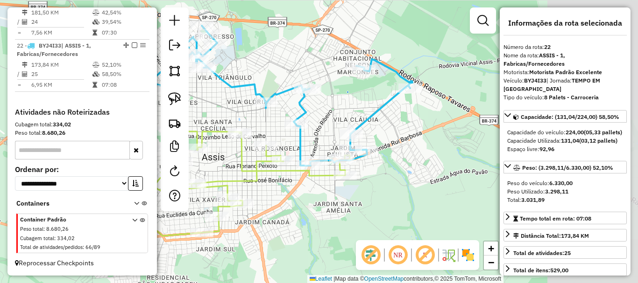
click at [298, 138] on icon at bounding box center [271, 96] width 282 height 140
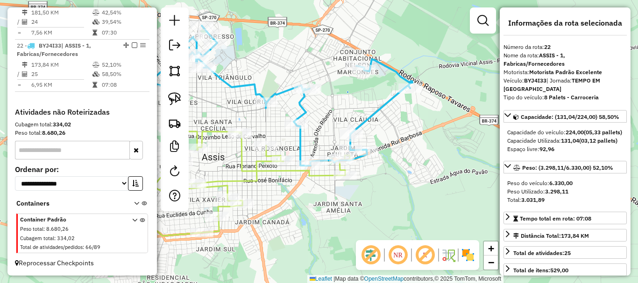
click at [374, 118] on icon at bounding box center [271, 96] width 282 height 140
click at [273, 170] on icon at bounding box center [205, 195] width 290 height 128
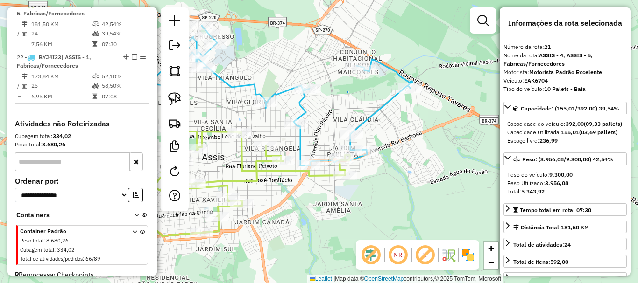
click at [274, 190] on div "Janela de atendimento Grade de atendimento Capacidade Transportadoras Veículos …" at bounding box center [319, 141] width 638 height 283
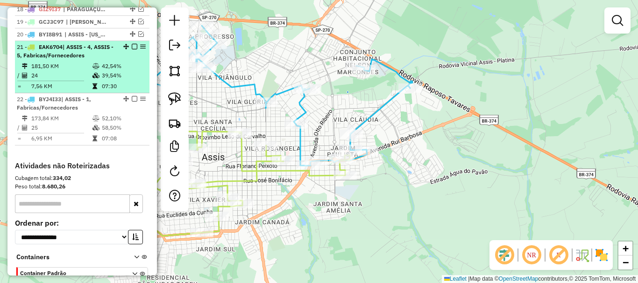
scroll to position [540, 0]
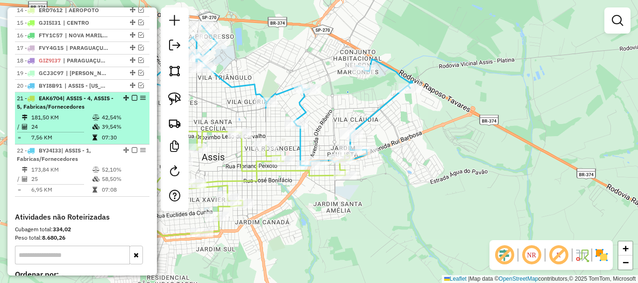
select select "*********"
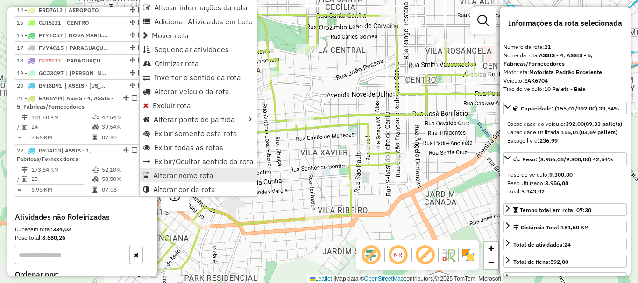
click at [179, 175] on span "Alterar nome rota" at bounding box center [183, 175] width 60 height 7
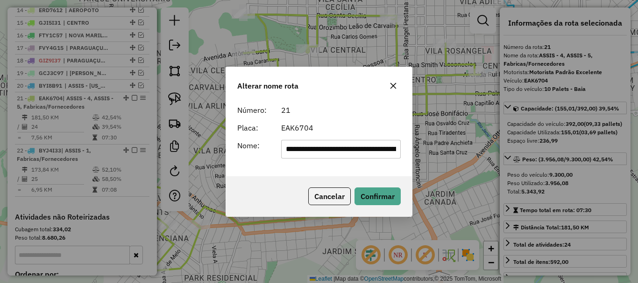
scroll to position [0, 37]
drag, startPoint x: 308, startPoint y: 151, endPoint x: 459, endPoint y: 159, distance: 151.5
click at [459, 159] on div "**********" at bounding box center [319, 141] width 638 height 283
drag, startPoint x: 308, startPoint y: 149, endPoint x: 407, endPoint y: 160, distance: 100.0
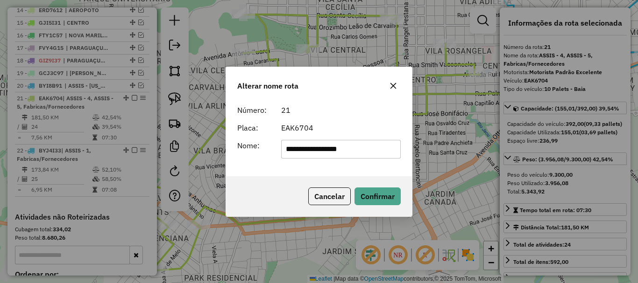
click at [408, 159] on div "**********" at bounding box center [319, 139] width 186 height 76
type input "*****"
click at [377, 190] on button "Confirmar" at bounding box center [377, 197] width 46 height 18
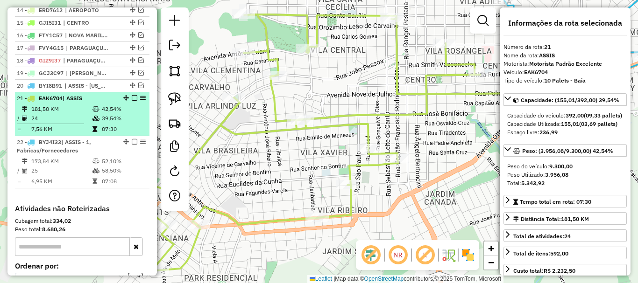
click at [132, 101] on em at bounding box center [135, 98] width 6 height 6
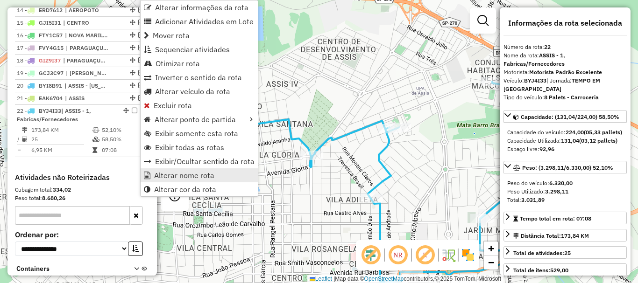
click at [180, 176] on span "Alterar nome rota" at bounding box center [184, 175] width 60 height 7
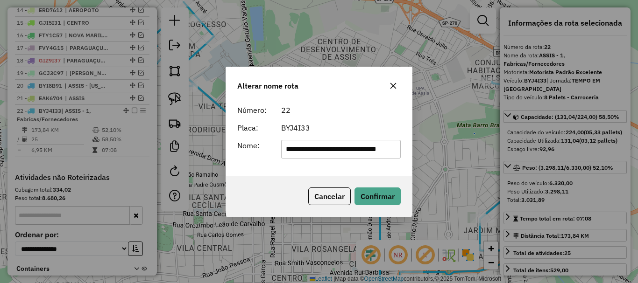
scroll to position [0, 2]
drag, startPoint x: 303, startPoint y: 148, endPoint x: 444, endPoint y: 158, distance: 140.4
click at [441, 158] on div "**********" at bounding box center [319, 141] width 638 height 283
type input "*****"
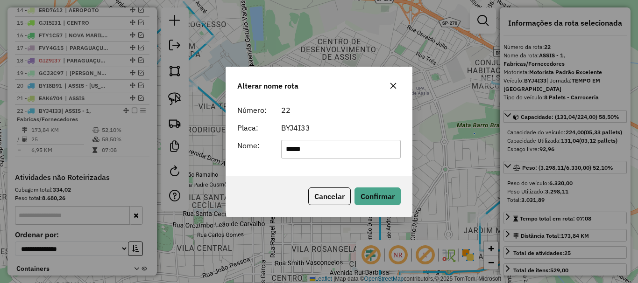
click at [360, 127] on div "BYJ4I33" at bounding box center [340, 127] width 131 height 11
click at [376, 189] on button "Confirmar" at bounding box center [377, 197] width 46 height 18
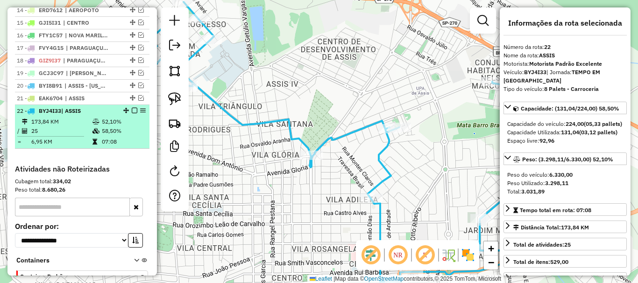
click at [133, 113] on em at bounding box center [135, 111] width 6 height 6
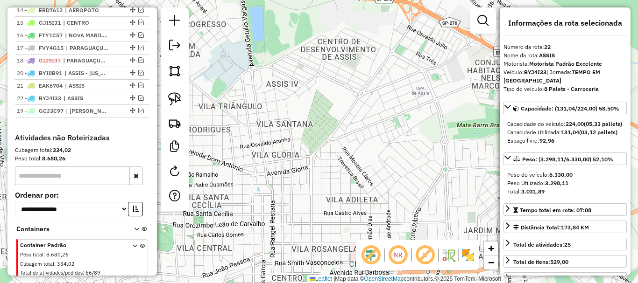
drag, startPoint x: 130, startPoint y: 79, endPoint x: 134, endPoint y: 121, distance: 42.2
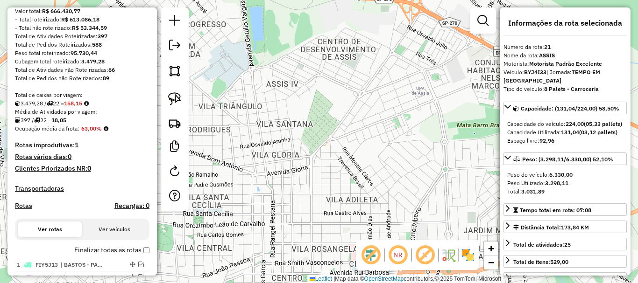
scroll to position [73, 0]
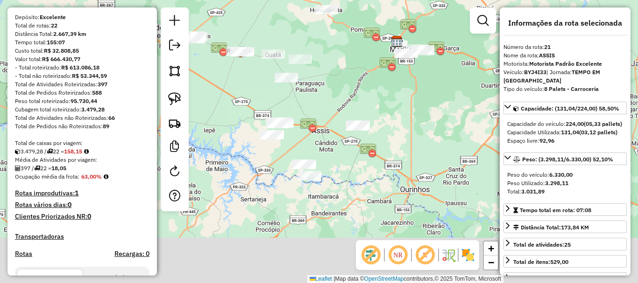
click at [327, 151] on div "Janela de atendimento Grade de atendimento Capacidade Transportadoras Veículos …" at bounding box center [319, 141] width 638 height 283
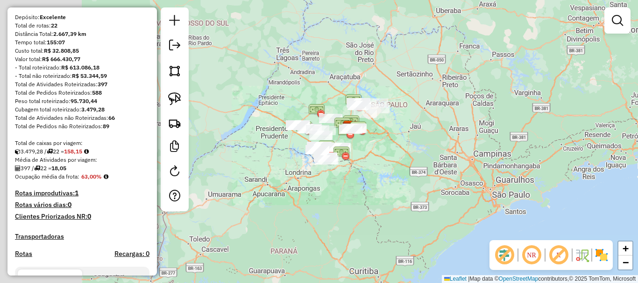
click at [358, 167] on div "Janela de atendimento Grade de atendimento Capacidade Transportadoras Veículos …" at bounding box center [319, 141] width 638 height 283
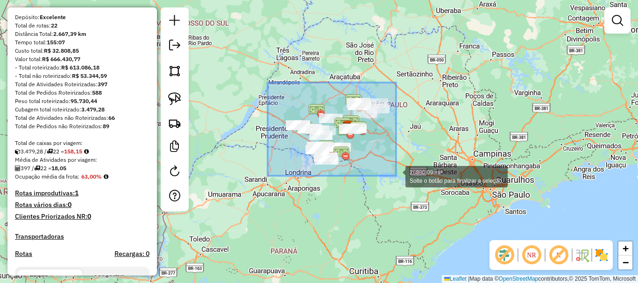
drag, startPoint x: 268, startPoint y: 83, endPoint x: 397, endPoint y: 176, distance: 159.2
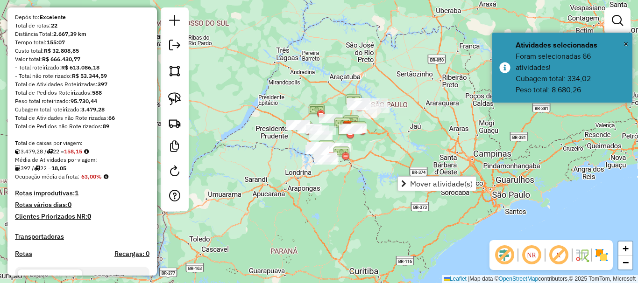
click at [313, 213] on div "Janela de atendimento Grade de atendimento Capacidade Transportadoras Veículos …" at bounding box center [319, 141] width 638 height 283
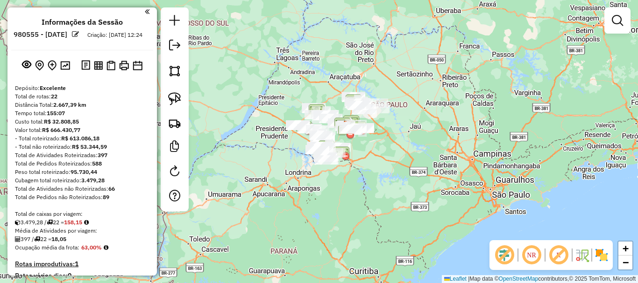
scroll to position [0, 0]
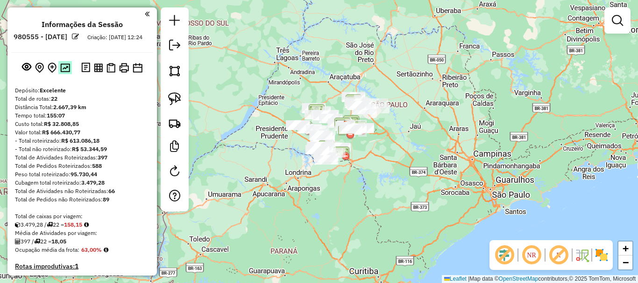
click at [69, 74] on button at bounding box center [65, 67] width 14 height 13
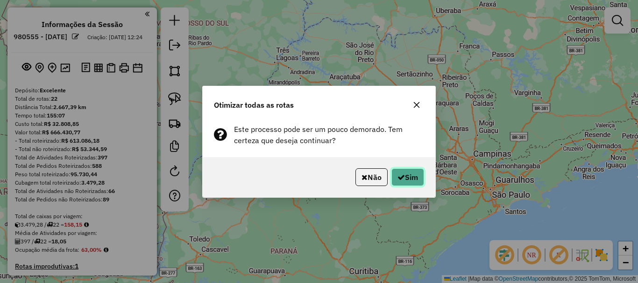
click at [408, 173] on button "Sim" at bounding box center [407, 178] width 33 height 18
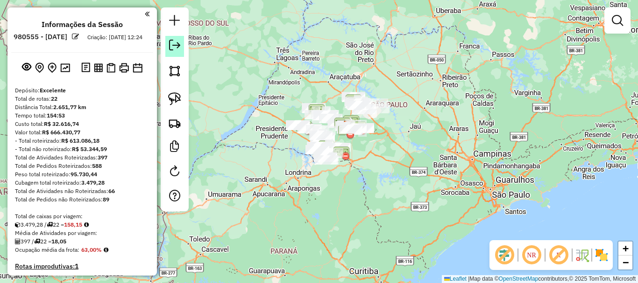
click at [173, 45] on em at bounding box center [174, 45] width 11 height 11
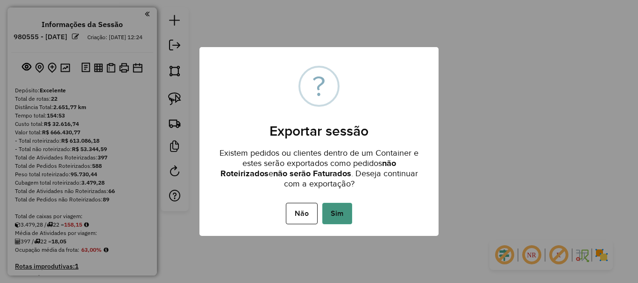
click at [334, 212] on button "Sim" at bounding box center [337, 213] width 30 height 21
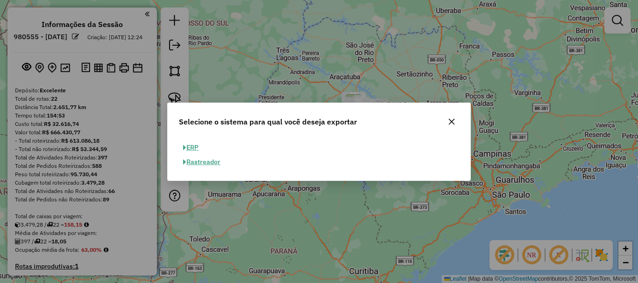
click at [195, 146] on button "ERP" at bounding box center [191, 148] width 24 height 14
select select "**"
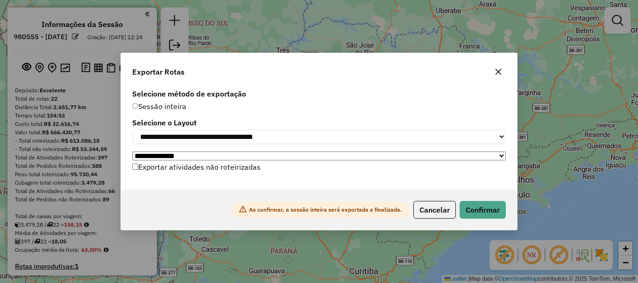
click at [190, 165] on label "Exportar atividades não roteirizadas" at bounding box center [196, 167] width 128 height 18
click at [466, 221] on div "Ao confirmar, a sessão inteira será exportada e finalizada. Cancelar Confirmar" at bounding box center [319, 210] width 396 height 40
click at [477, 215] on button "Confirmar" at bounding box center [482, 210] width 46 height 18
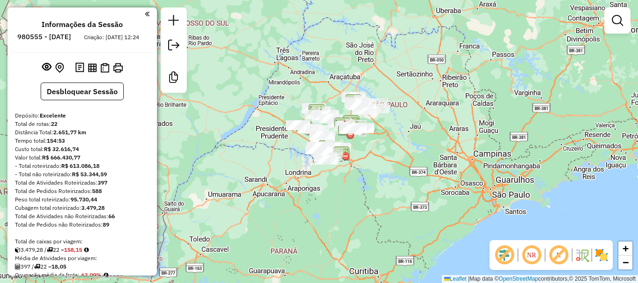
click at [279, 66] on div "Janela de atendimento Grade de atendimento Capacidade Transportadoras Veículos …" at bounding box center [319, 141] width 638 height 283
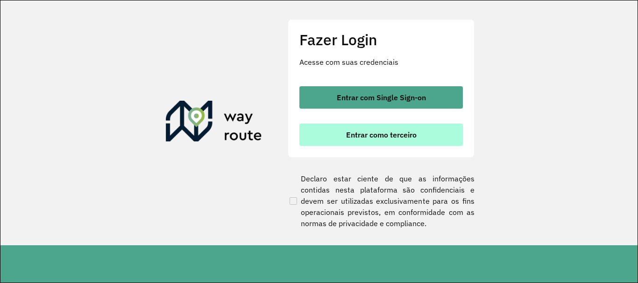
drag, startPoint x: 356, startPoint y: 139, endPoint x: 346, endPoint y: 141, distance: 9.5
click at [355, 140] on button "Entrar como terceiro" at bounding box center [380, 135] width 163 height 22
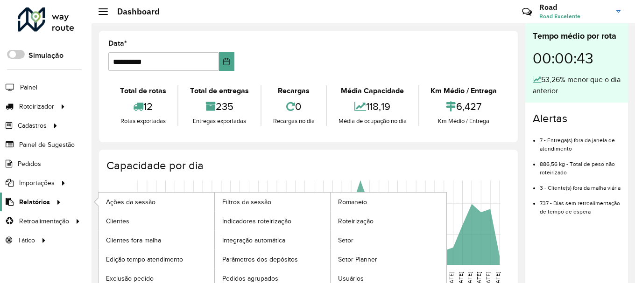
click at [57, 204] on icon at bounding box center [57, 202] width 8 height 14
click at [127, 222] on span "Clientes" at bounding box center [118, 222] width 25 height 10
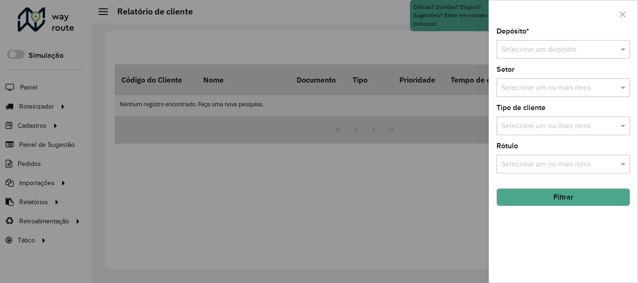
click at [587, 48] on input "text" at bounding box center [554, 49] width 106 height 11
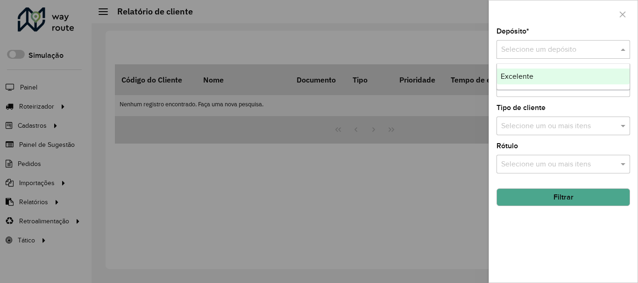
click at [532, 75] on span "Excelente" at bounding box center [517, 76] width 33 height 8
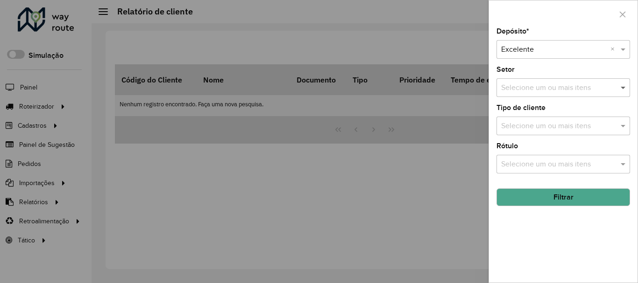
click at [620, 84] on span at bounding box center [624, 87] width 12 height 11
click at [620, 88] on span at bounding box center [624, 87] width 12 height 11
click at [594, 190] on button "Filtrar" at bounding box center [563, 198] width 134 height 18
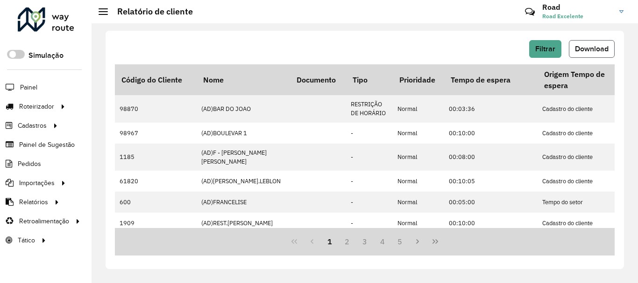
click at [590, 48] on span "Download" at bounding box center [592, 49] width 34 height 8
